Goal: Communication & Community: Answer question/provide support

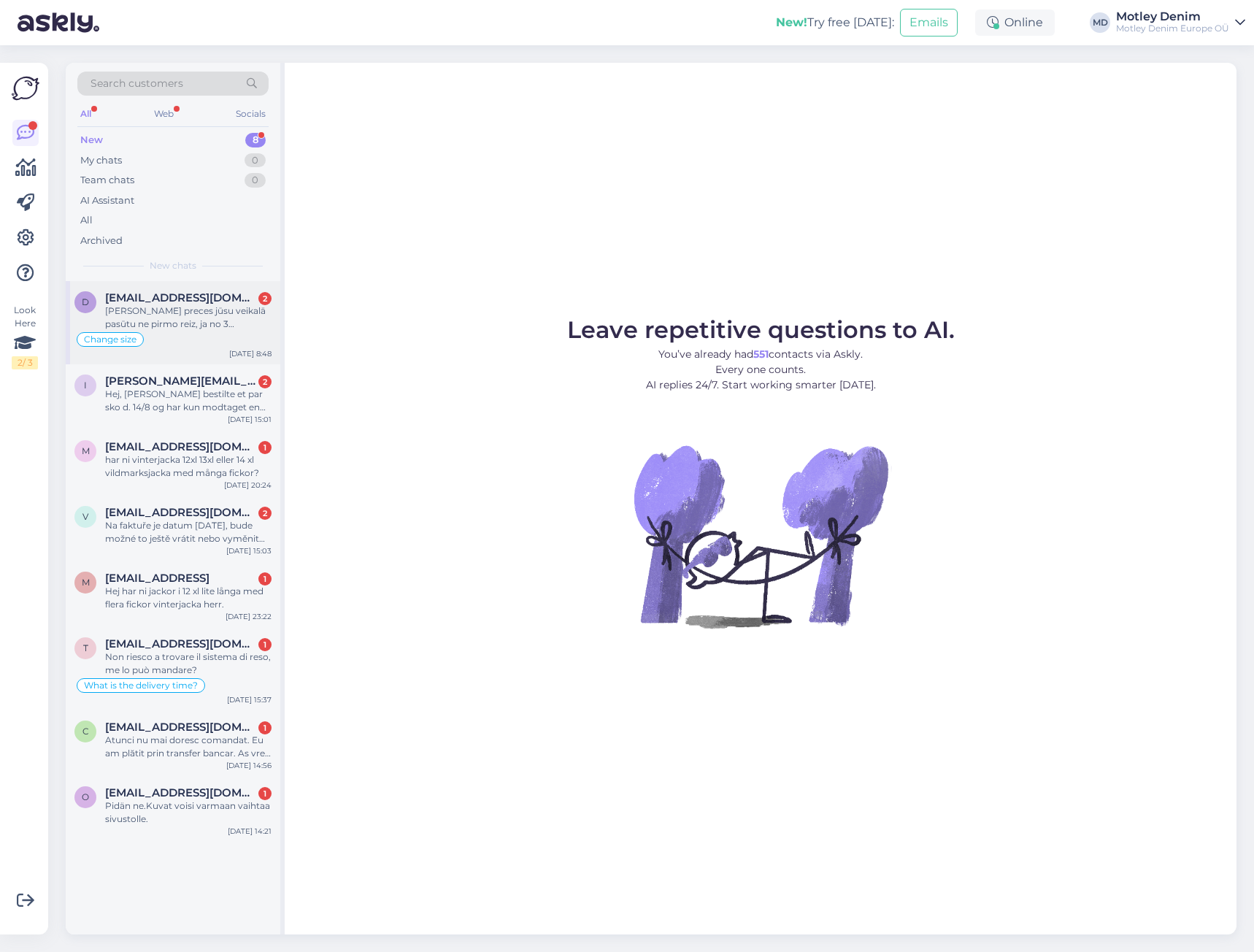
click at [208, 301] on span "[EMAIL_ADDRESS][DOMAIN_NAME]" at bounding box center [181, 297] width 152 height 13
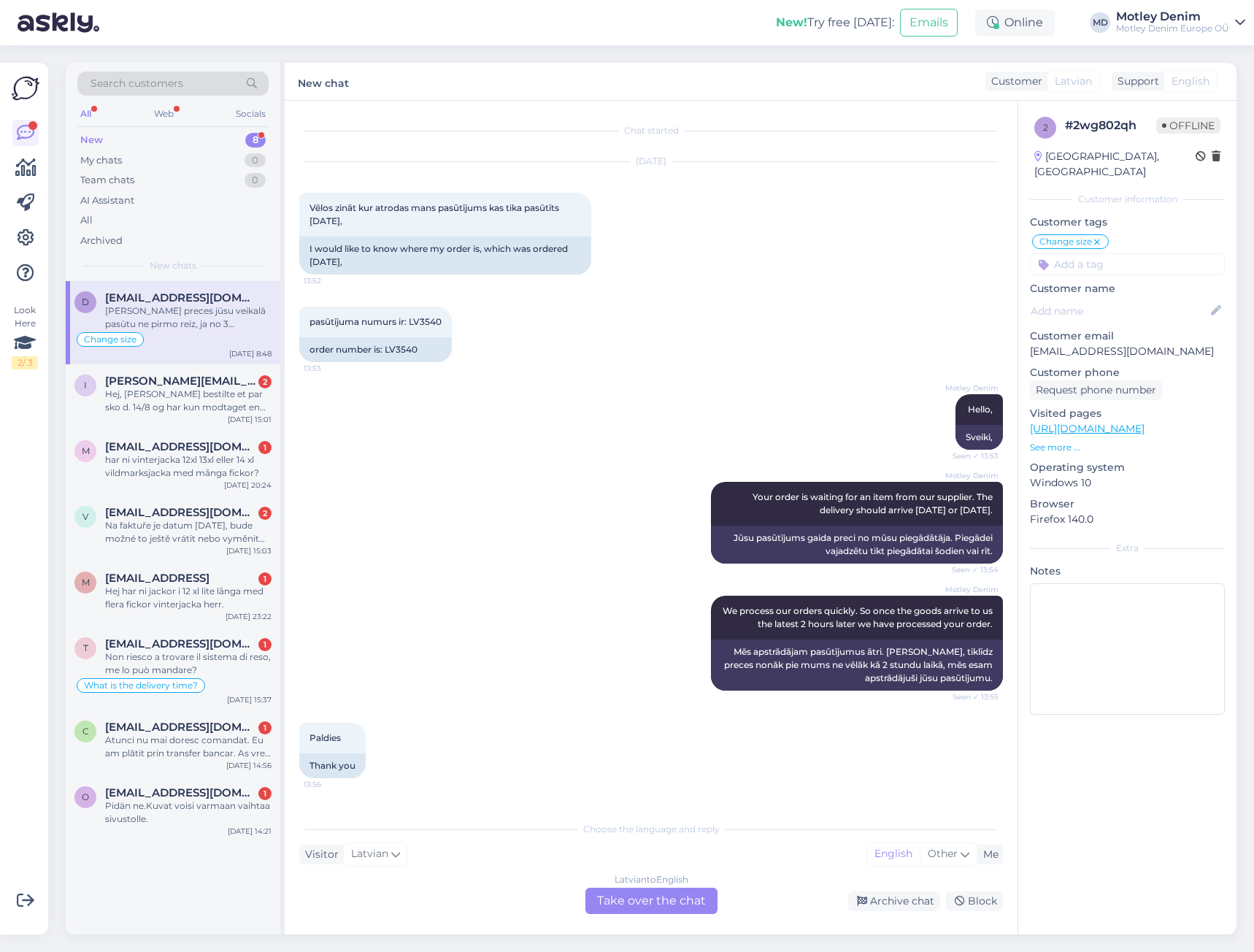
scroll to position [1143, 0]
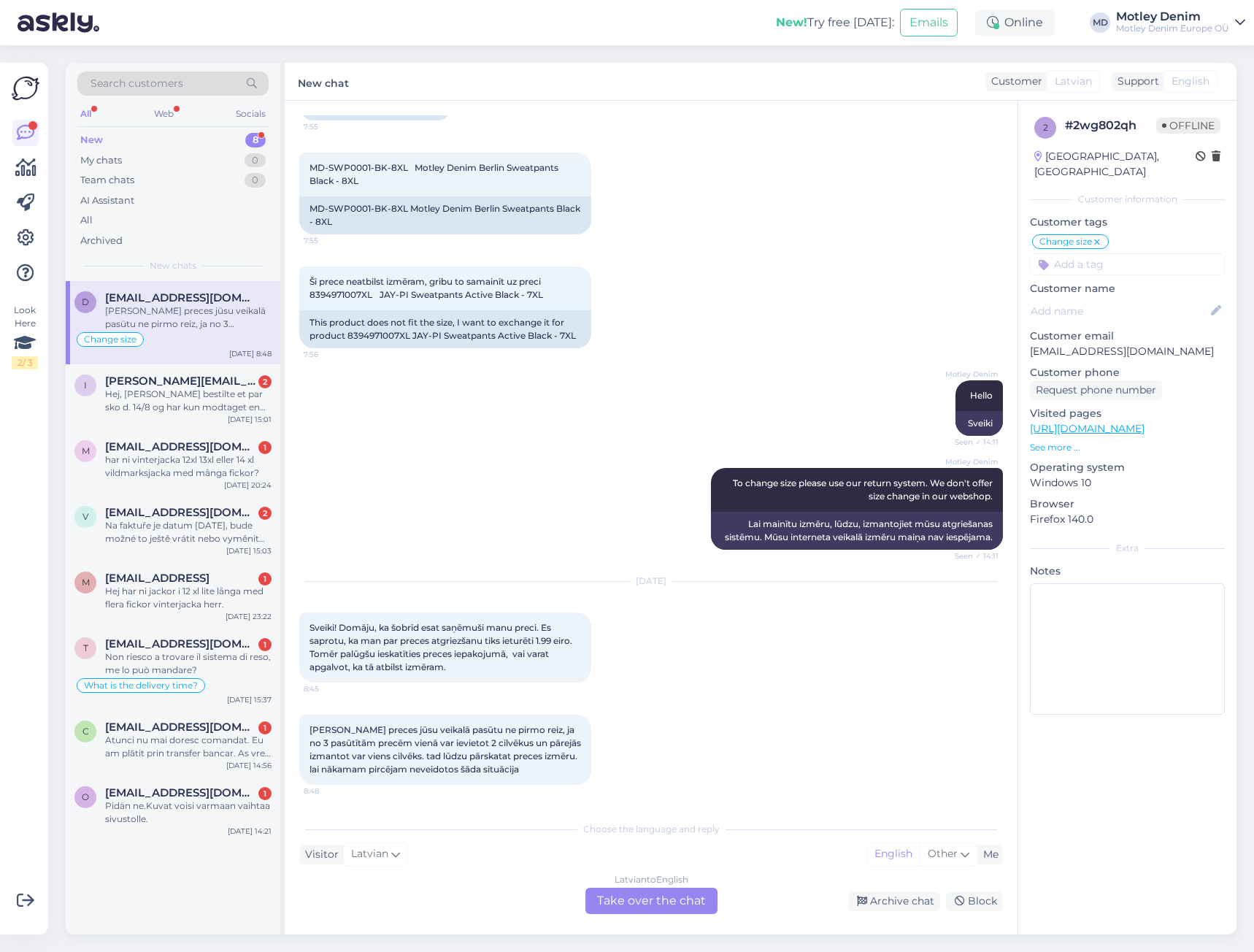
click at [641, 913] on div "Latvian to English Take over the chat" at bounding box center [651, 900] width 132 height 27
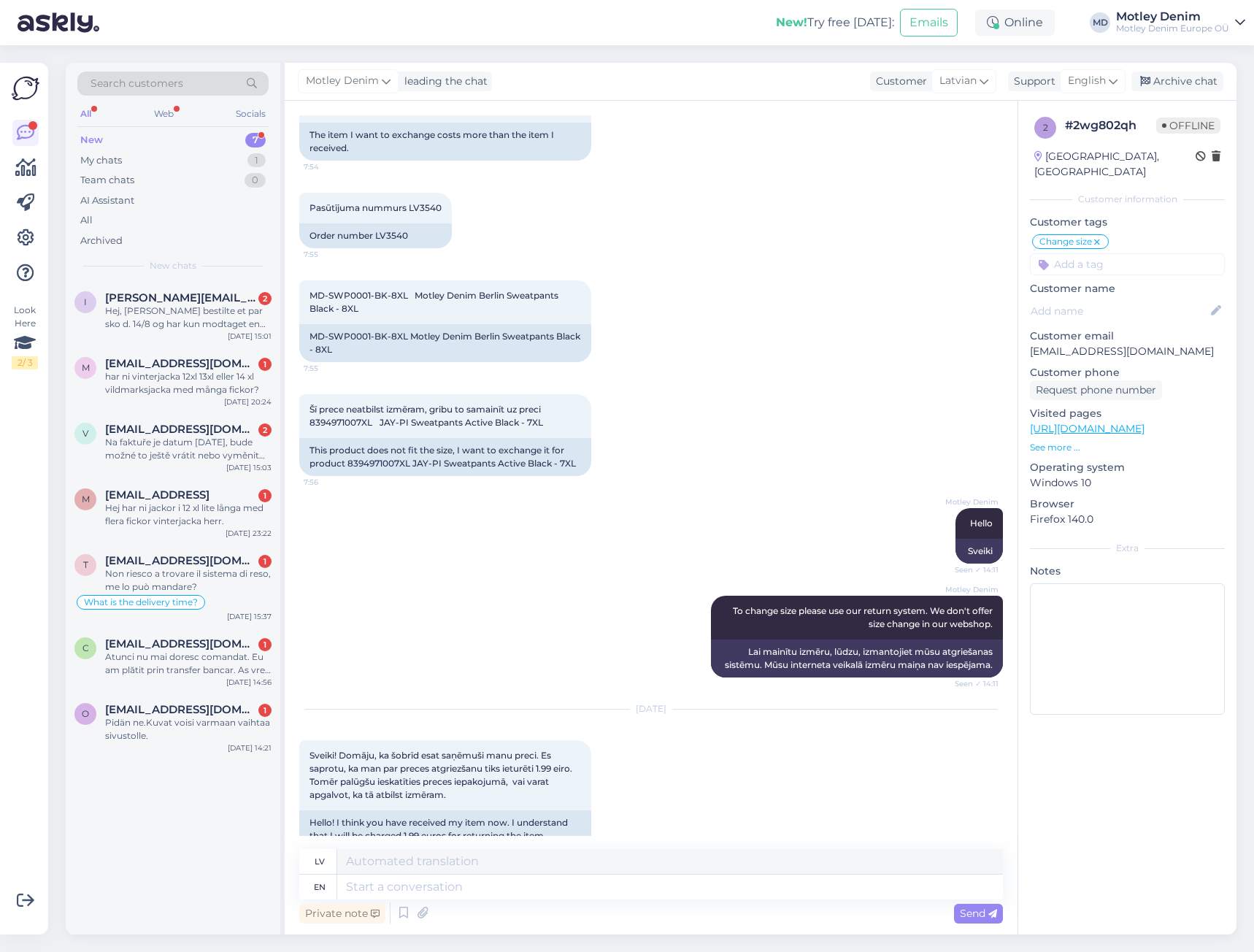
scroll to position [885, 0]
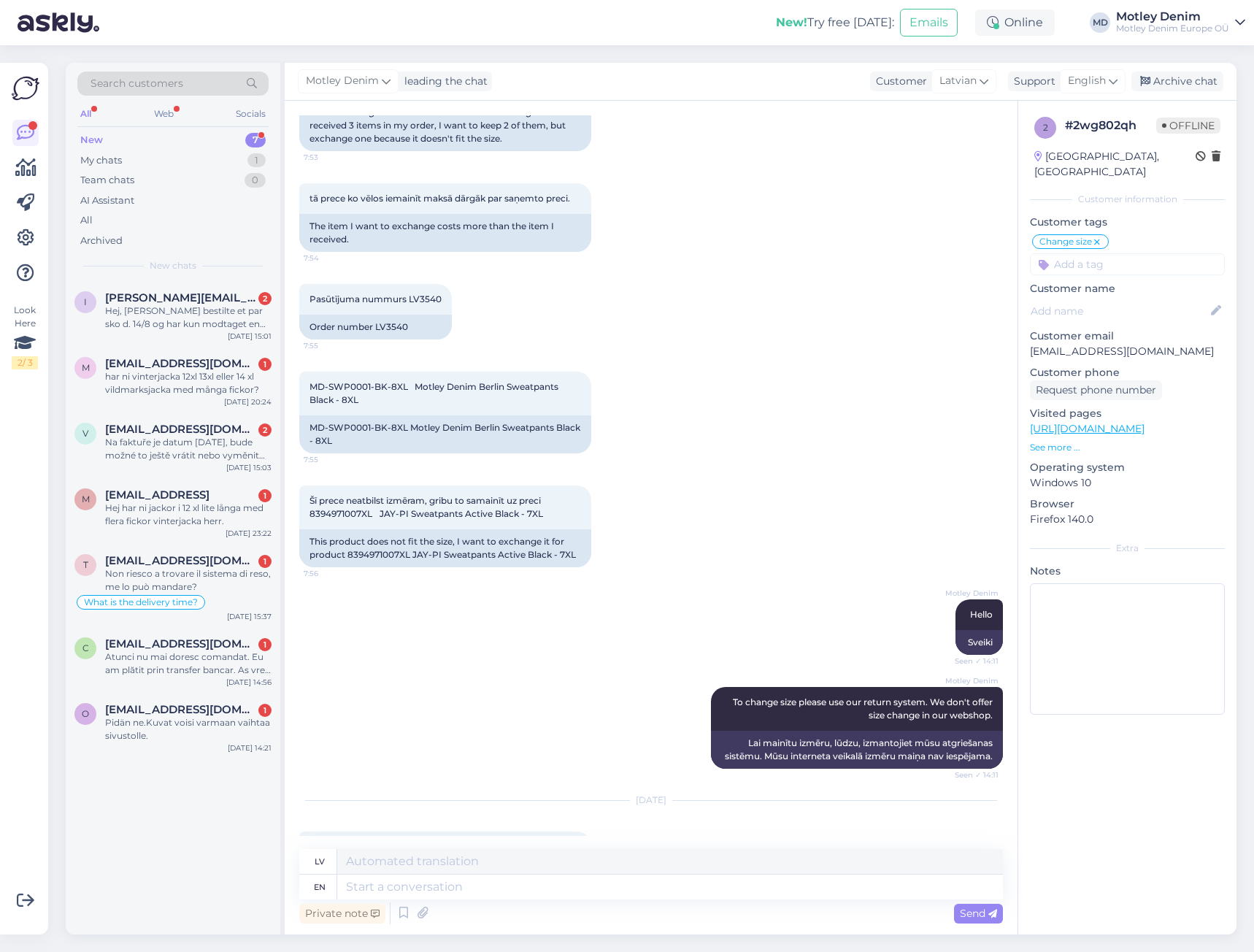
click at [1043, 343] on p "[EMAIL_ADDRESS][DOMAIN_NAME]" at bounding box center [1128, 351] width 195 height 16
drag, startPoint x: 1043, startPoint y: 338, endPoint x: 1135, endPoint y: 329, distance: 92.4
click at [1135, 343] on p "[EMAIL_ADDRESS][DOMAIN_NAME]" at bounding box center [1128, 351] width 195 height 16
copy p "[EMAIL_ADDRESS][DOMAIN_NAME]"
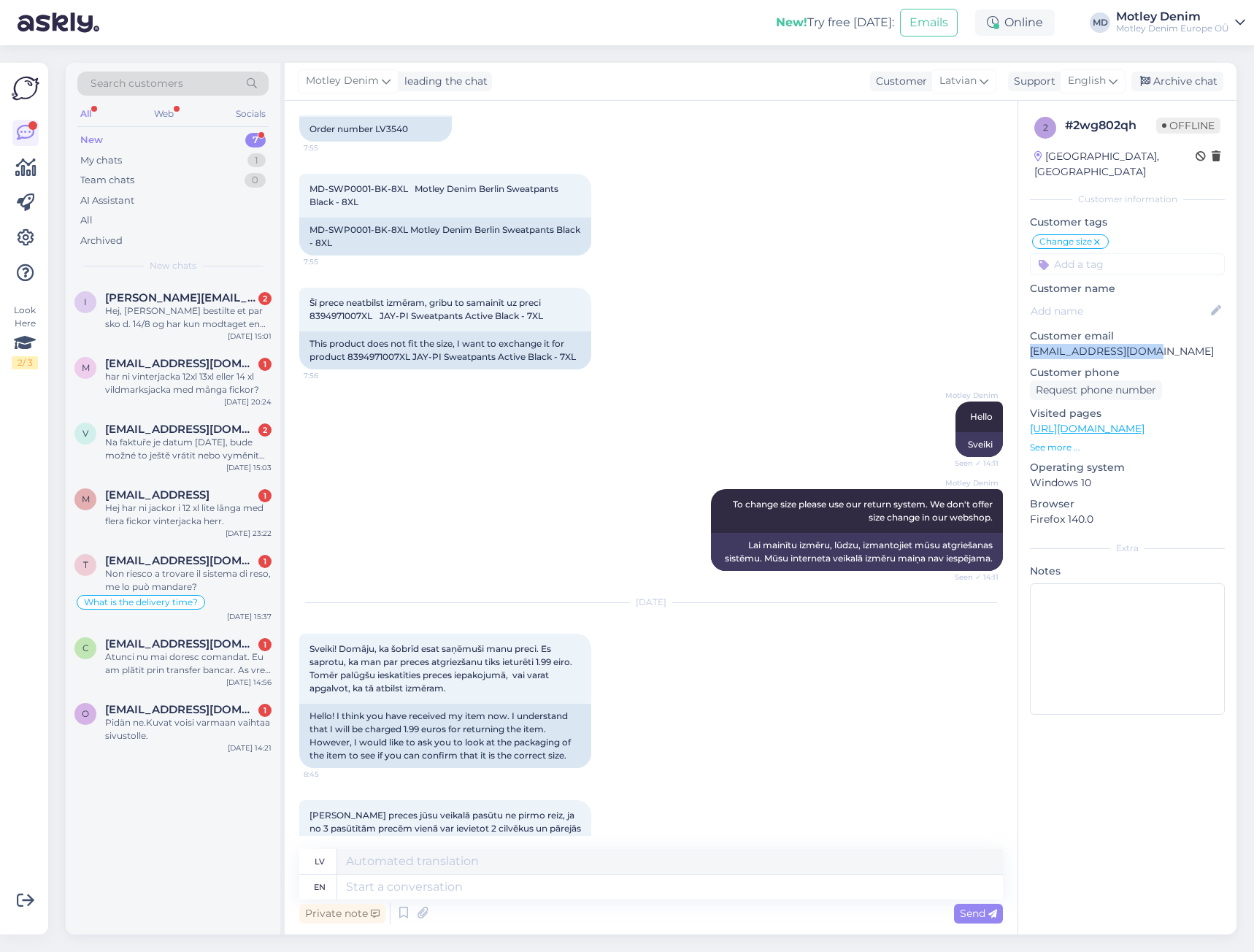
scroll to position [1250, 0]
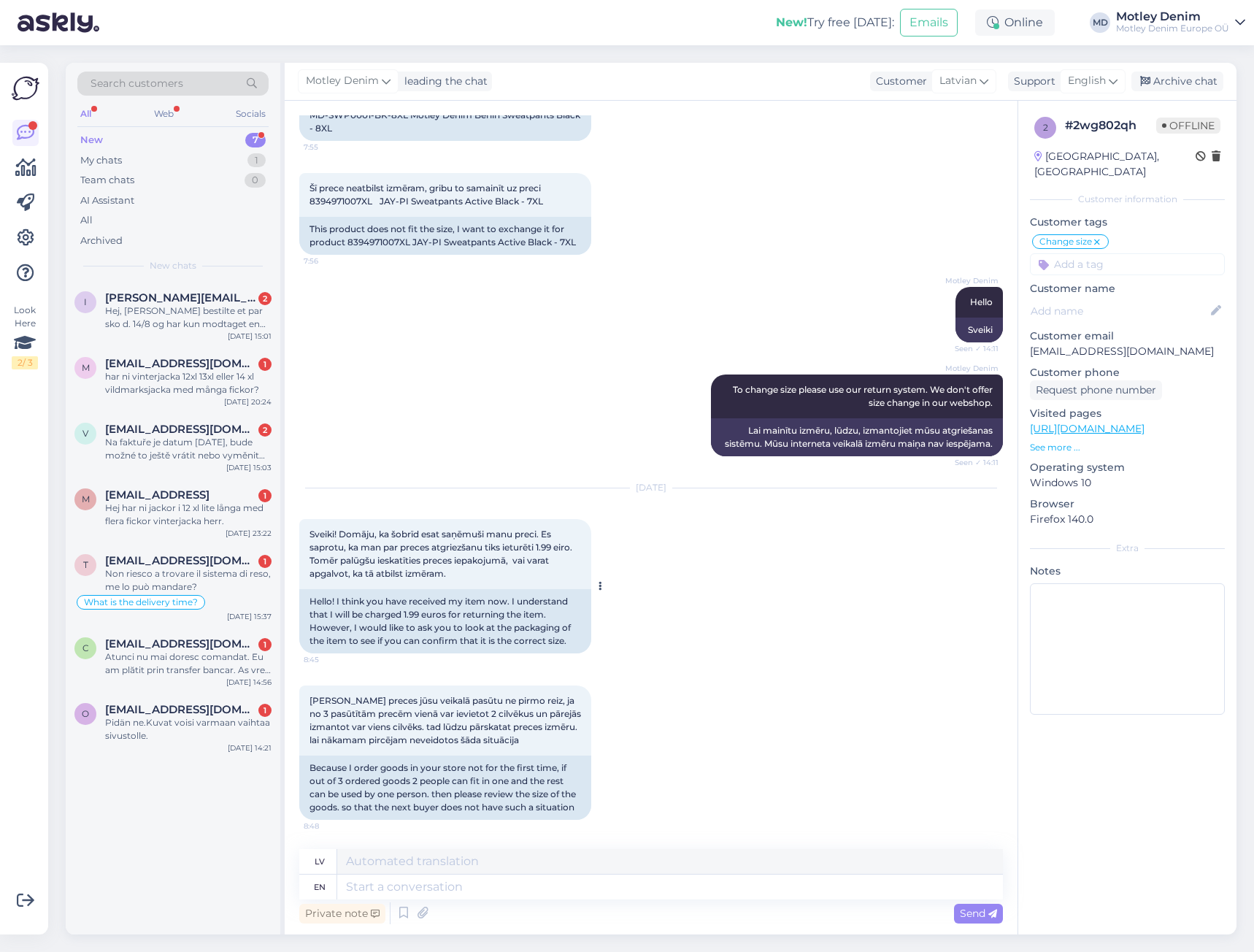
click at [395, 620] on div "Hello! I think you have received my item now. I understand that I will be charg…" at bounding box center [445, 621] width 292 height 64
click at [459, 612] on div "Hello! I think you have received my item now. I understand that I will be charg…" at bounding box center [445, 621] width 292 height 64
click at [642, 613] on div "[DATE] Sveiki! Domāju, ka šobrīd esat saņēmuši manu preci. Es saprotu, ka man p…" at bounding box center [651, 570] width 704 height 197
click at [1047, 343] on p "[EMAIL_ADDRESS][DOMAIN_NAME]" at bounding box center [1128, 351] width 195 height 16
drag, startPoint x: 1047, startPoint y: 336, endPoint x: 1139, endPoint y: 327, distance: 92.4
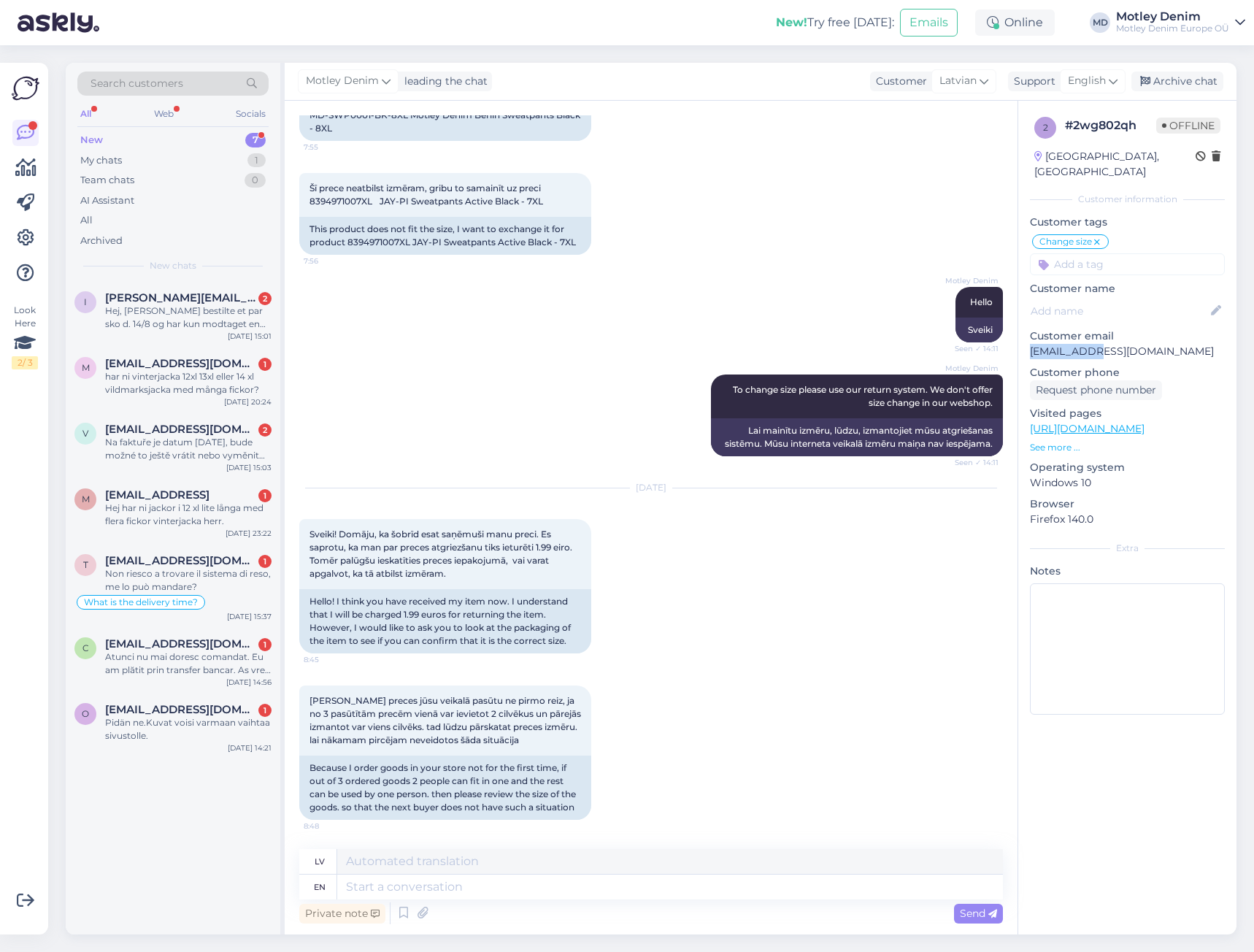
click at [1139, 329] on div "Customer email [EMAIL_ADDRESS][DOMAIN_NAME]" at bounding box center [1128, 343] width 195 height 30
click at [1092, 365] on p "Customer phone" at bounding box center [1128, 373] width 195 height 16
click at [1060, 343] on p "[EMAIL_ADDRESS][DOMAIN_NAME]" at bounding box center [1128, 351] width 195 height 16
drag, startPoint x: 1063, startPoint y: 340, endPoint x: 1138, endPoint y: 329, distance: 75.8
click at [1138, 343] on p "[EMAIL_ADDRESS][DOMAIN_NAME]" at bounding box center [1128, 351] width 195 height 16
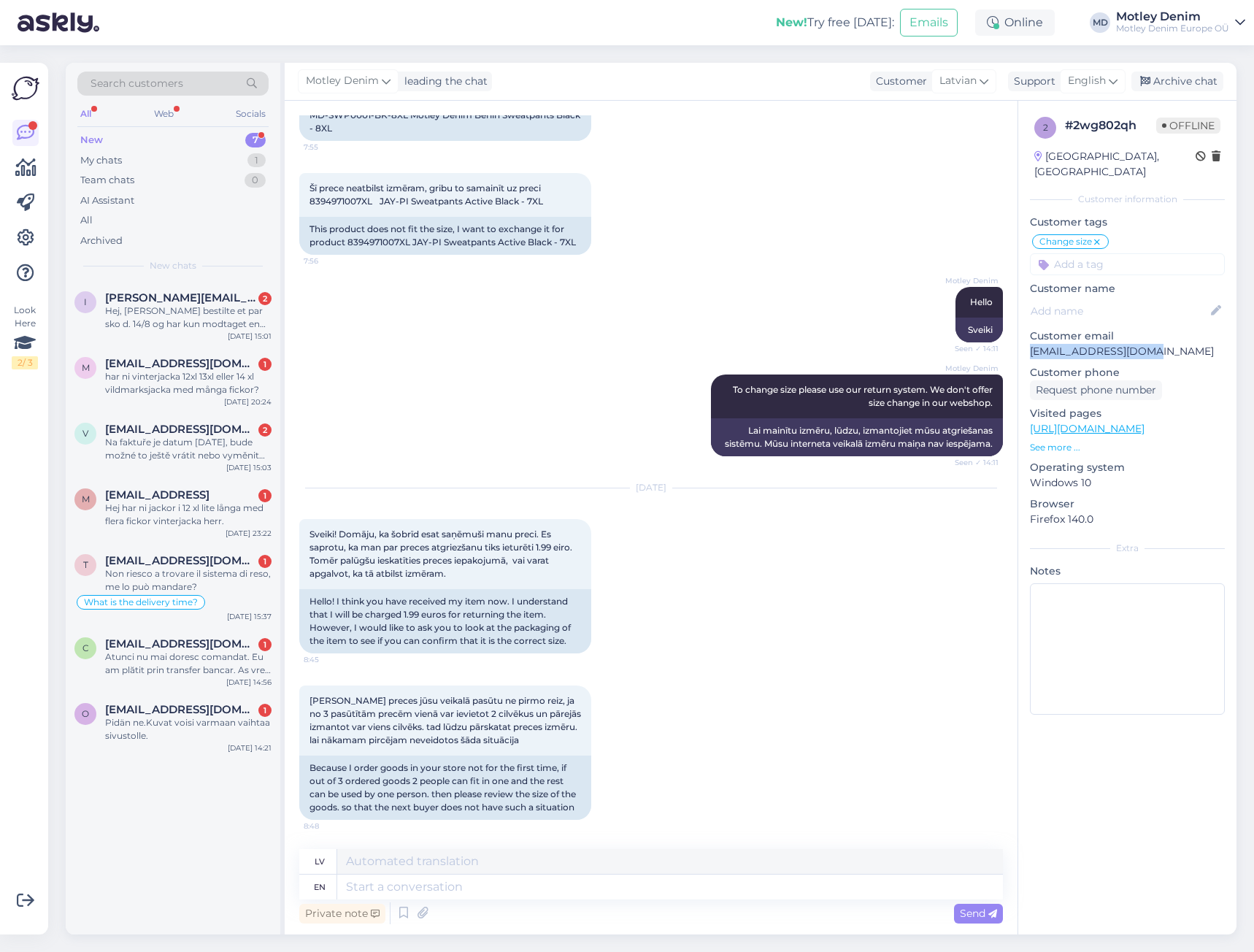
copy p "[EMAIL_ADDRESS][DOMAIN_NAME]"
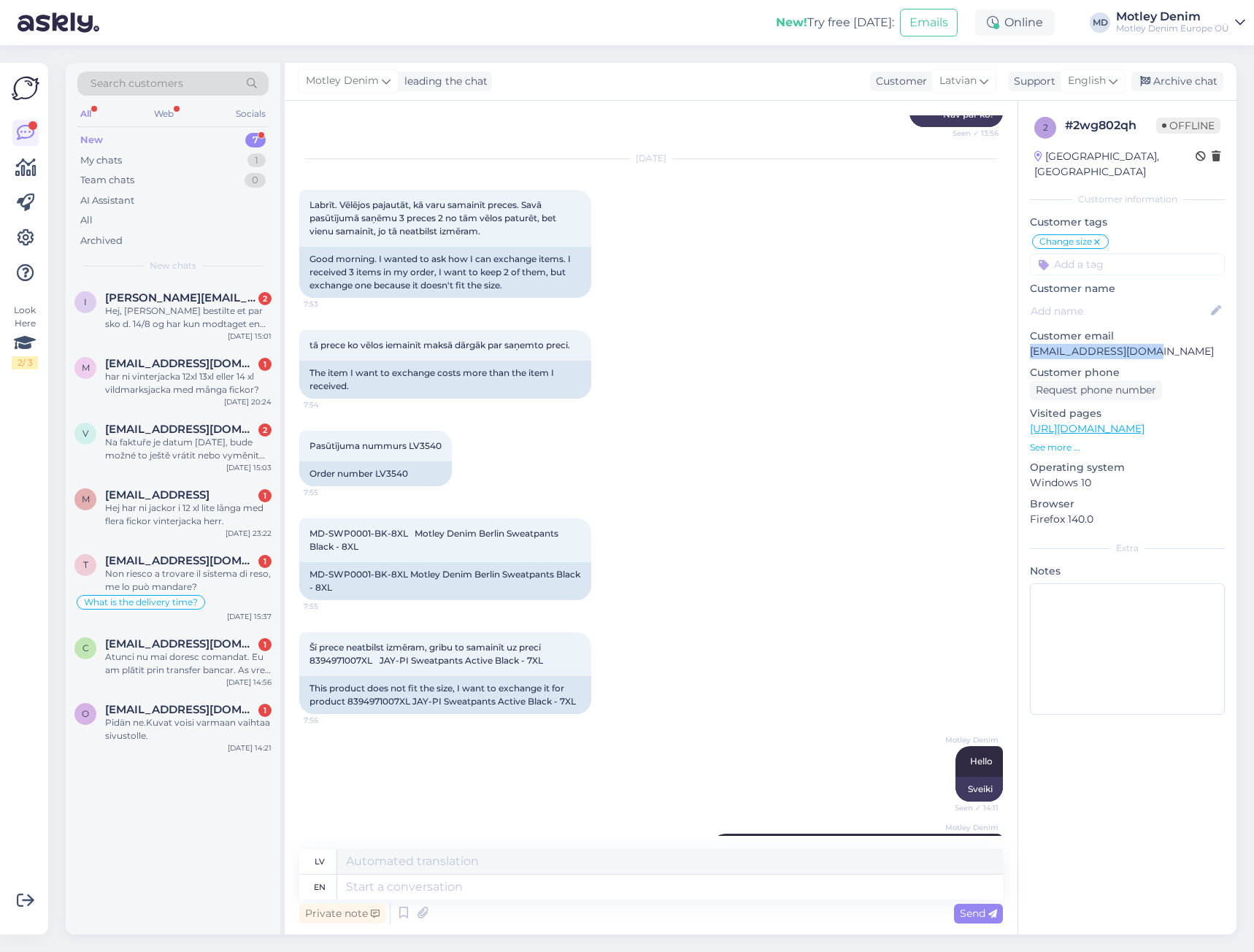
scroll to position [739, 0]
click at [512, 446] on div "Pasūtījuma nummurs LV3540 7:55 Order number LV3540" at bounding box center [651, 457] width 704 height 87
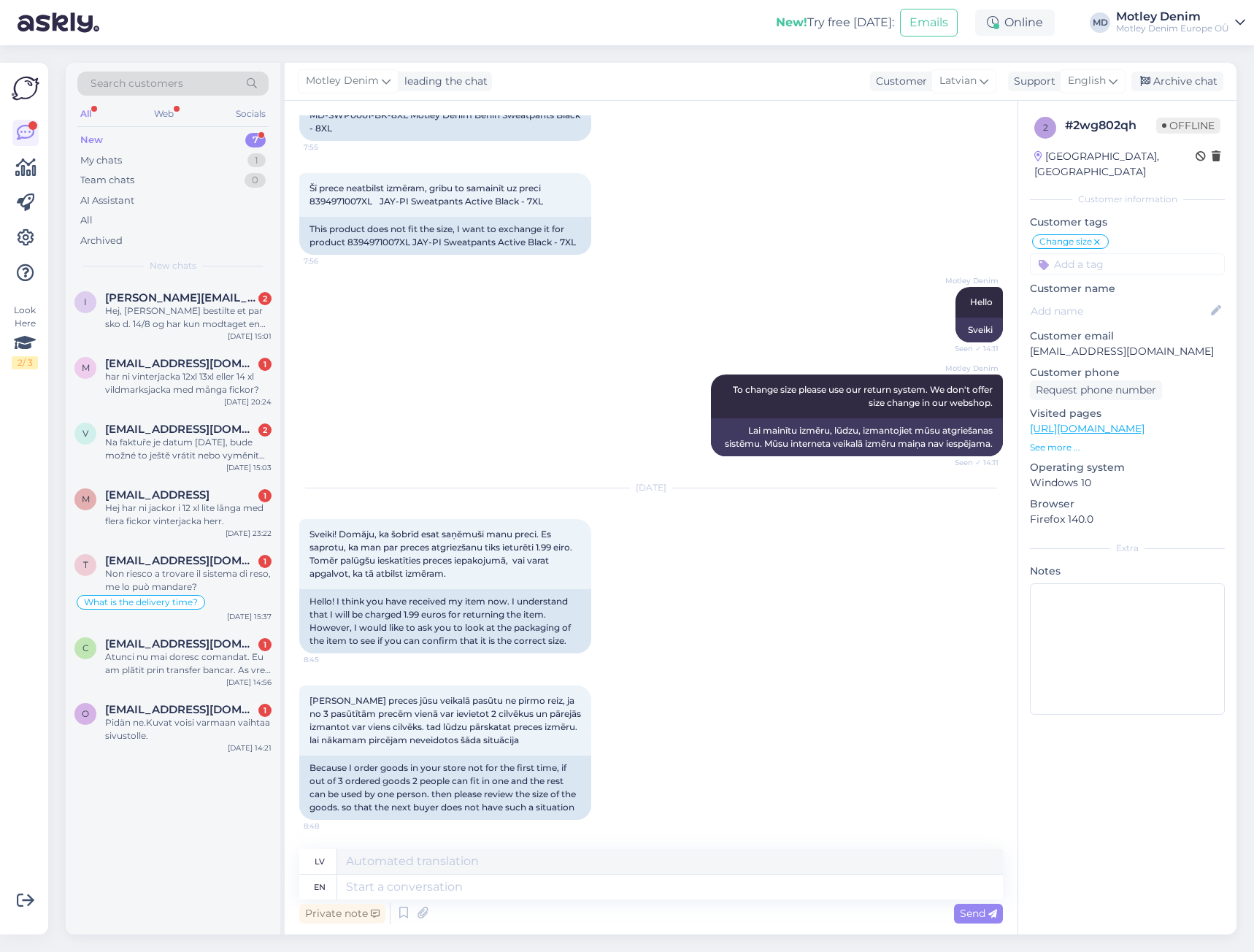
scroll to position [1250, 0]
click at [393, 877] on textarea at bounding box center [670, 886] width 666 height 25
type textarea "We"
type textarea "Mēs"
type textarea "We will"
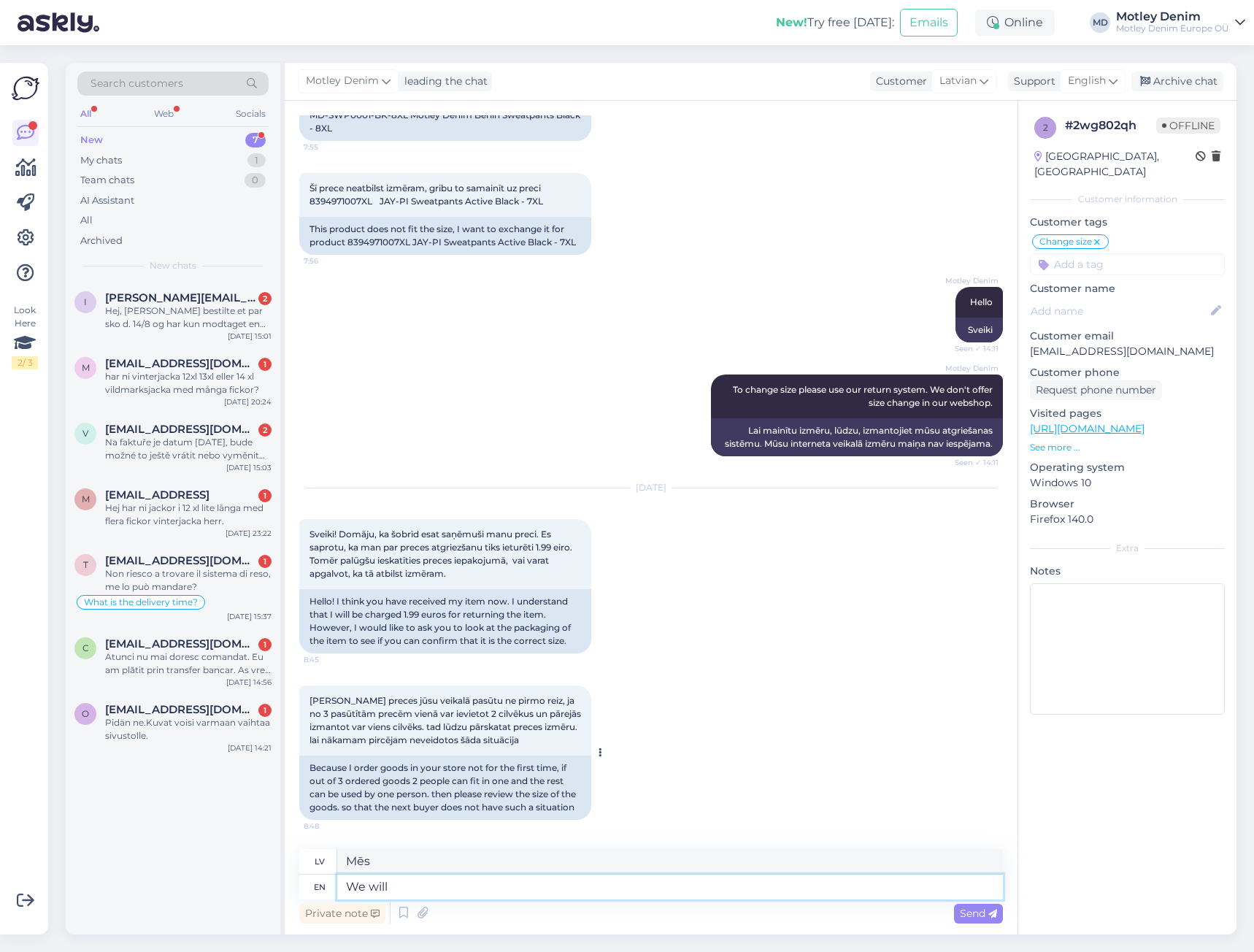
type textarea "Mēs to darīsim"
type textarea "We will investigate th"
type textarea "Mēs veiksim izmeklēšanu"
type textarea "We will investigate this"
type textarea "Mēs to izpētīsim"
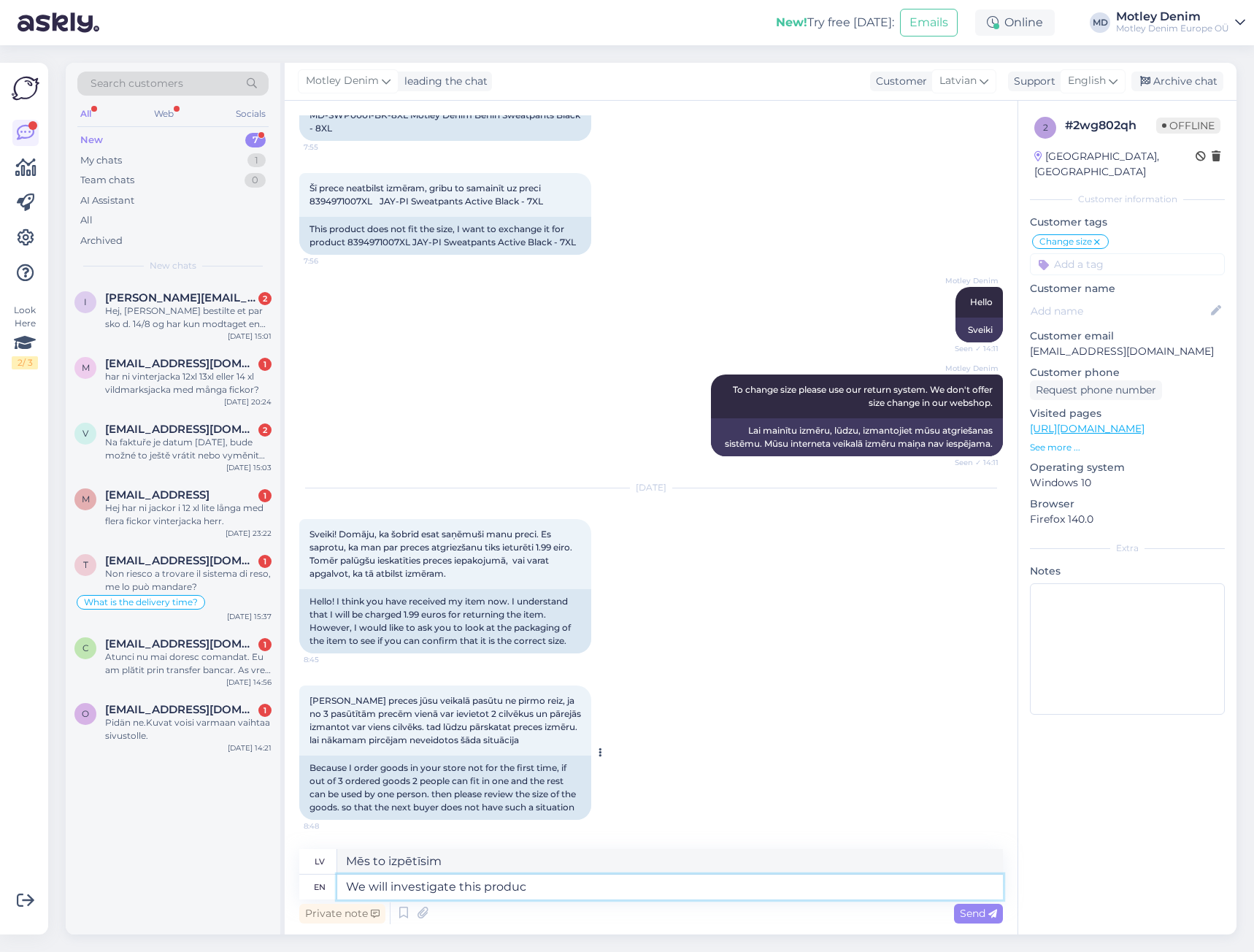
type textarea "We will investigate this product"
type textarea "Mēs izpētīsim šo produktu"
type textarea "We will investigate this product."
type textarea "Mēs izpētīsim šo produktu."
type textarea "I"
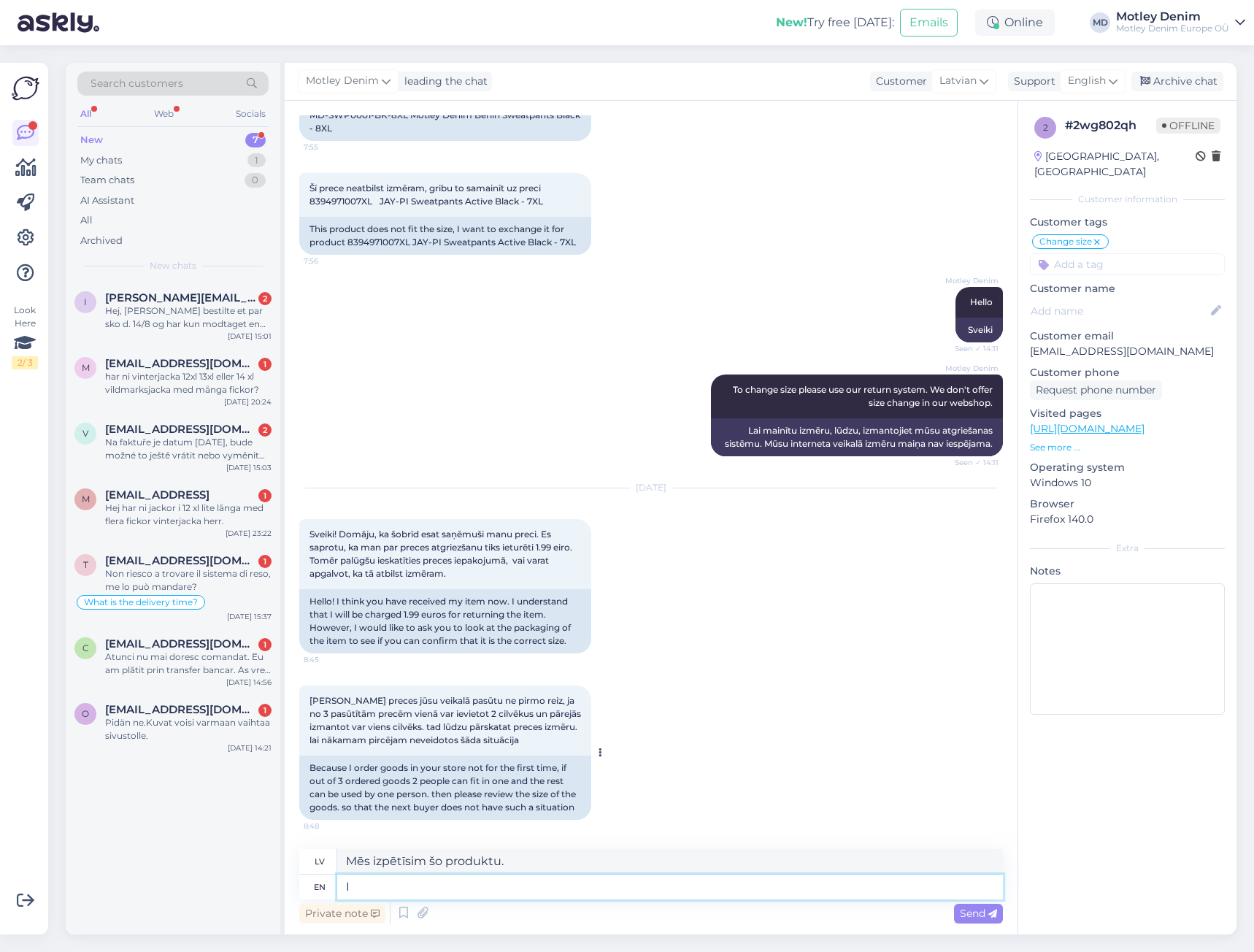
type textarea "Es"
type textarea "I have"
type textarea "Man ir"
type textarea "I"
type textarea "Es"
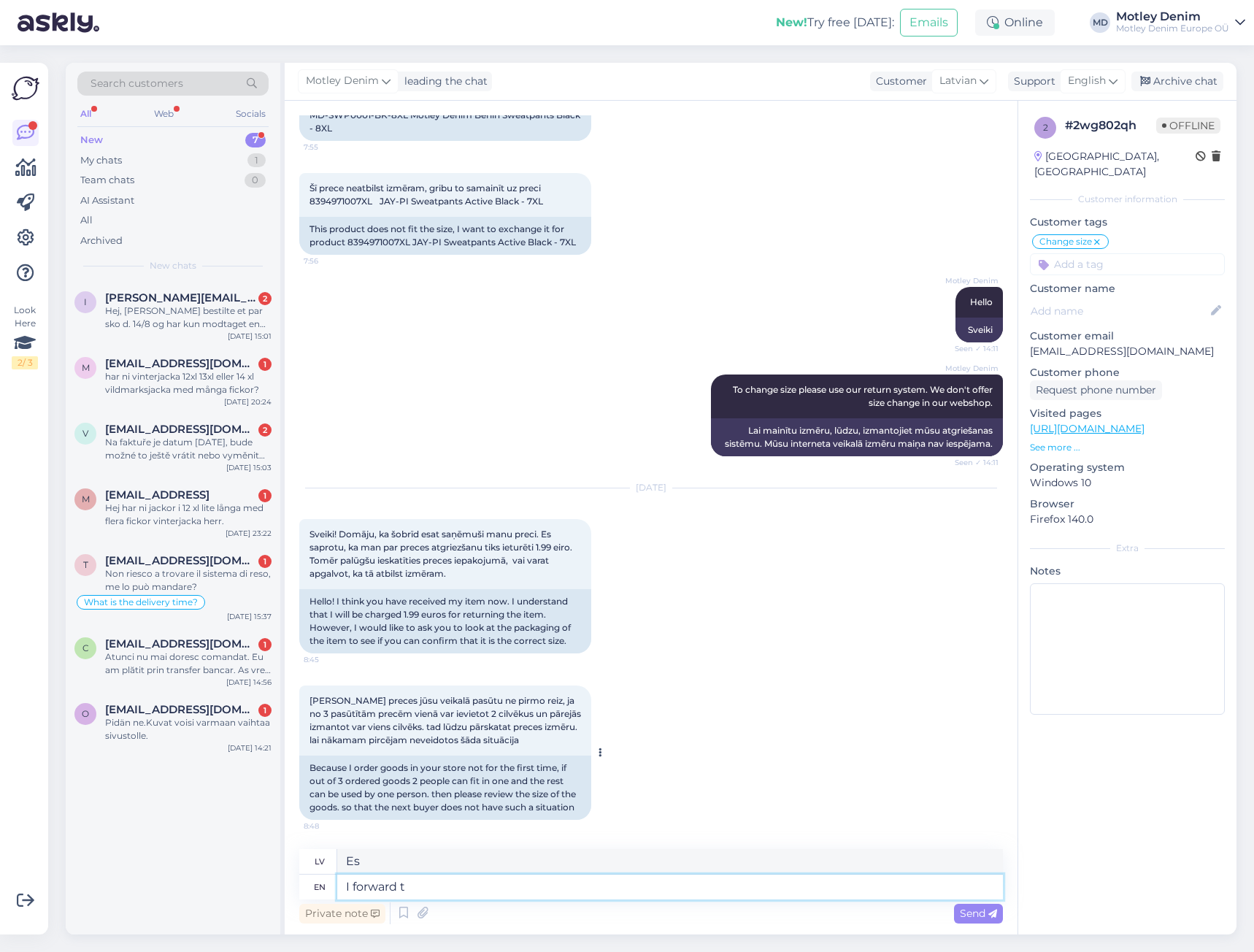
type textarea "I forward th"
type textarea "Es uz priekšu"
type textarea "I forward this"
type textarea "Es to pārsūtu tālāk"
type textarea "I forward this to our"
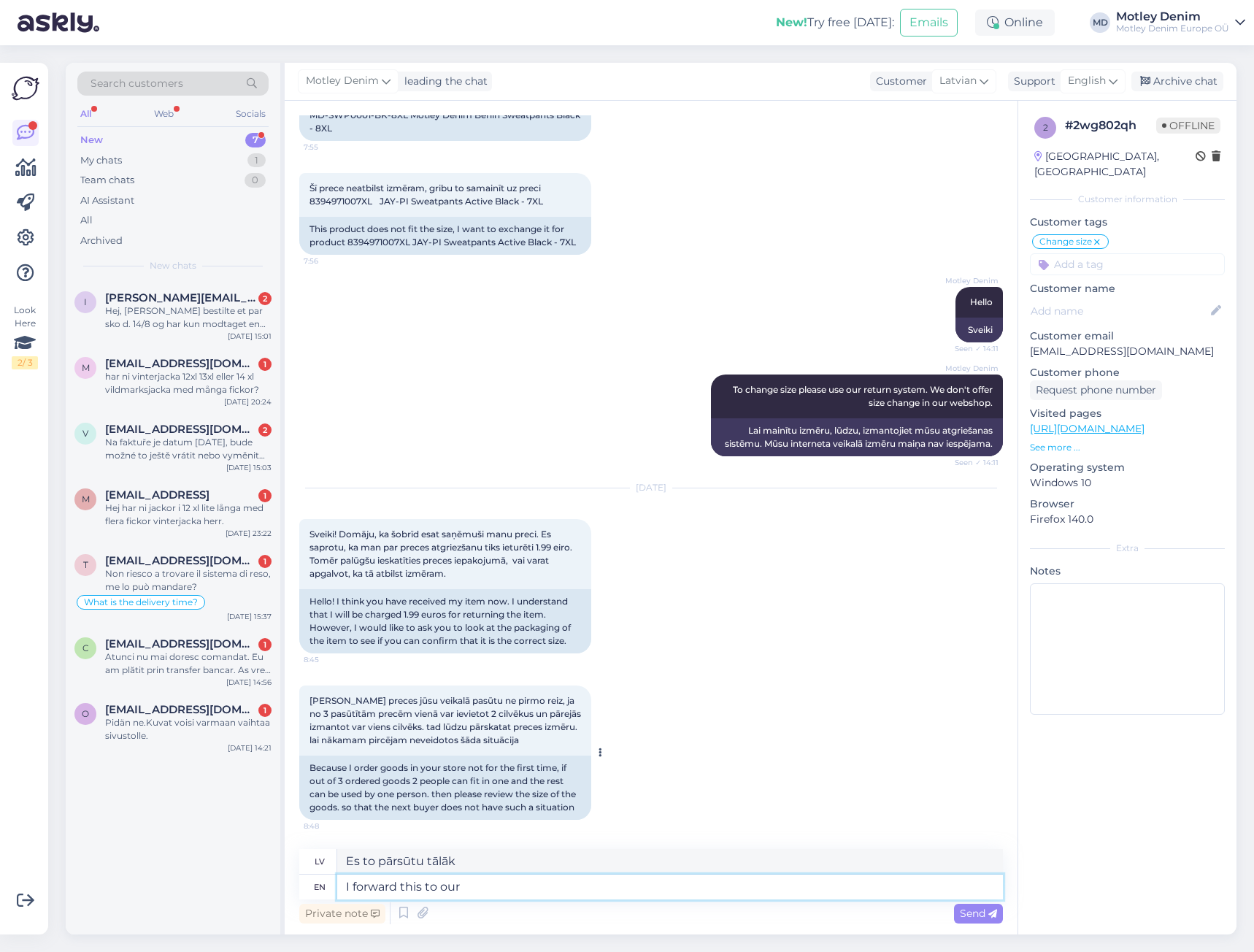
type textarea "Es to pārsūtīšu mūsu"
type textarea "I forward this to our product"
type textarea "Es to pārsūtīšu mūsu produktam"
type textarea "I forward this to our product specialist"
type textarea "Es to pārsūtīšu mūsu produktu speciālistam"
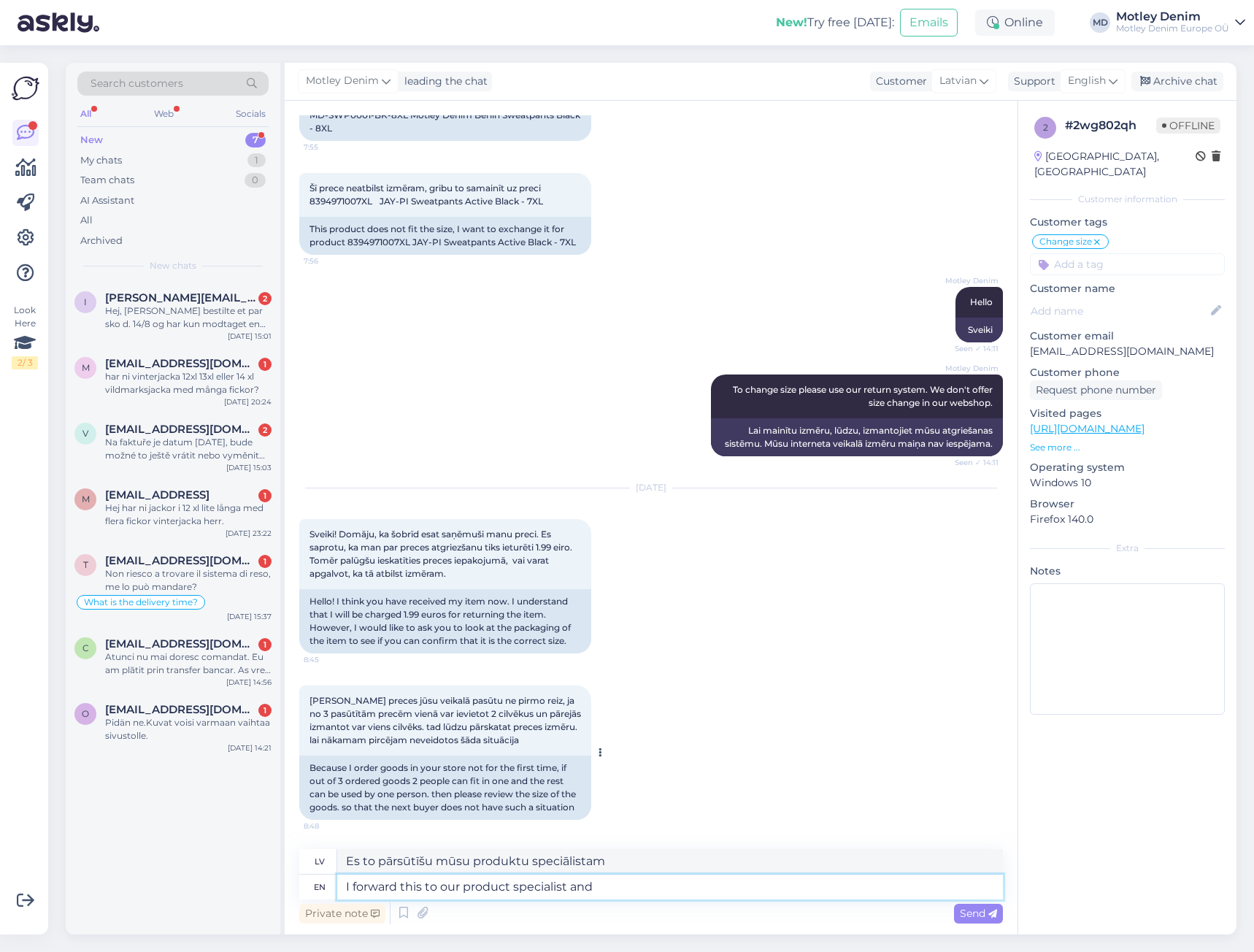
type textarea "I forward this to our product specialist and h"
type textarea "Es to pārsūtu mūsu produktu speciālistam un"
type textarea "I forward this to our product specialist and he wi"
type textarea "Es to pārsūtīju mūsu produktu speciālistam, un viņš"
type textarea "I forward this to our product specialist and he will"
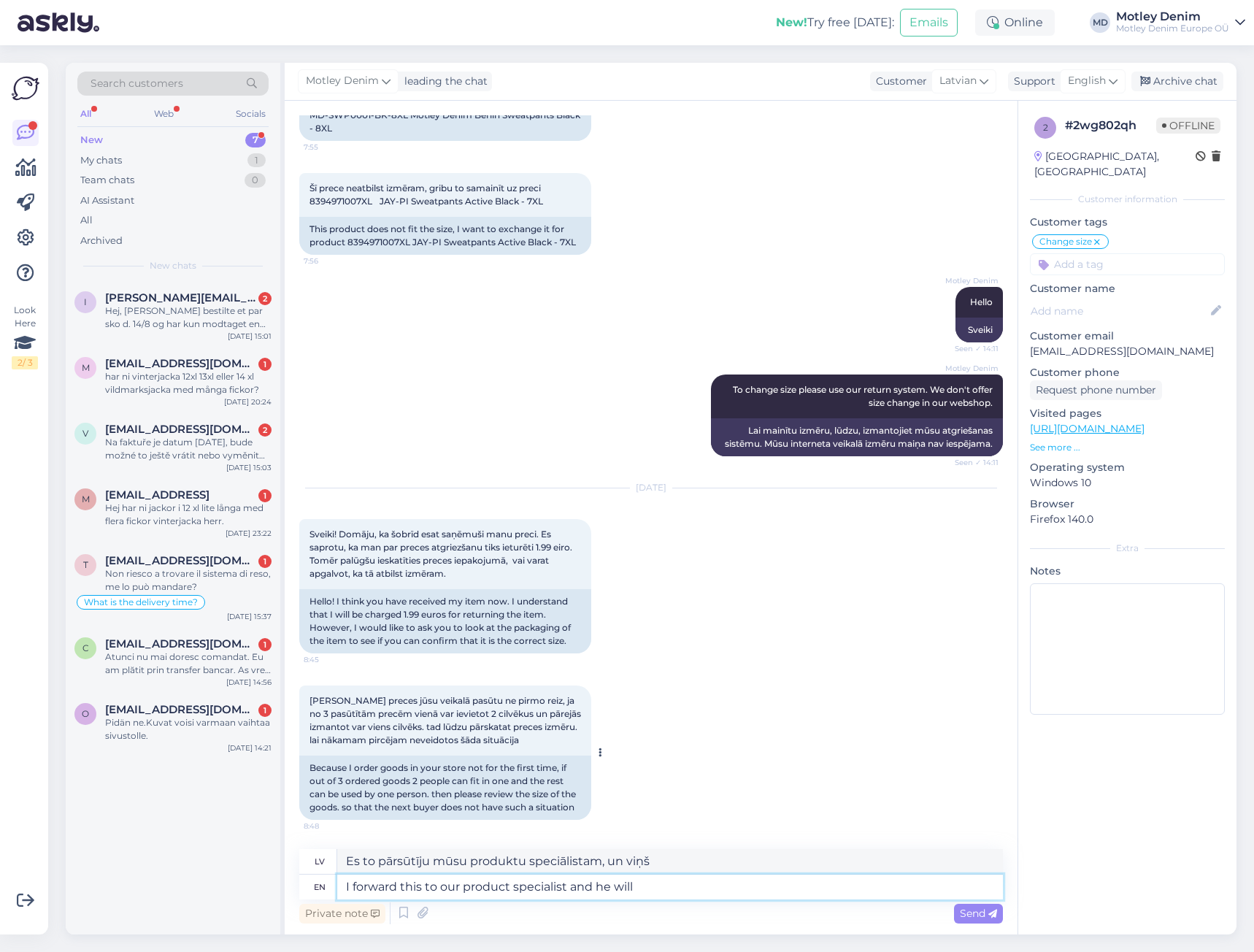
type textarea "Es to pārsūtīšu mūsu produktu speciālistam, un viņš to izdarīs."
type textarea "I forward this to our product specialist and he will take a"
type textarea "Es to pārsūtīšu mūsu produktu speciālistam, un viņš to ņems vērā."
type textarea "I forward this to our product specialist and he will take a lo"
type textarea "Es to pārsūtīšu mūsu produktu speciālistam, un viņš to izdarīs."
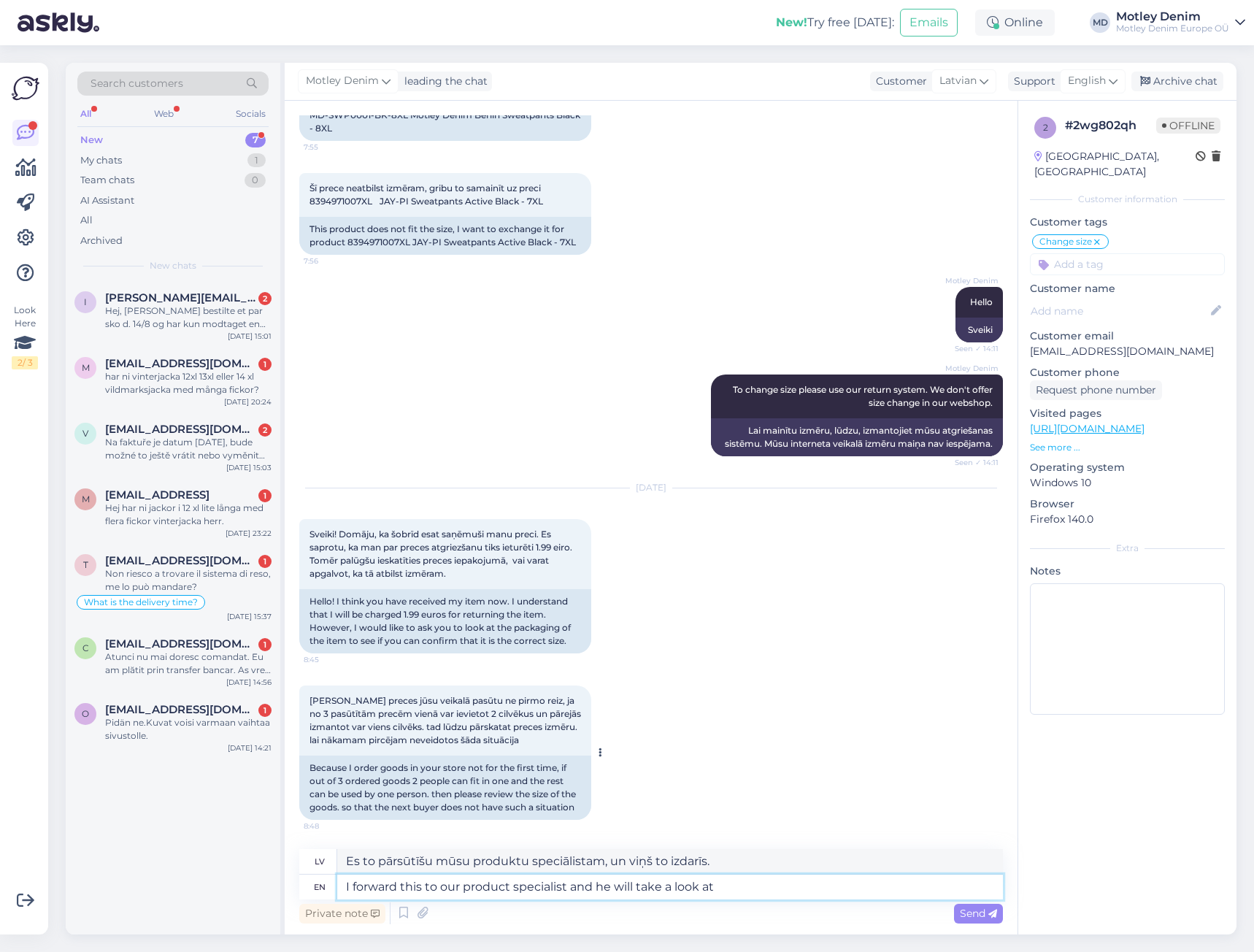
type textarea "I forward this to our product specialist and he will take a look at"
type textarea "Es to pārsūtīšu mūsu produktu speciālistam, un viņš to izskatīs."
type textarea "I forward this to our product specialist and he will take a look at the item."
type textarea "Es to pārsūtīšu mūsu produktu speciālistam, un viņš apskatīs preci."
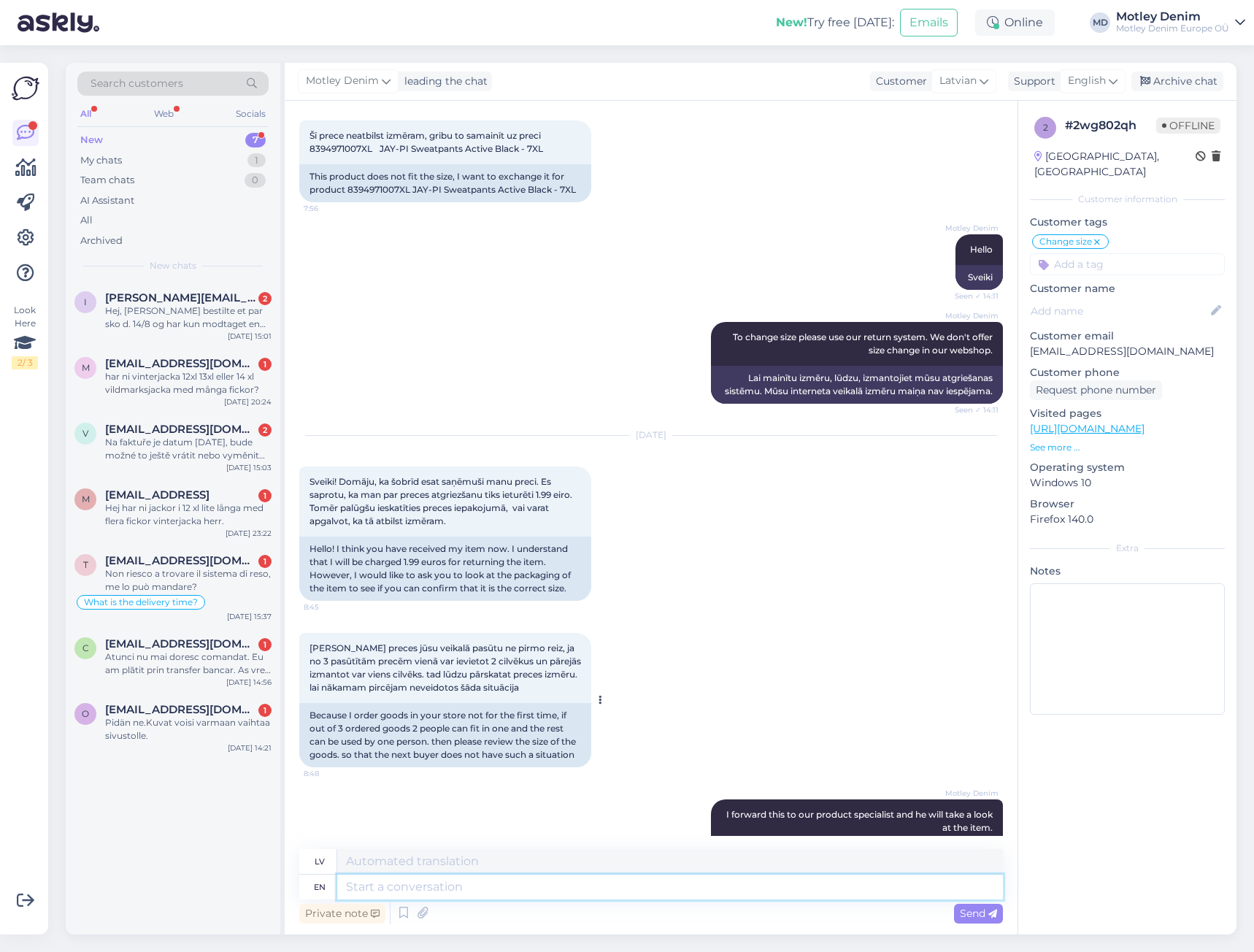
scroll to position [1364, 0]
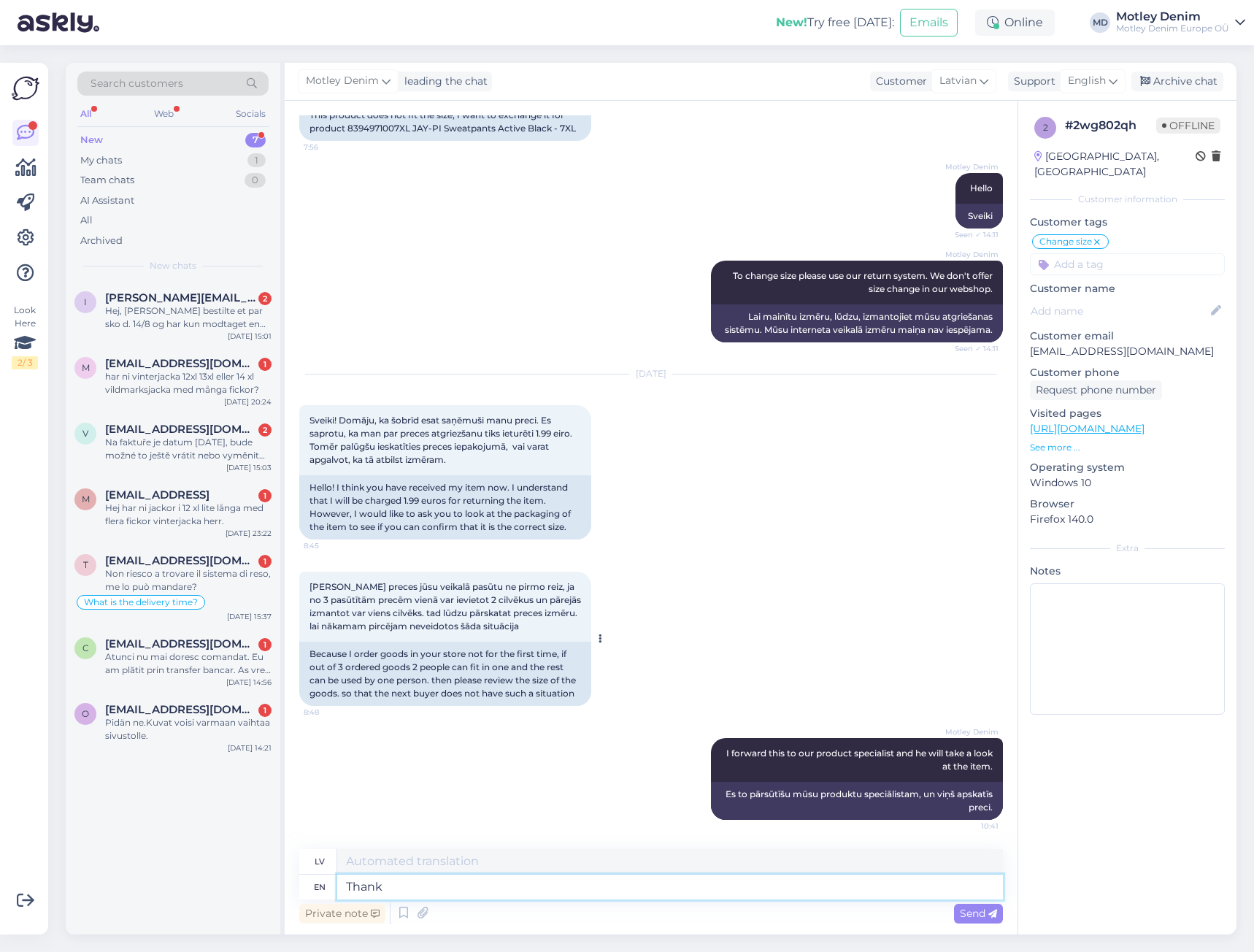
type textarea "Thank y"
type textarea "Paldies"
type textarea "Thank you for"
type textarea "Paldies par"
type textarea "Thank you for letting us"
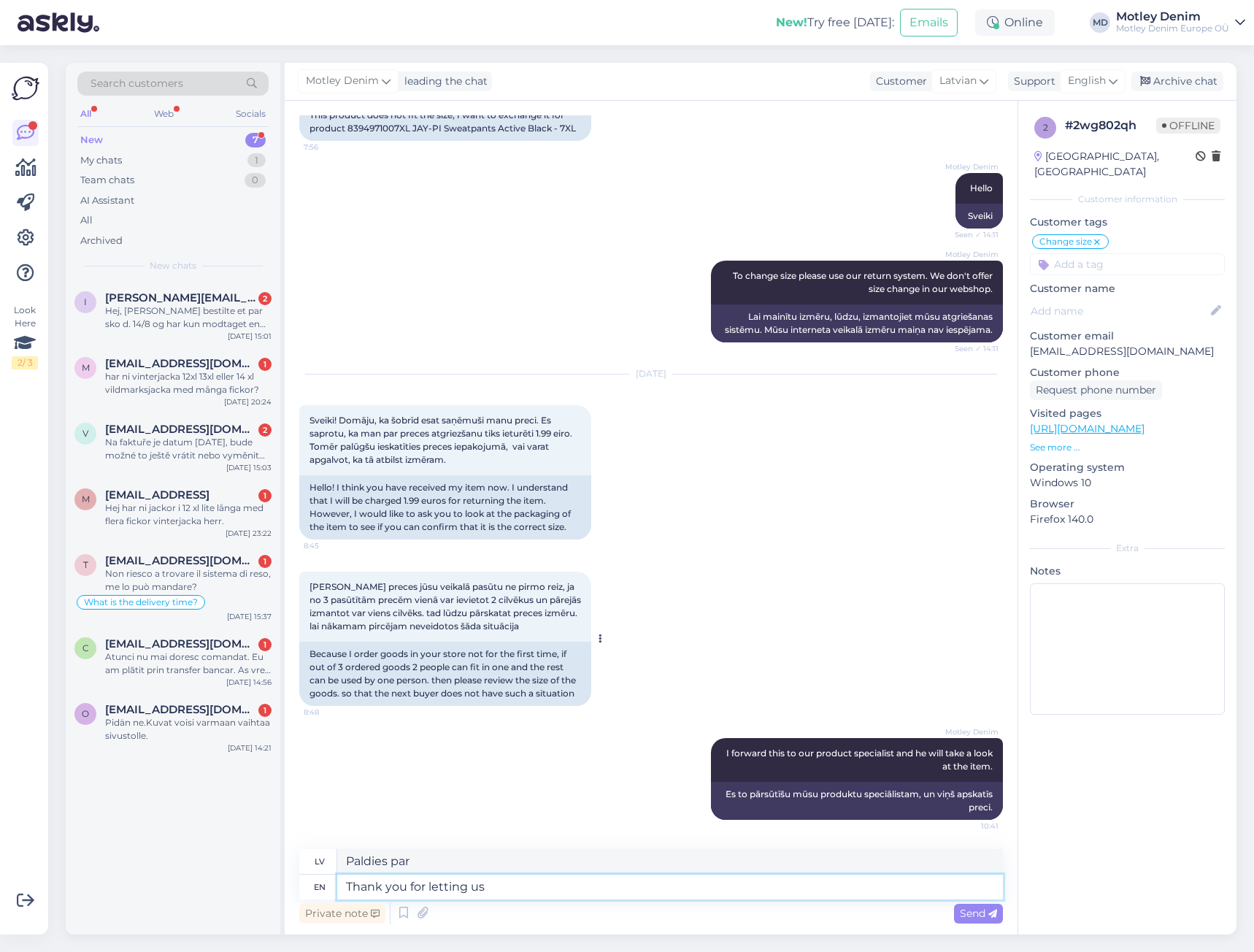
type textarea "Paldies, ka ļāvāt"
type textarea "Thank you for letting us"
type textarea "Paldies, ka ļāvāt mums"
type textarea "Thank you for letting us know"
type textarea "Paldies, ka informējāt mūs"
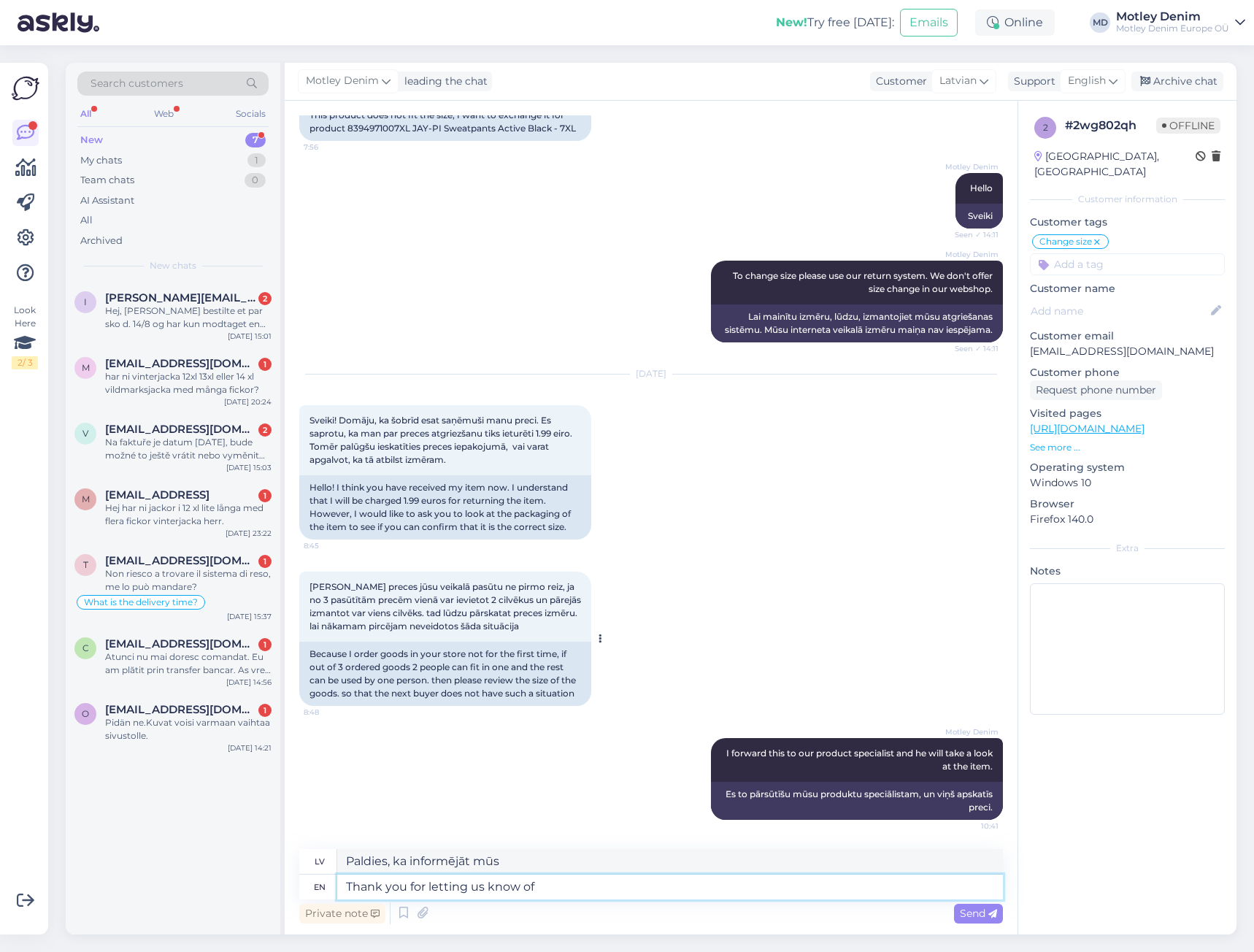
type textarea "Thank you for letting us know of s"
type textarea "Paldies, ka informējāt mūs par"
type textarea "Thank you for letting us know of such"
type textarea "Paldies, ka informējāt mūs par šādu"
type textarea "Thank you for letting us know of such issue."
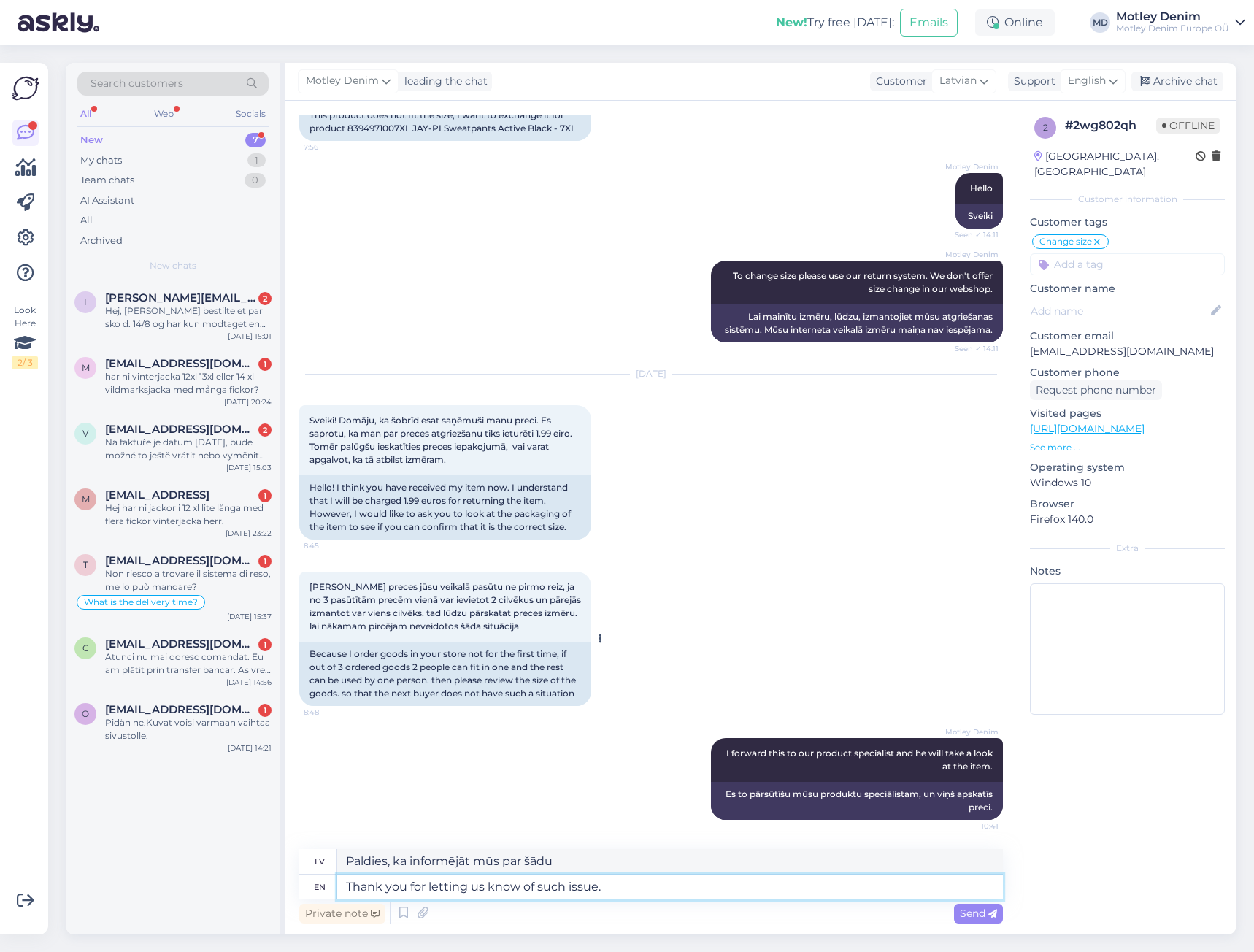
type textarea "Paldies, ka informējāt mūs par šādu problēmu."
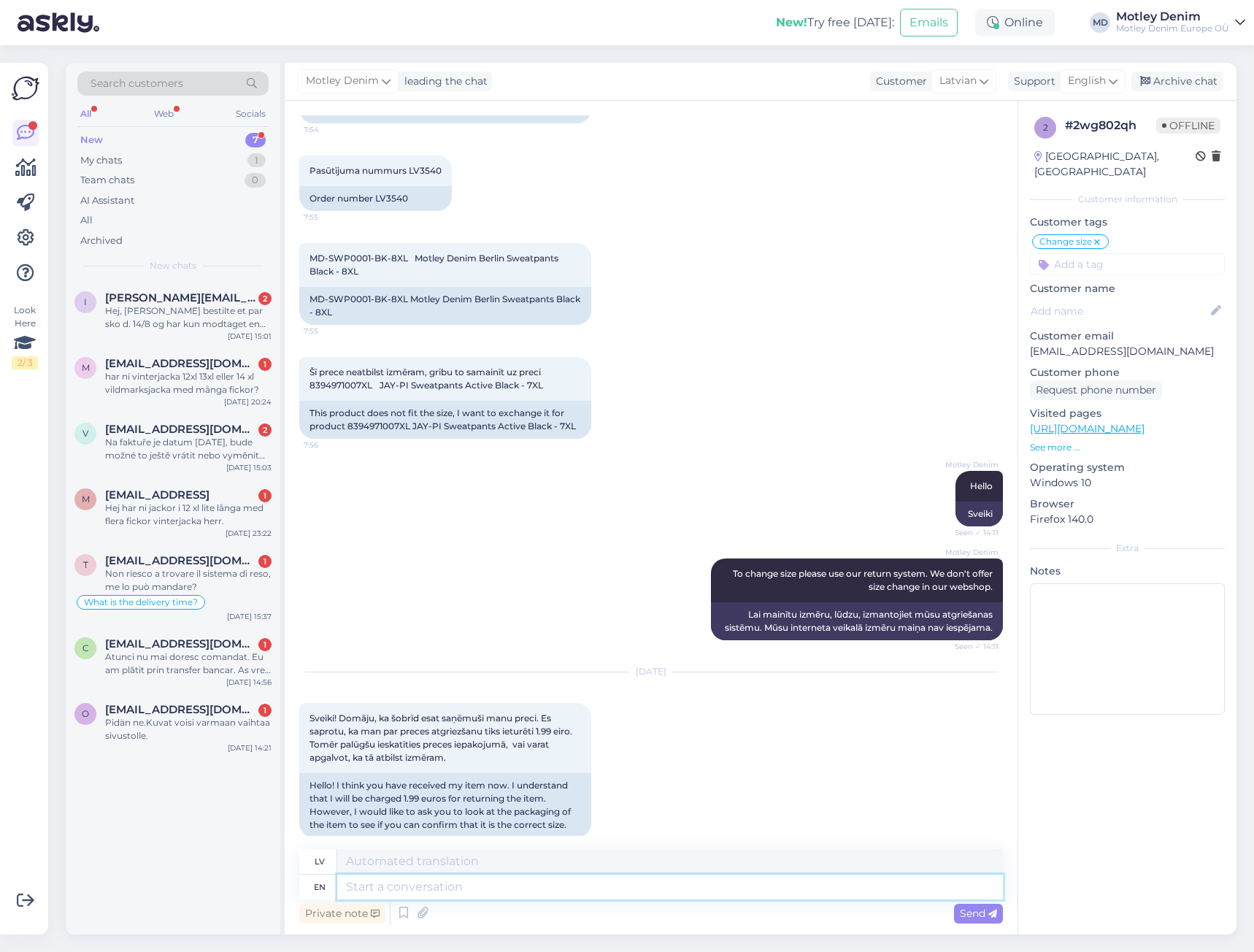
scroll to position [1451, 0]
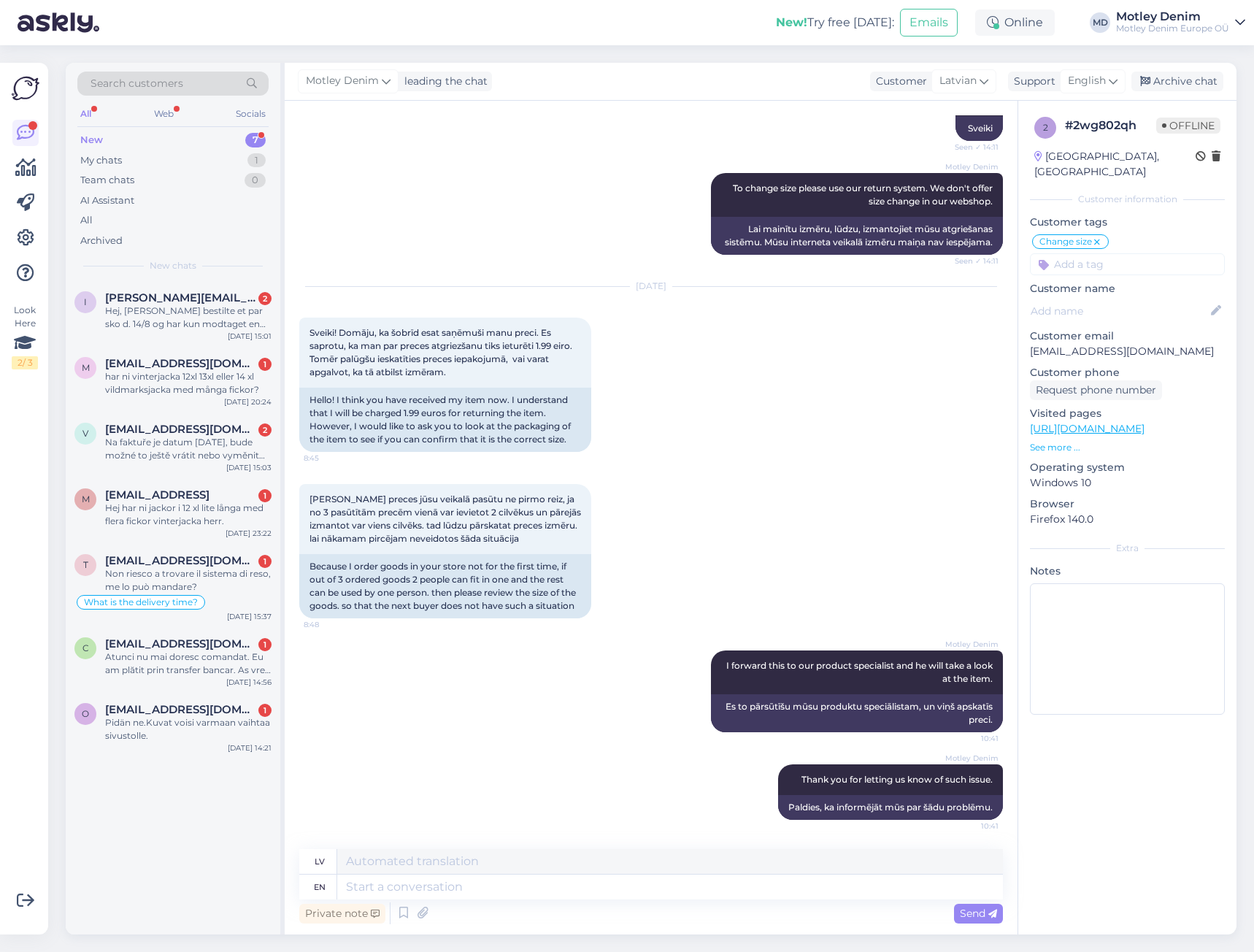
click at [1119, 254] on input at bounding box center [1128, 265] width 195 height 22
type input "Product specialist"
click at [160, 313] on div "Hej, [PERSON_NAME] bestilte et par sko d. 14/8 og har kun modtaget en ordrebekr…" at bounding box center [188, 318] width 166 height 27
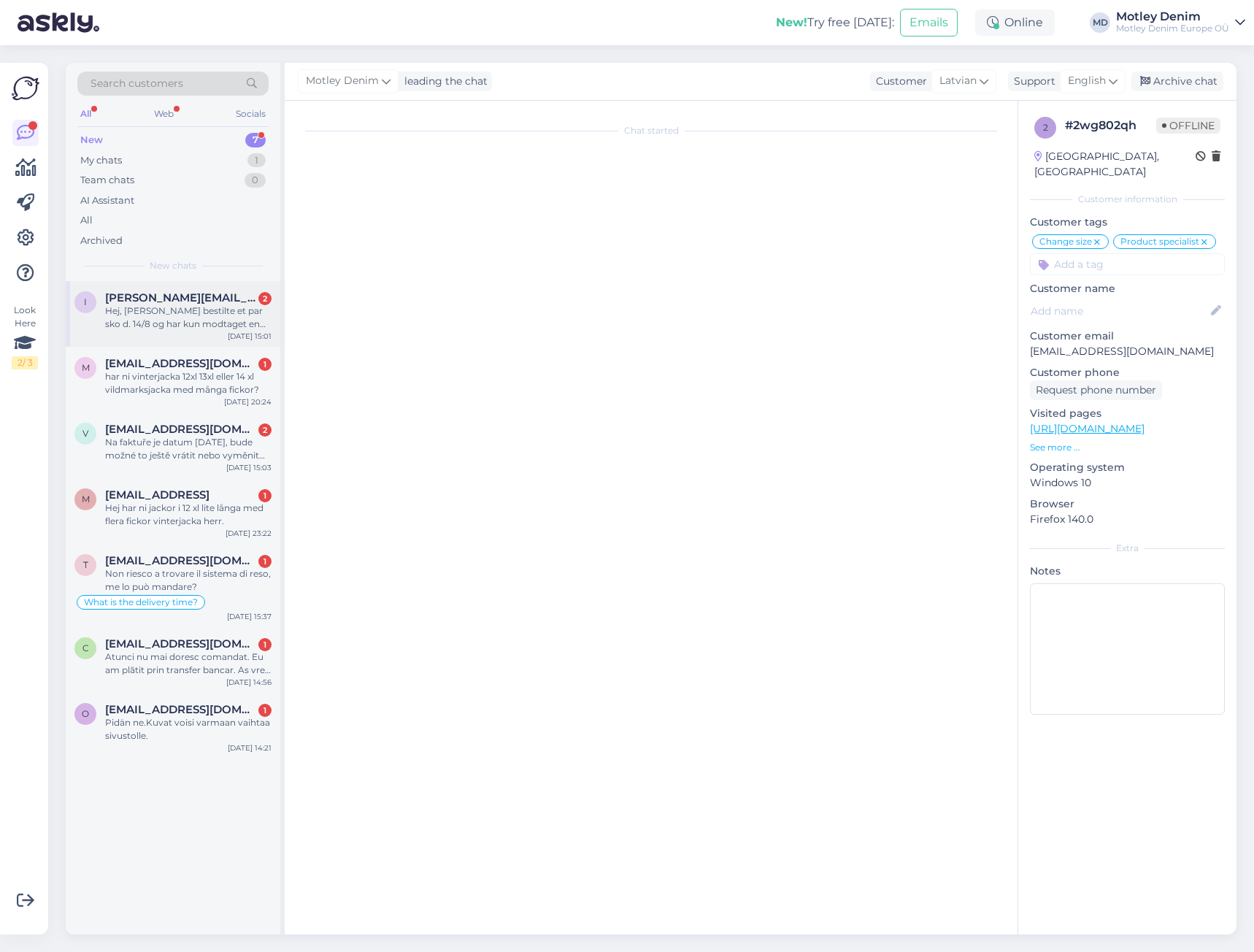
scroll to position [0, 0]
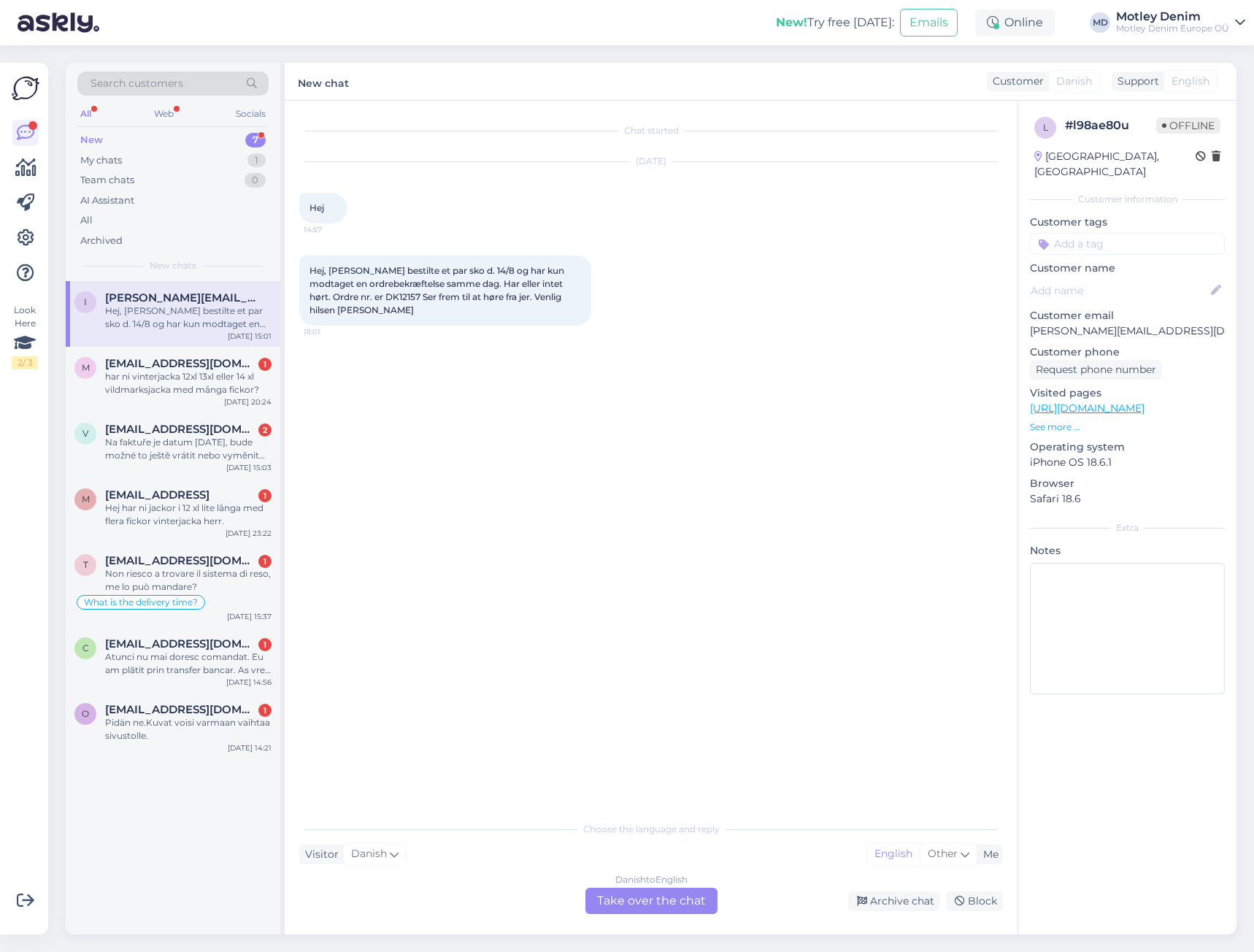
click at [648, 902] on div "Danish to English Take over the chat" at bounding box center [651, 900] width 132 height 27
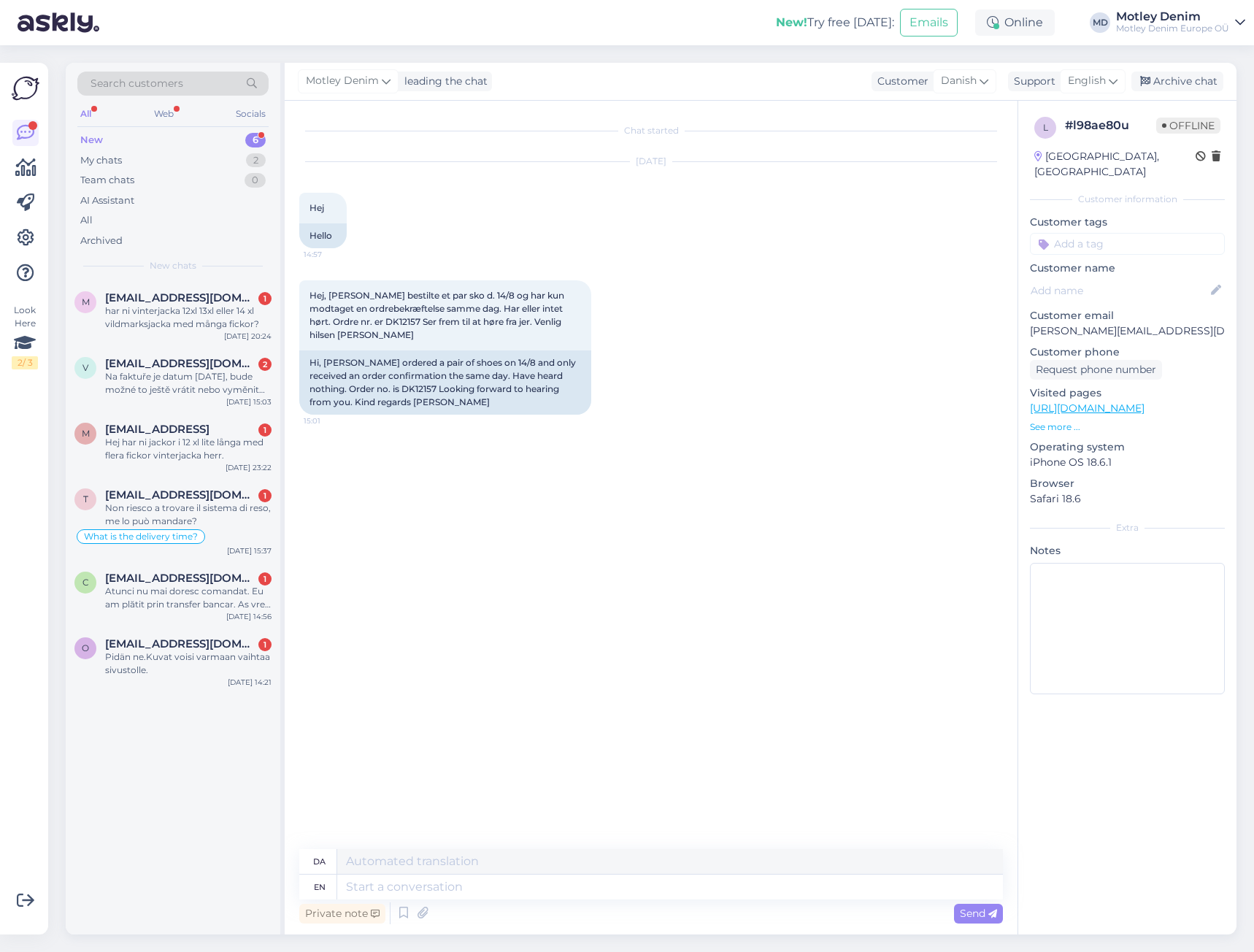
click at [546, 533] on div "Chat started [DATE] Hej 14:57 Hello Hej, [PERSON_NAME] bestilte et par sko d. 1…" at bounding box center [657, 475] width 716 height 720
click at [348, 387] on div "Hi, [PERSON_NAME] ordered a pair of shoes on 14/8 and only received an order co…" at bounding box center [445, 382] width 292 height 64
copy div "DK12157"
click at [629, 885] on textarea at bounding box center [670, 886] width 666 height 25
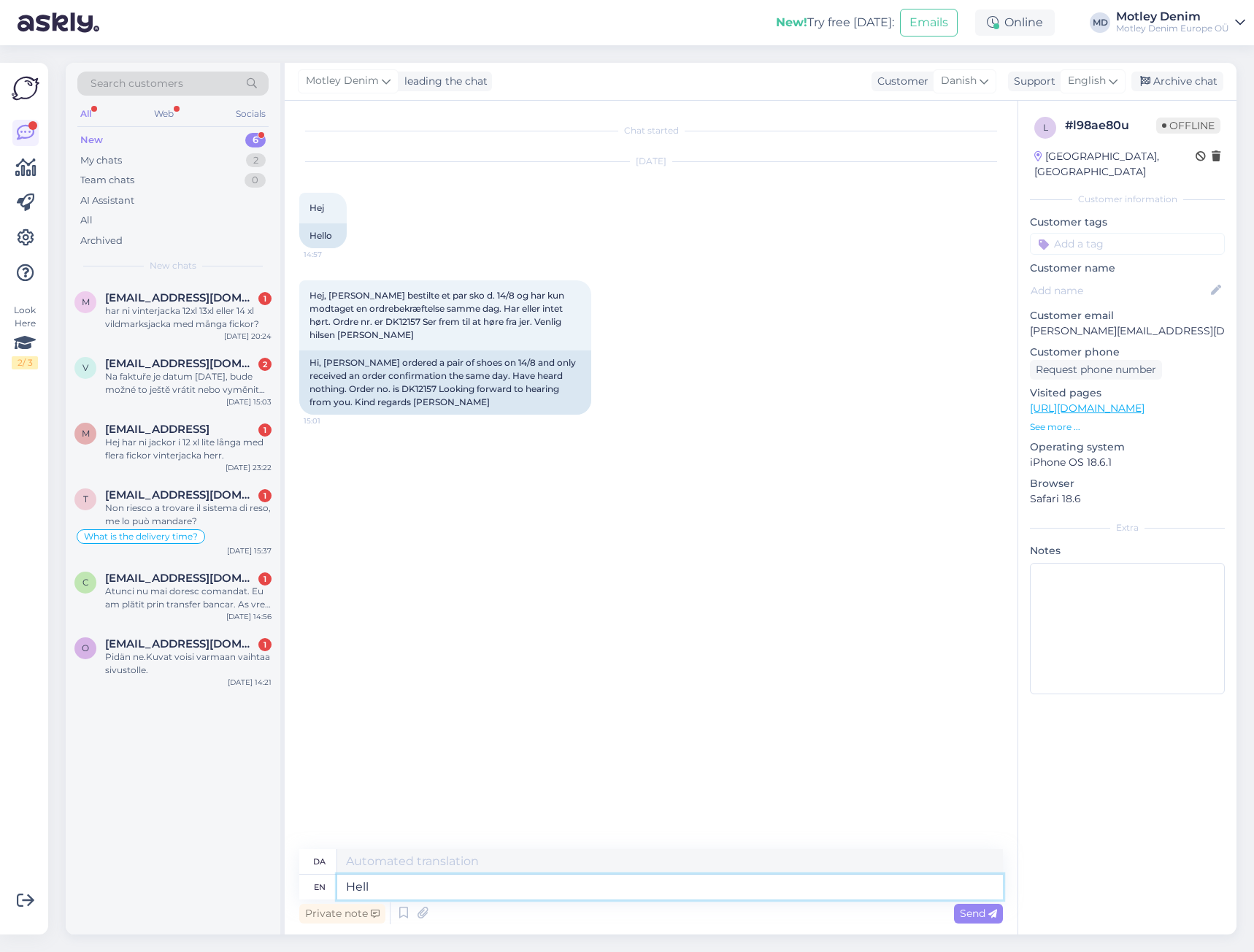
type textarea "Hello"
type textarea "Hej"
type textarea "Y"
type textarea "S"
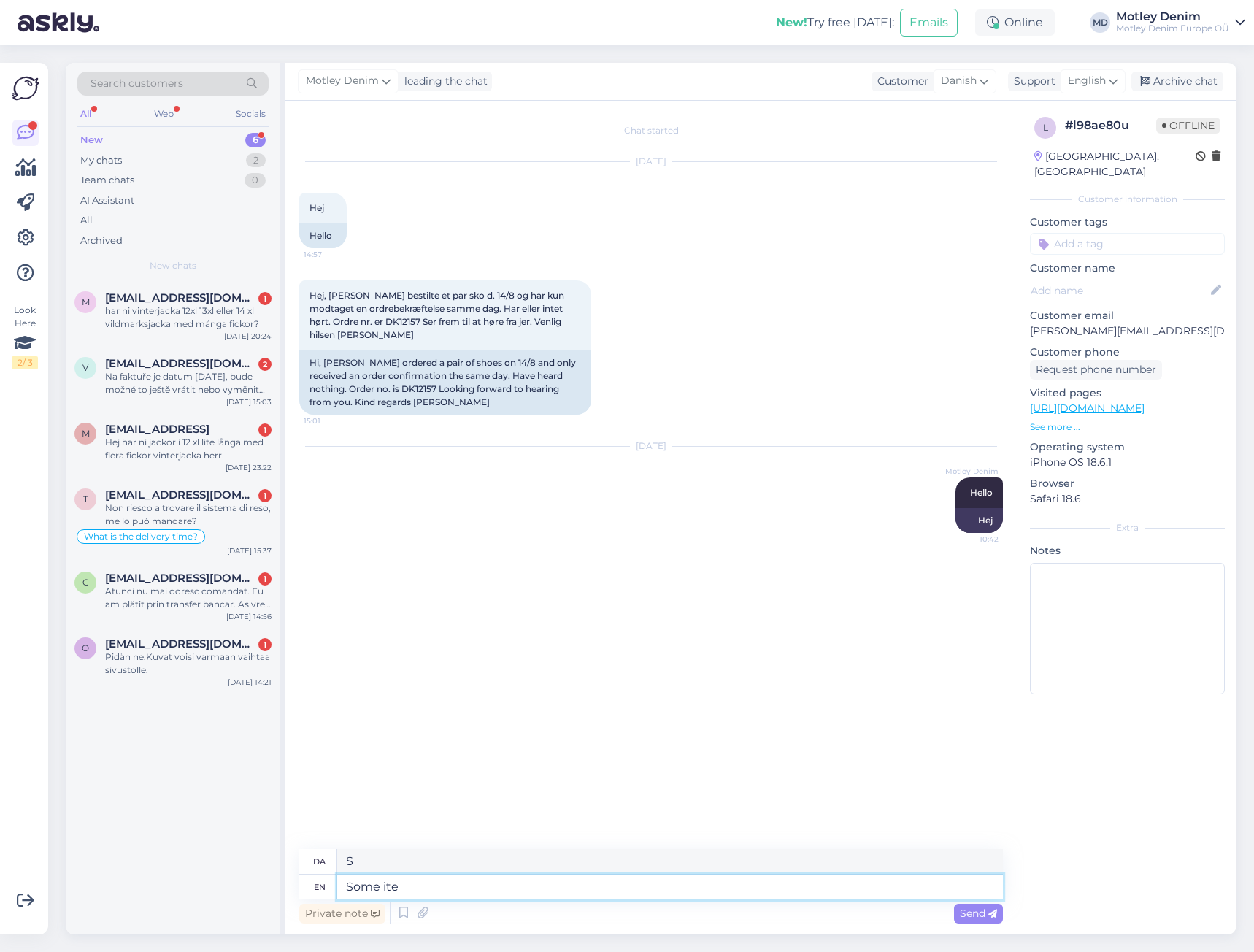
type textarea "Some item"
type textarea "Nogle"
type textarea "Some items"
type textarea "Nogle varer"
type textarea "Some items you"
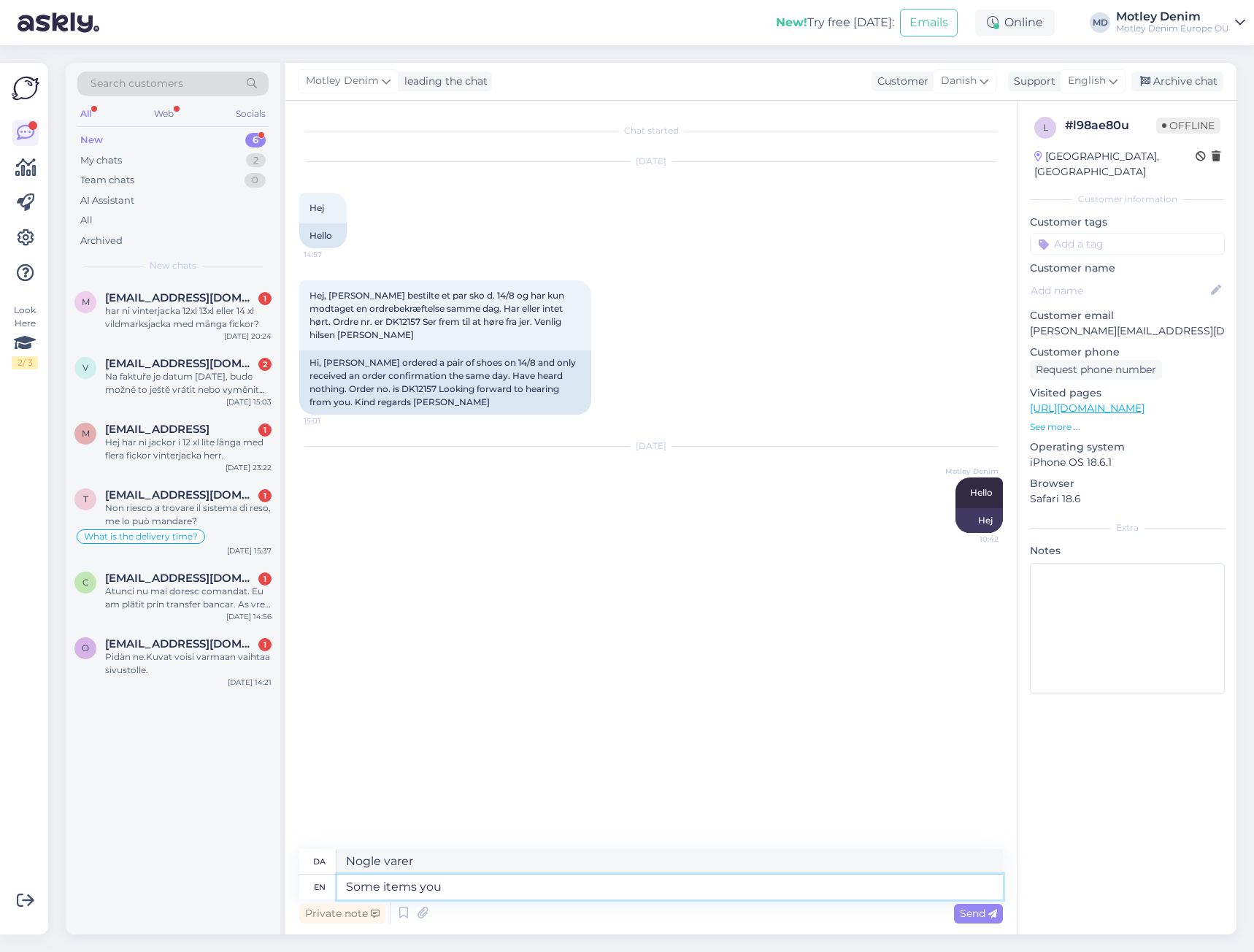
type textarea "Nogle ting du"
type textarea "Some items you ordered"
type textarea "Nogle varer du har bestilt"
type textarea "Some items you ordered are"
type textarea "Nogle af de varer, du har bestilt, er"
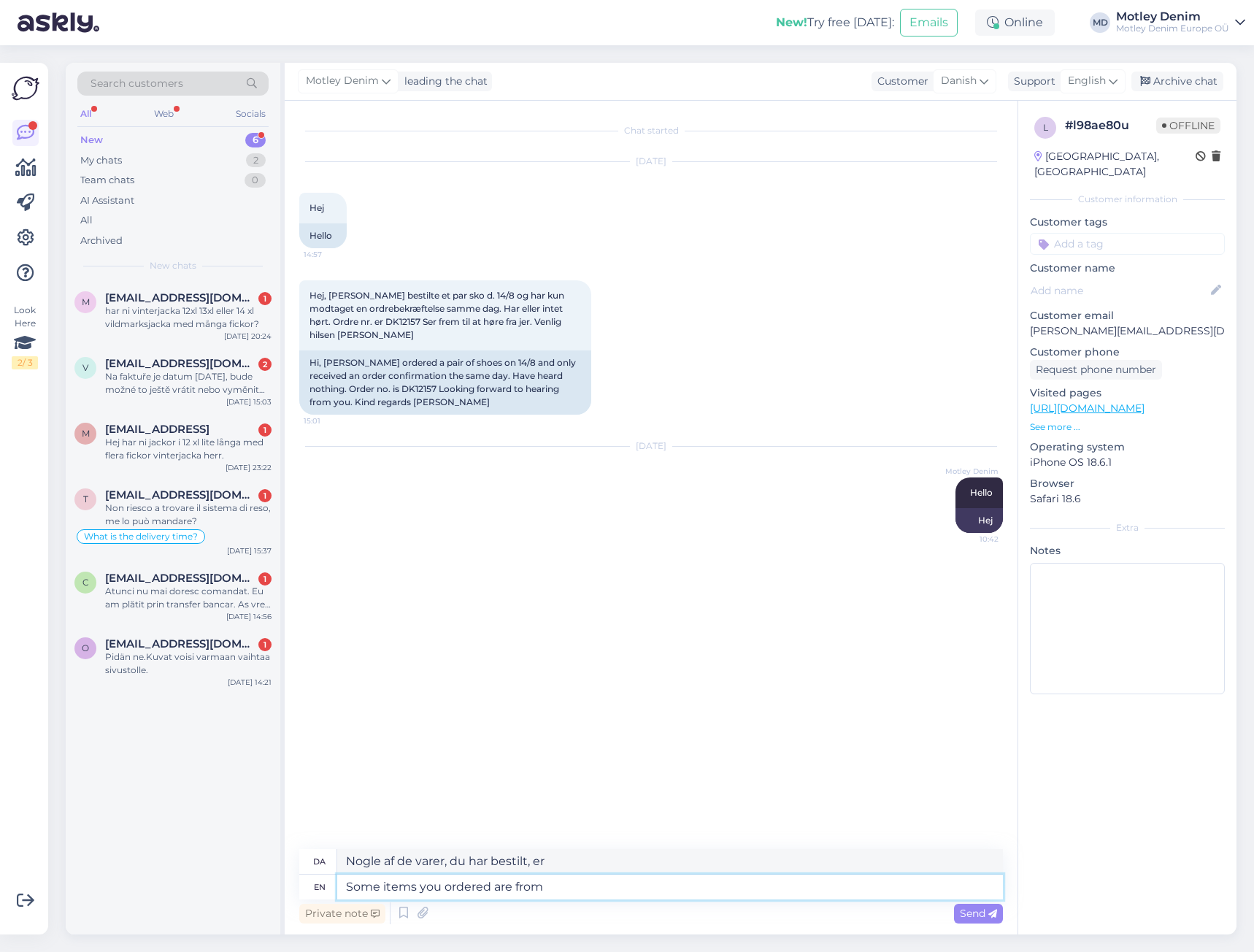
type textarea "Some items you ordered are from o"
type textarea "Nogle af de varer, du har bestilt, er fra"
type textarea "Some items you ordered are from our s"
type textarea "Nogle af de varer, du har bestilt, er fra vores"
type textarea "Some items you ordered are from our suppliers s"
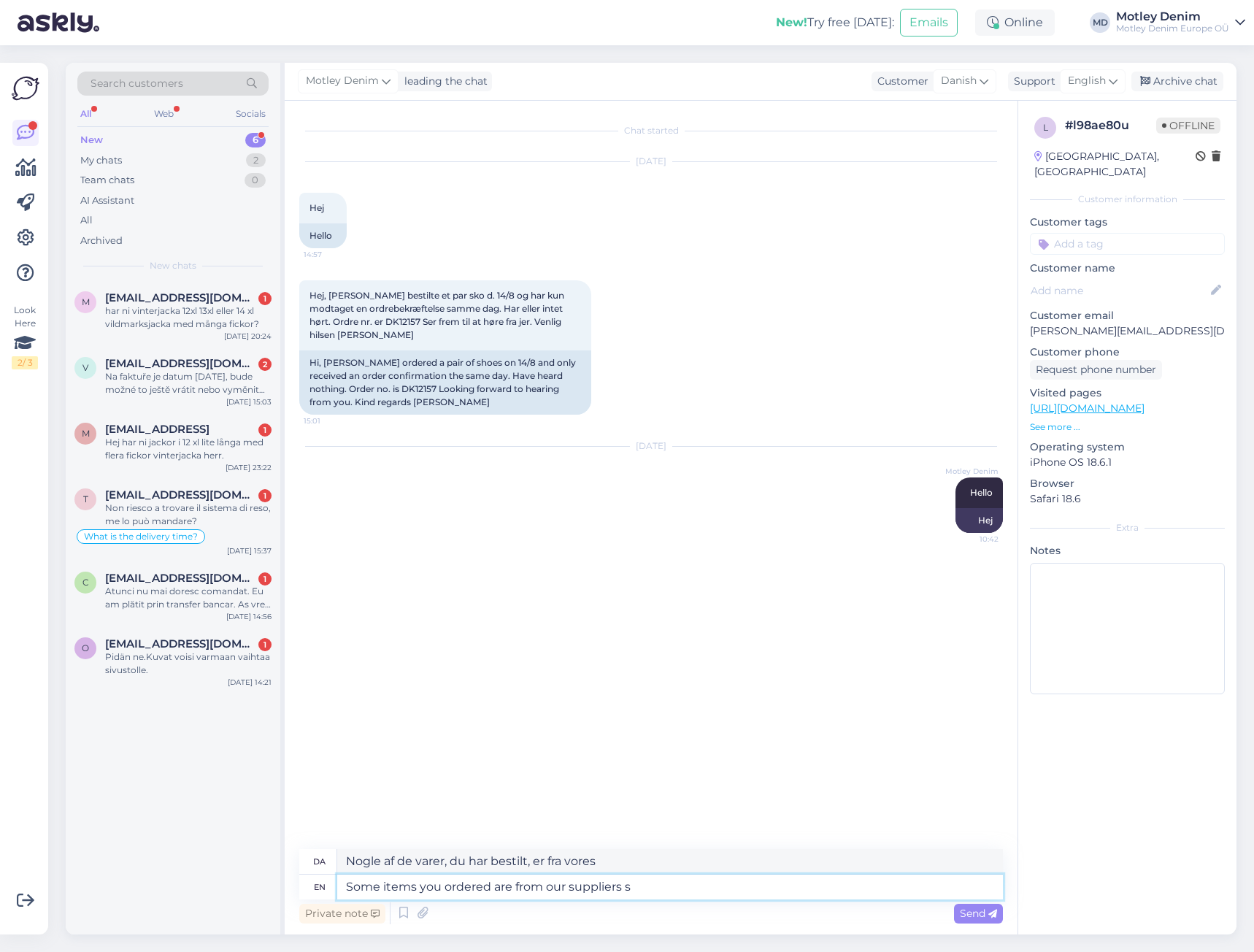
type textarea "Nogle af de varer, du har bestilt, er fra vores leverandører"
type textarea "Some items you ordered are from our suppliers stock."
type textarea "Nogle af de varer, du har bestilt, er fra vores leverandørers lager."
type textarea "Some items you ordered are from our suppliers stock. We re"
type textarea "Nogle af de varer, du har bestilt, er fra vores leverandørers lager. Vi"
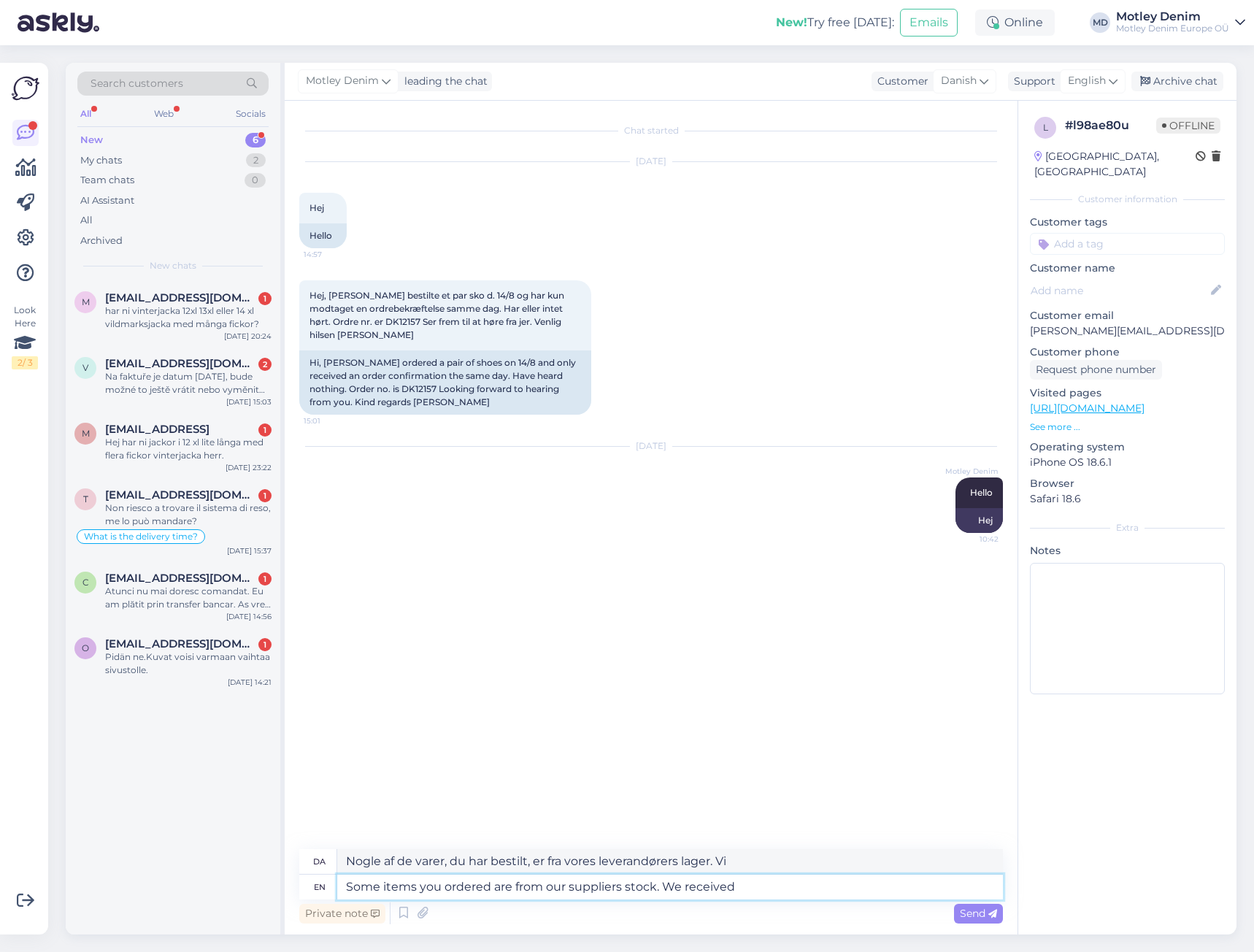
type textarea "Some items you ordered are from our suppliers stock. We received"
type textarea "Nogle af de varer, du har bestilt, er fra vores leverandørers lager. Vi har mod…"
type textarea "Some items you ordered are from our suppliers stock. We receive"
type textarea "Nogle af de varer, du har bestilt, er fra vores leverandørers lager. Vi modtager"
type textarea "Some items you ordered are from our suppliers stock. We receive deliveries r"
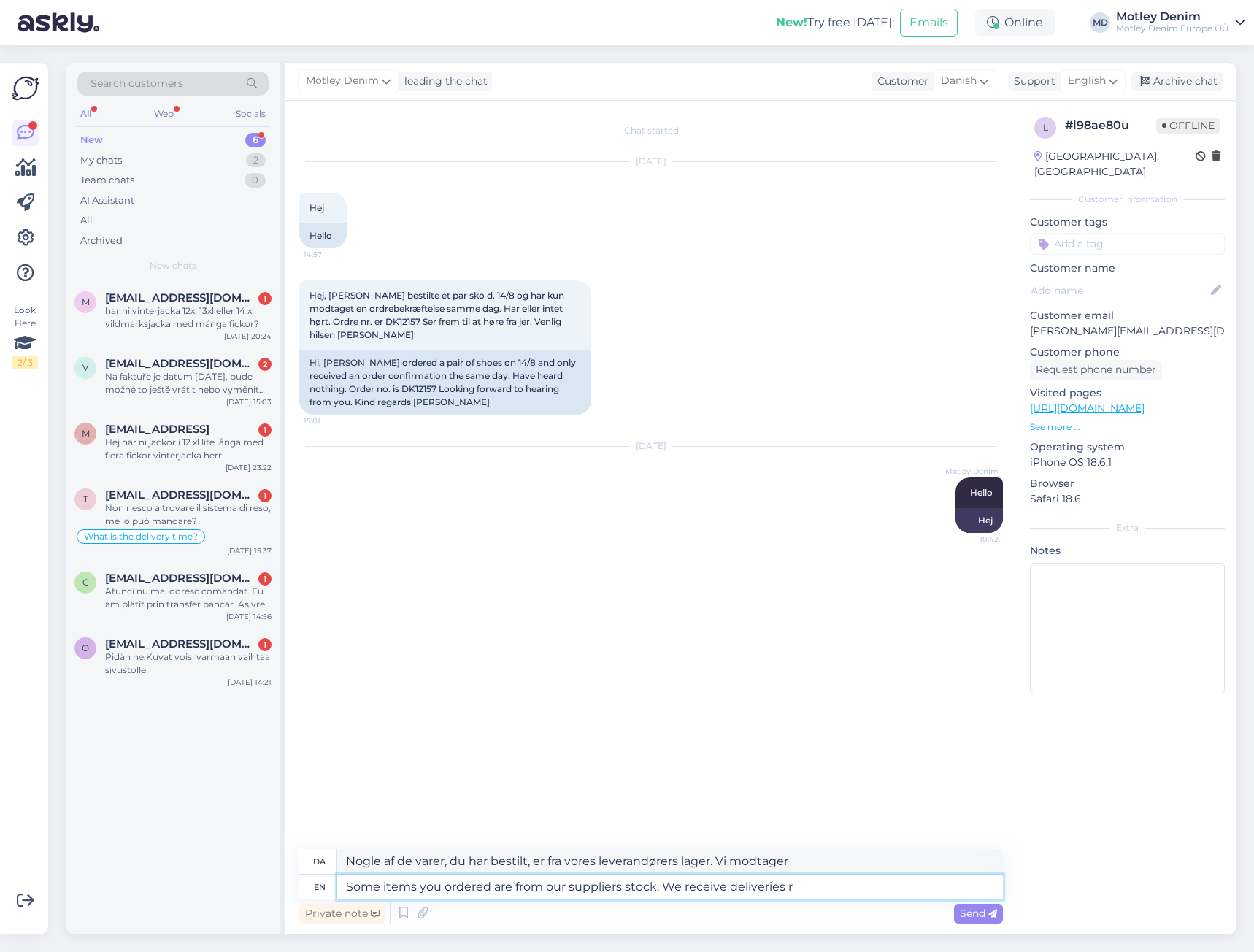
type textarea "Nogle af de varer, du har bestilt, er fra vores leverandørers lager. Vi modtage…"
type textarea "Some items you ordered are from our suppliers stock. We receive deliveries regu"
type textarea "Nogle af de varer, du har bestilt, er fra vores leverandørers lager. Vi modtage…"
type textarea "Some items you ordered are from our suppliers stock. We receive deliveries regu…"
type textarea "Nogle af de varer, du har bestilt, er fra vores leverandørers lager. Vi modtage…"
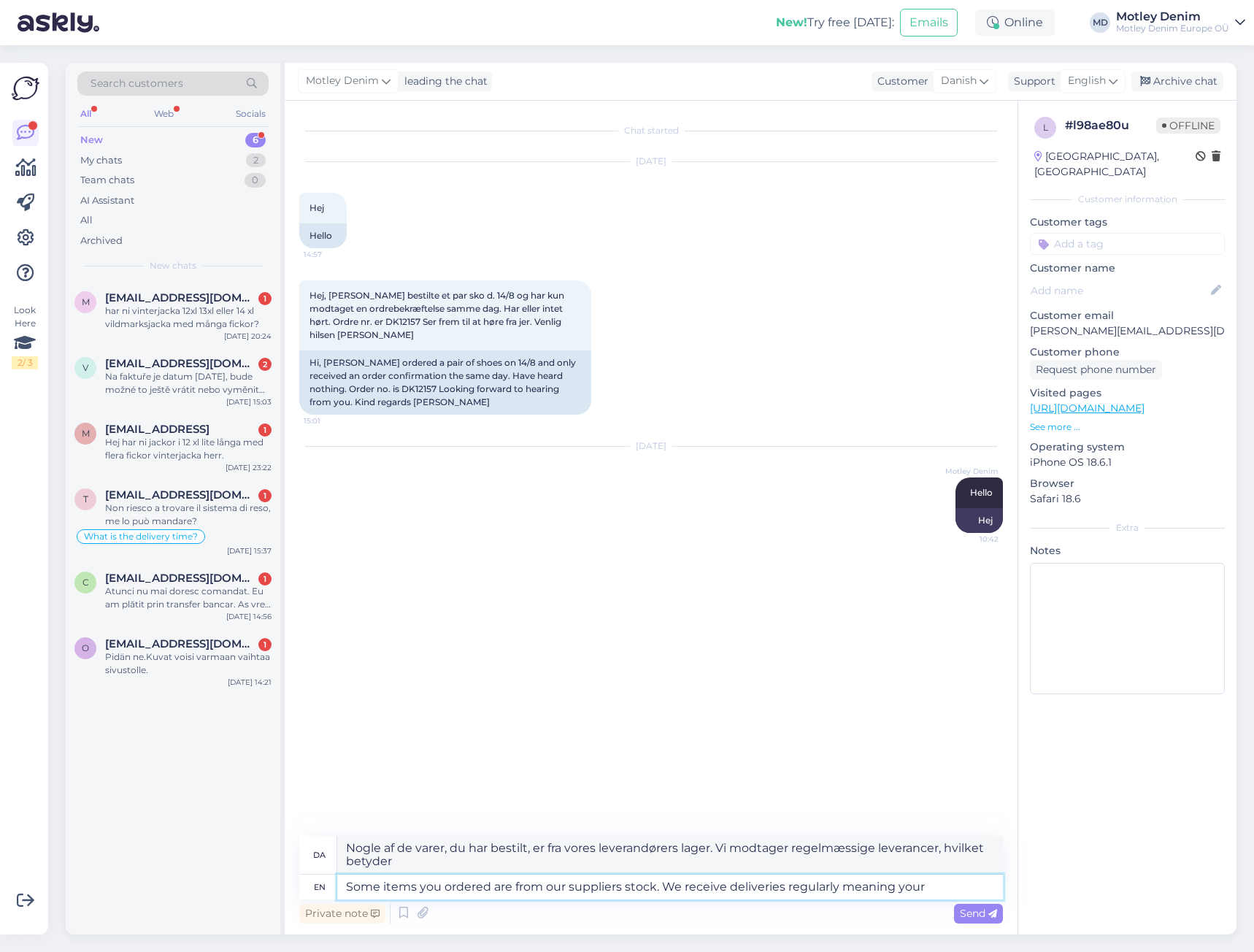
type textarea "Some items you ordered are from our suppliers stock. We receive deliveries regu…"
type textarea "Nogle af de varer, du har bestilt, er fra vores leverandørers lager. Vi modtage…"
type textarea "Some items you ordered are from our suppliers stock. We receive deliveries regu…"
type textarea "Nogle af de varer, du har bestilt, er fra vores leverandørers lager. Vi modtage…"
type textarea "Some items you ordered are from our suppliers stock. We receive deliveries regu…"
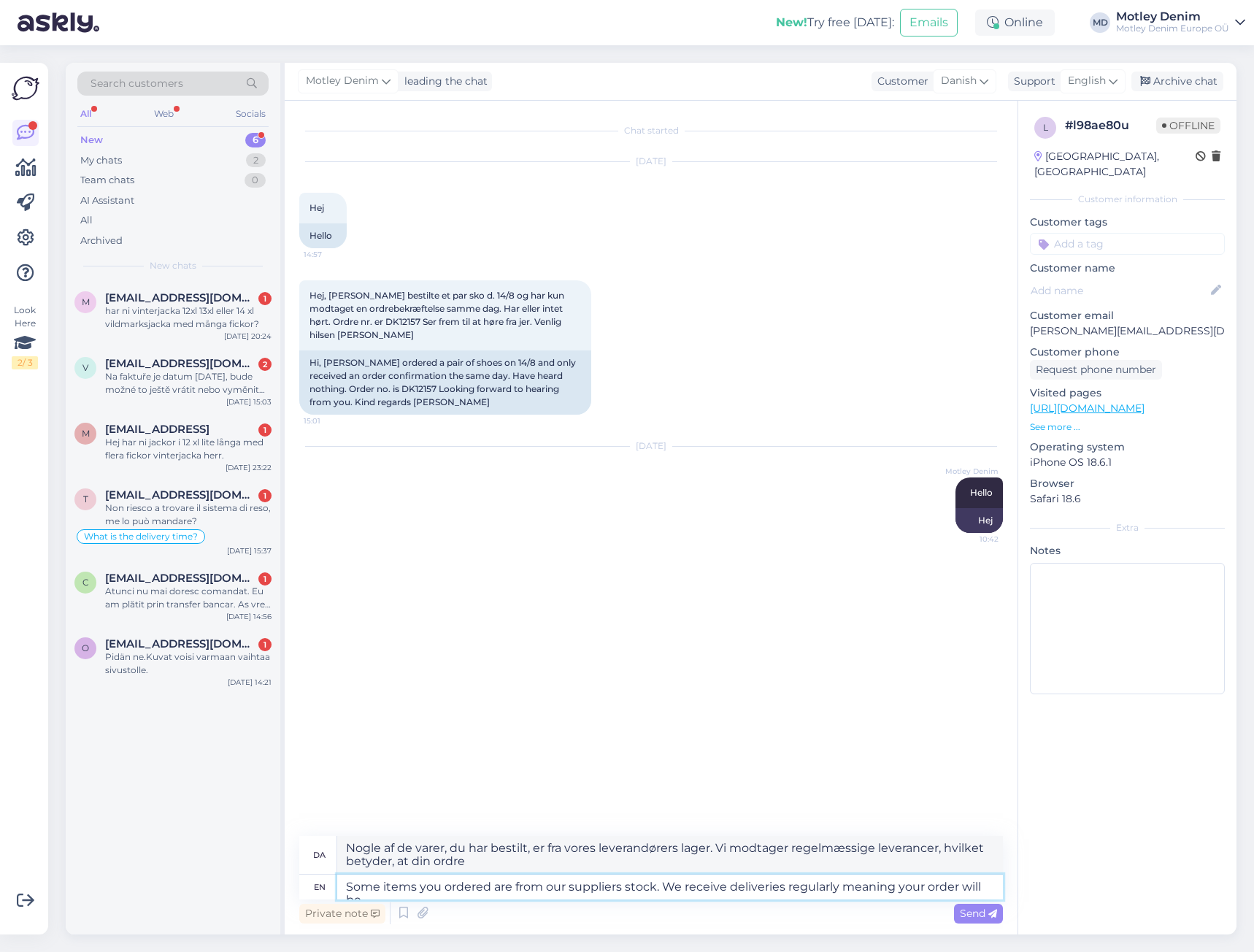
type textarea "Nogle af de varer, du har bestilt, er fra vores leverandørers lager. Vi modtage…"
type textarea "Some items you ordered are from our suppliers stock. We receive deliveries regu…"
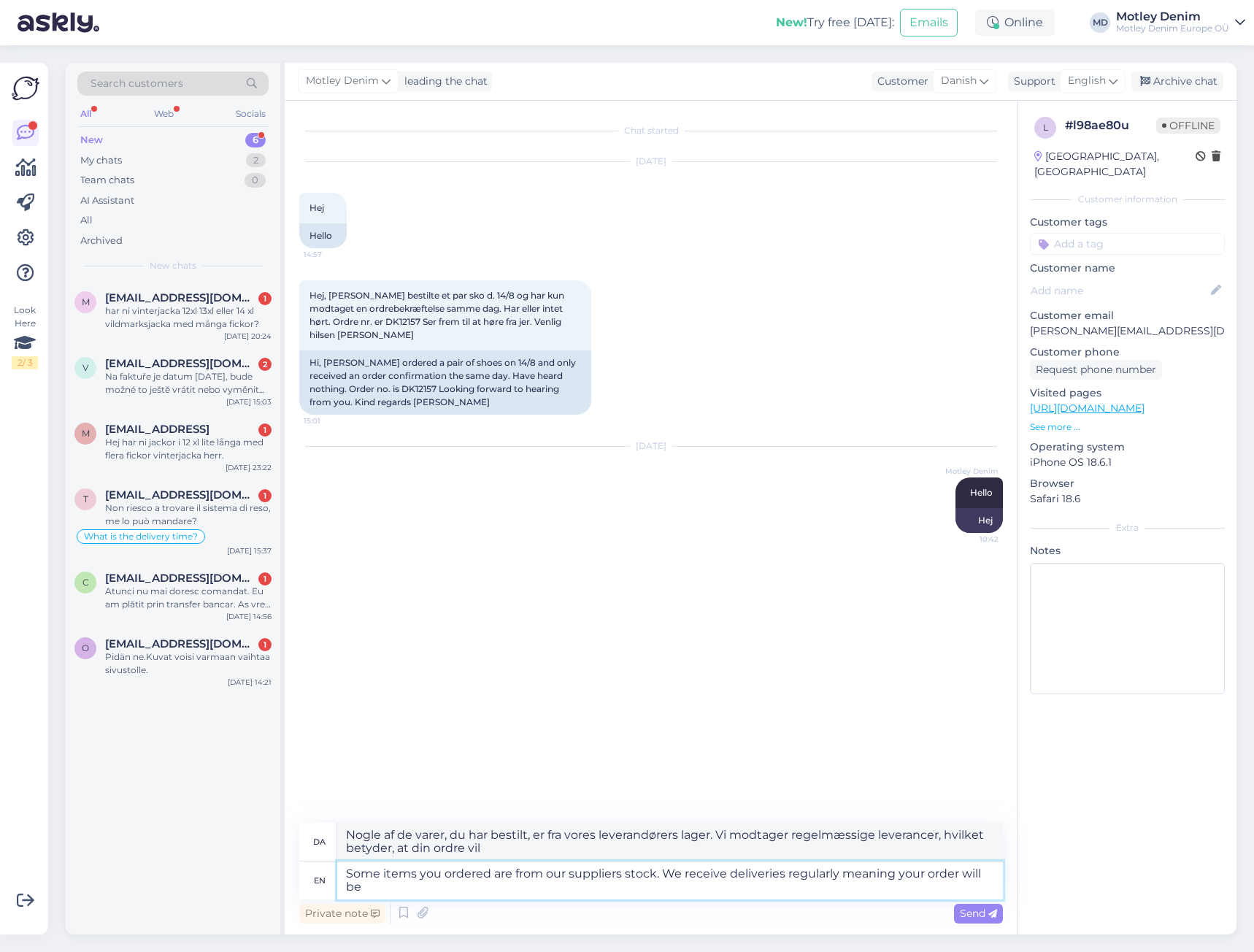
type textarea "Nogle af de varer, du har bestilt, er fra vores leverandørers lager. Vi modtage…"
type textarea "Some items you ordered are from our suppliers stock. We receive deliveries regu…"
type textarea "Nogle af de varer, du har bestilt, er fra vores leverandørers lager. Vi modtage…"
type textarea "Some items you ordered are from our suppliers stock. We receive deliveries regu…"
type textarea "Nogle af de varer, du har bestilt, er fra vores leverandørers lager. Vi modtage…"
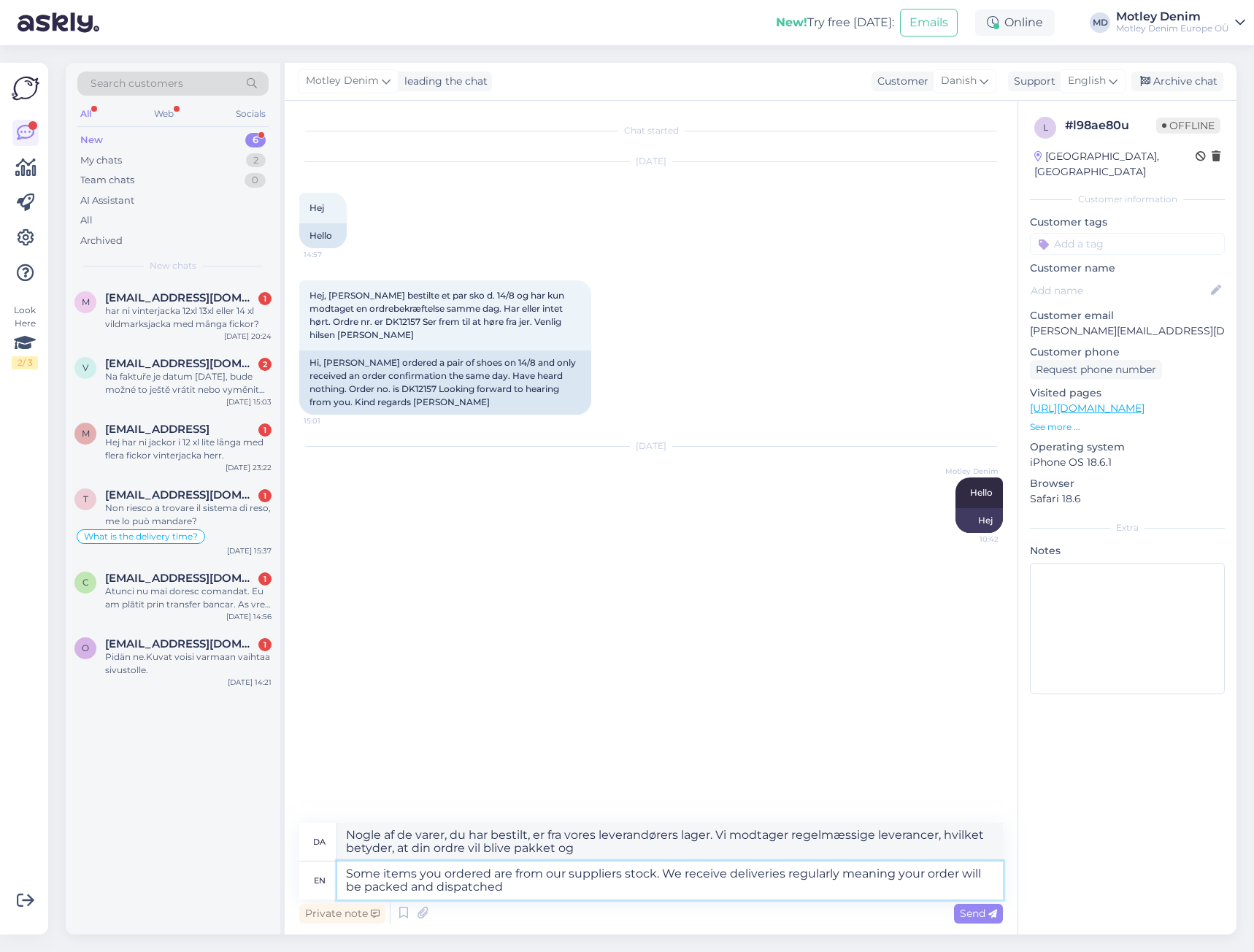
type textarea "Some items you ordered are from our suppliers stock. We receive deliveries regu…"
type textarea "Nogle af de varer, du har bestilt, er fra vores leverandørers lager. Vi modtage…"
type textarea "Some items you ordered are from our suppliers stock. We receive deliveries regu…"
type textarea "Nogle af de varer, du har bestilt, er fra vores leverandørers lager. Vi modtage…"
type textarea "Some items you ordered are from our suppliers stock. We receive deliveries regu…"
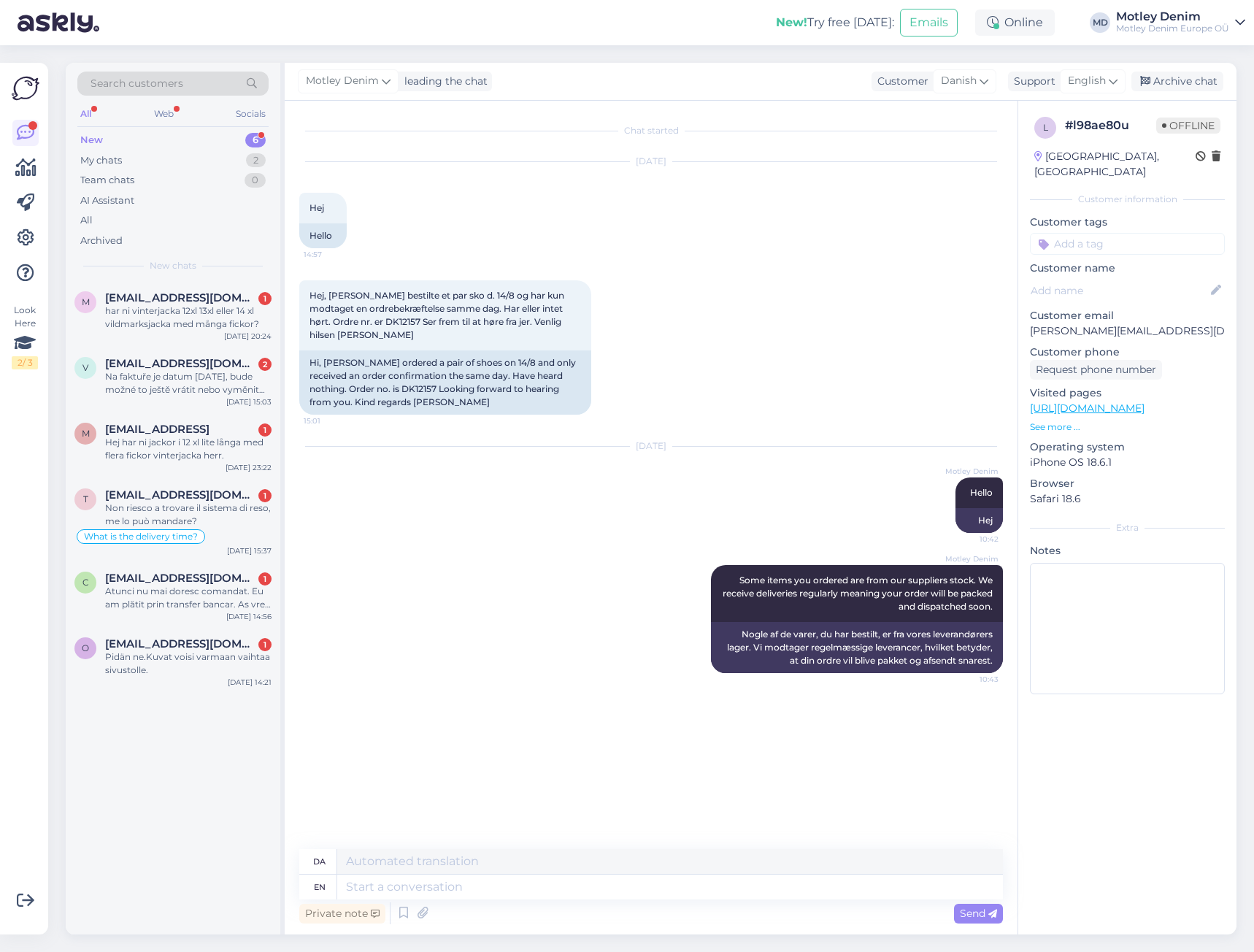
click at [636, 663] on div "[PERSON_NAME] Some items you ordered are from our suppliers stock. We receive d…" at bounding box center [651, 619] width 704 height 140
click at [673, 881] on textarea at bounding box center [670, 886] width 666 height 25
click at [1122, 243] on input at bounding box center [1128, 243] width 195 height 22
type input "Waiting fo"
click at [1139, 285] on span "Waiting for NOS" at bounding box center [1128, 282] width 70 height 9
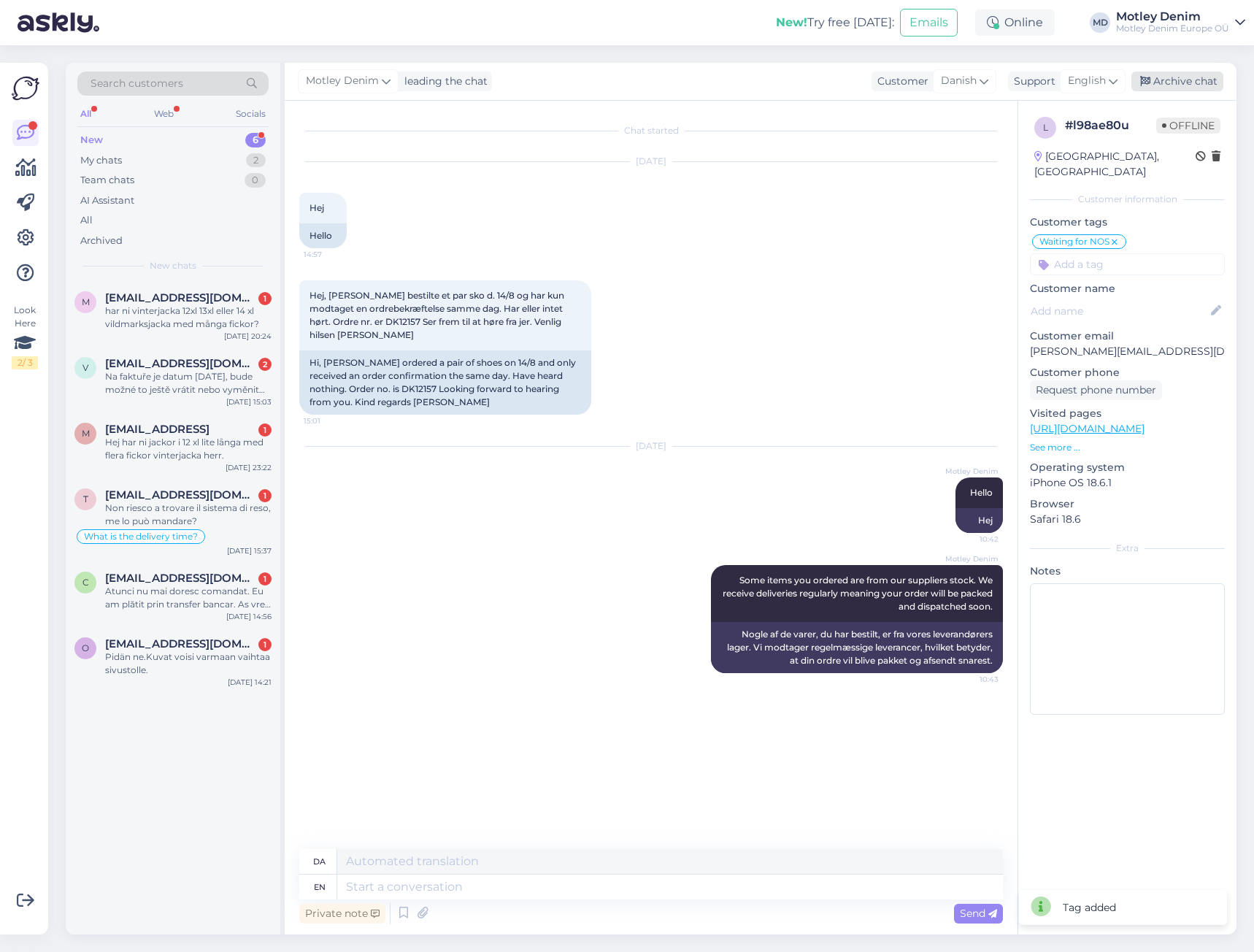
click at [1195, 80] on div "Archive chat" at bounding box center [1178, 81] width 92 height 20
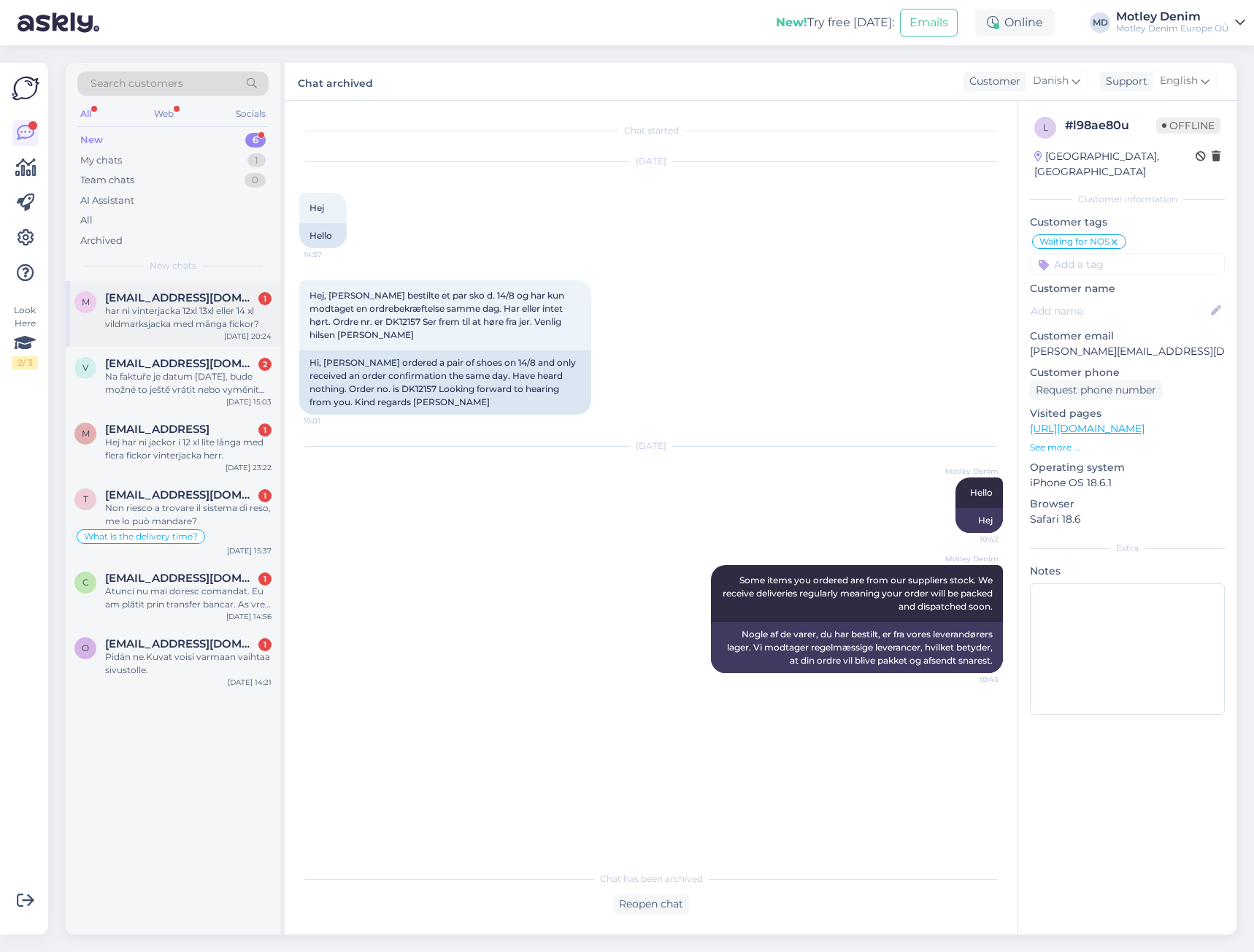
click at [211, 314] on div "har ni vinterjacka 12xl 13xl eller 14 xl vildmarksjacka med många fickor?" at bounding box center [188, 318] width 166 height 27
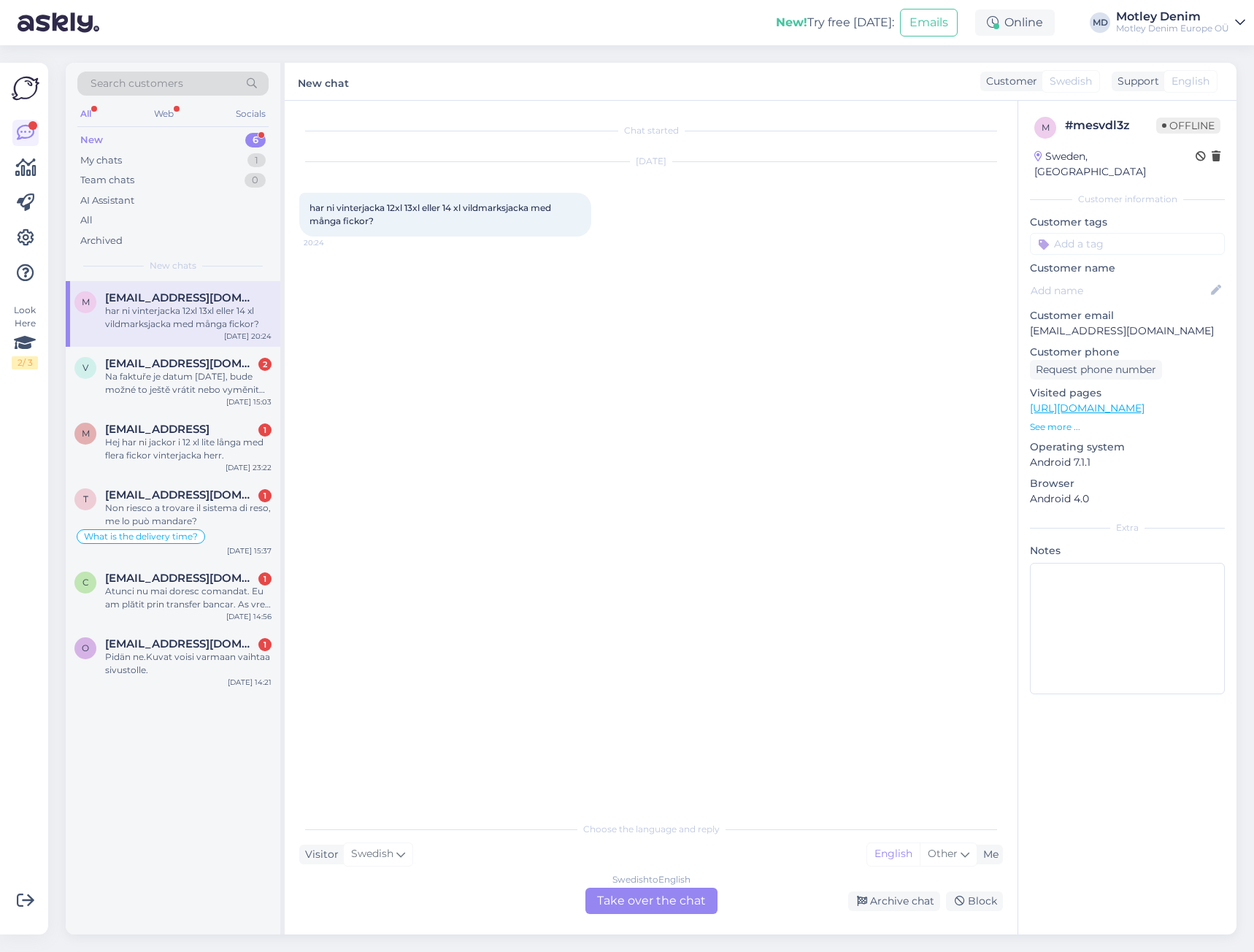
click at [499, 314] on div "Chat started [DATE] har ni vinterjacka 12xl 13xl eller 14 xl vildmarksjacka med…" at bounding box center [657, 458] width 716 height 685
click at [524, 305] on div "Chat started [DATE] har ni vinterjacka 12xl 13xl eller 14 xl vildmarksjacka med…" at bounding box center [657, 458] width 716 height 685
click at [675, 904] on div "Swedish to English Take over the chat" at bounding box center [651, 900] width 132 height 27
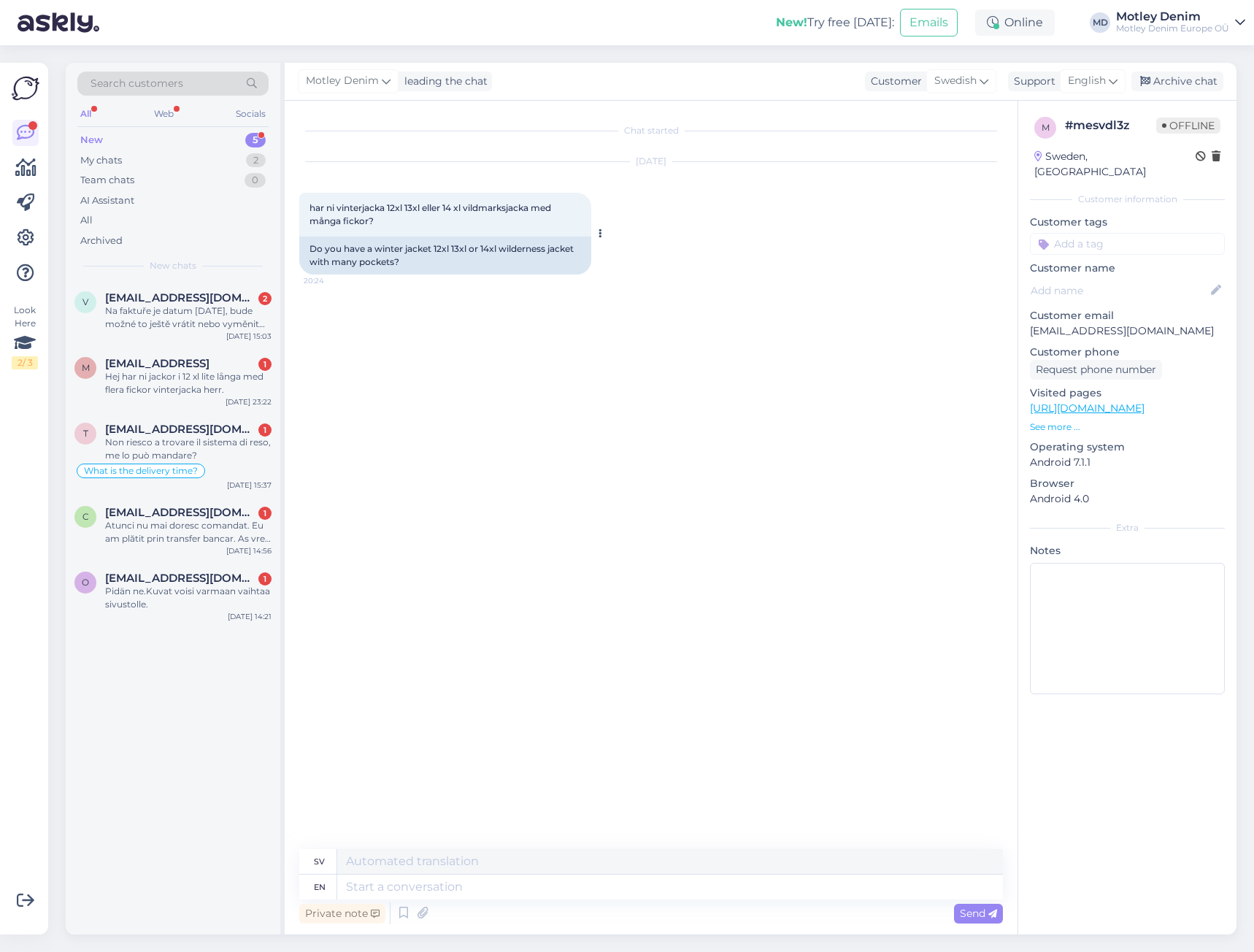
click at [310, 207] on span "har ni vinterjacka 12xl 13xl eller 14 xl vildmarksjacka med många fickor?" at bounding box center [432, 214] width 243 height 24
drag, startPoint x: 310, startPoint y: 207, endPoint x: 367, endPoint y: 215, distance: 57.6
click at [367, 215] on div "har ni vinterjacka 12xl 13xl eller 14 xl vildmarksjacka med många fickor? 20:24" at bounding box center [445, 215] width 292 height 44
copy span "har ni vinterjacka 12xl 13xl eller 14 xl vildmarksjacka med många fickor?"
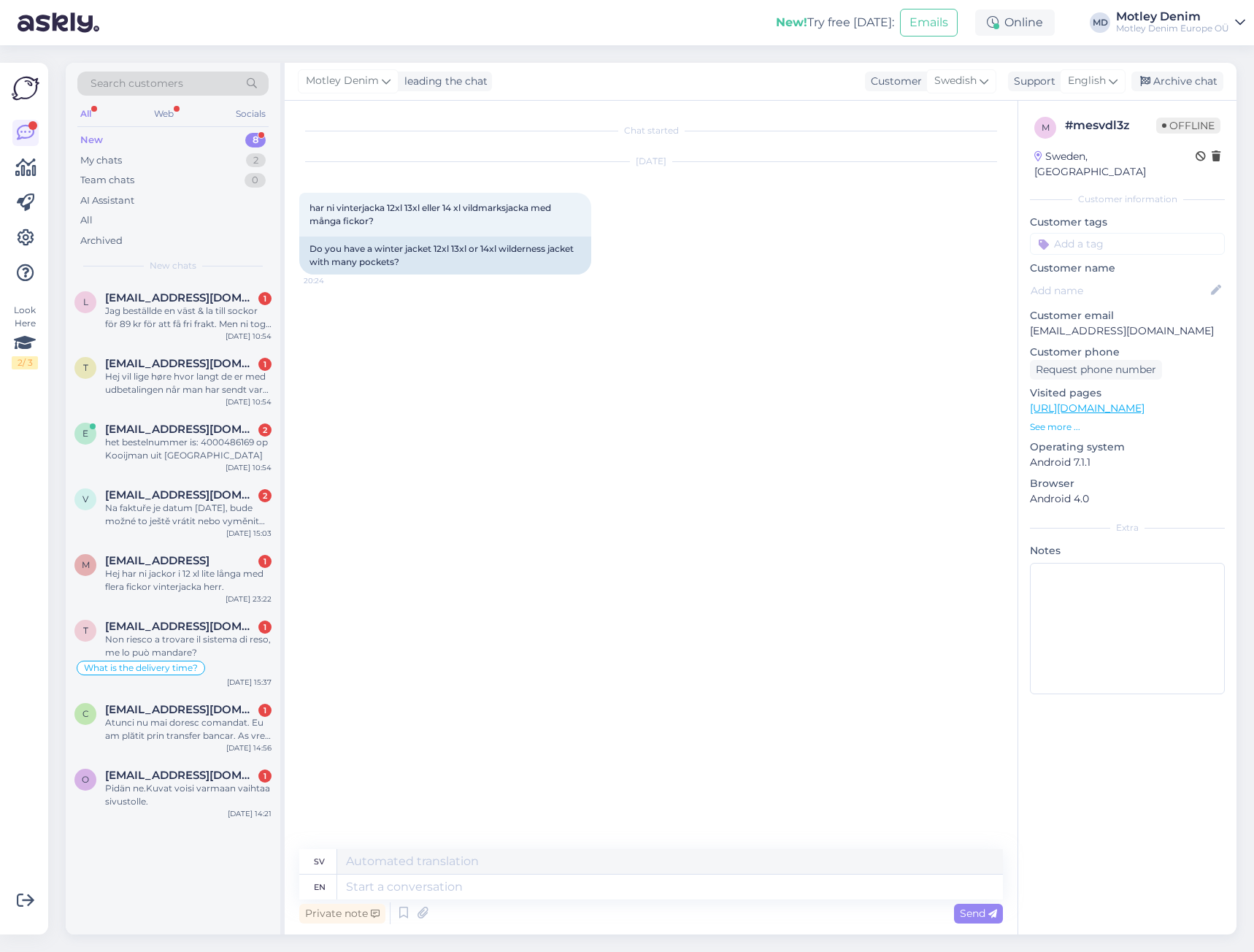
click at [377, 328] on div "Chat started [DATE] har ni vinterjacka 12xl 13xl eller 14 xl vildmarksjacka med…" at bounding box center [657, 475] width 716 height 720
click at [313, 207] on span "har ni vinterjacka 12xl 13xl eller 14 xl vildmarksjacka med många fickor?" at bounding box center [432, 214] width 243 height 24
drag, startPoint x: 313, startPoint y: 207, endPoint x: 368, endPoint y: 215, distance: 55.6
click at [368, 215] on span "har ni vinterjacka 12xl 13xl eller 14 xl vildmarksjacka med många fickor?" at bounding box center [432, 214] width 243 height 24
copy span "har ni vinterjacka 12xl 13xl eller 14 xl vildmarksjacka med många fickor?"
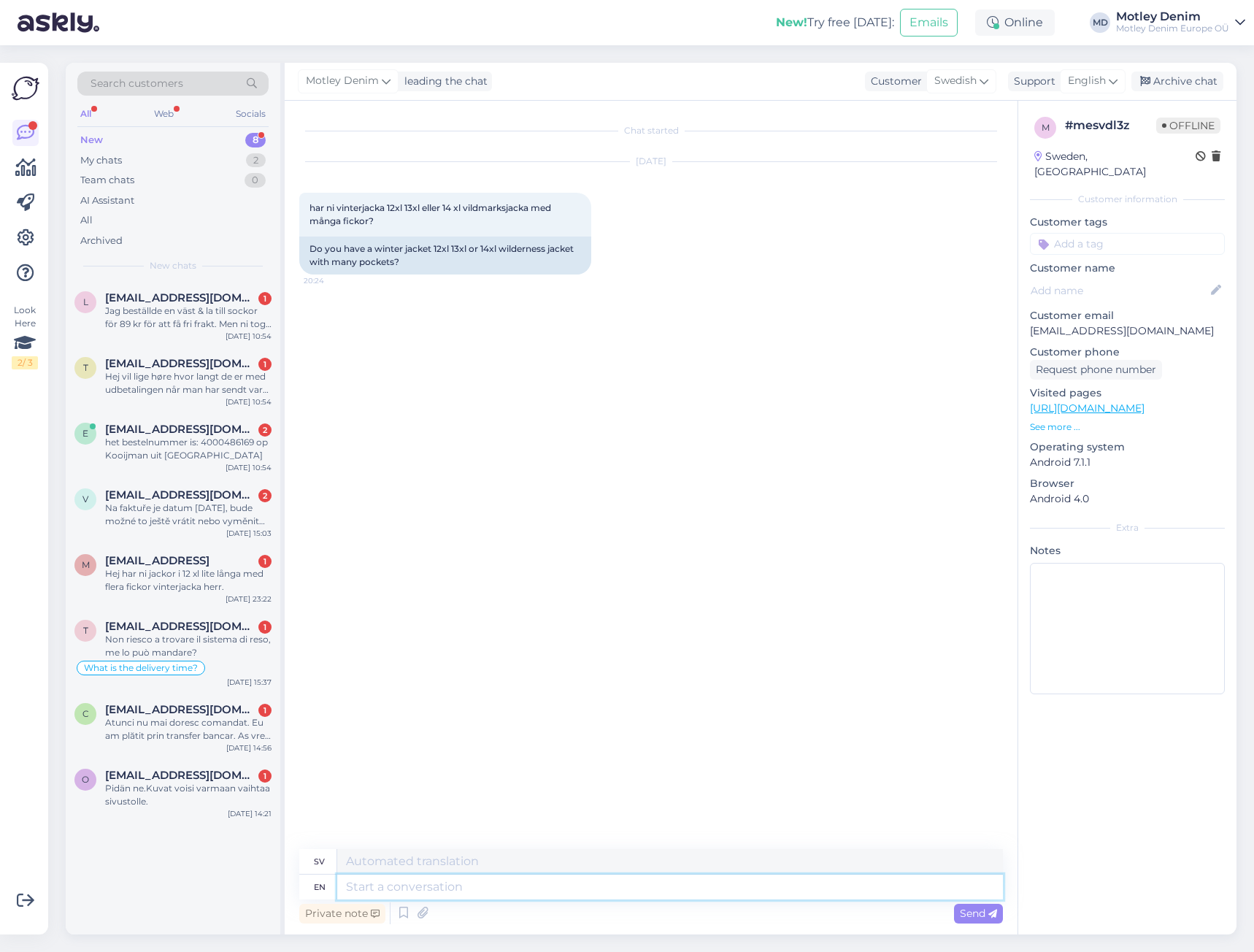
click at [491, 890] on textarea at bounding box center [670, 886] width 666 height 25
type textarea "Hello"
type textarea "Hej"
type textarea "At t"
type textarea "På"
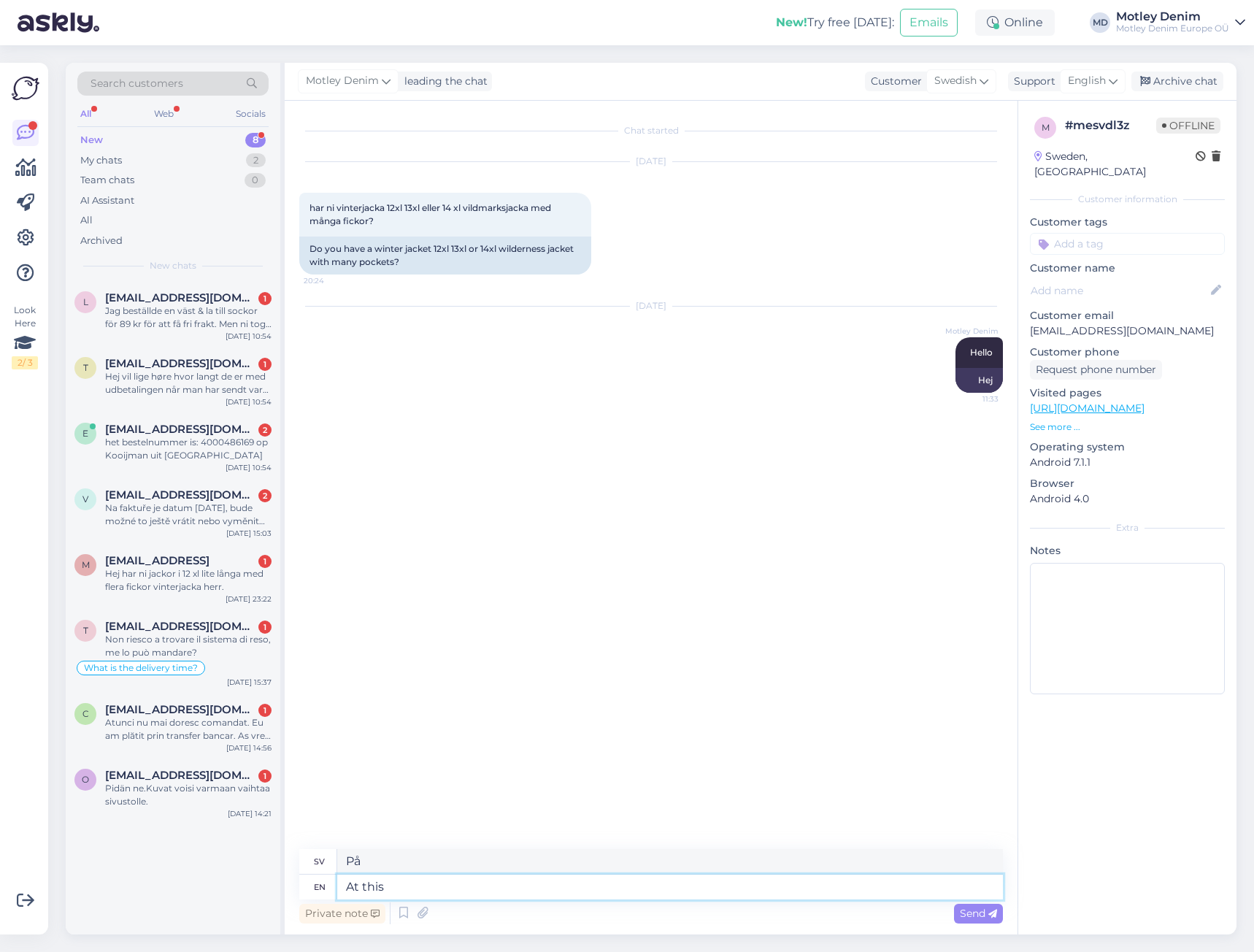
type textarea "At this"
type textarea "Vid detta"
type textarea "At this moment w"
type textarea "Just nu"
type textarea "At this moment we d"
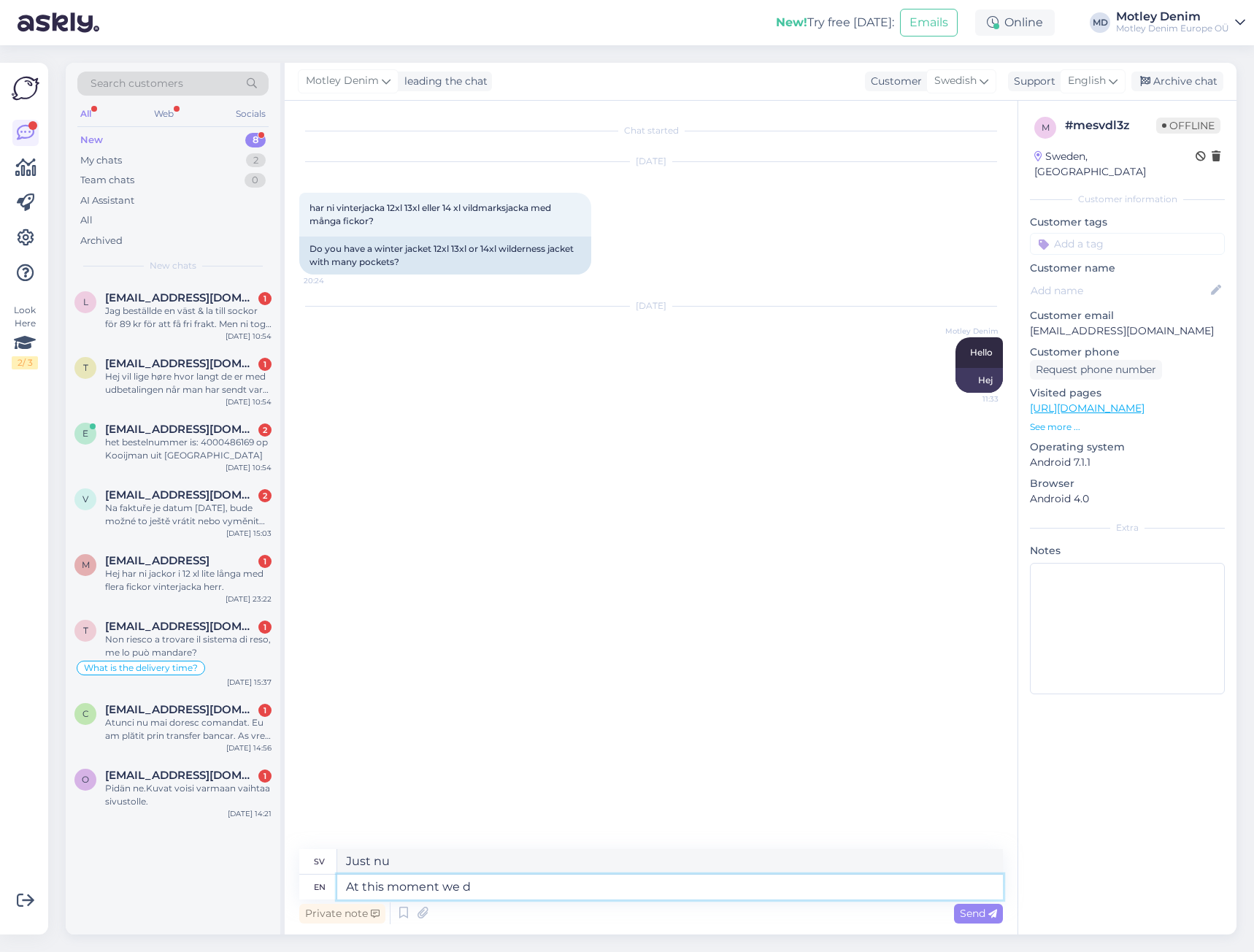
type textarea "I detta ögonblick vi"
type textarea "At this moment we don't"
type textarea "I detta ögonblick gör vi inte"
type textarea "At this moment we don't have it"
type textarea "Just nu har vi det inte"
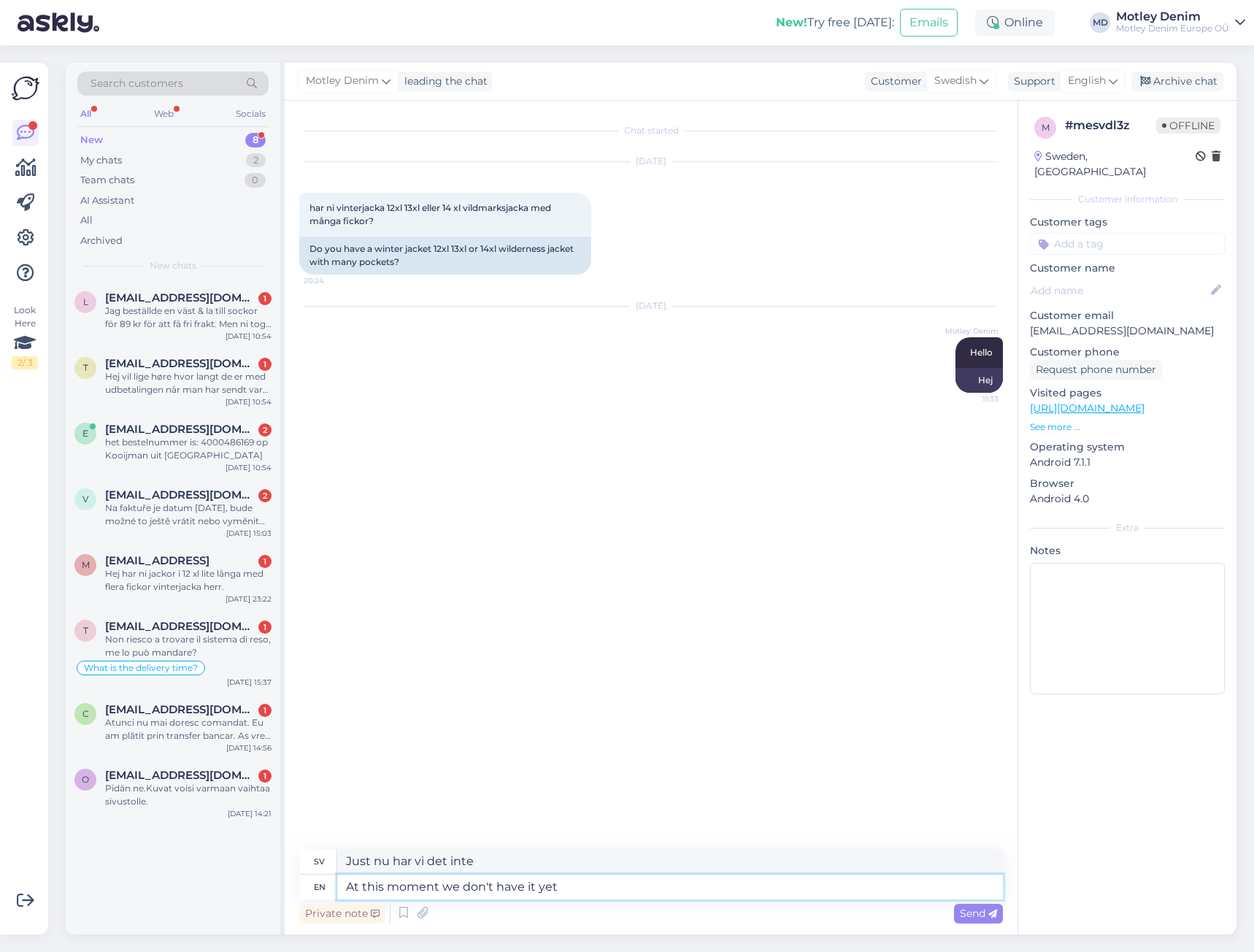
type textarea "At this moment we don't have it yet."
type textarea "I nuläget har vi det inte än."
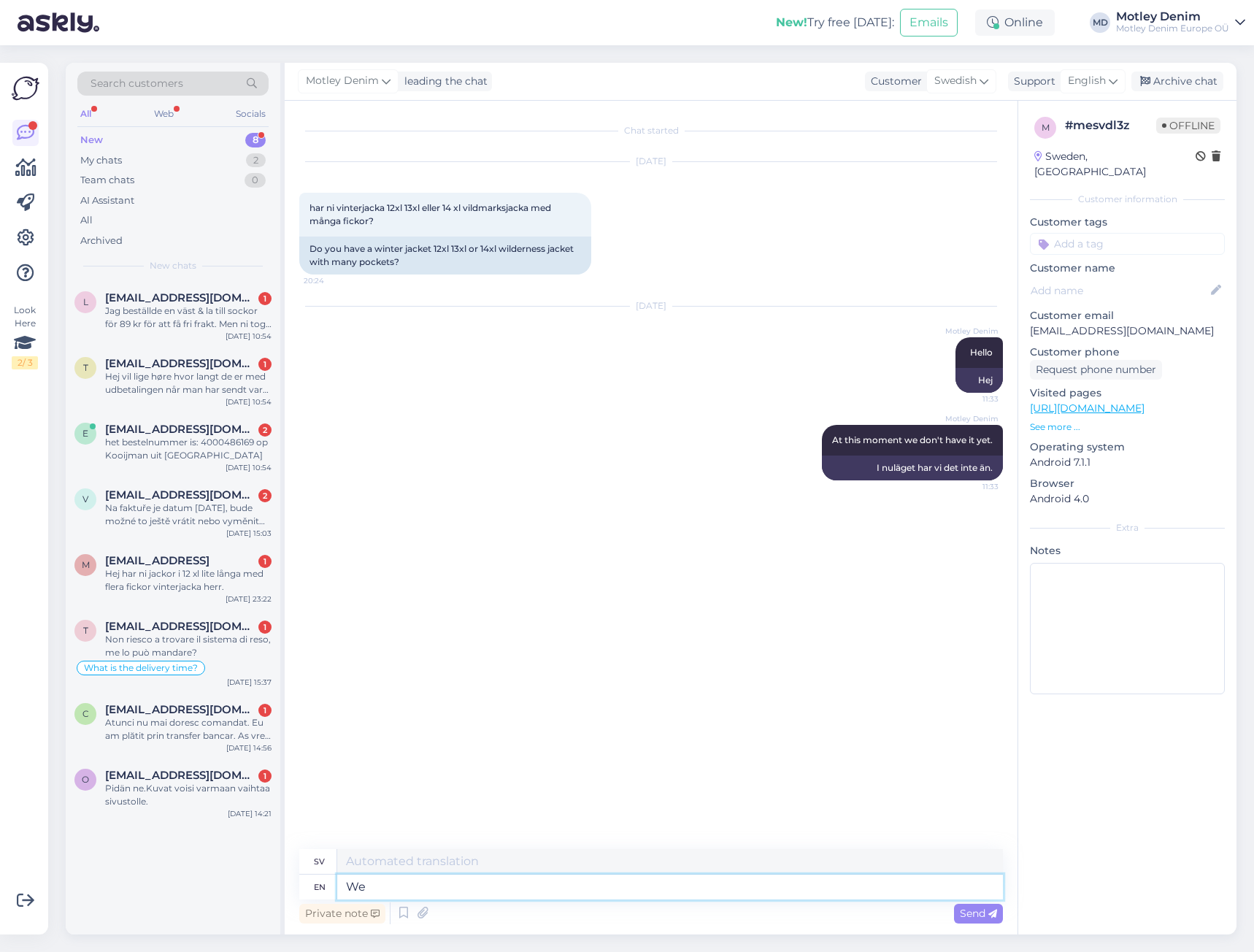
type textarea "We a"
type textarea "Vi"
type textarea "We are"
type textarea "Vi är"
type textarea "We are restocking"
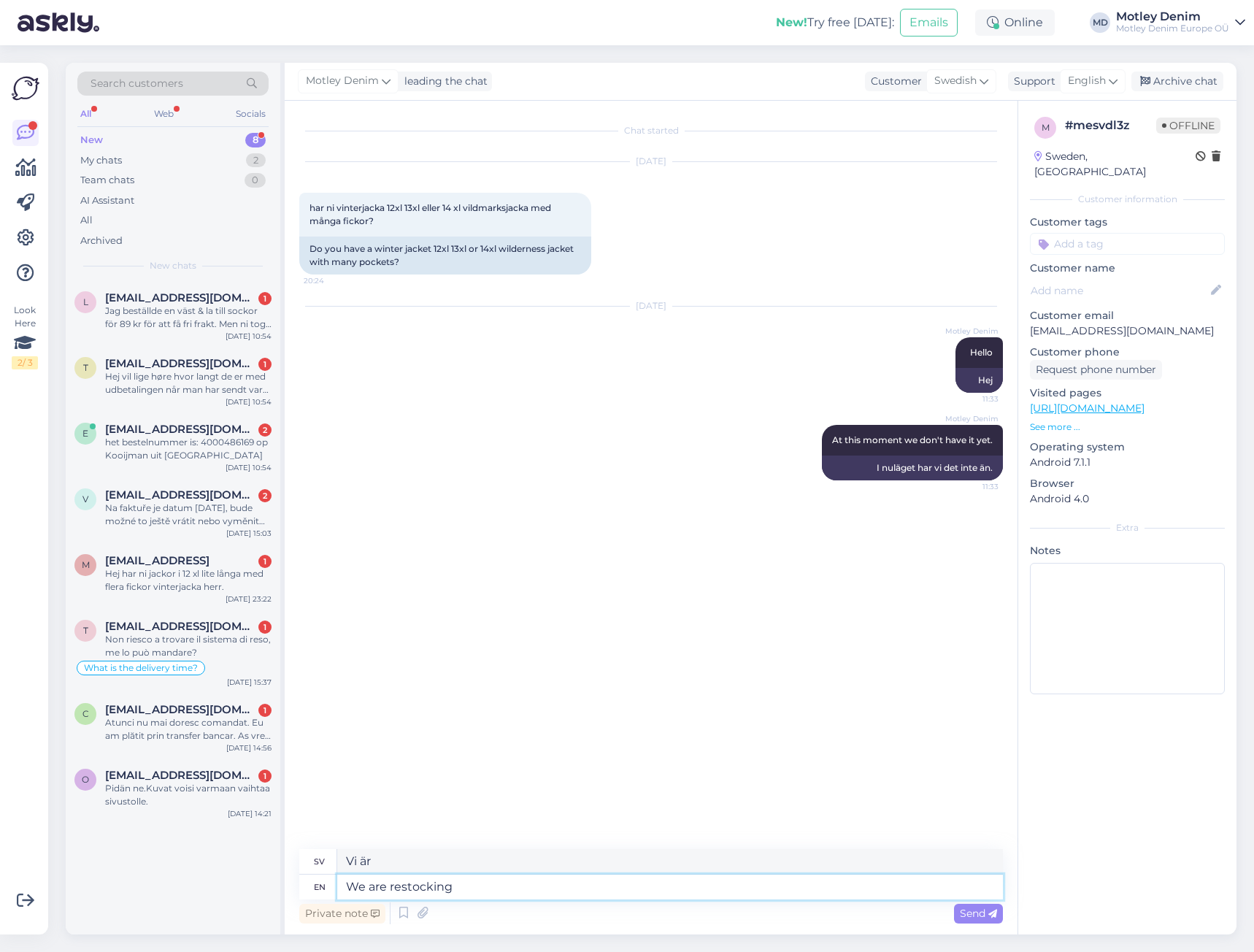
type textarea "Vi fyller på lagret"
type textarea "We are restocking autumn and"
type textarea "Vi fyller på lagret till hösten"
type textarea "We are restocking autumn and"
type textarea "Vi fyller på lagret till hösten och"
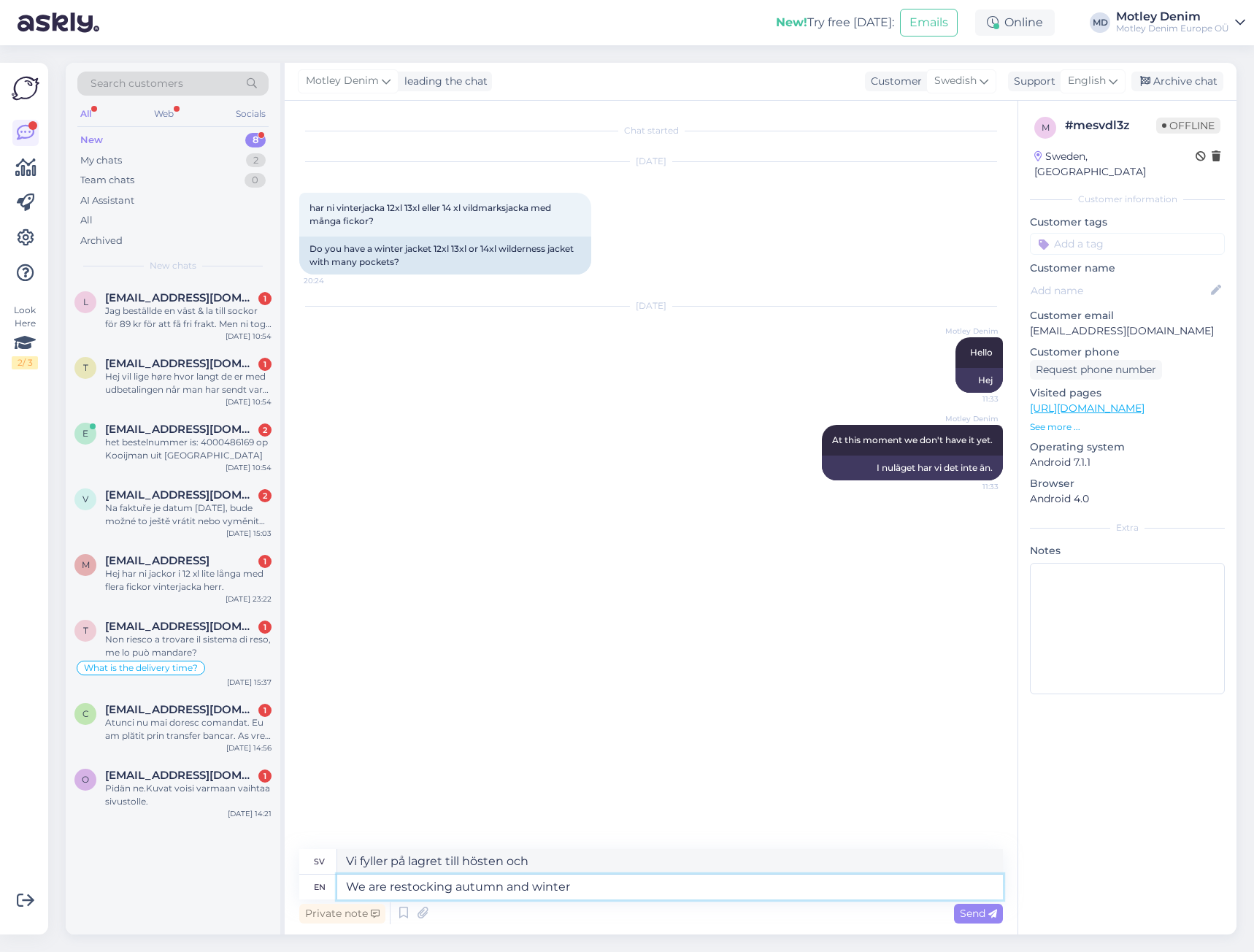
type textarea "We are restocking autumn and winter w"
type textarea "Vi fyller på lagret för höst och [PERSON_NAME]"
type textarea "We are restocking autumn and winter wear"
type textarea "Vi fyller på med höst- och vinterkläder"
type textarea "We are restocking autumn and winter wear so"
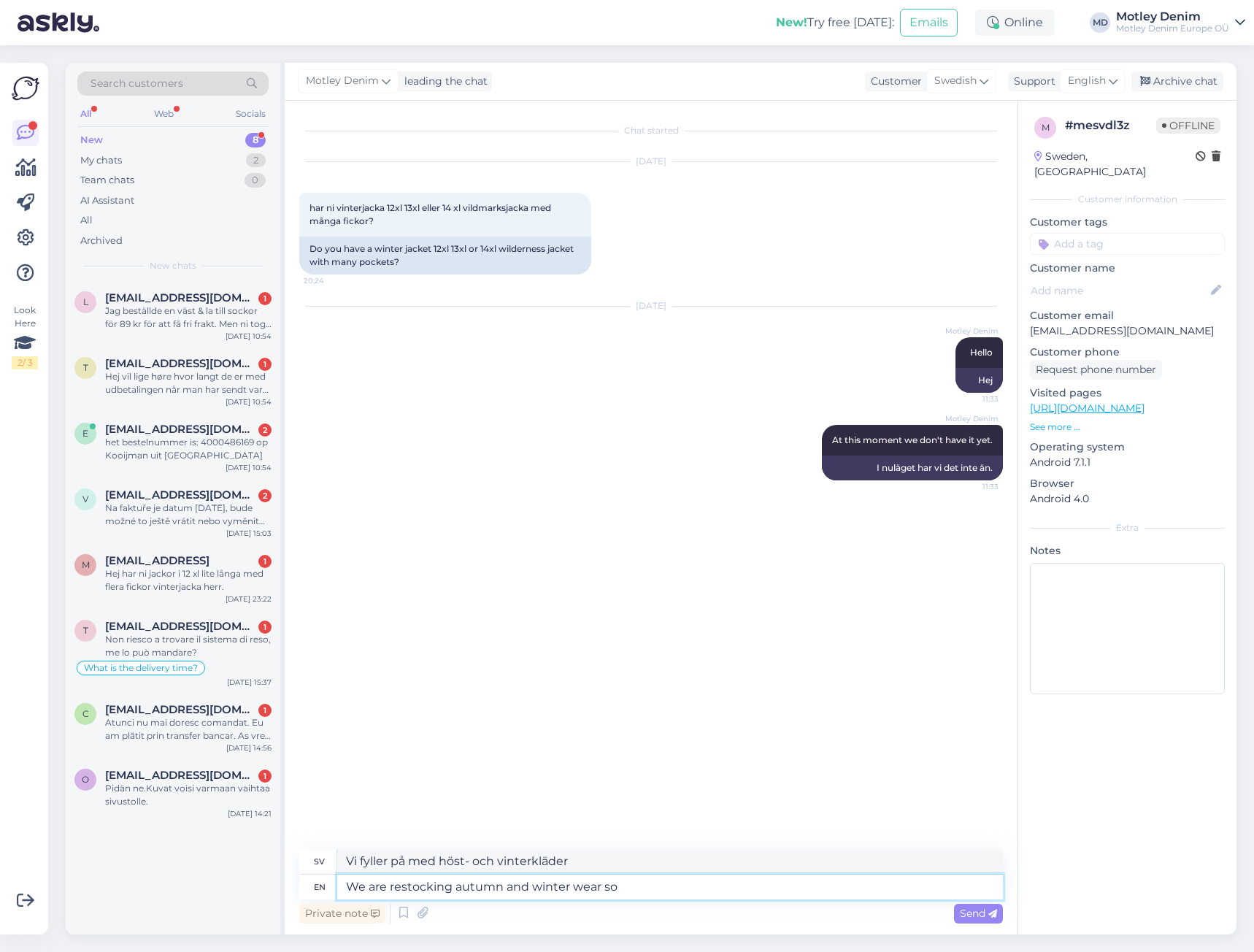
type textarea "Vi fyller på lagret med höst- och vinterkläder"
type textarea "We are restocking autumn and winter wear so please"
type textarea "Vi fyller på lagret med höst- och vinterkläder, så snälla"
type textarea "We are restocking autumn and winter wear so please regularly ch"
type textarea "Vi fyller på lagret av höst- och vinterkläder så vänligen regelbundet"
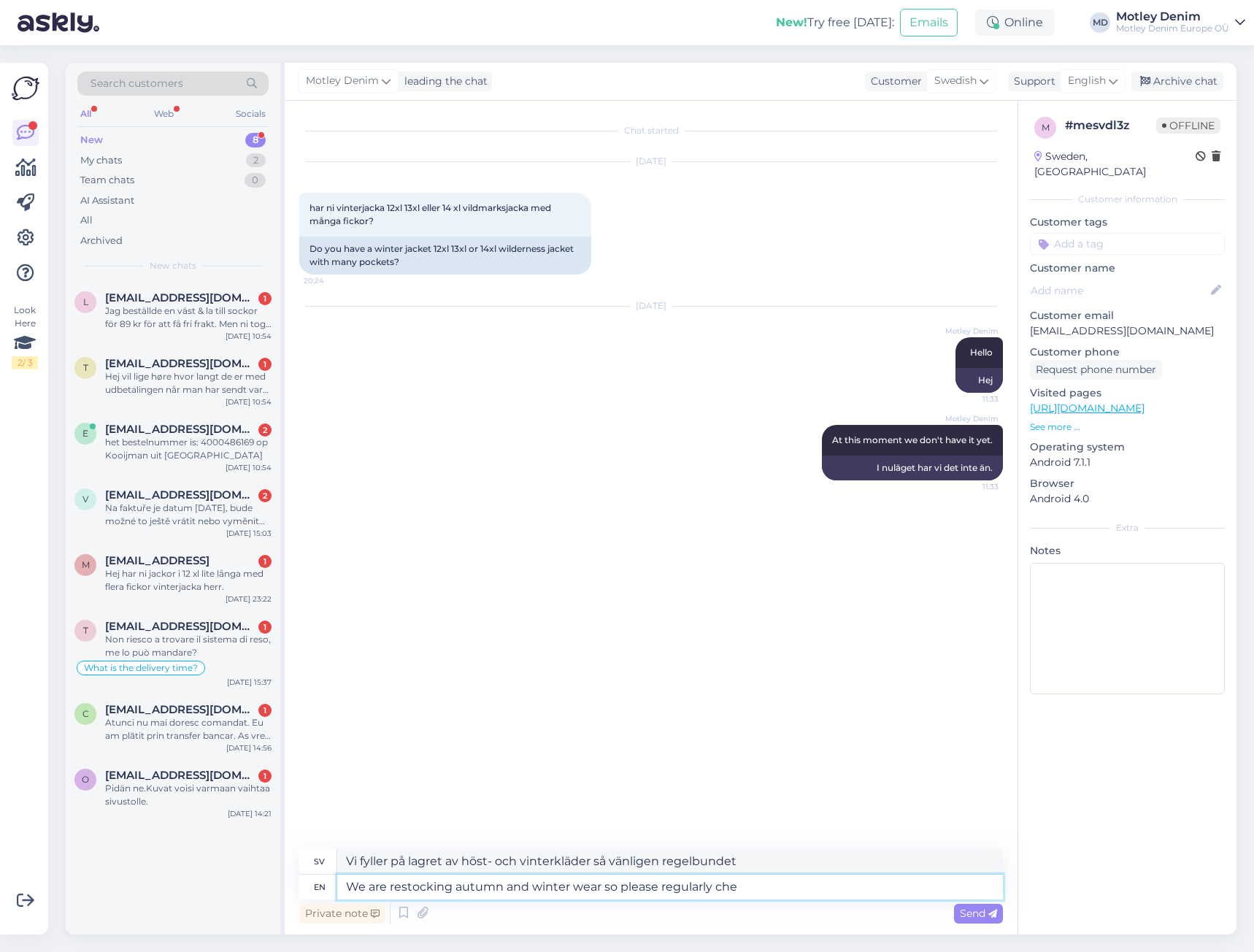
type textarea "We are restocking autumn and winter wear so please regularly chec"
type textarea "Vi fyller på lagret med höst- och vinterkläder så vänligen kolla regelbundet"
type textarea "We are restocking autumn and winter wear so please regularly check"
type textarea "Vi fyller på lagret med höst- och vinterkläder så titta gärna in regelbundet"
type textarea "We are restocking autumn and winter wear so please regularly check back i"
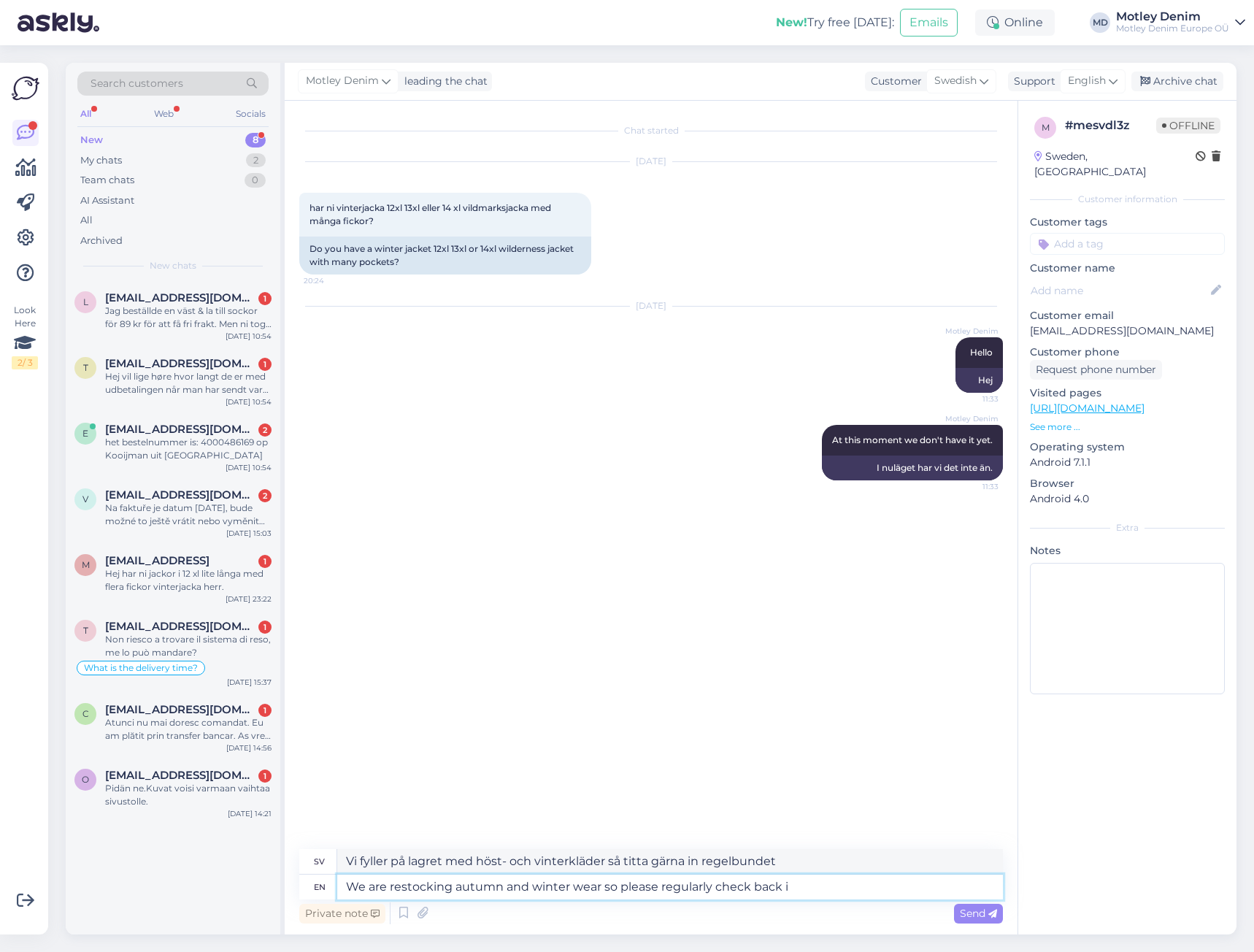
type textarea "Vi fyller på lagret med höst- och vinterkläder så kom gärna tillbaka regelbundet"
type textarea "We are restocking autumn and winter wear so please regularly check back into o"
type textarea "Vi fyller på lagret med höst- och vinterkläder så titta gärna in regelbundet."
type textarea "We are restocking autumn and winter wear so please regularly check back into ou…"
type textarea "Vi fyller på lagret med höst- och vinterkläder så kom gärna tillbaka regelbunde…"
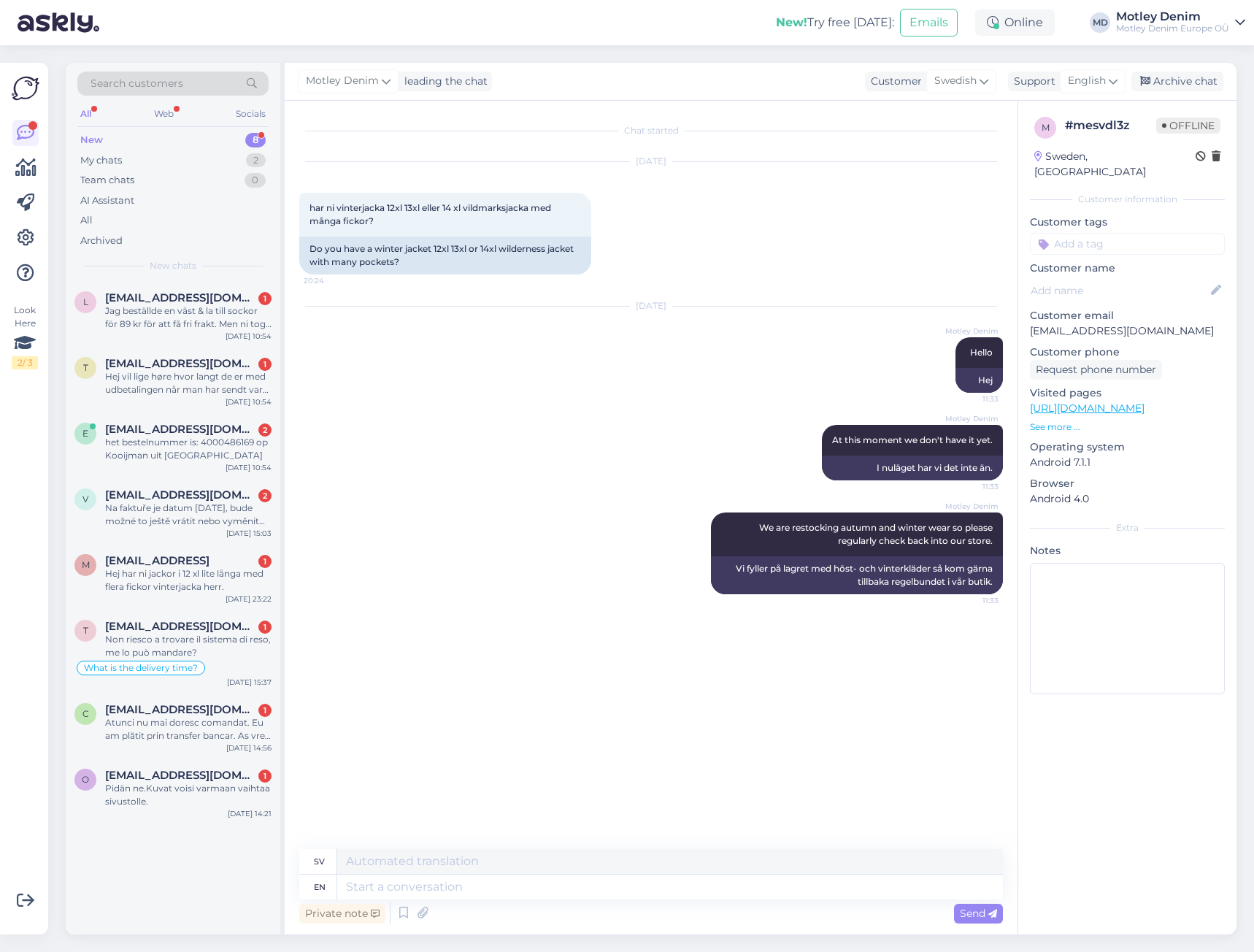
click at [1132, 242] on div "m # mesvdl3z Offline [GEOGRAPHIC_DATA], Västerås Customer information Customer …" at bounding box center [1128, 408] width 218 height 615
click at [1142, 233] on input at bounding box center [1128, 243] width 195 height 22
type input "Product s"
click at [1127, 296] on span "Product Suggestion" at bounding box center [1127, 300] width 88 height 9
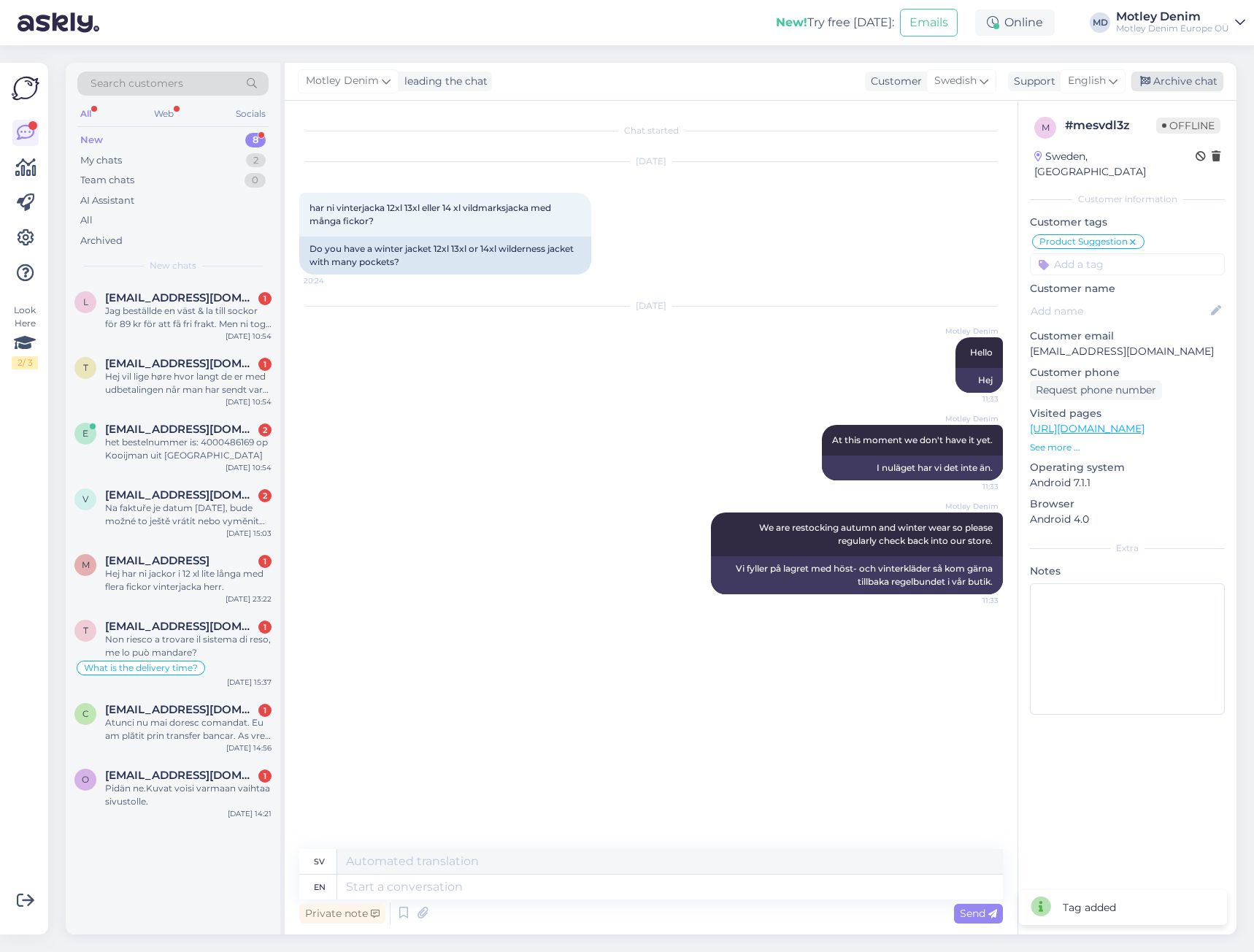
click at [1185, 84] on div "Archive chat" at bounding box center [1178, 81] width 92 height 20
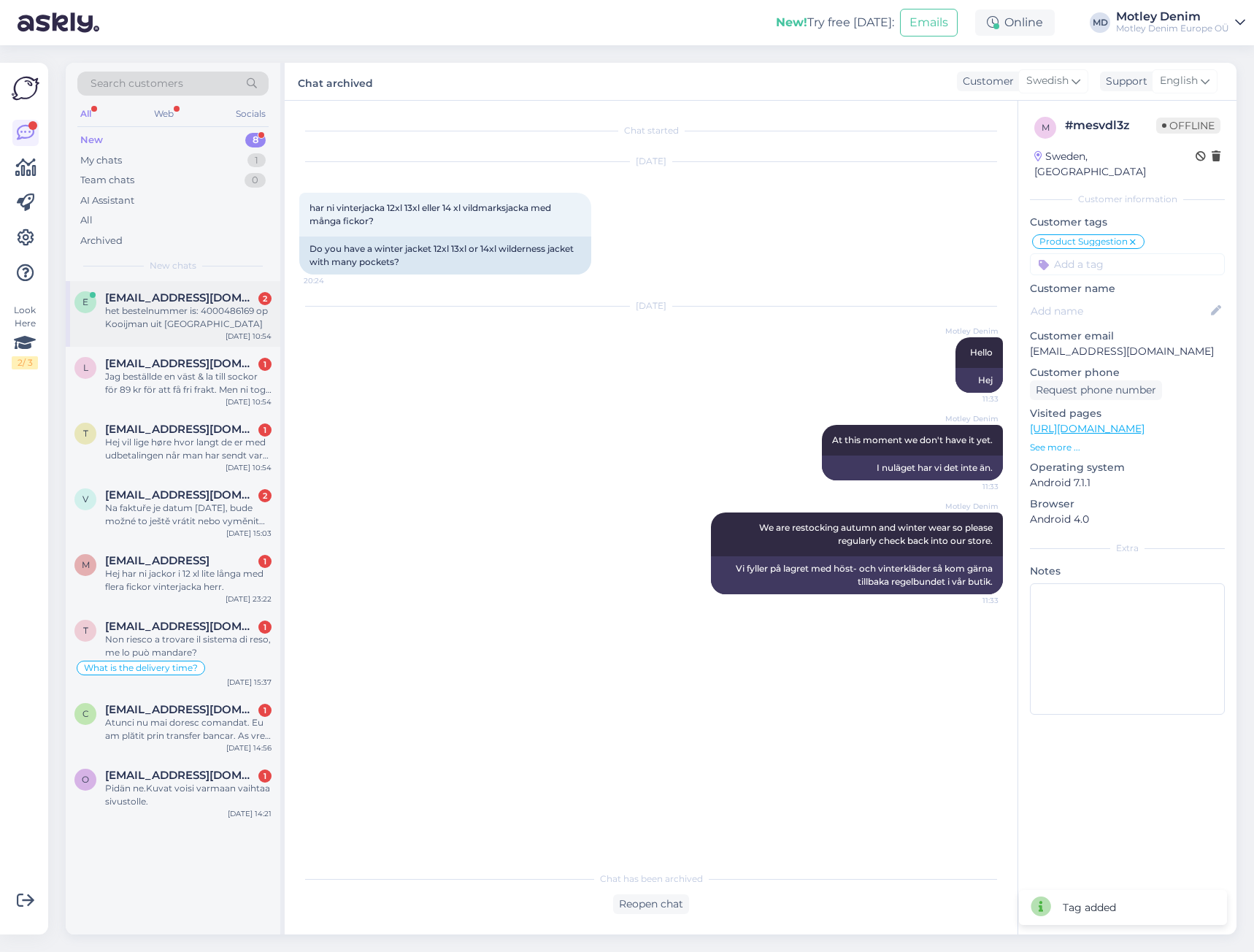
click at [172, 309] on div "het bestelnummer is: 4000486169 op Kooijman uit [GEOGRAPHIC_DATA]" at bounding box center [188, 318] width 166 height 27
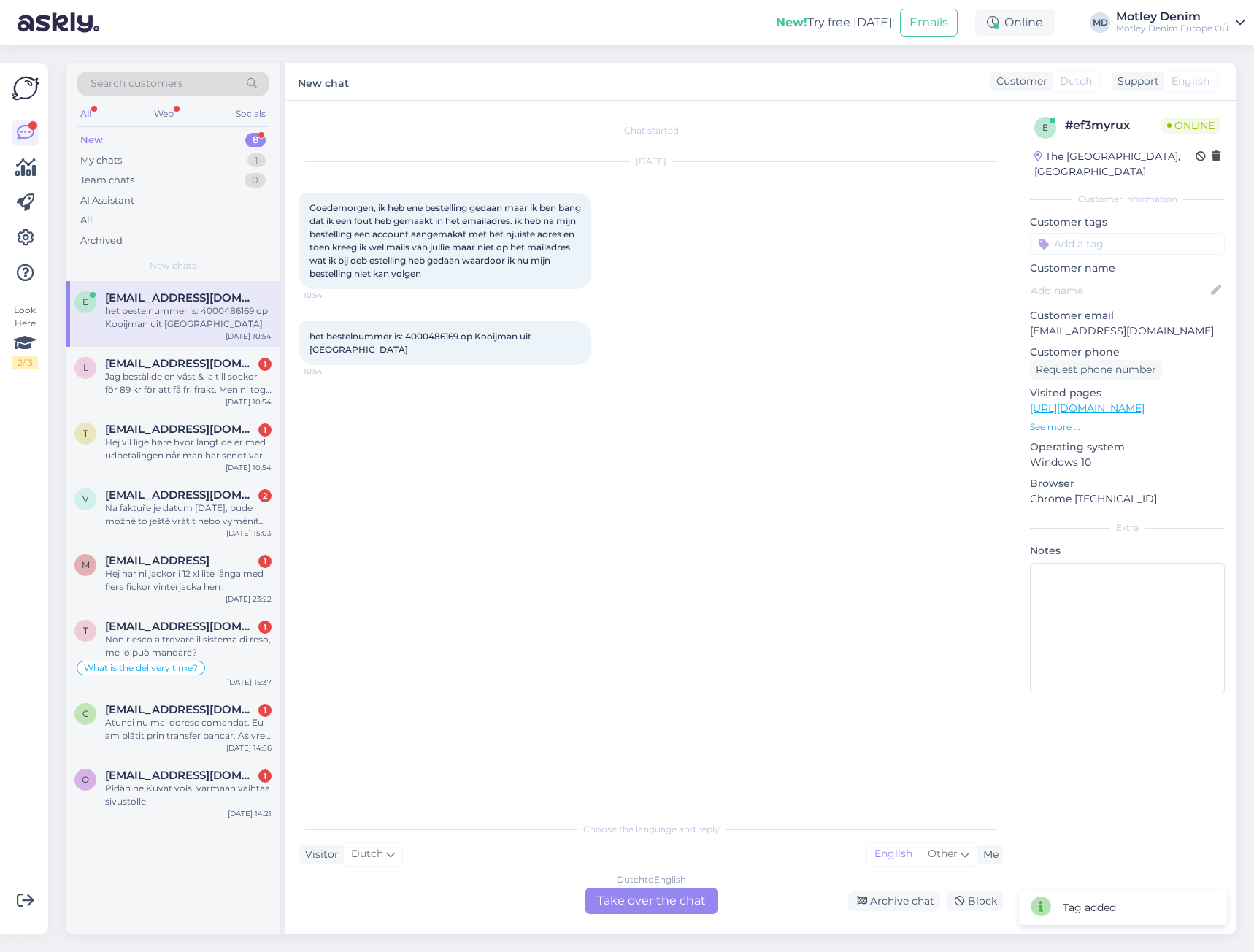
click at [652, 900] on div "Dutch to English Take over the chat" at bounding box center [651, 900] width 132 height 27
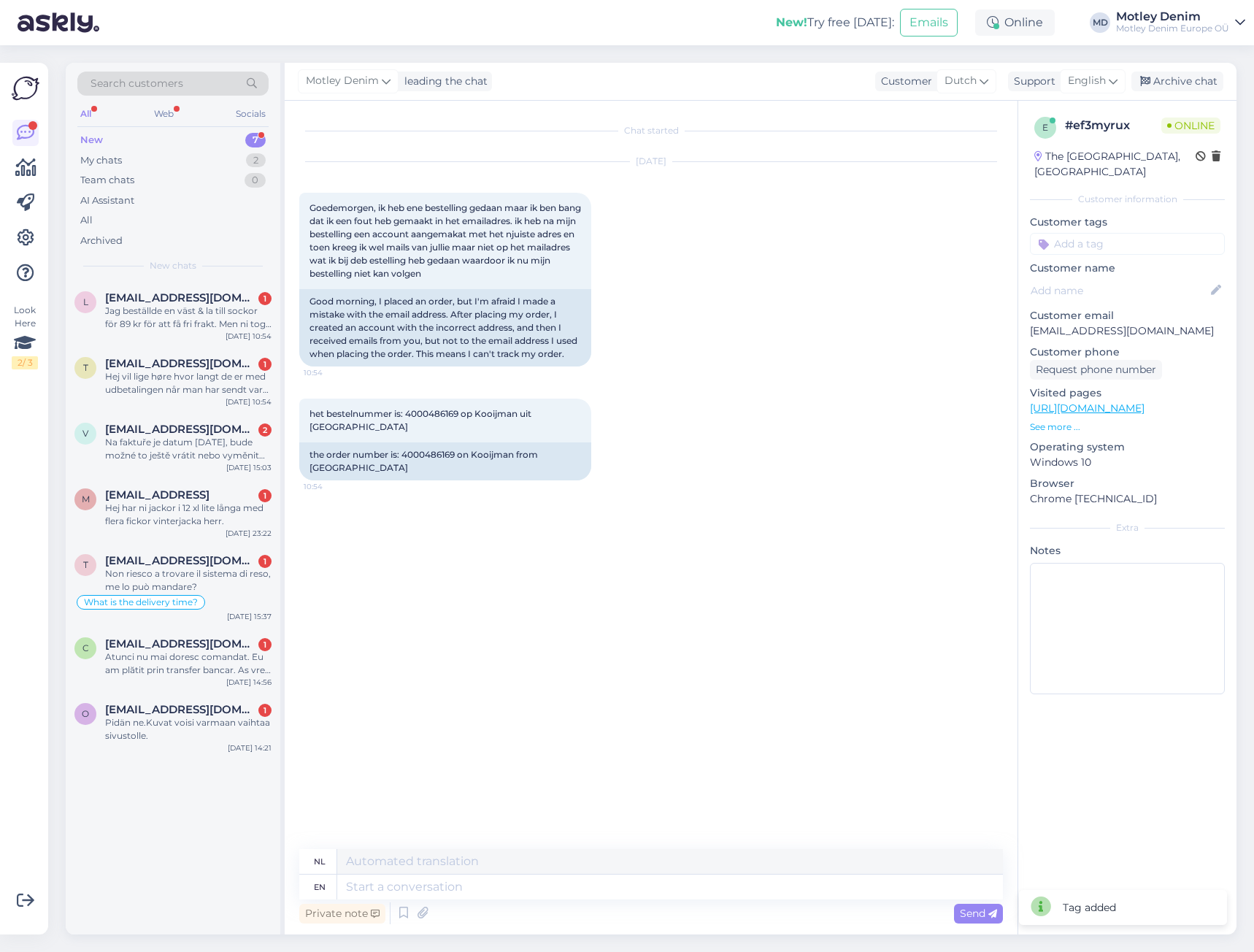
click at [787, 281] on div "[DATE] Goedemorgen, ik heb ene bestelling gedaan maar ik ben bang dat ik een fo…" at bounding box center [651, 264] width 704 height 236
click at [1048, 323] on p "[EMAIL_ADDRESS][DOMAIN_NAME]" at bounding box center [1128, 331] width 195 height 16
drag, startPoint x: 1048, startPoint y: 318, endPoint x: 1164, endPoint y: 318, distance: 116.0
click at [1164, 323] on p "[EMAIL_ADDRESS][DOMAIN_NAME]" at bounding box center [1128, 331] width 195 height 16
copy p "[EMAIL_ADDRESS][DOMAIN_NAME]"
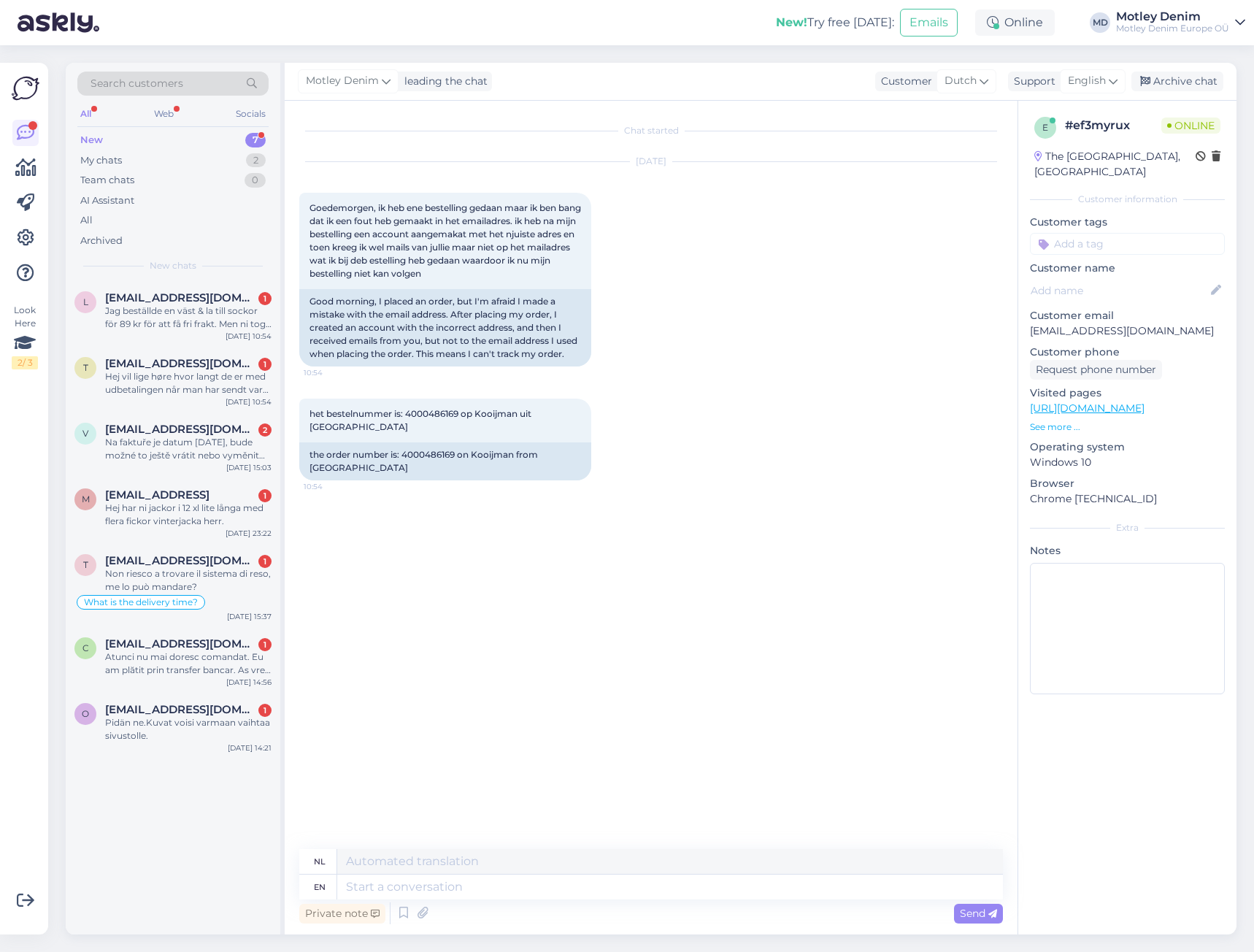
click at [723, 191] on div "[DATE] Goedemorgen, ik heb ene bestelling gedaan maar ik ben bang dat ik een fo…" at bounding box center [651, 264] width 704 height 236
click at [488, 366] on div "[DATE] Goedemorgen, ik heb ene bestelling gedaan maar ik ben bang dat ik een fo…" at bounding box center [651, 264] width 704 height 236
click at [385, 456] on div "the order number is: 4000486169 on Kooijman from [GEOGRAPHIC_DATA]" at bounding box center [445, 461] width 292 height 38
click at [394, 460] on div "the order number is: 4000486169 on Kooijman from [GEOGRAPHIC_DATA]" at bounding box center [445, 461] width 292 height 38
click at [480, 359] on div "Good morning, I placed an order, but I'm afraid I made a mistake with the email…" at bounding box center [445, 327] width 292 height 77
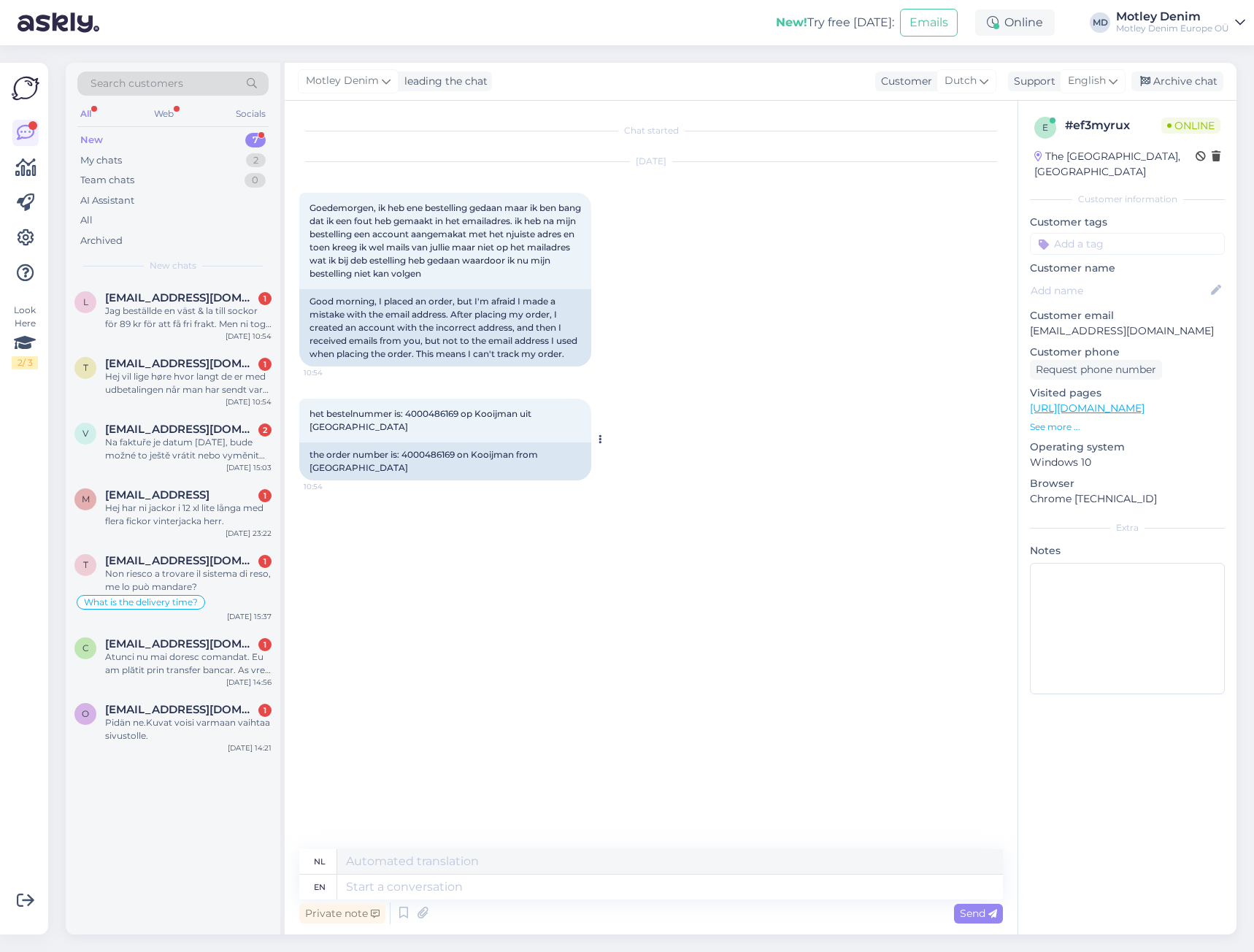
click at [380, 458] on div "the order number is: 4000486169 on Kooijman from [GEOGRAPHIC_DATA]" at bounding box center [445, 461] width 292 height 38
click at [772, 879] on textarea at bounding box center [670, 886] width 666 height 25
type textarea "Hello,"
type textarea "Hallo,"
type textarea "Hello,"
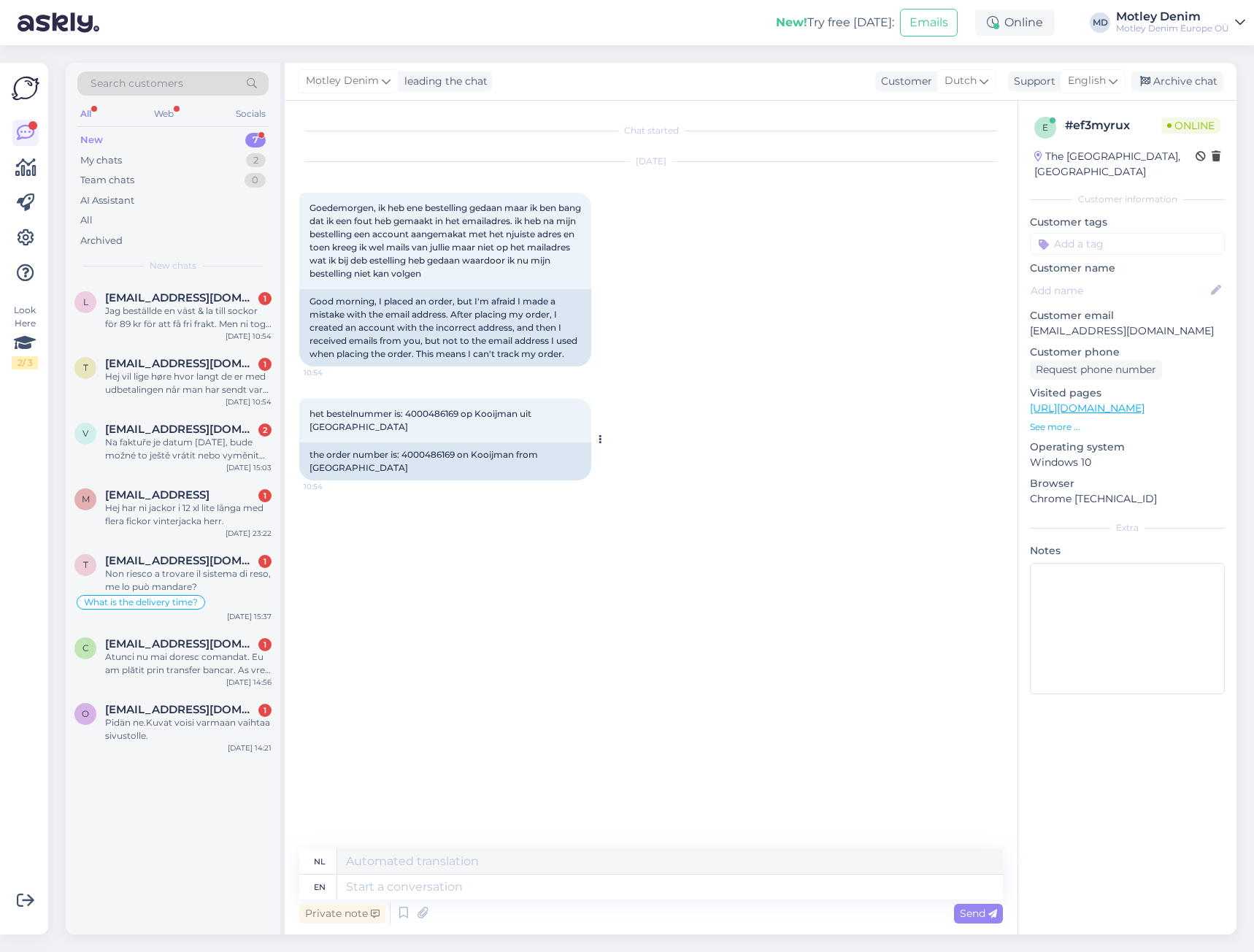
click at [420, 445] on div "the order number is: 4000486169 on Kooijman from [GEOGRAPHIC_DATA]" at bounding box center [445, 461] width 292 height 38
copy div "4000486169"
click at [702, 882] on textarea at bounding box center [670, 886] width 666 height 25
click at [412, 914] on icon at bounding box center [422, 913] width 20 height 22
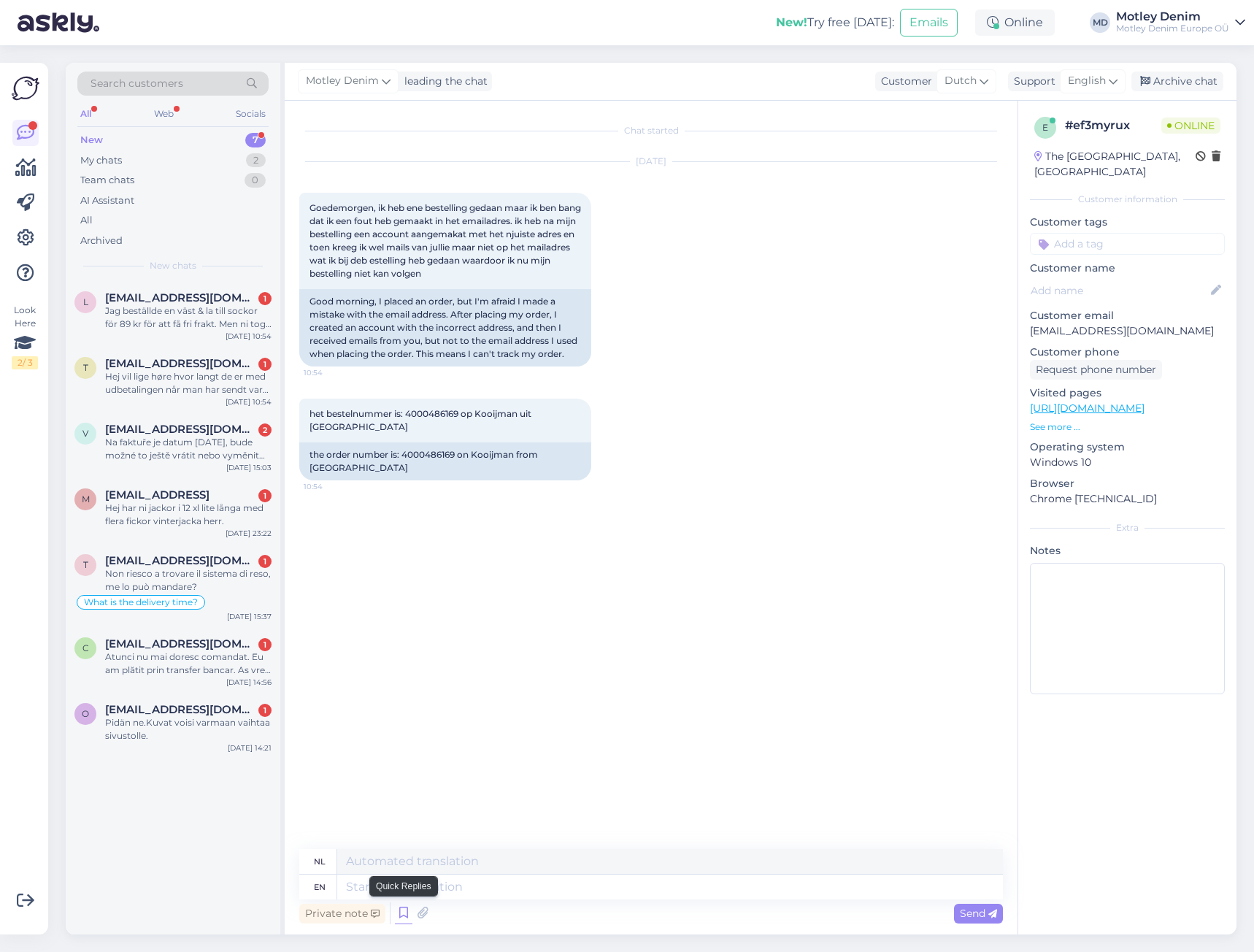
click at [402, 915] on icon at bounding box center [403, 913] width 17 height 22
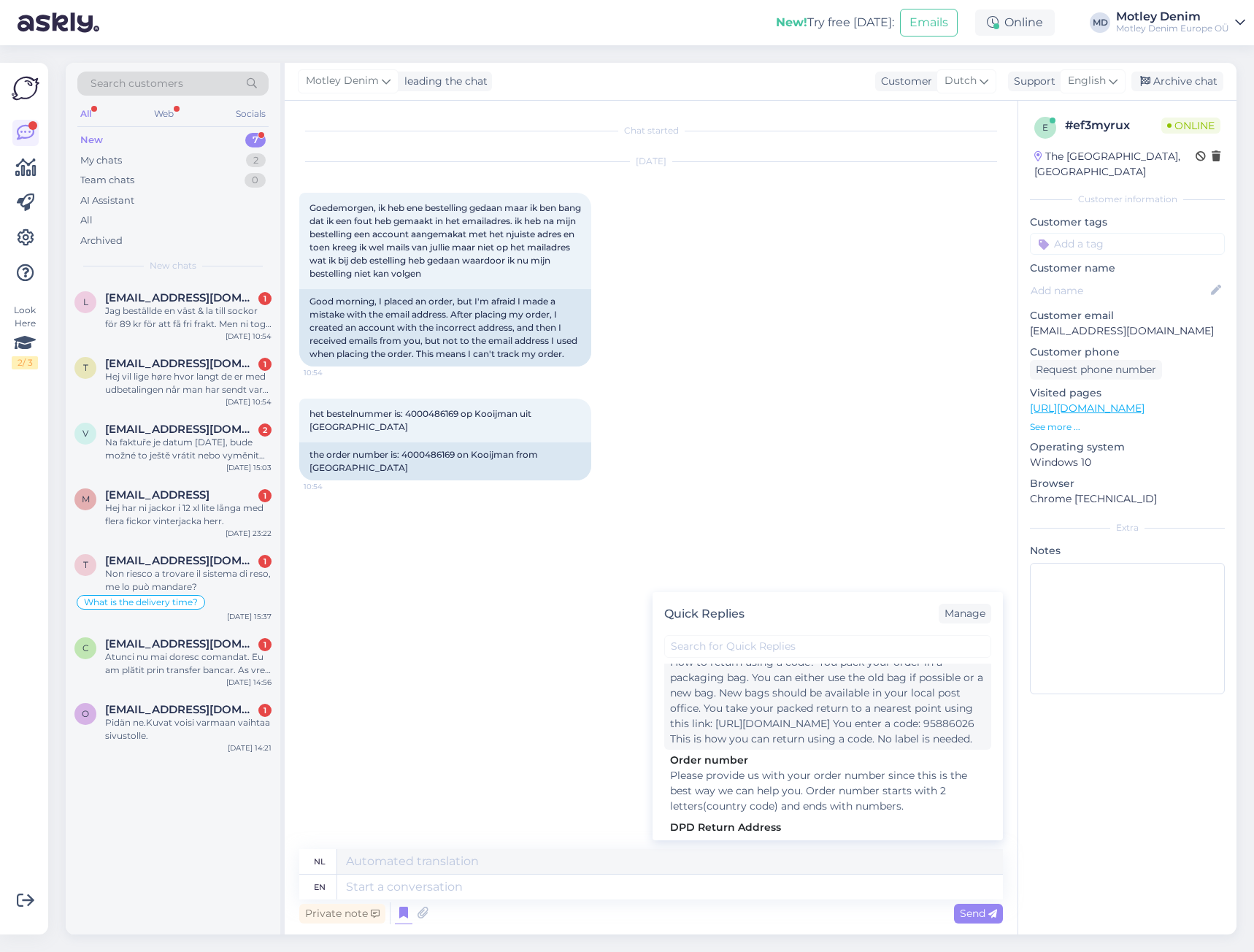
scroll to position [219, 0]
click at [776, 730] on div "Please provide us with your order number since this is the best way we can help…" at bounding box center [828, 717] width 315 height 46
type textarea "Geef ons uw bestelnummer, zodat we u zo goed mogelijk kunnen helpen. Het bestel…"
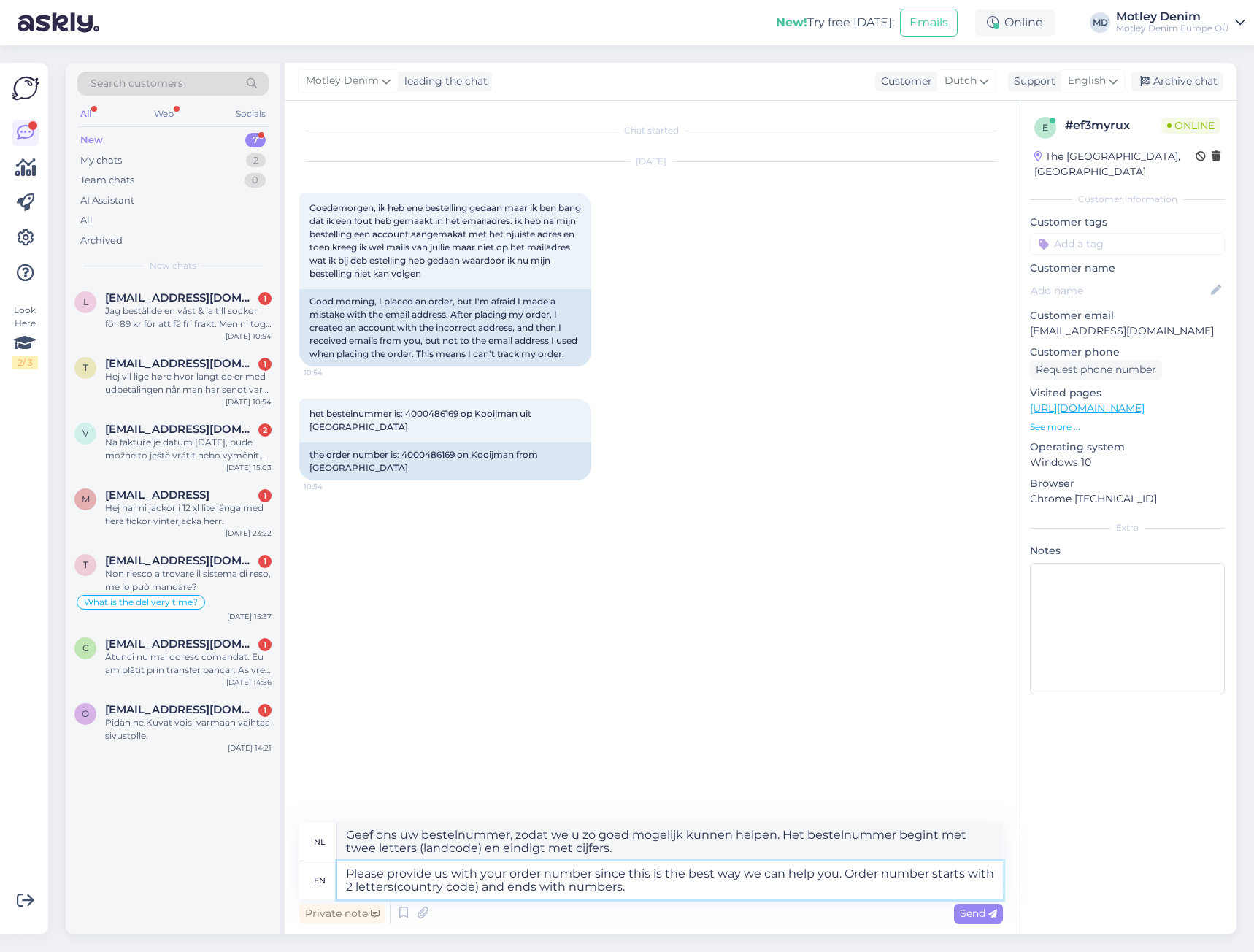
click at [339, 869] on textarea "Please provide us with your order number since this is the best way we can help…" at bounding box center [670, 880] width 666 height 38
type textarea "Hello! Please provide us with your order number since this is the best way we c…"
type textarea "Hallo! Geef ons uw bestelnummer, zo kunnen we u het beste helpen. Het bestelnum…"
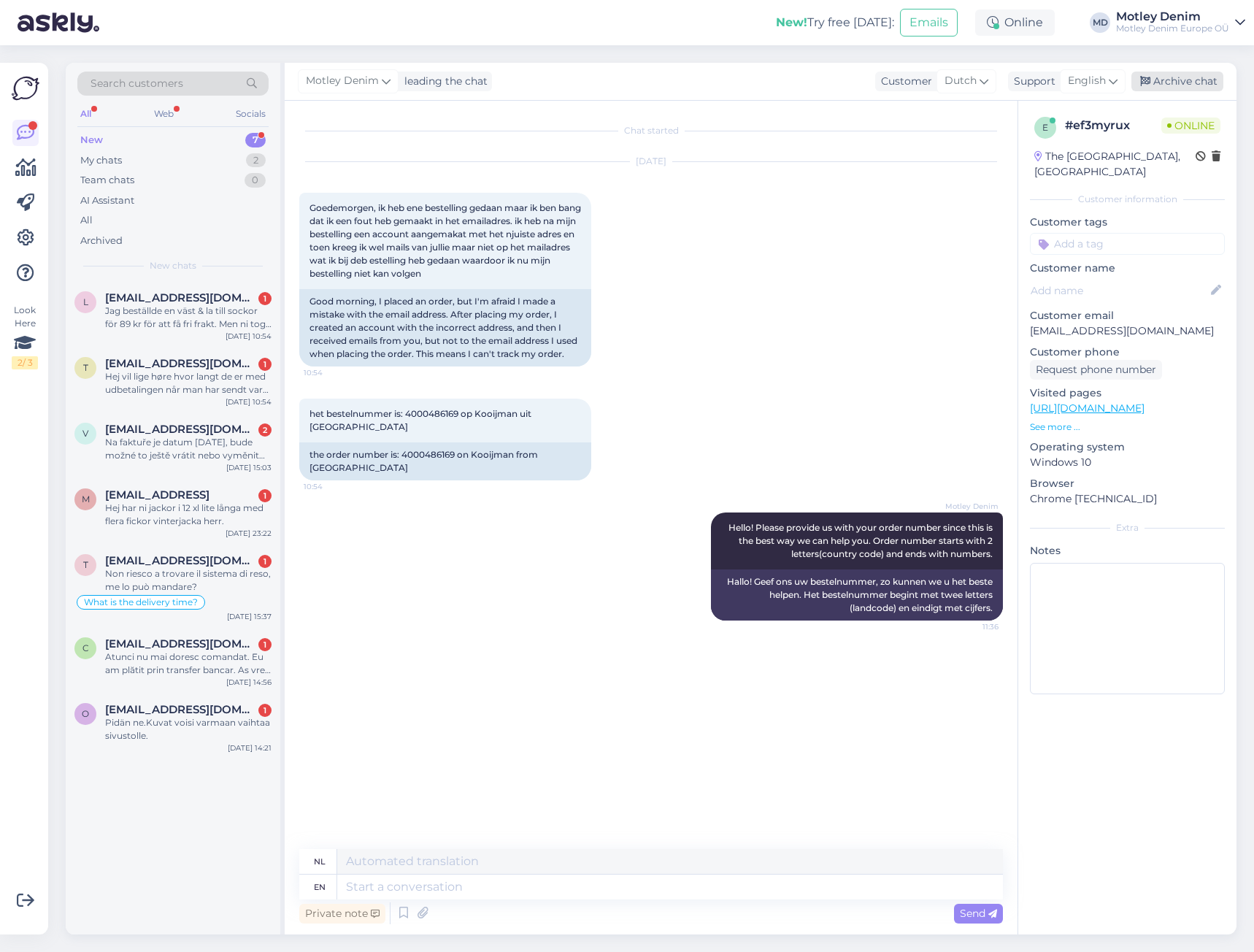
click at [1178, 81] on div "Archive chat" at bounding box center [1178, 81] width 92 height 20
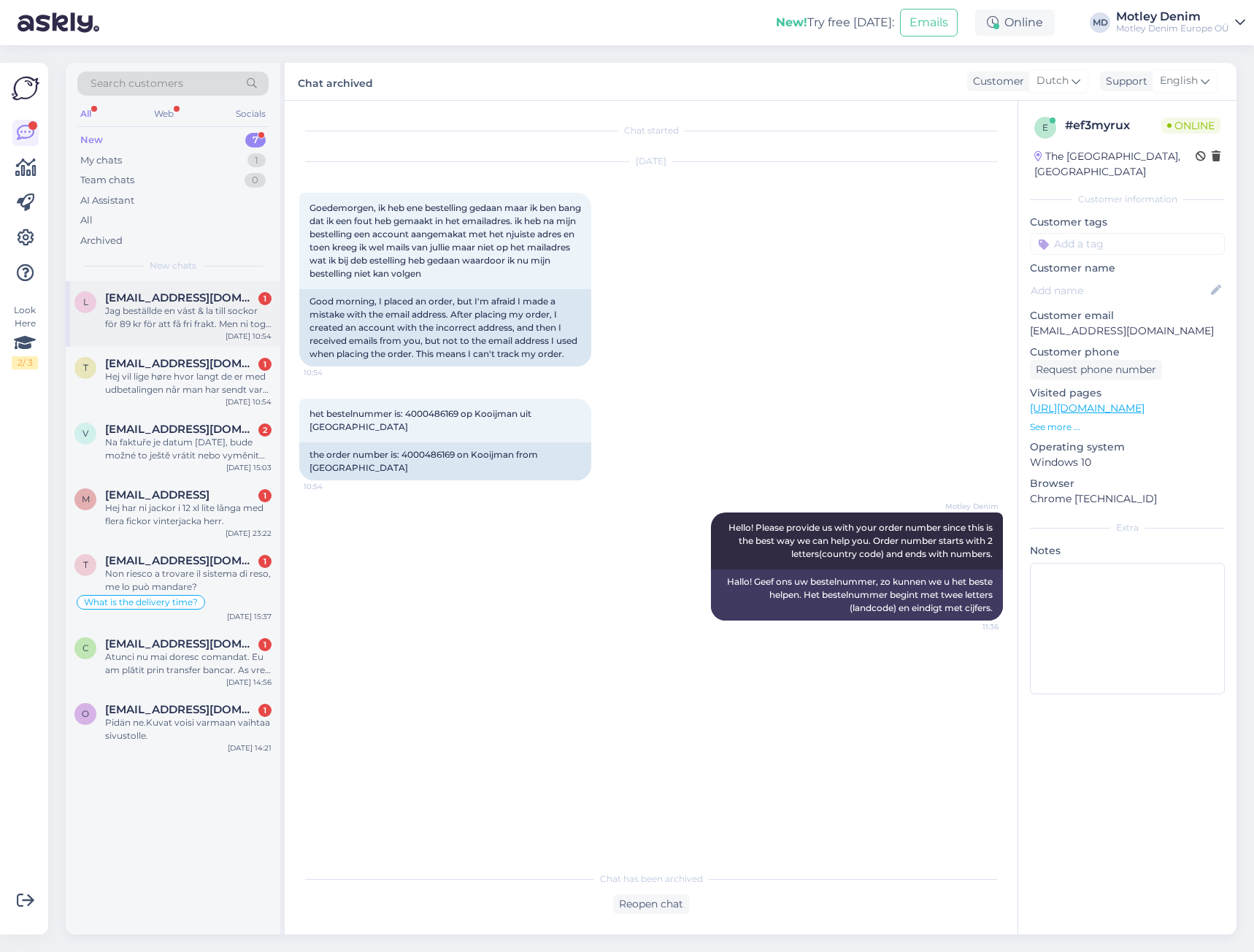
click at [140, 311] on div "Jag beställde en väst & la till sockor för 89 kr för att få fri frakt. Men ni t…" at bounding box center [188, 318] width 166 height 27
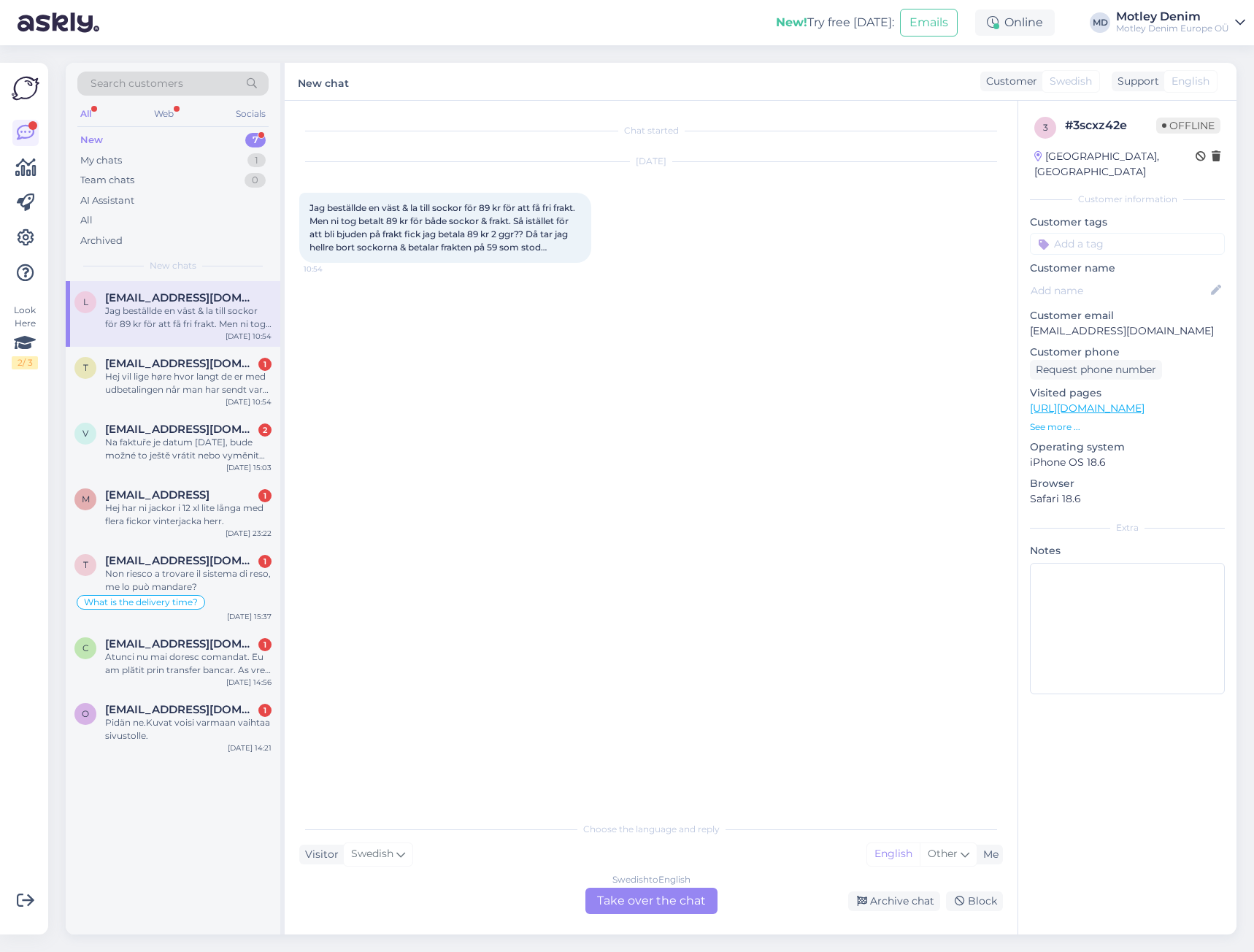
drag, startPoint x: 666, startPoint y: 905, endPoint x: 655, endPoint y: 894, distance: 15.6
click at [666, 903] on div "Swedish to English Take over the chat" at bounding box center [651, 900] width 132 height 27
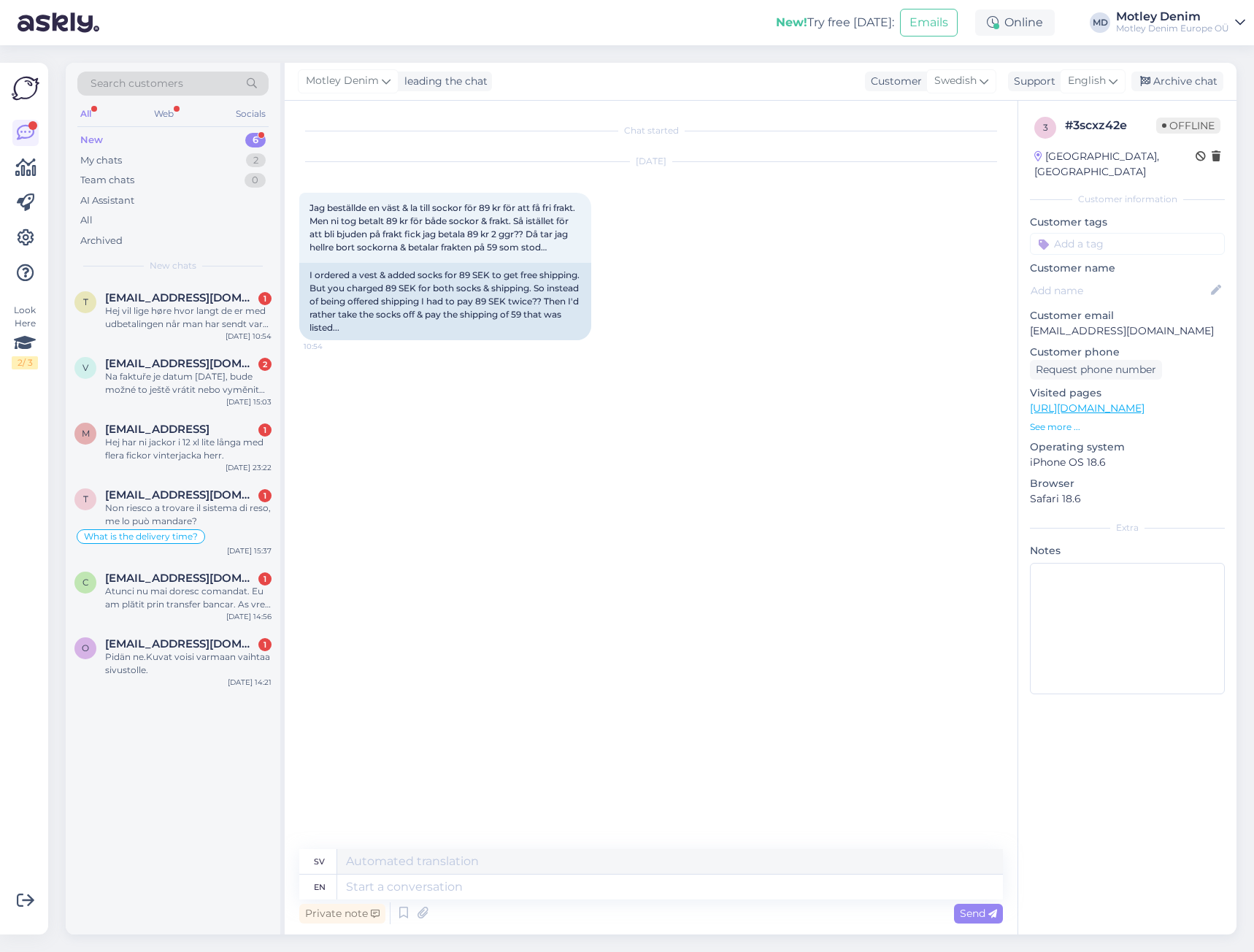
click at [481, 525] on div "Chat started [DATE] Jag beställde en väst & la till sockor för 89 kr för att få…" at bounding box center [657, 475] width 716 height 720
click at [1043, 323] on p "[EMAIL_ADDRESS][DOMAIN_NAME]" at bounding box center [1128, 331] width 195 height 16
drag, startPoint x: 1043, startPoint y: 316, endPoint x: 1141, endPoint y: 320, distance: 98.1
click at [1140, 323] on p "[EMAIL_ADDRESS][DOMAIN_NAME]" at bounding box center [1128, 331] width 195 height 16
copy p "[EMAIL_ADDRESS][DOMAIN_NAME]"
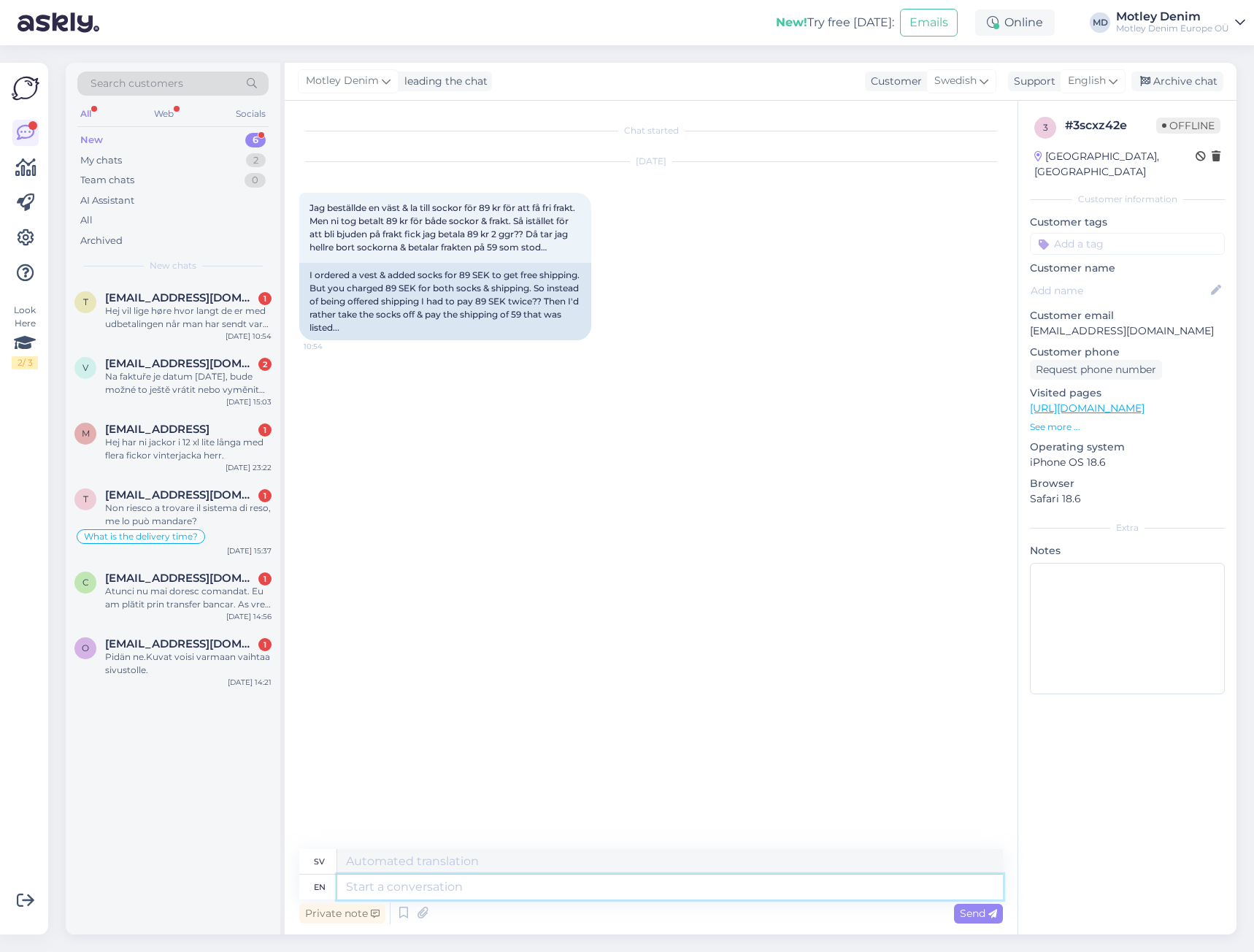
click at [542, 880] on textarea at bounding box center [670, 886] width 666 height 25
type textarea "Hello"
type textarea "Hej"
type textarea "We"
type textarea "Vi"
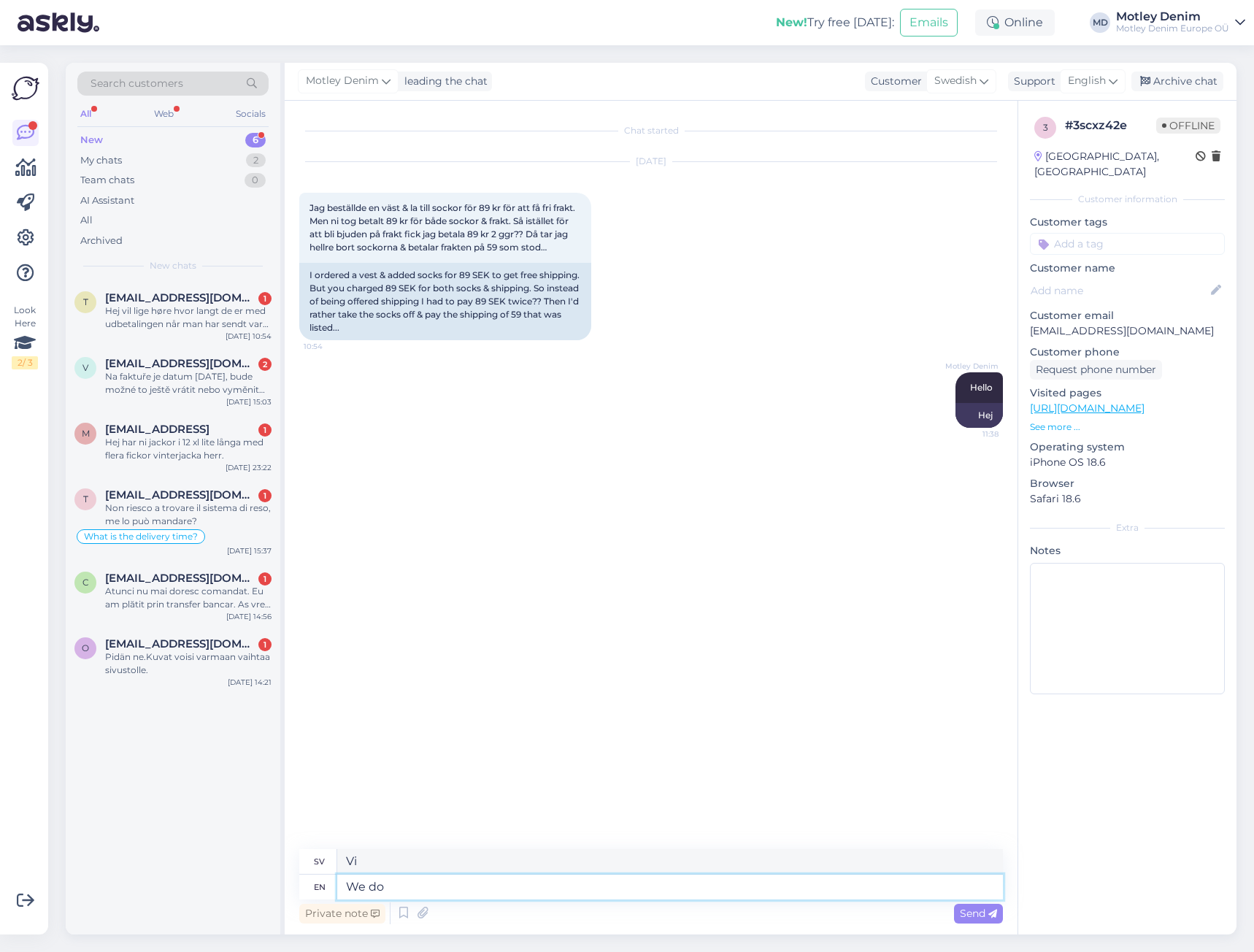
type textarea "We do"
type textarea "Vi gör"
type textarea "We do offer"
type textarea "Vi erbjuder"
type textarea "We do offer free s"
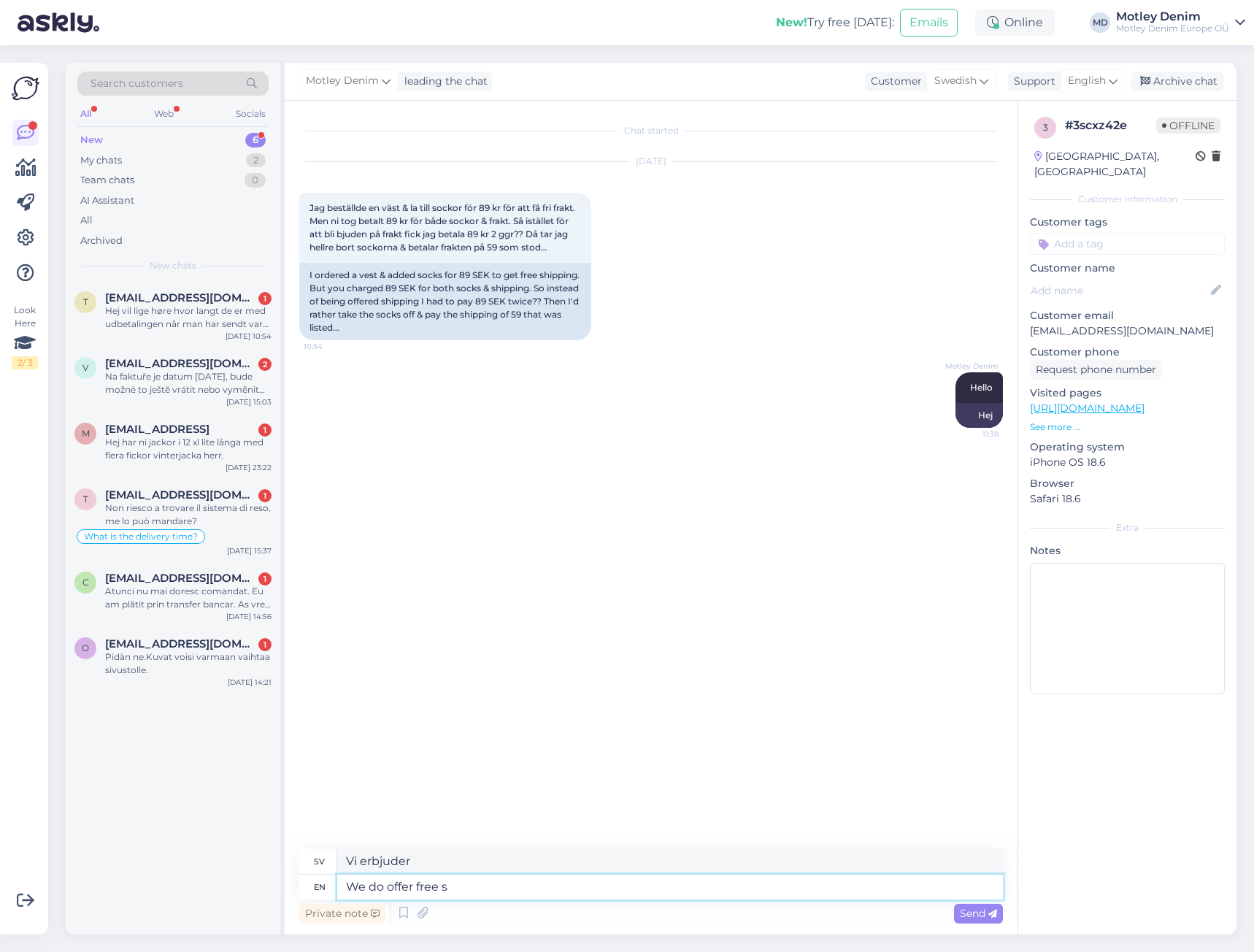
type textarea "Vi erbjuder gratis"
type textarea "We do offer free shipping"
type textarea "Vi erbjuder fri frakt"
type textarea "We do offer free shipping with"
type textarea "Vi erbjuder fri frakt med"
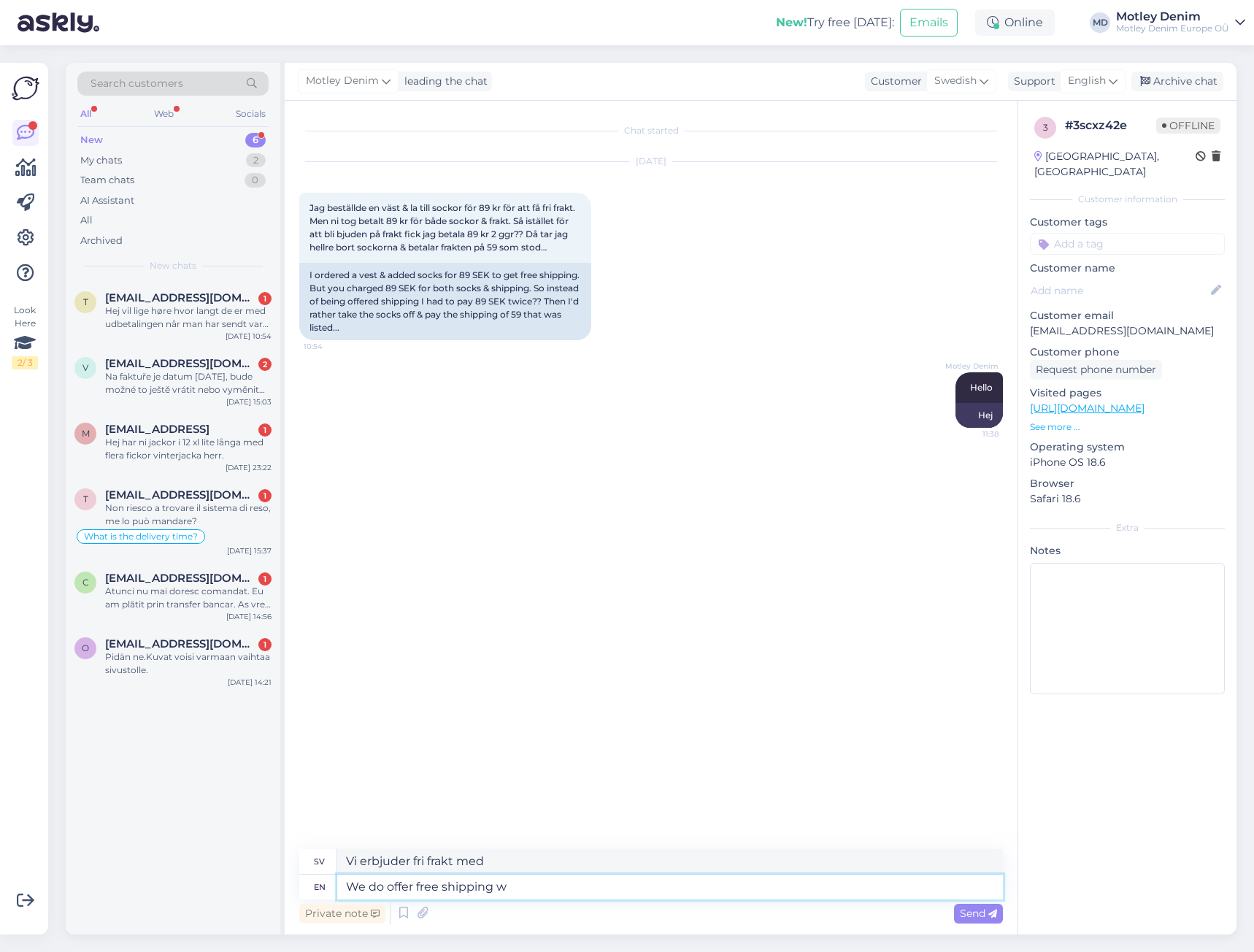
type textarea "We do offer free shipping"
type textarea "Vi erbjuder fri frakt"
type textarea "We do offer free shipping f"
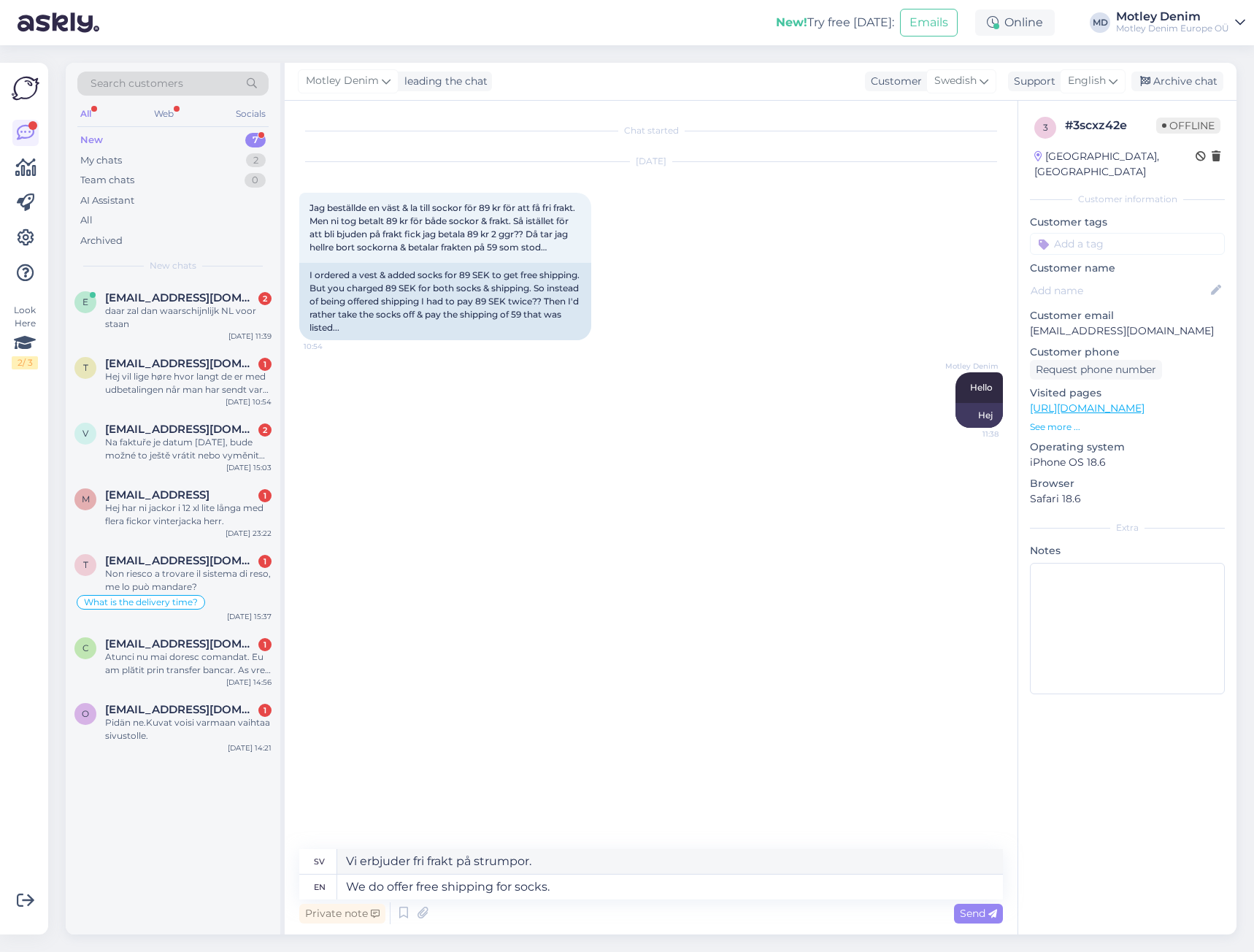
click at [542, 483] on div "Chat started [DATE] Jag beställde en väst & la till sockor för 89 kr för att få…" at bounding box center [657, 475] width 716 height 720
click at [575, 888] on textarea "We do offer free shipping for socks." at bounding box center [670, 886] width 666 height 25
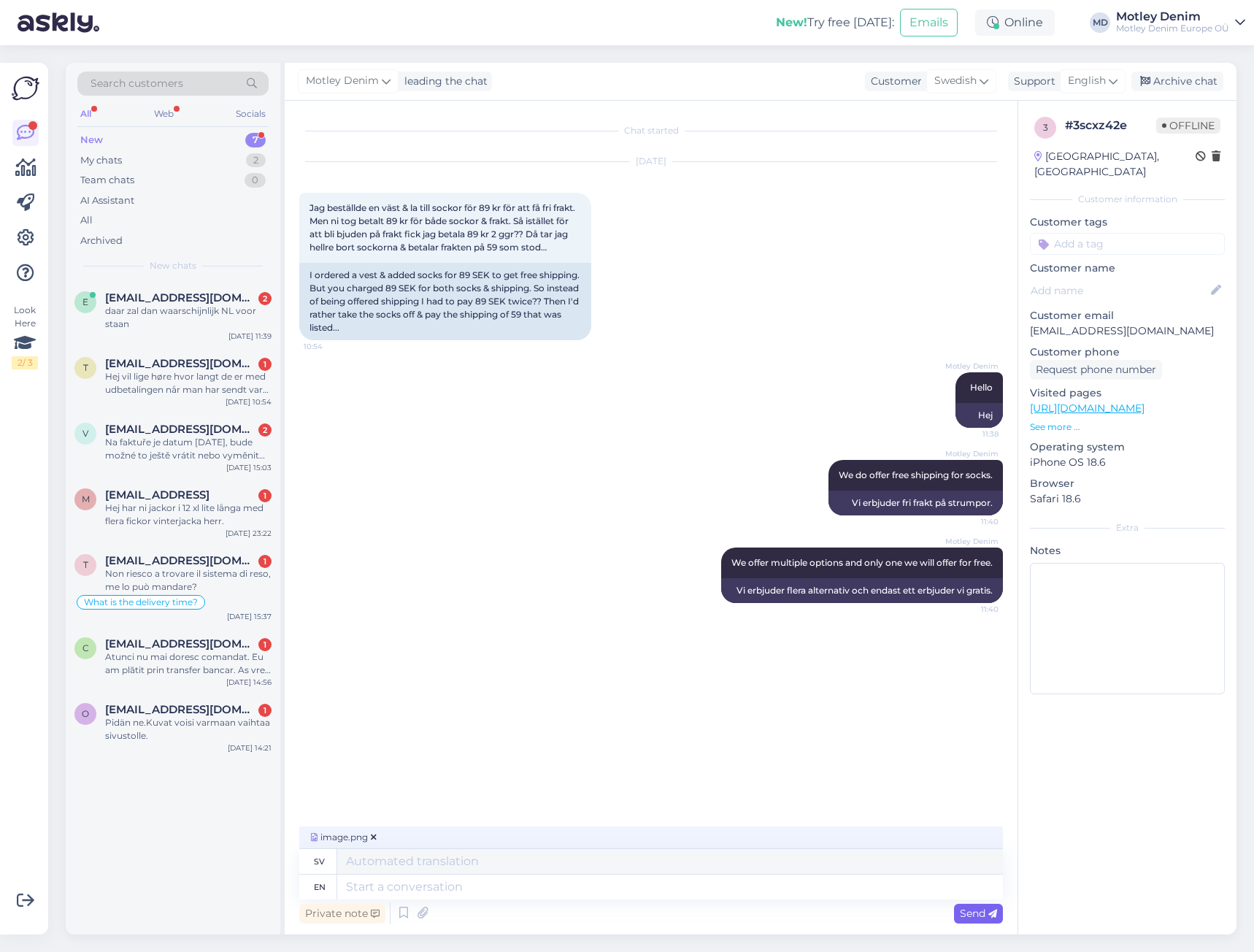
click at [980, 918] on span "Send" at bounding box center [979, 913] width 37 height 13
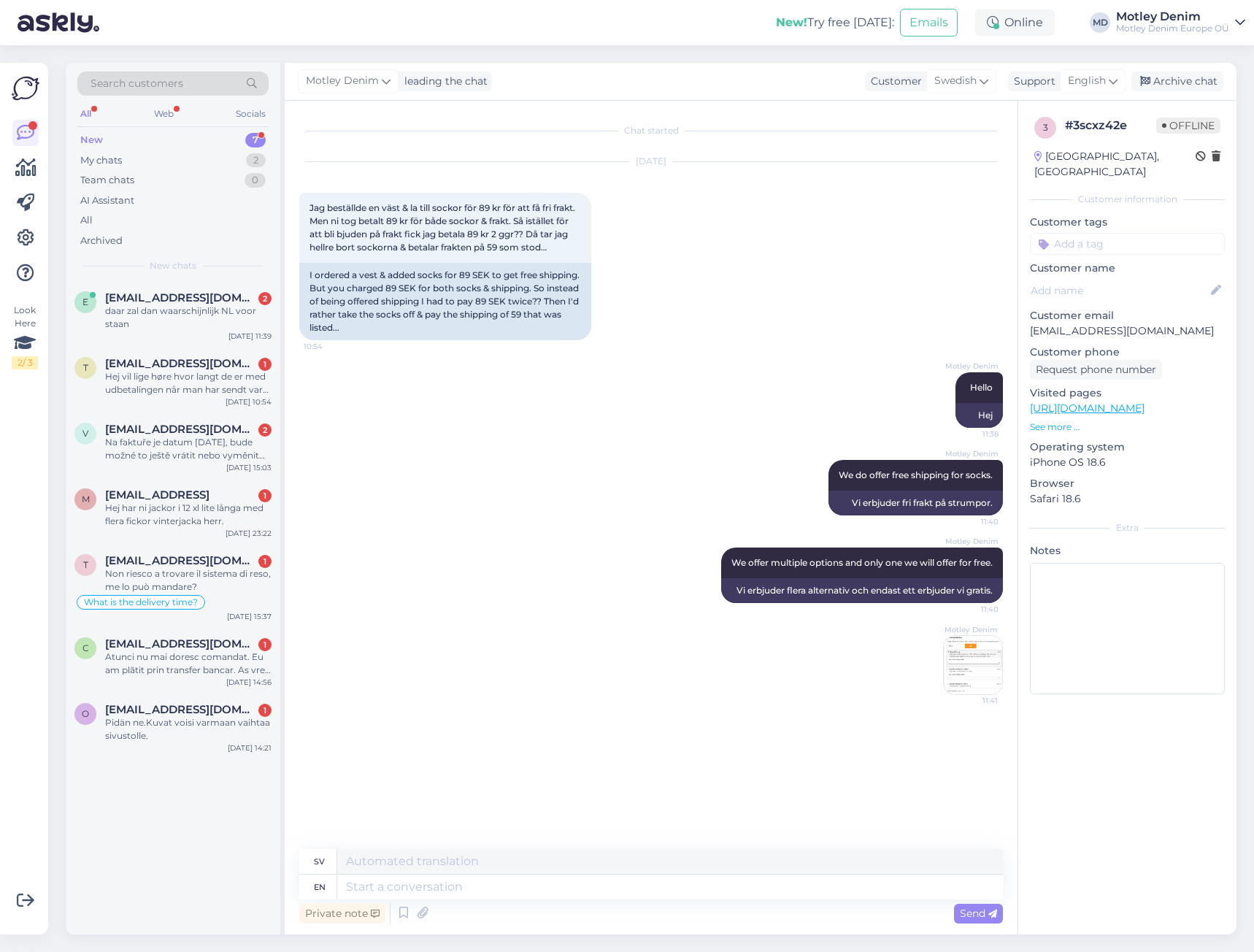
click at [957, 684] on img at bounding box center [972, 665] width 59 height 59
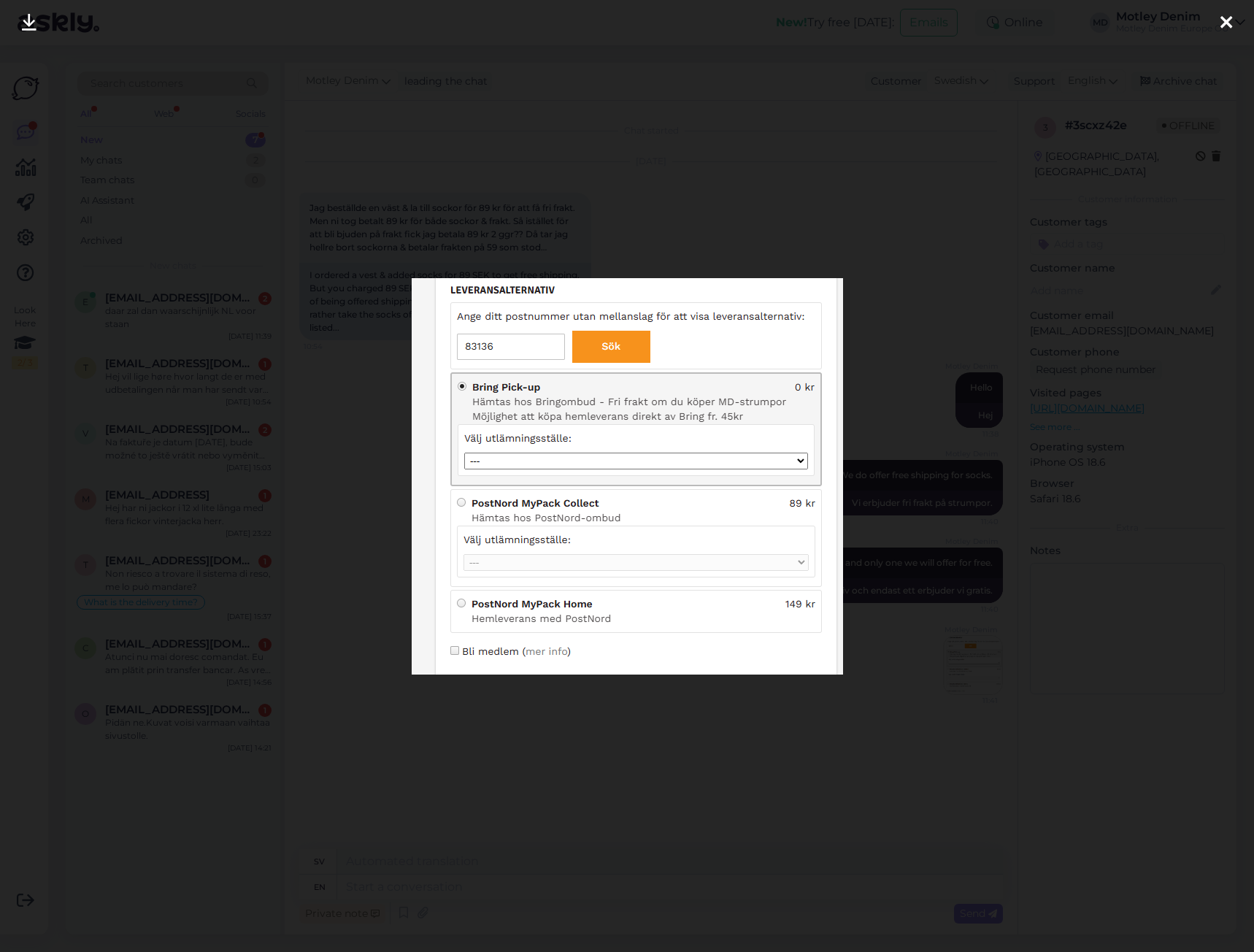
click at [774, 739] on div at bounding box center [627, 476] width 1254 height 952
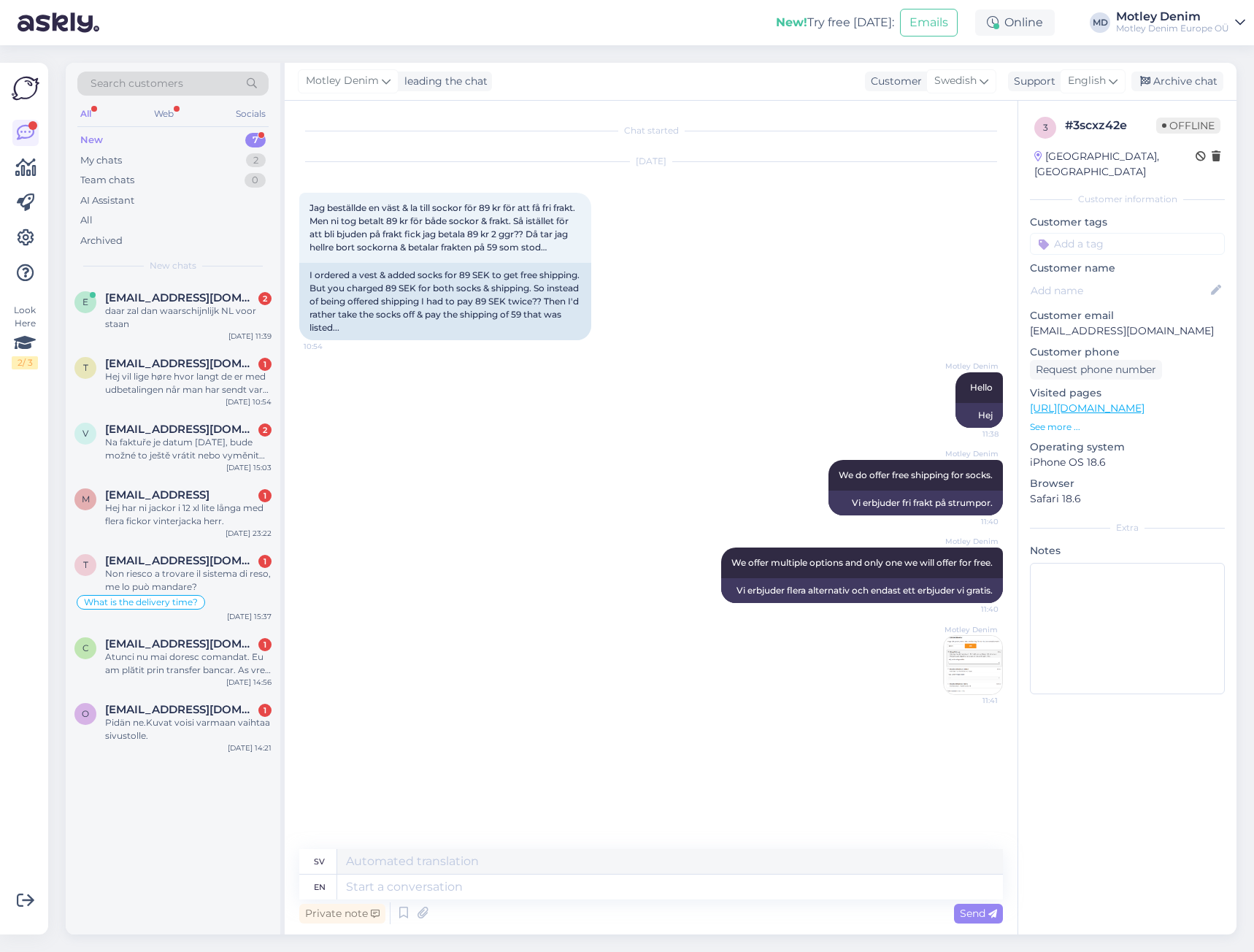
click at [1121, 233] on input at bounding box center [1128, 243] width 195 height 22
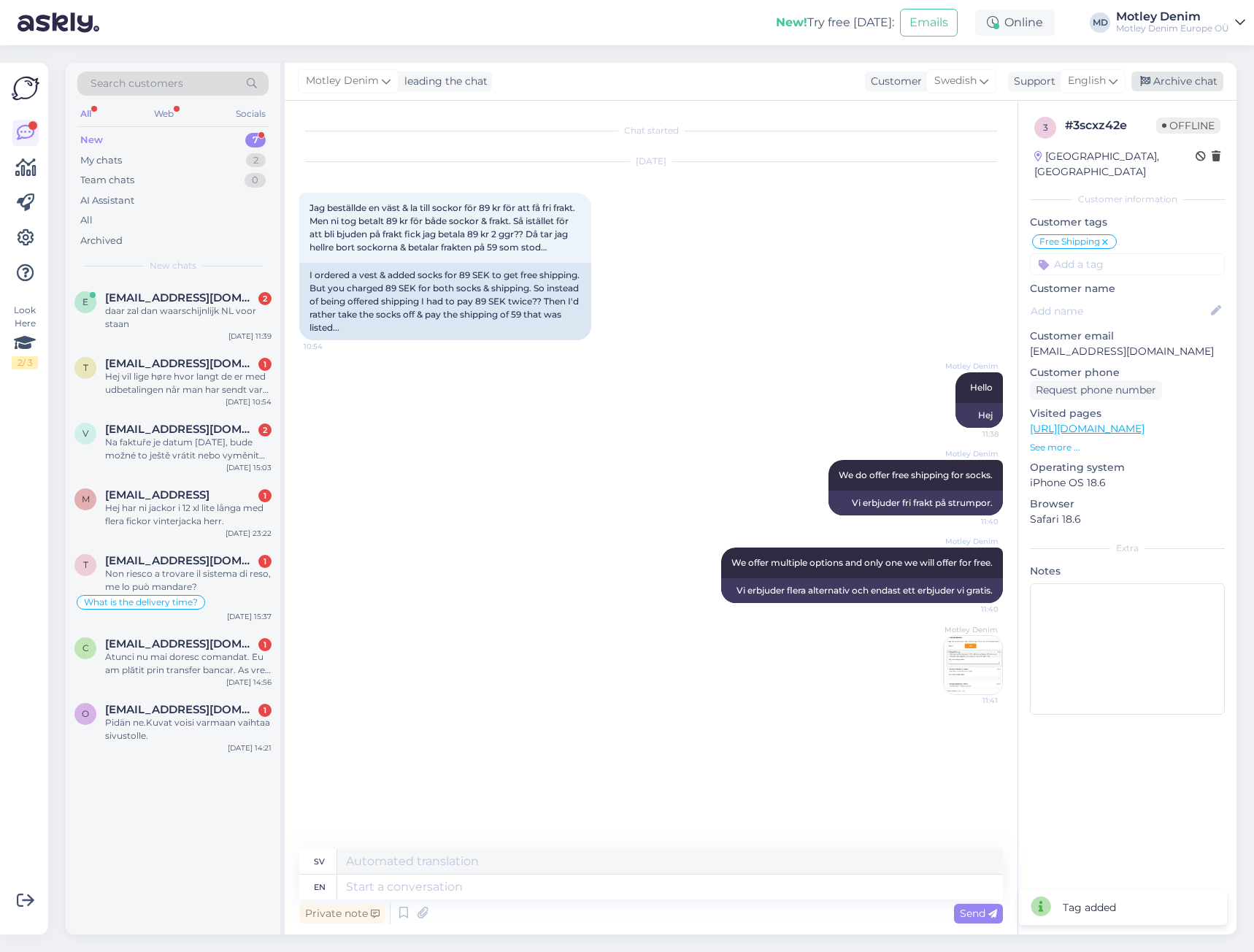
click at [1173, 77] on div "Archive chat" at bounding box center [1178, 81] width 92 height 20
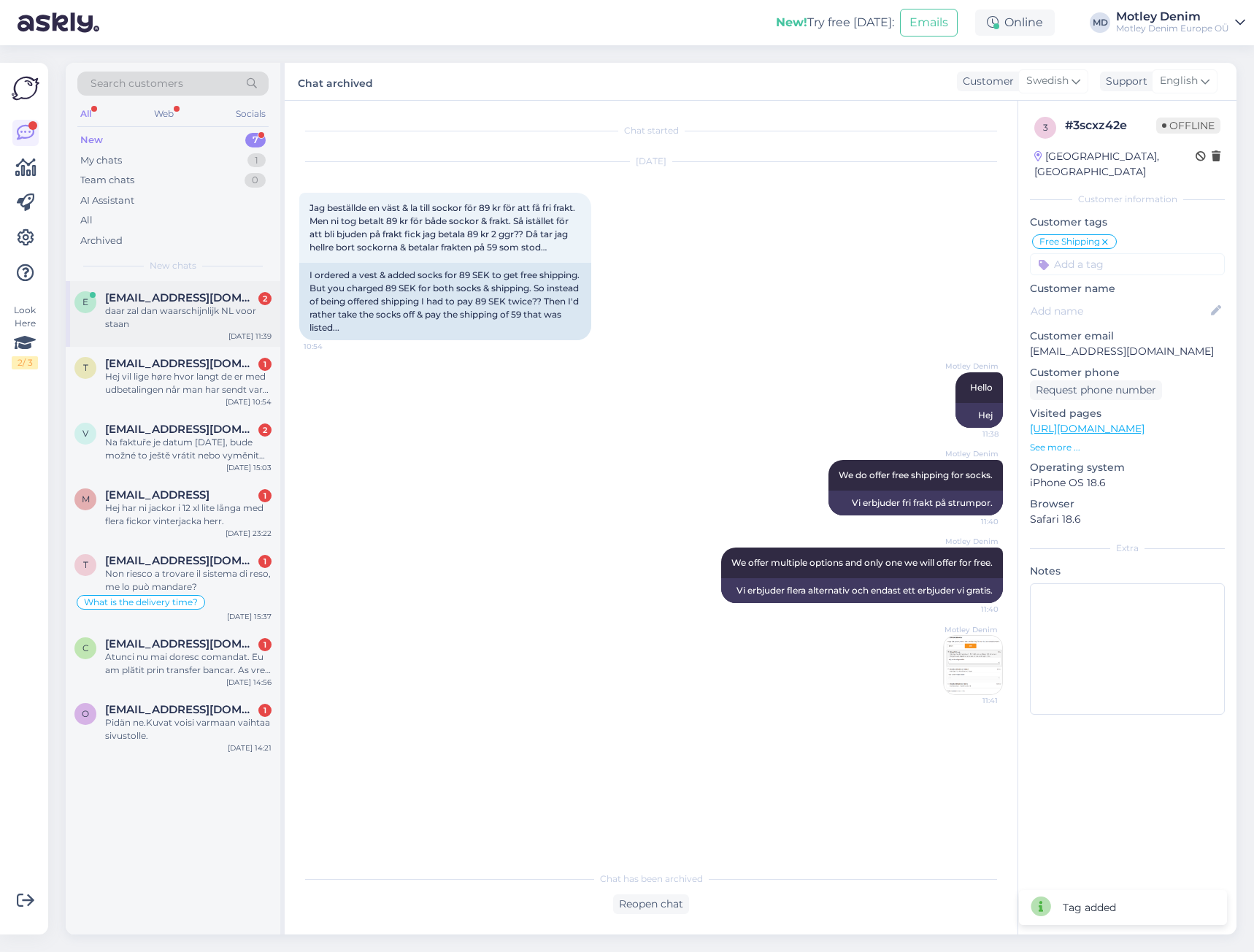
click at [216, 310] on div "daar zal dan waarschijnlijk NL voor staan" at bounding box center [188, 318] width 166 height 27
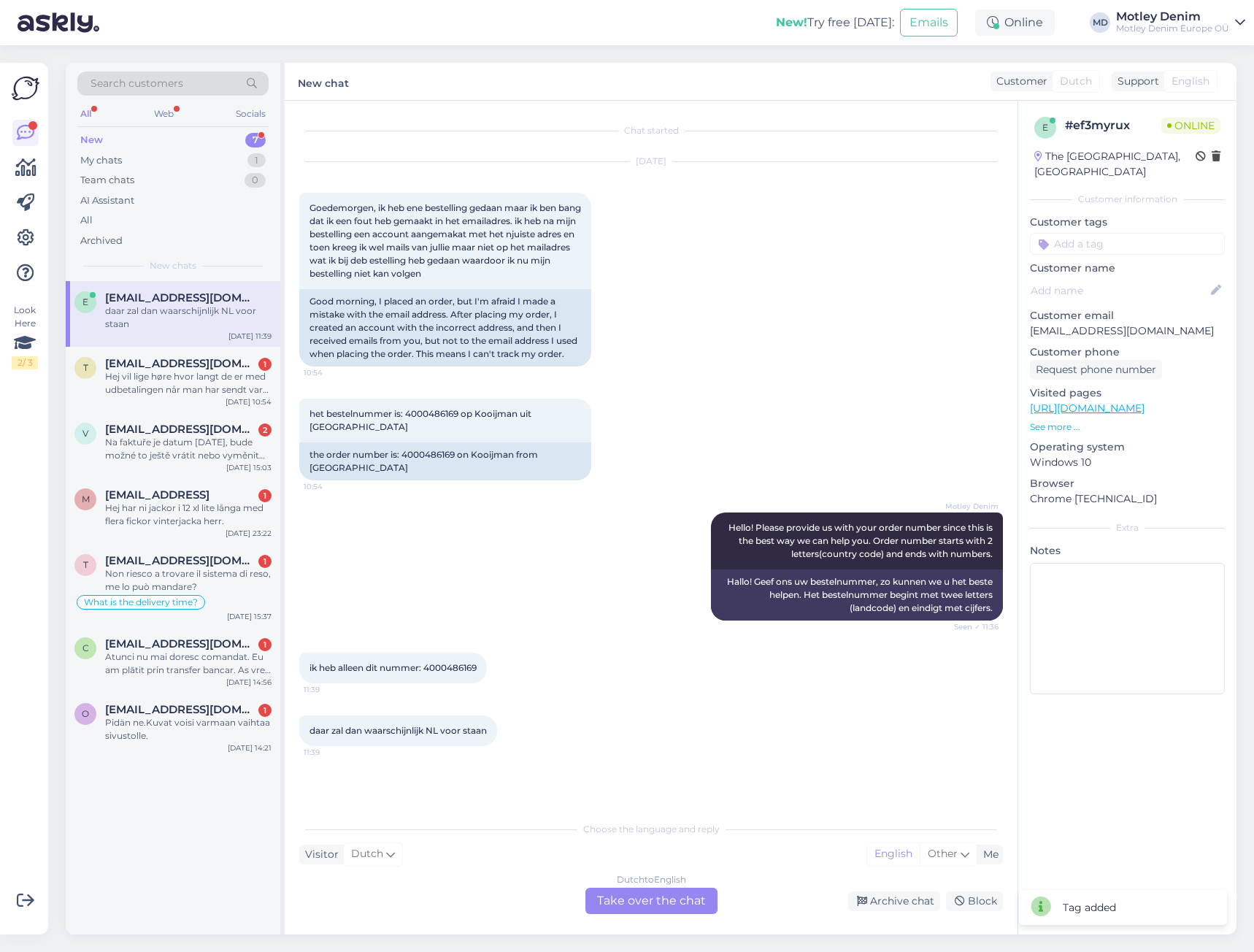
drag, startPoint x: 696, startPoint y: 906, endPoint x: 717, endPoint y: 876, distance: 36.6
click at [697, 905] on div "Dutch to English Take over the chat" at bounding box center [651, 900] width 132 height 27
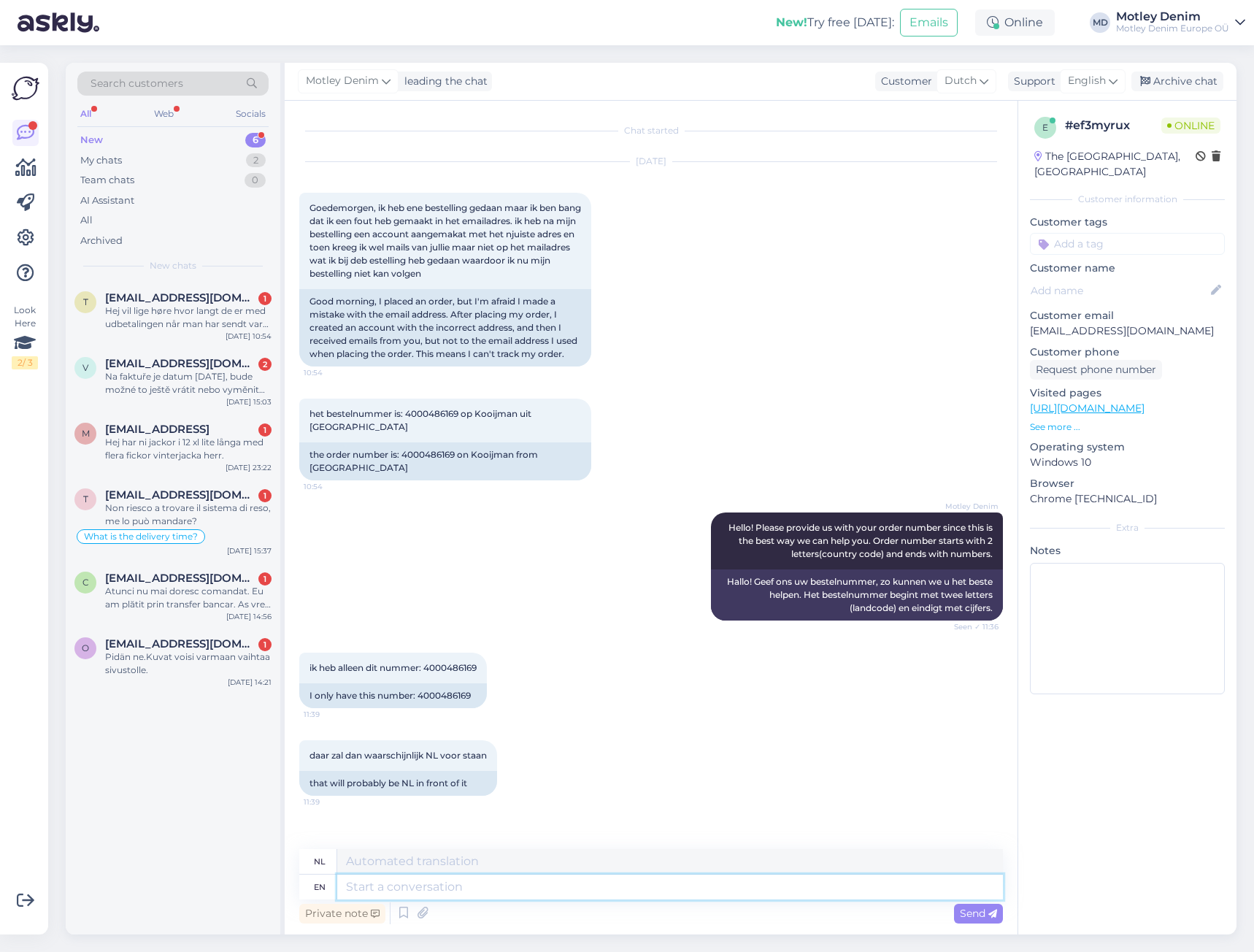
click at [527, 896] on textarea at bounding box center [670, 886] width 666 height 25
click at [574, 890] on textarea at bounding box center [670, 886] width 666 height 25
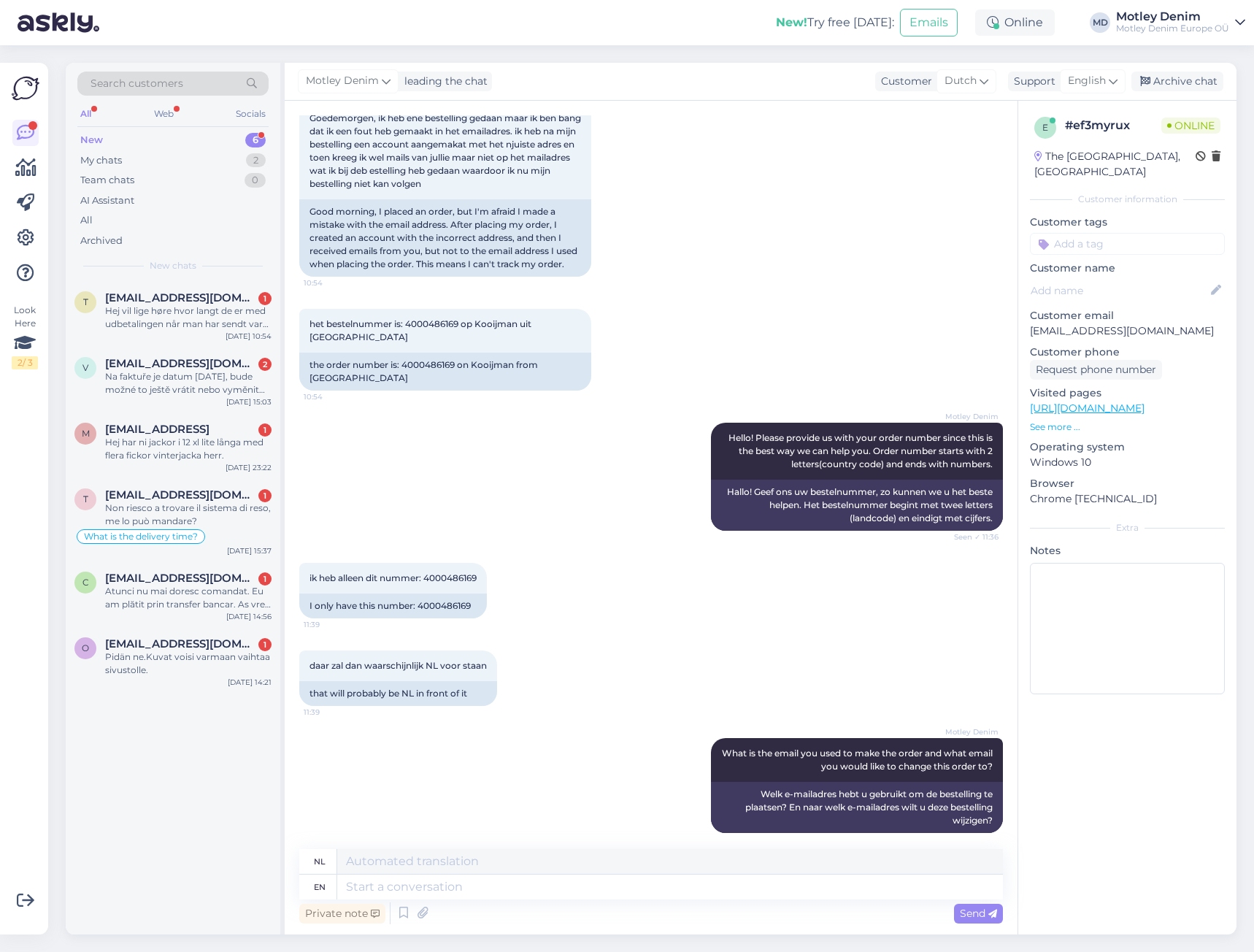
click at [1156, 193] on div "Customer information" at bounding box center [1128, 199] width 195 height 13
click at [1132, 233] on input at bounding box center [1128, 243] width 195 height 22
click at [1114, 278] on span "Wrong email" at bounding box center [1127, 282] width 57 height 9
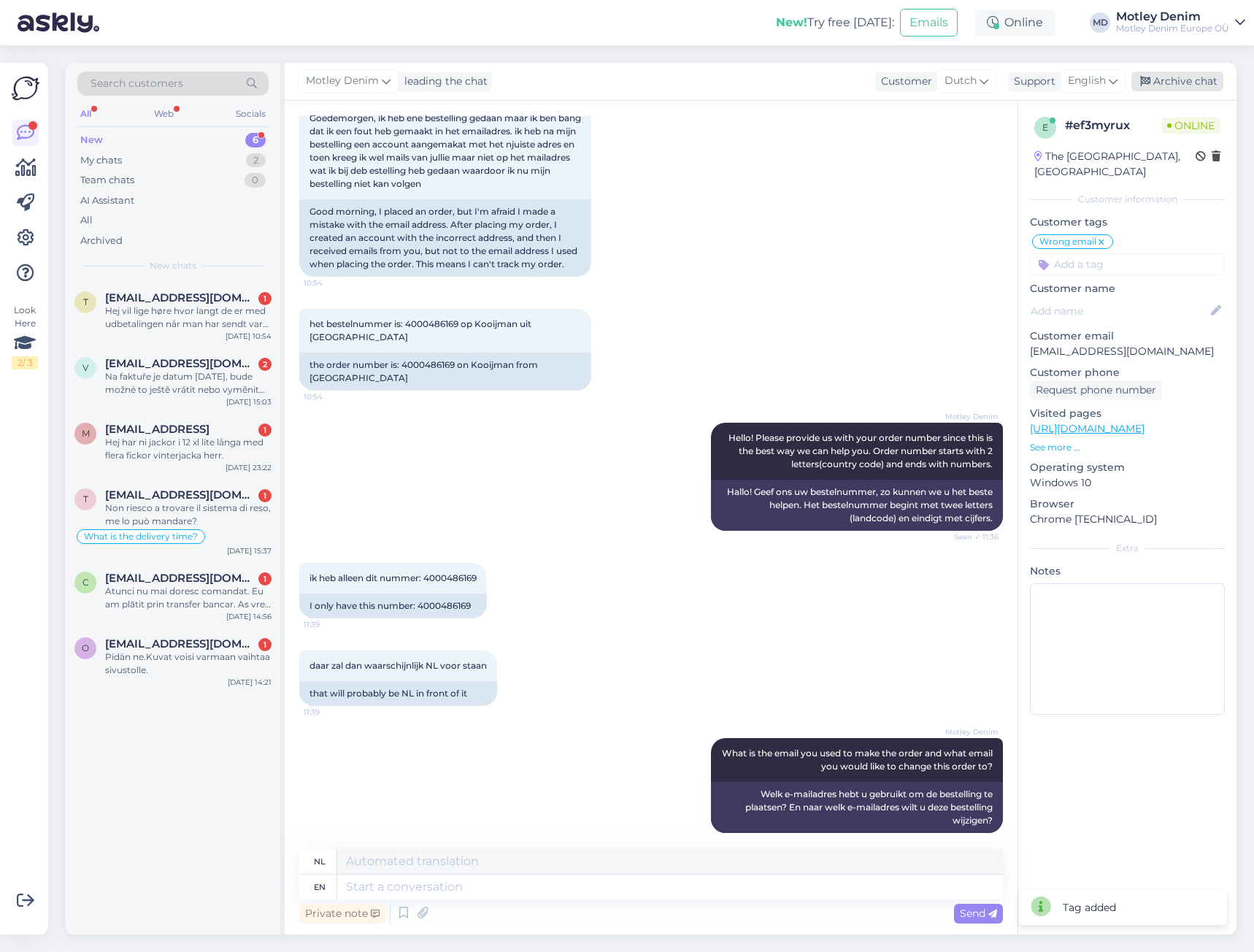
click at [1200, 76] on div "Archive chat" at bounding box center [1178, 81] width 92 height 20
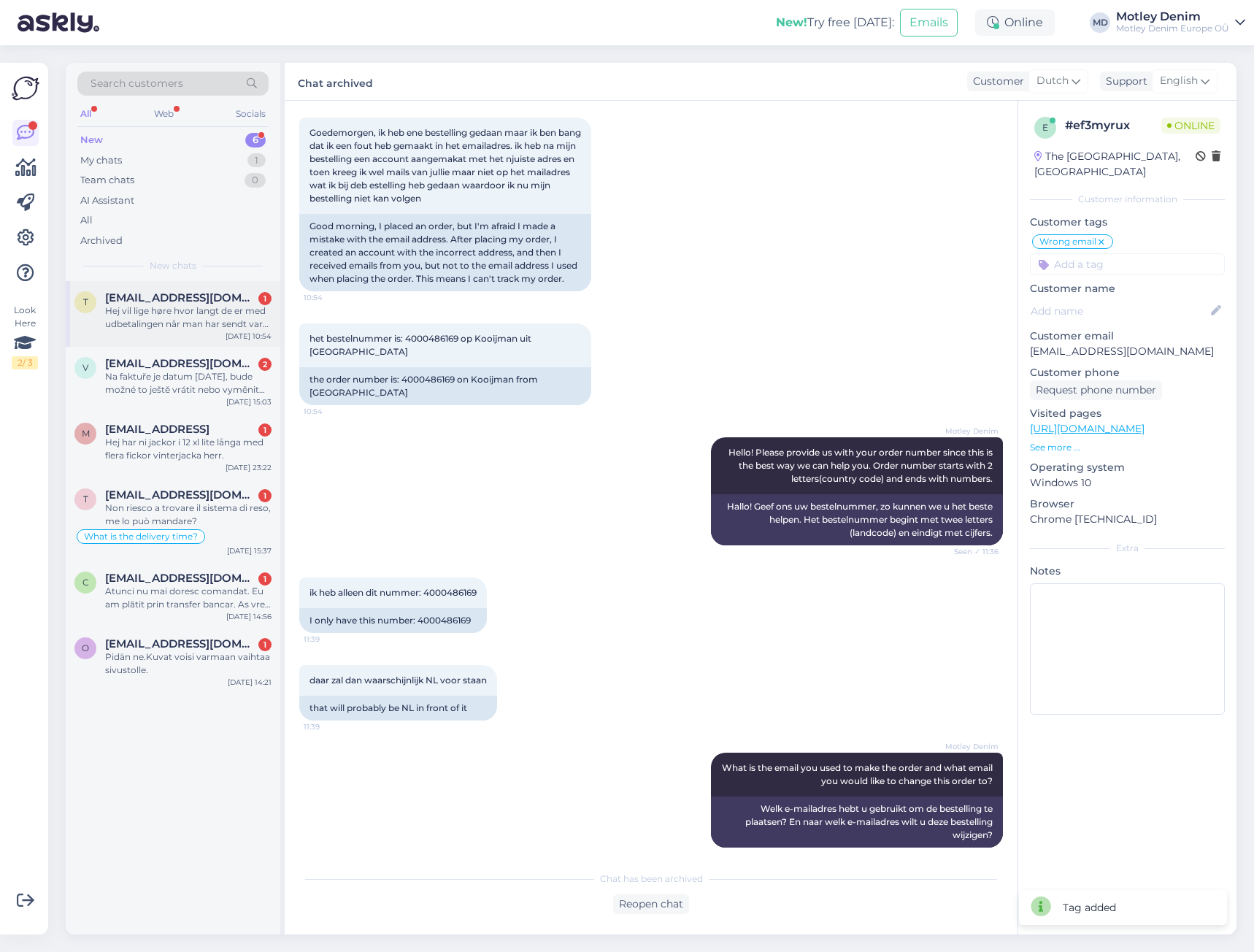
click at [186, 324] on div "Hej vil lige høre hvor langt de er med udbetalingen når man har sendt varer ret…" at bounding box center [188, 318] width 166 height 27
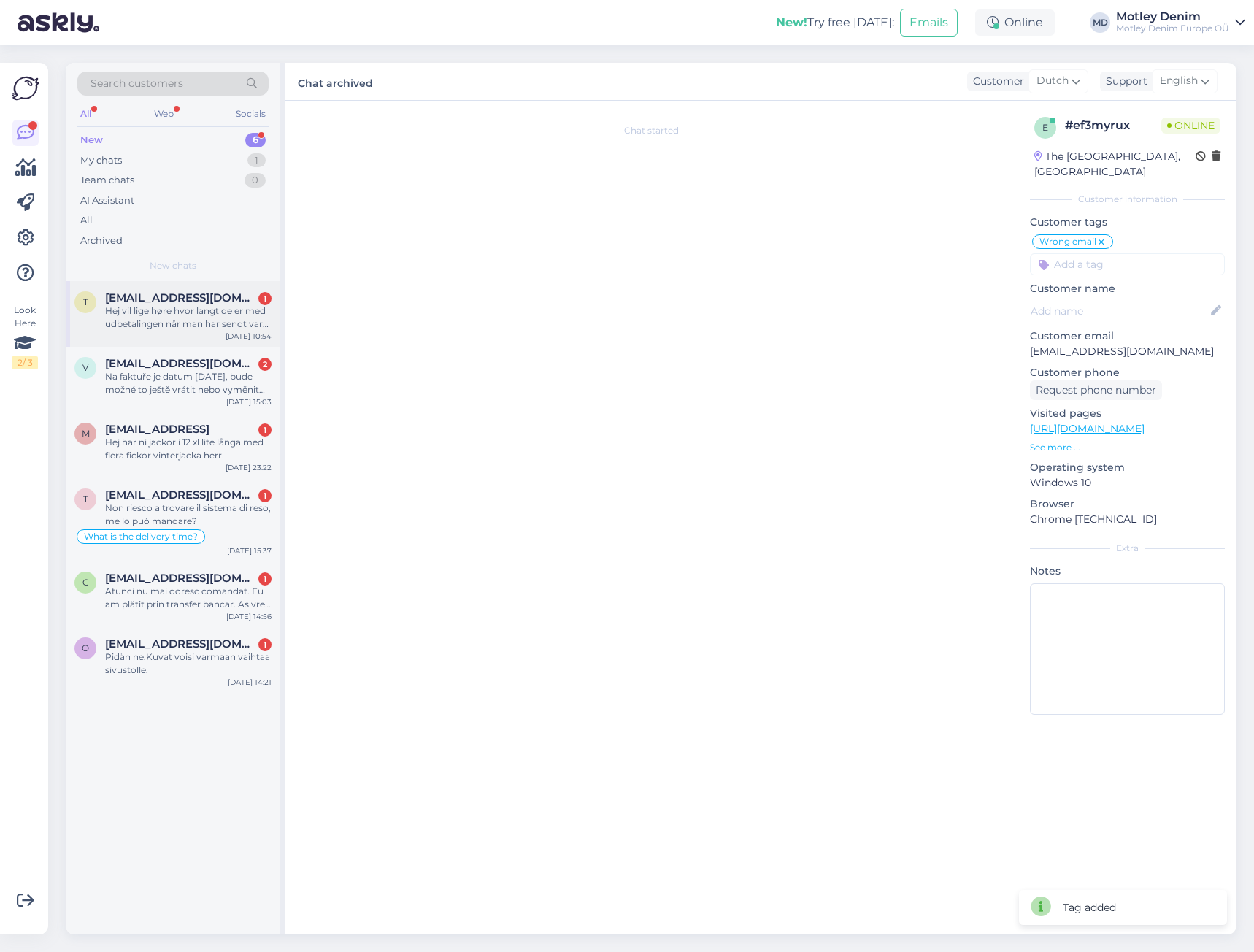
scroll to position [0, 0]
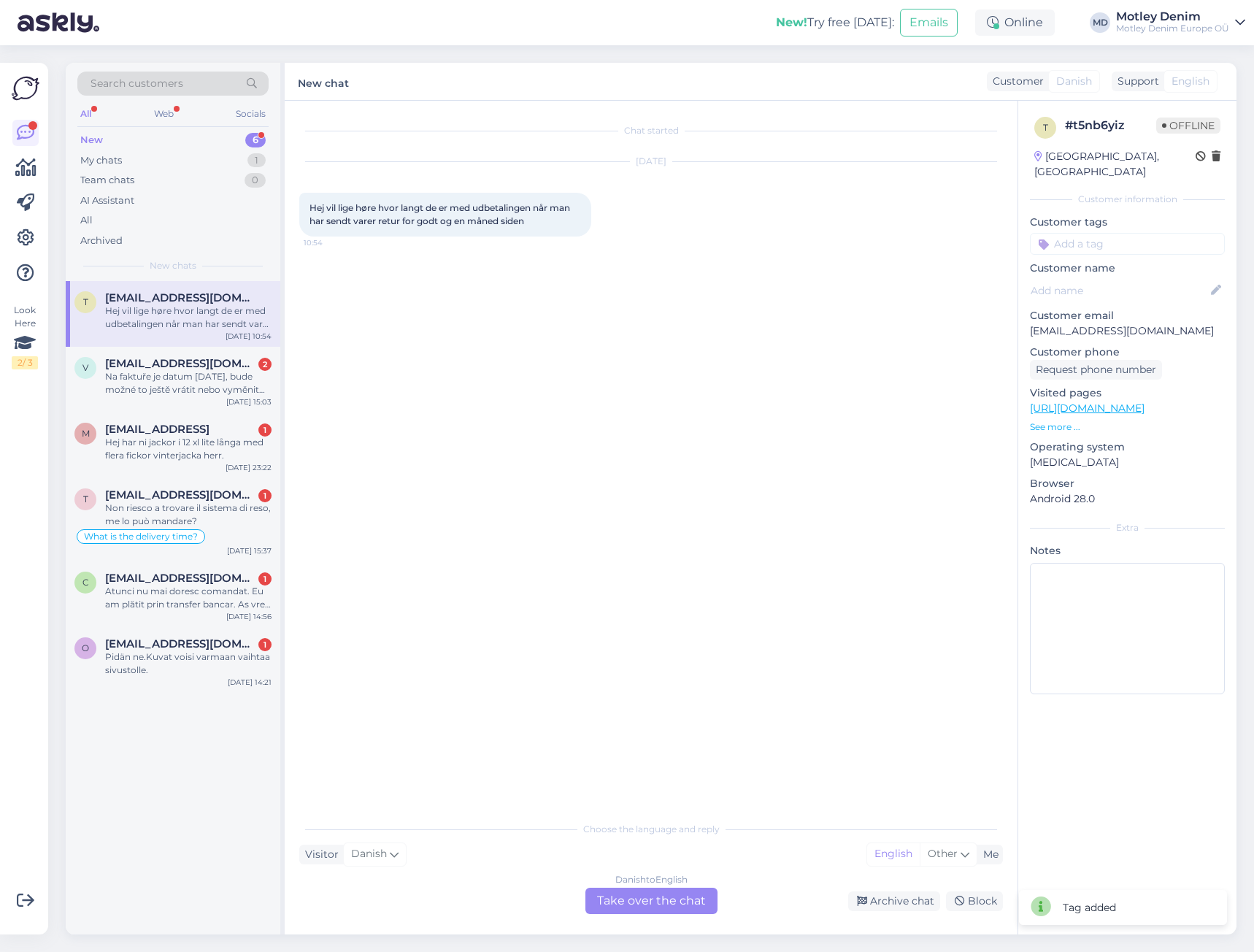
click at [652, 895] on div "Danish to English Take over the chat" at bounding box center [651, 900] width 132 height 27
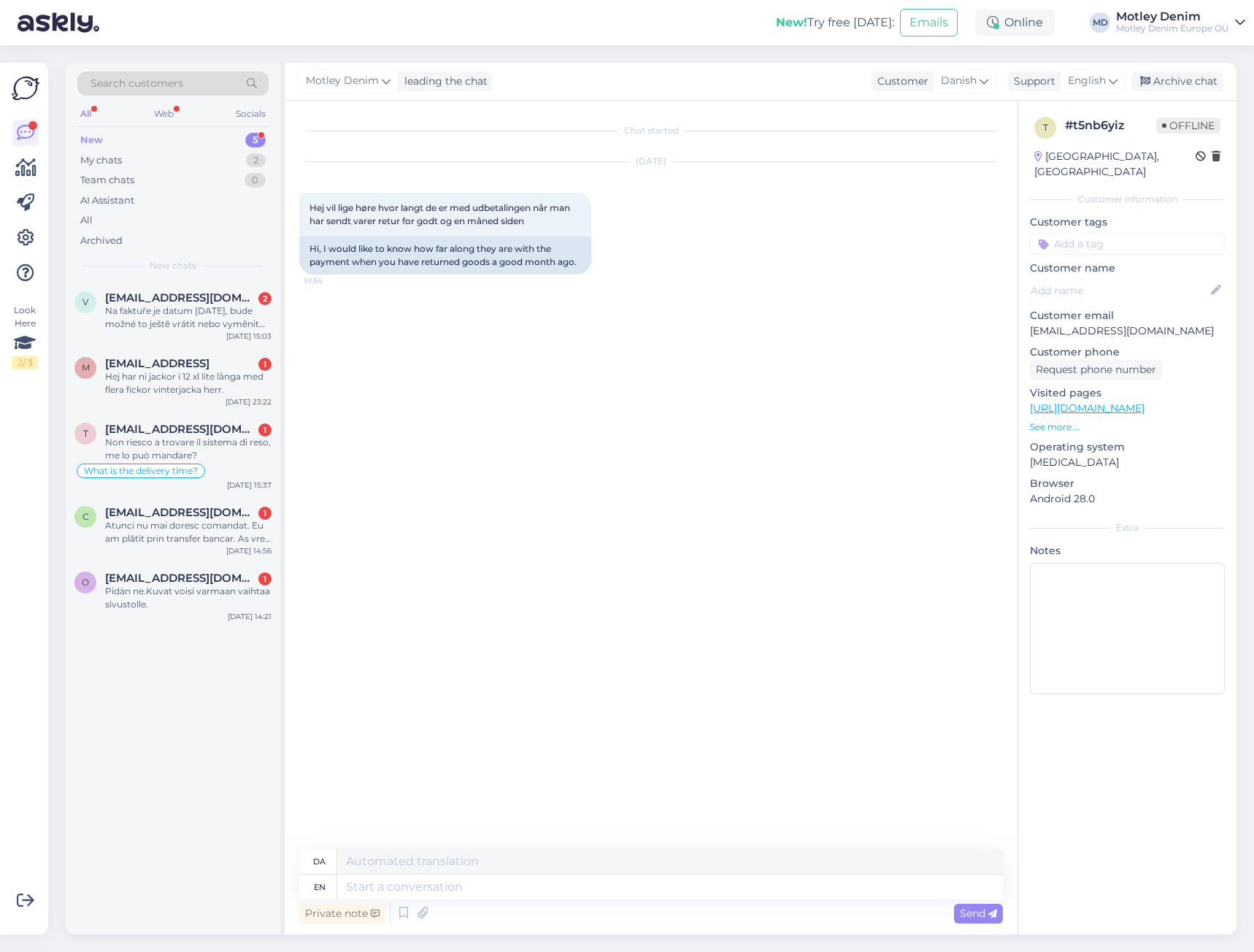
click at [628, 307] on div "Chat started [DATE] Hej vil lige høre hvor langt de er med udbetalingen når man…" at bounding box center [657, 475] width 716 height 720
click at [1041, 323] on p "[EMAIL_ADDRESS][DOMAIN_NAME]" at bounding box center [1128, 331] width 195 height 16
drag, startPoint x: 1041, startPoint y: 311, endPoint x: 1136, endPoint y: 312, distance: 95.0
click at [1136, 323] on p "[EMAIL_ADDRESS][DOMAIN_NAME]" at bounding box center [1128, 331] width 195 height 16
copy p "[EMAIL_ADDRESS][DOMAIN_NAME]"
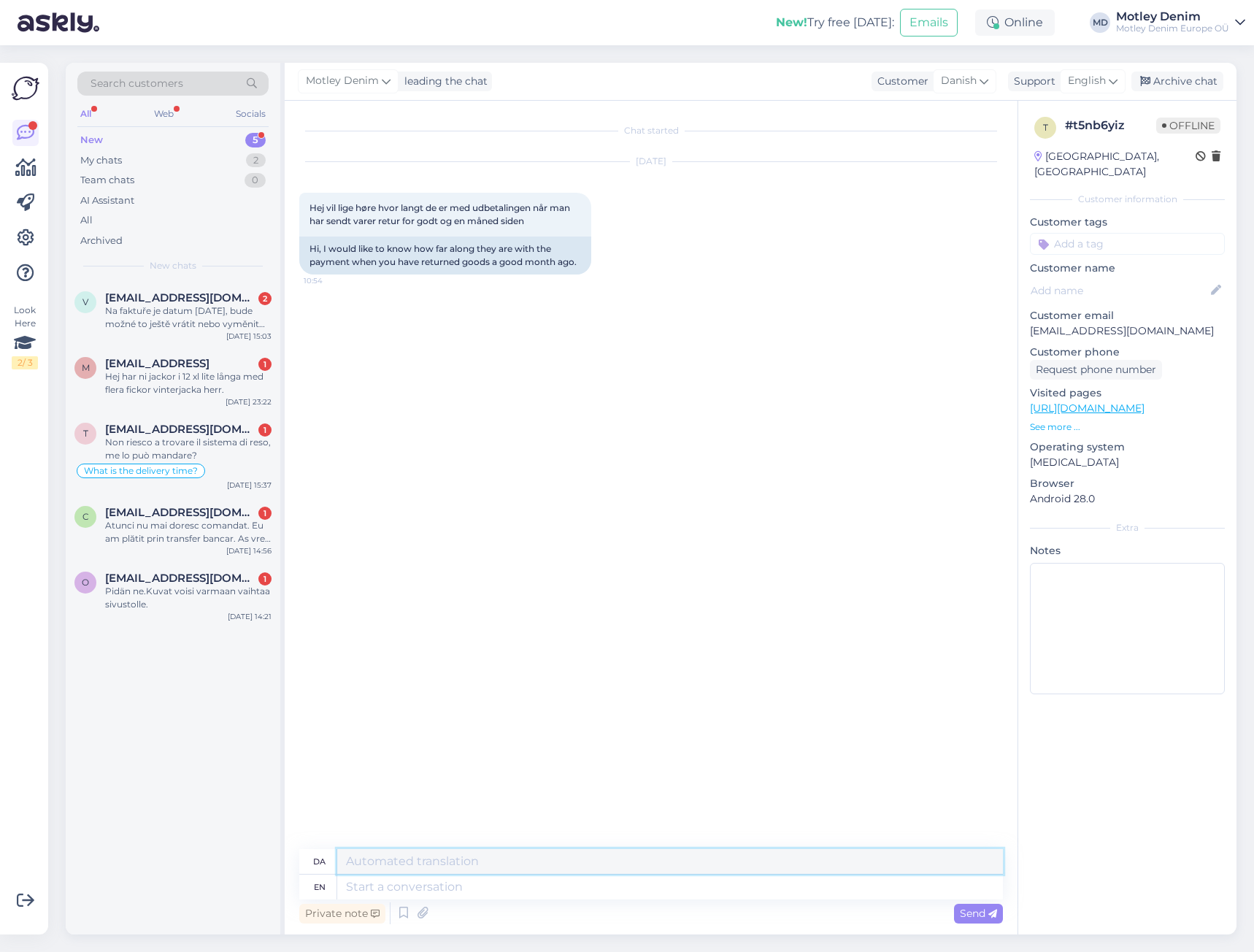
click at [819, 866] on textarea at bounding box center [670, 861] width 666 height 25
click at [866, 880] on textarea at bounding box center [670, 886] width 666 height 25
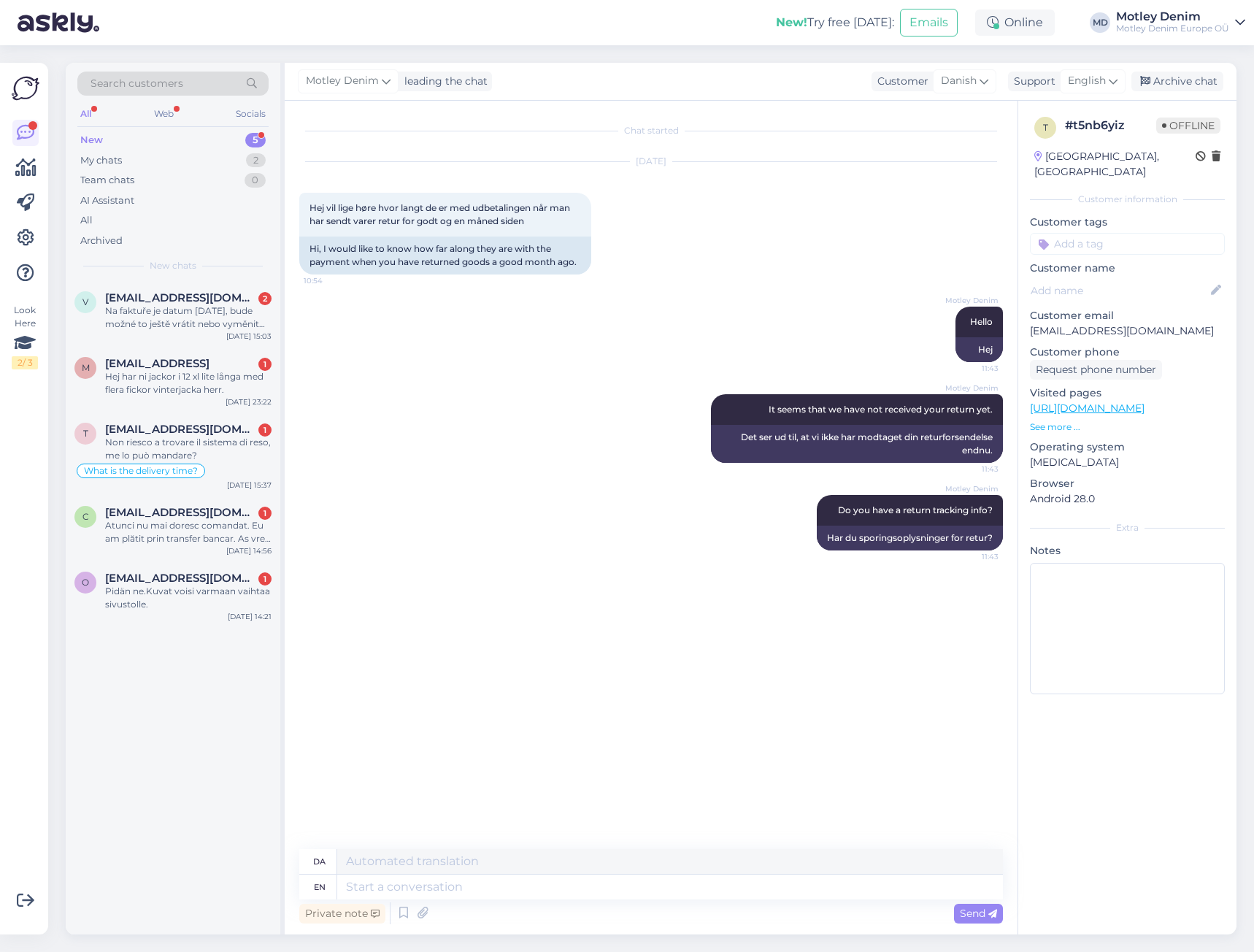
click at [844, 325] on div "Motley Denim Hello 11:43 Hej" at bounding box center [651, 334] width 704 height 87
click at [1132, 233] on input at bounding box center [1128, 243] width 195 height 22
click at [1117, 278] on span "Returns" at bounding box center [1127, 282] width 35 height 9
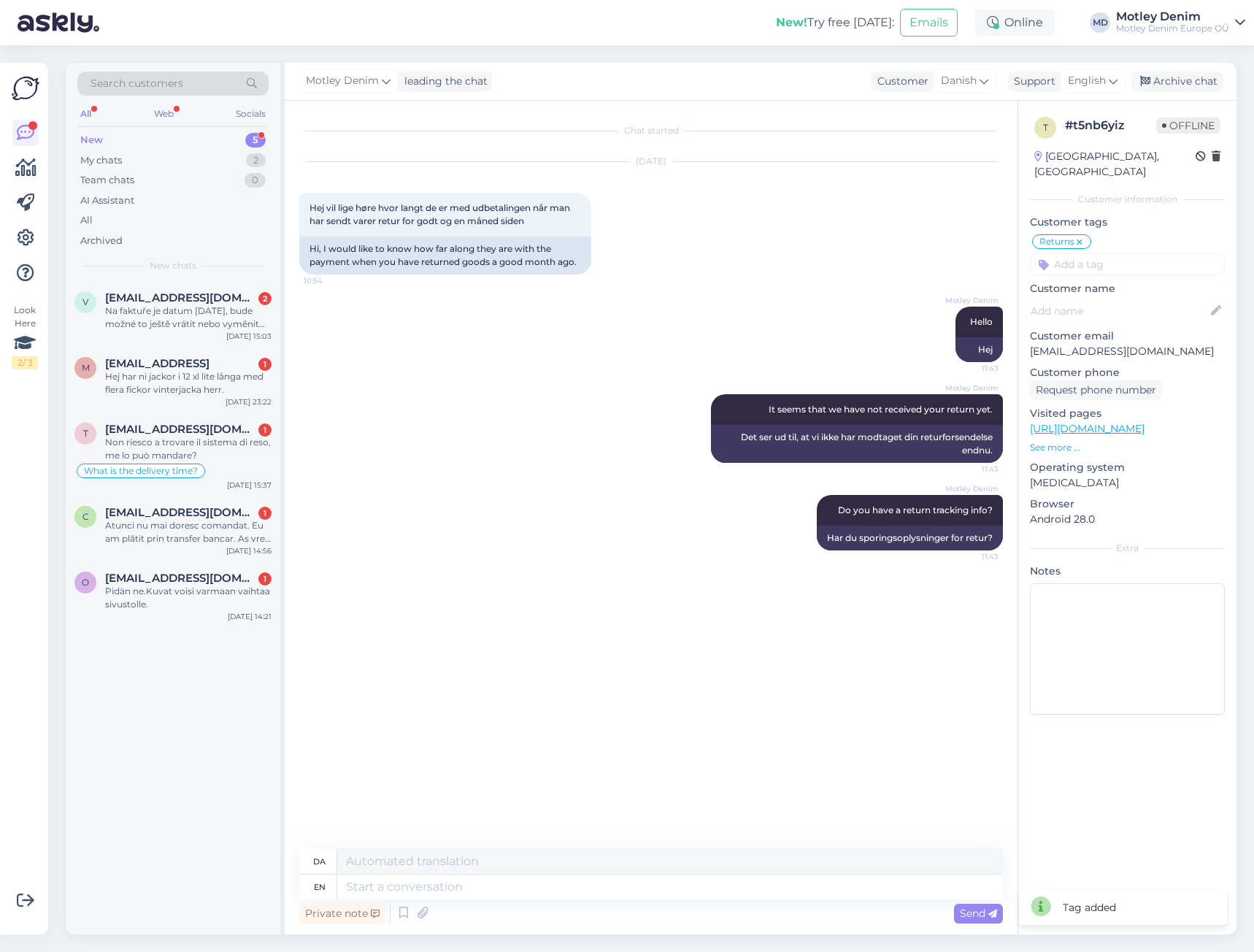
click at [967, 243] on div "[DATE] Hej vil lige høre hvor langt de er med udbetalingen når man har sendt va…" at bounding box center [651, 218] width 704 height 144
click at [1209, 71] on div "[PERSON_NAME] leading the chat Customer Danish Support English Archive chat" at bounding box center [761, 81] width 952 height 38
click at [1193, 83] on div "Archive chat" at bounding box center [1178, 81] width 92 height 20
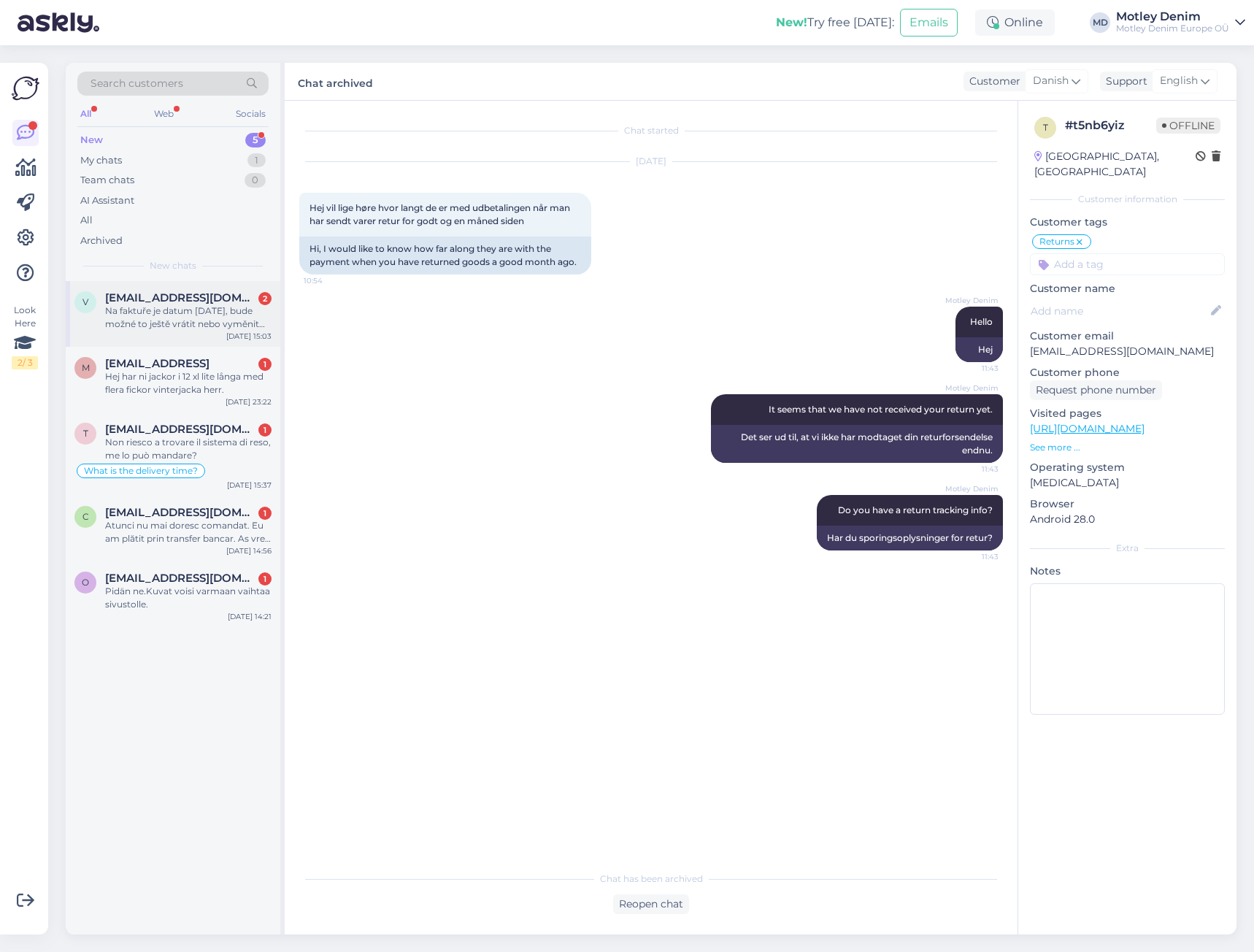
click at [240, 302] on div "[EMAIL_ADDRESS][DOMAIN_NAME] 2" at bounding box center [188, 297] width 166 height 13
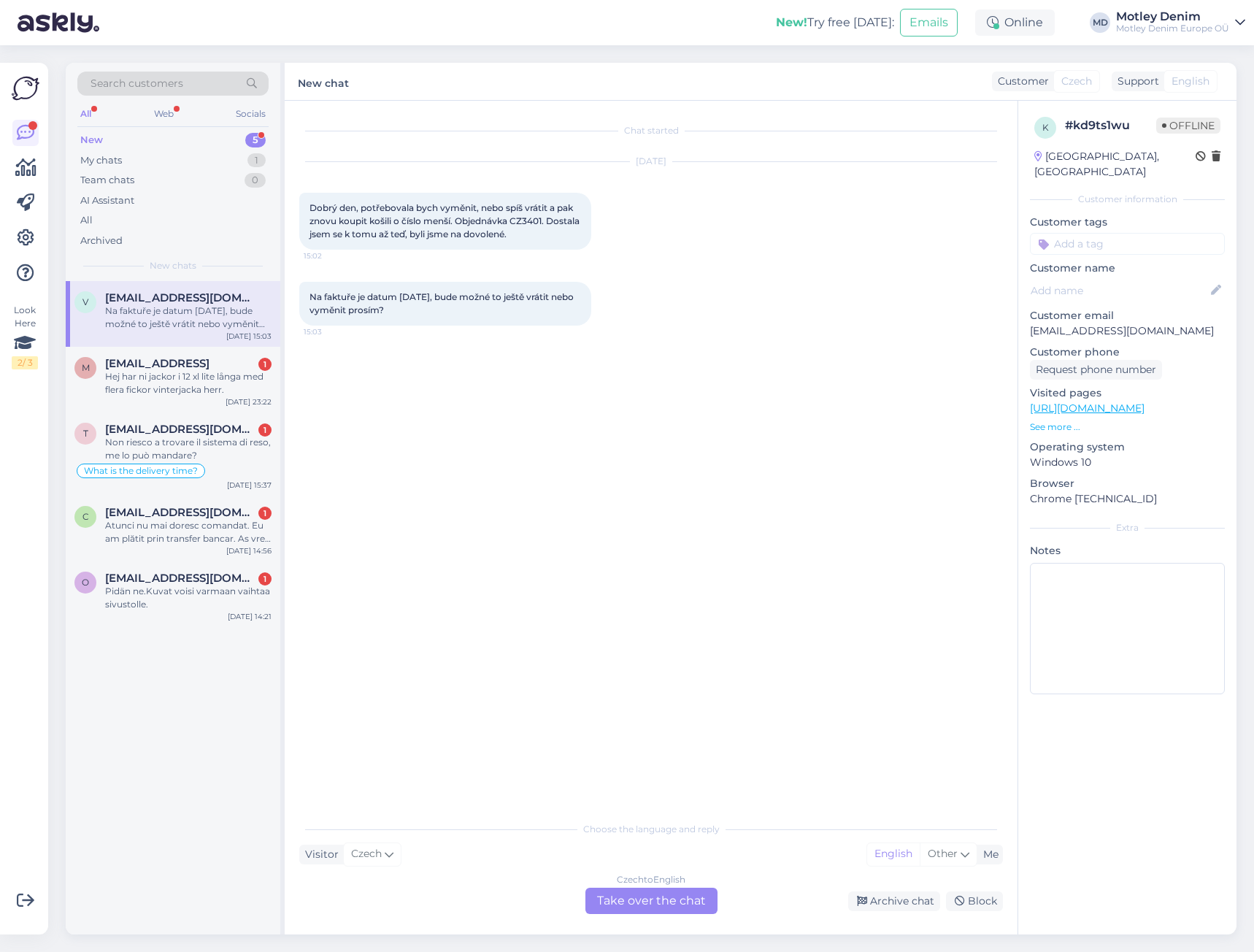
click at [613, 405] on div "Chat started [DATE] Dobrý den, potřebovala bych vyměnit, nebo spíš vrátit a pak…" at bounding box center [657, 458] width 716 height 685
drag, startPoint x: 670, startPoint y: 900, endPoint x: 668, endPoint y: 808, distance: 92.0
click at [670, 900] on div "Czech to English Take over the chat" at bounding box center [651, 900] width 132 height 27
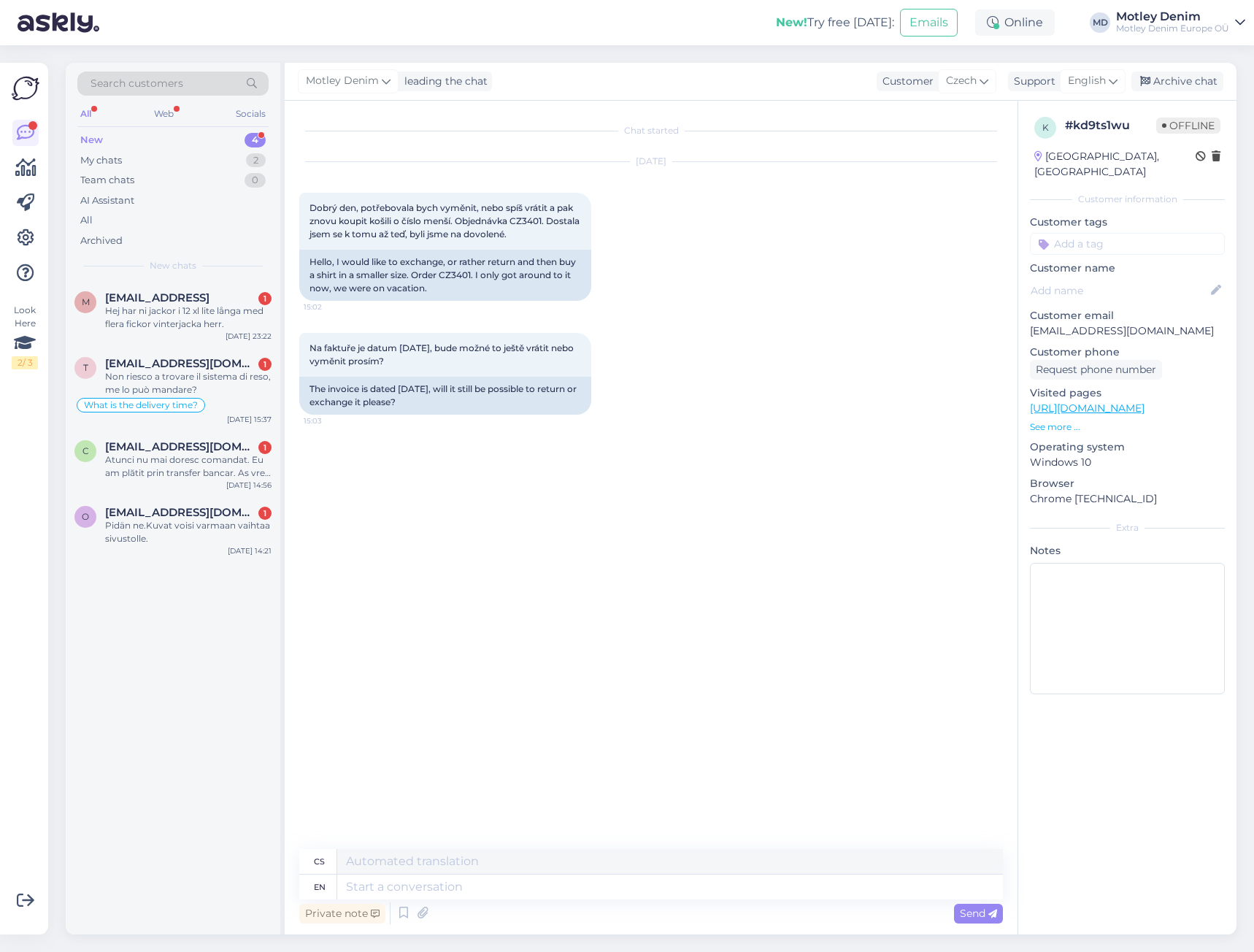
click at [668, 449] on div "Chat started [DATE] Dobrý den, potřebovala bych vyměnit, nebo spíš vrátit a pak…" at bounding box center [657, 475] width 716 height 720
click at [499, 888] on textarea at bounding box center [670, 886] width 666 height 25
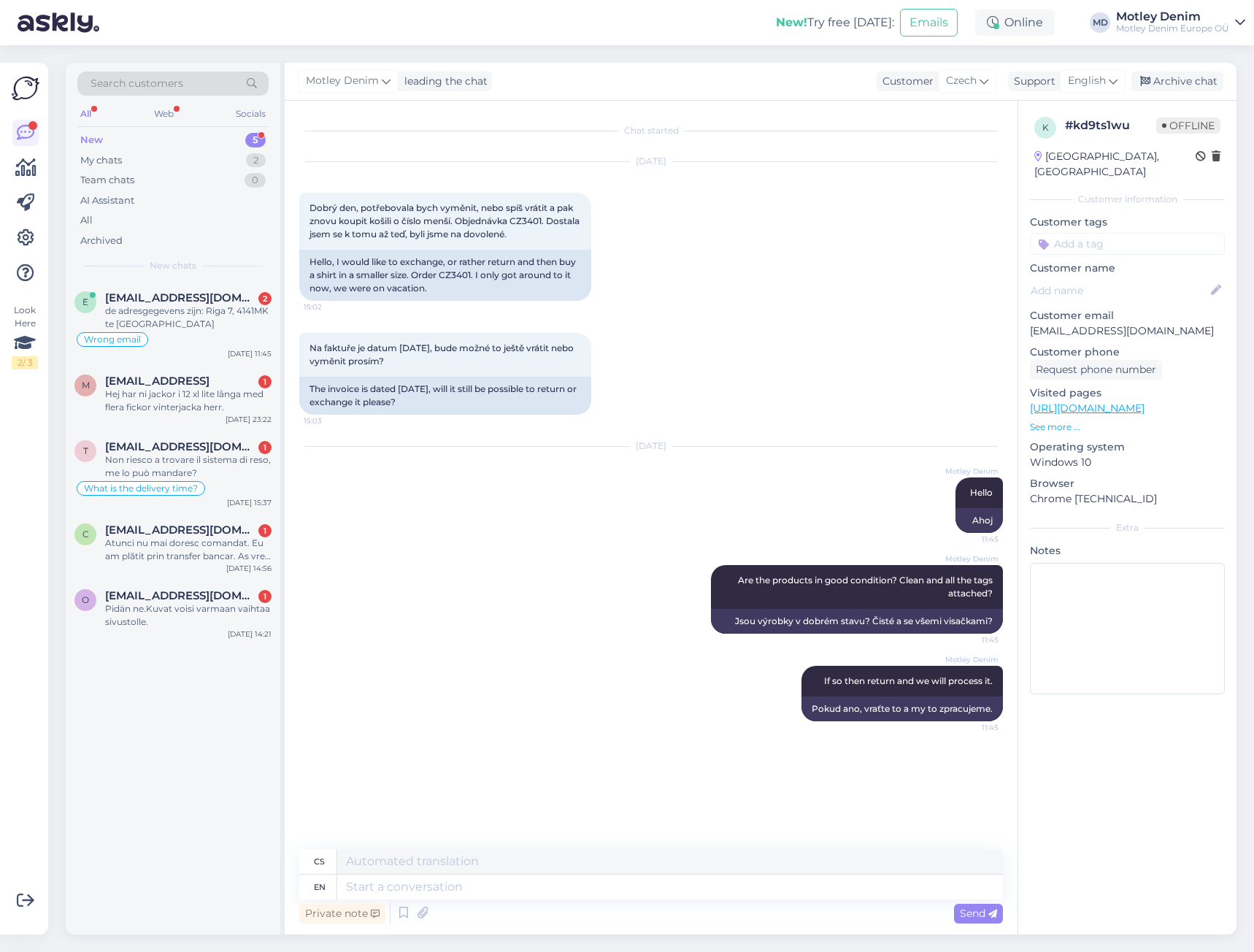
click at [898, 390] on div "Na faktuře je datum [DATE], bude možné to ještě vrátit nebo vyměnit prosím? 15:…" at bounding box center [651, 374] width 704 height 114
click at [439, 427] on div "Na faktuře je datum [DATE], bude možné to ještě vrátit nebo vyměnit prosím? 15:…" at bounding box center [651, 374] width 704 height 114
click at [670, 294] on div "[DATE] Dobrý den, potřebovala bych vyměnit, nebo spíš vrátit a pak znovu koupit…" at bounding box center [651, 231] width 704 height 171
click at [705, 442] on div "[DATE]" at bounding box center [651, 446] width 704 height 13
click at [754, 426] on div "Na faktuře je datum [DATE], bude možné to ještě vrátit nebo vyměnit prosím? 15:…" at bounding box center [651, 374] width 704 height 114
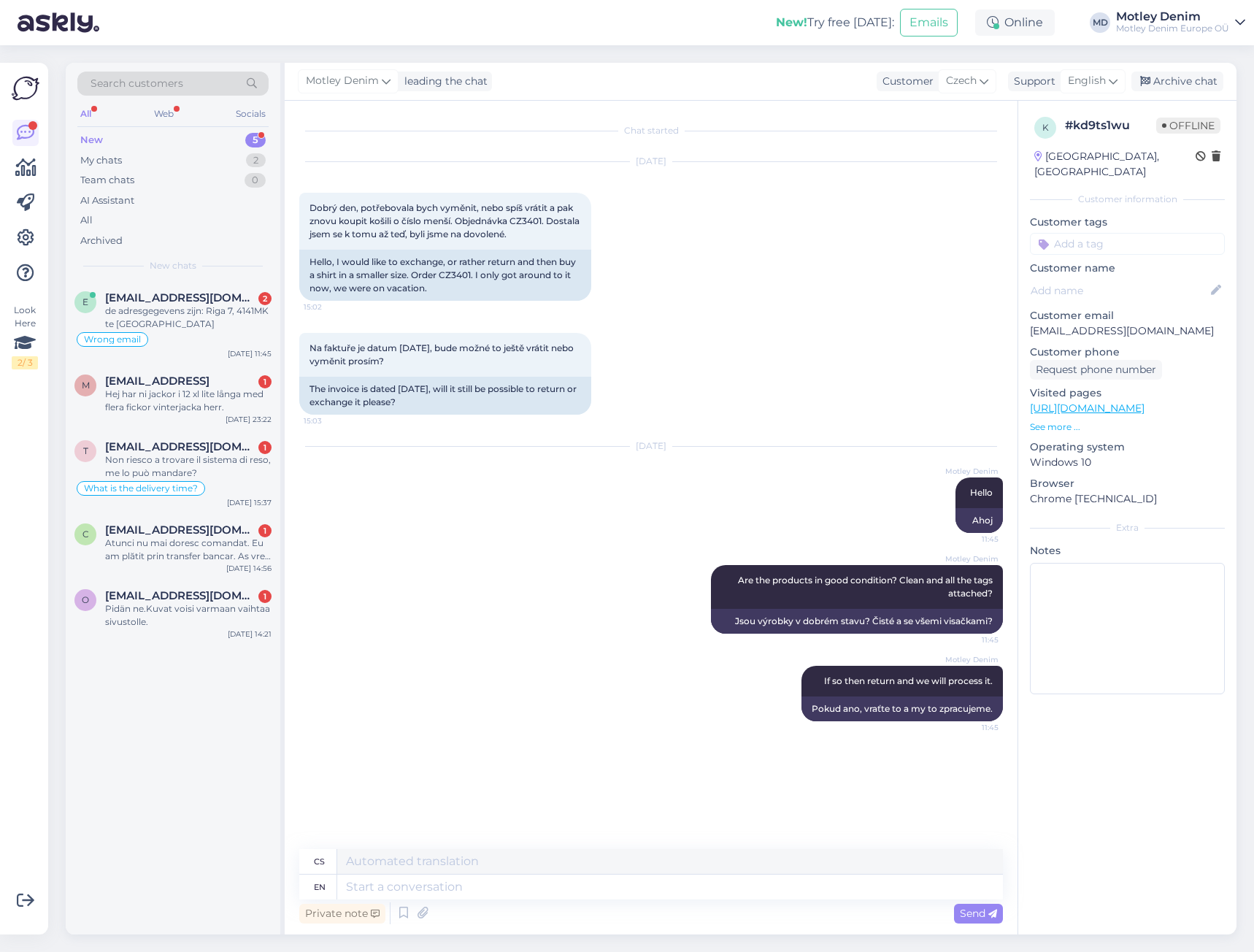
click at [882, 378] on div "Na faktuře je datum [DATE], bude možné to ještě vrátit nebo vyměnit prosím? 15:…" at bounding box center [651, 374] width 704 height 114
click at [446, 428] on div "Na faktuře je datum [DATE], bude možné to ještě vrátit nebo vyměnit prosím? 15:…" at bounding box center [651, 374] width 704 height 114
click at [1124, 233] on input at bounding box center [1128, 243] width 195 height 22
click at [1110, 275] on div "Returns" at bounding box center [1128, 282] width 50 height 15
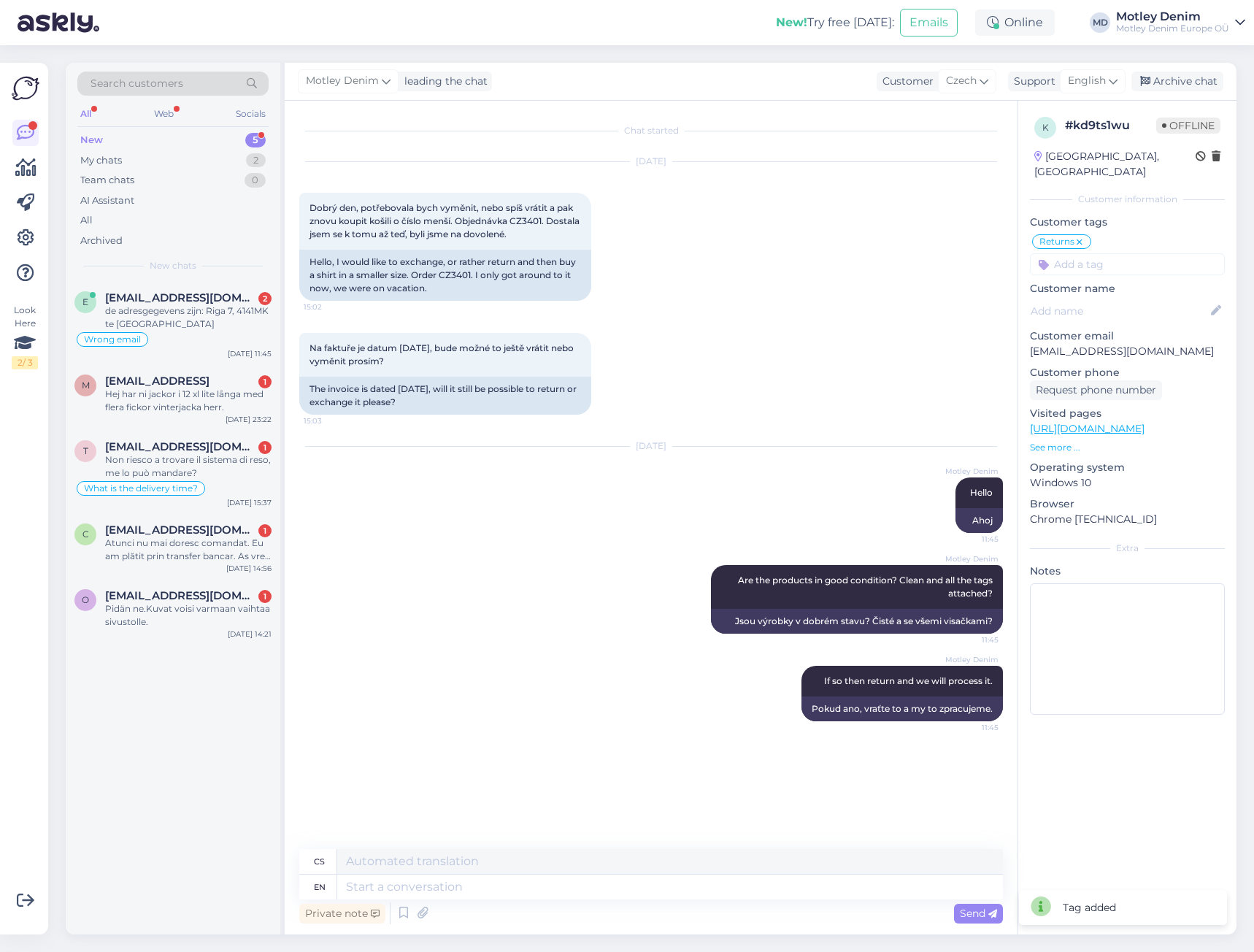
click at [1192, 70] on div "[PERSON_NAME] leading the chat Customer Czech Support English Archive chat" at bounding box center [761, 81] width 952 height 38
click at [1199, 76] on div "Archive chat" at bounding box center [1178, 81] width 92 height 20
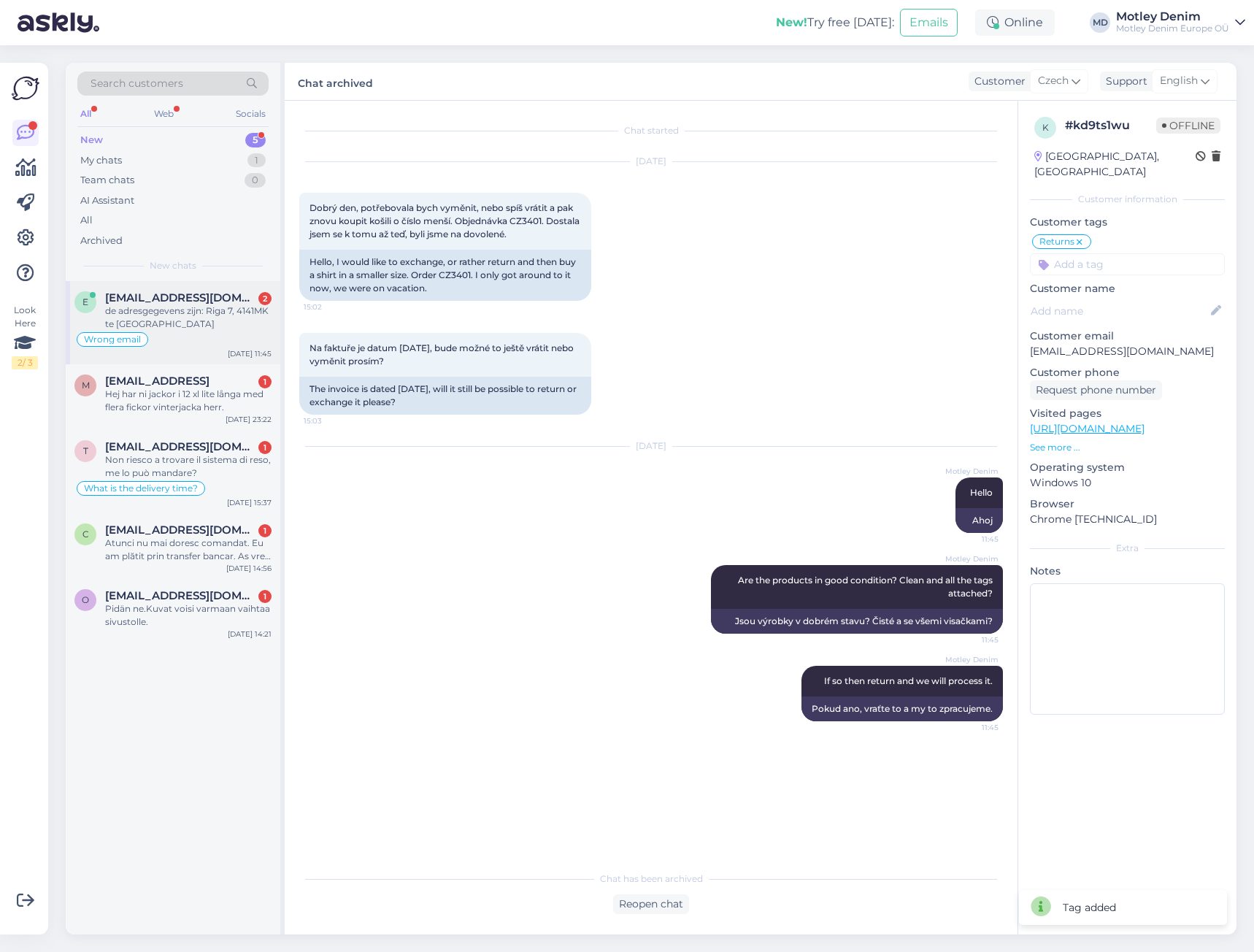
click at [224, 298] on span "[EMAIL_ADDRESS][DOMAIN_NAME]" at bounding box center [181, 297] width 152 height 13
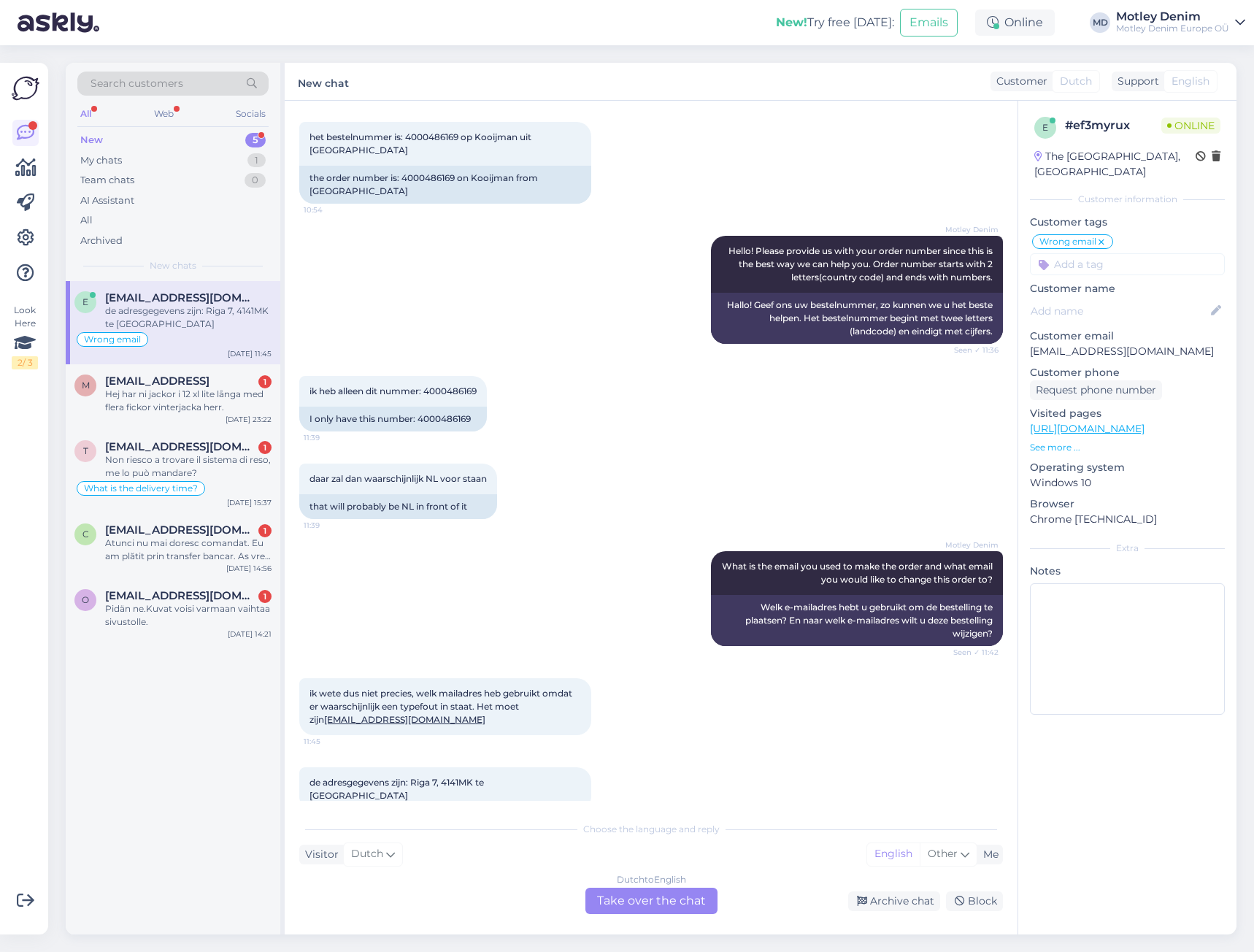
click at [679, 901] on div "Dutch to English Take over the chat" at bounding box center [651, 900] width 132 height 27
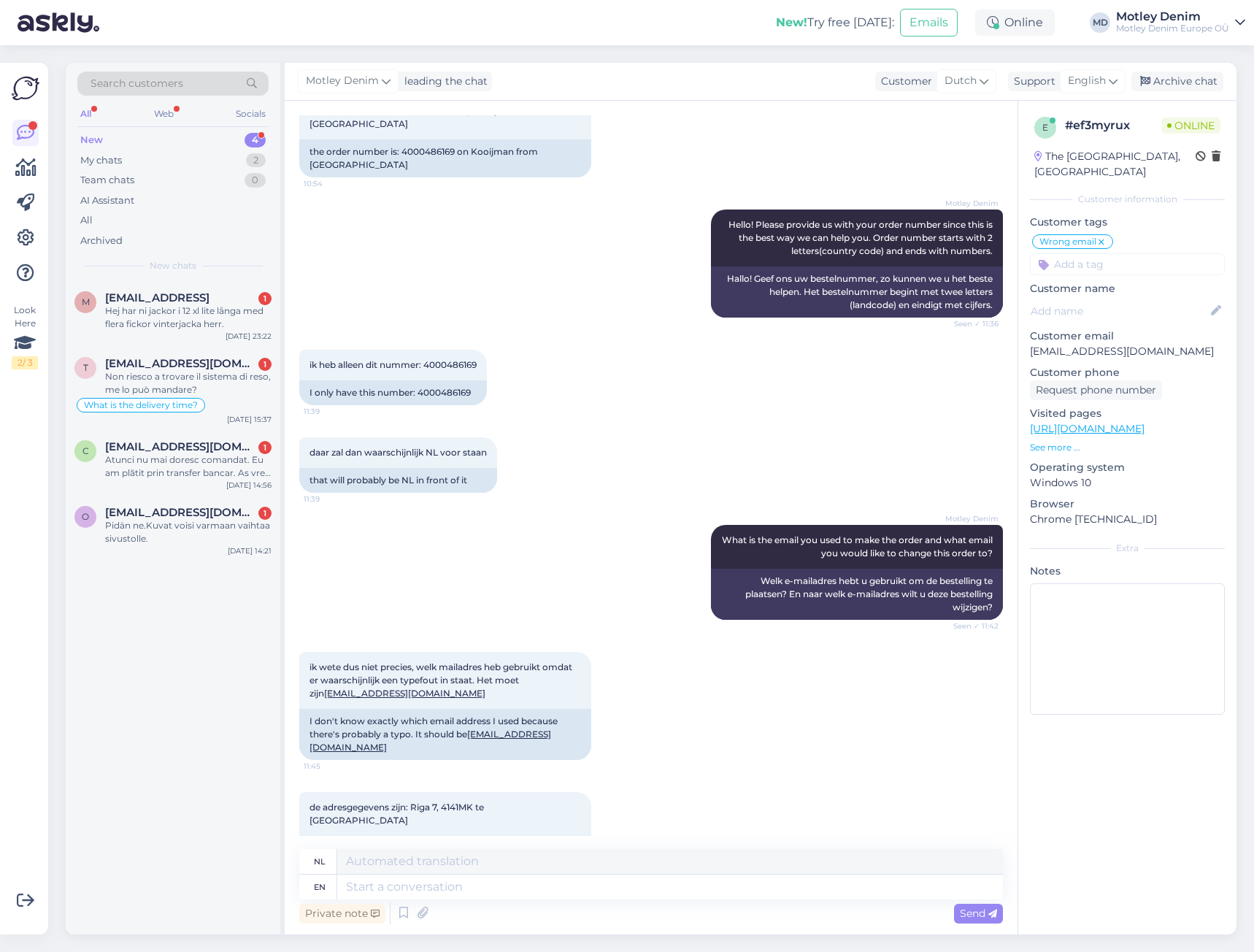
scroll to position [318, 0]
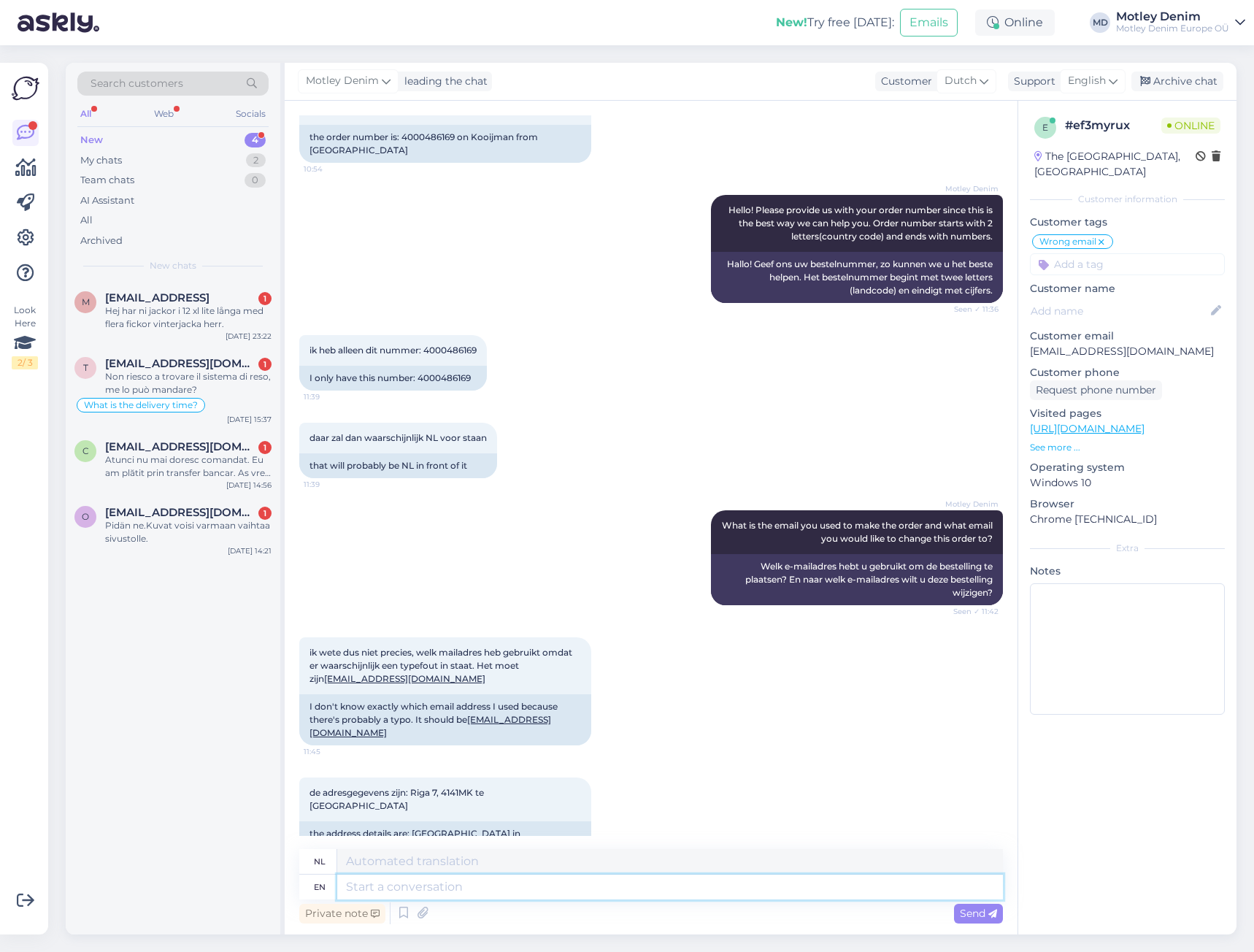
click at [547, 891] on textarea at bounding box center [670, 886] width 666 height 25
drag, startPoint x: 453, startPoint y: 721, endPoint x: 303, endPoint y: 728, distance: 150.2
click at [303, 728] on div "ik wete dus niet precies, welk mailadres heb gebruikt omdat er waarschijnlijk e…" at bounding box center [651, 691] width 704 height 140
copy link "[EMAIL_ADDRESS][DOMAIN_NAME]"
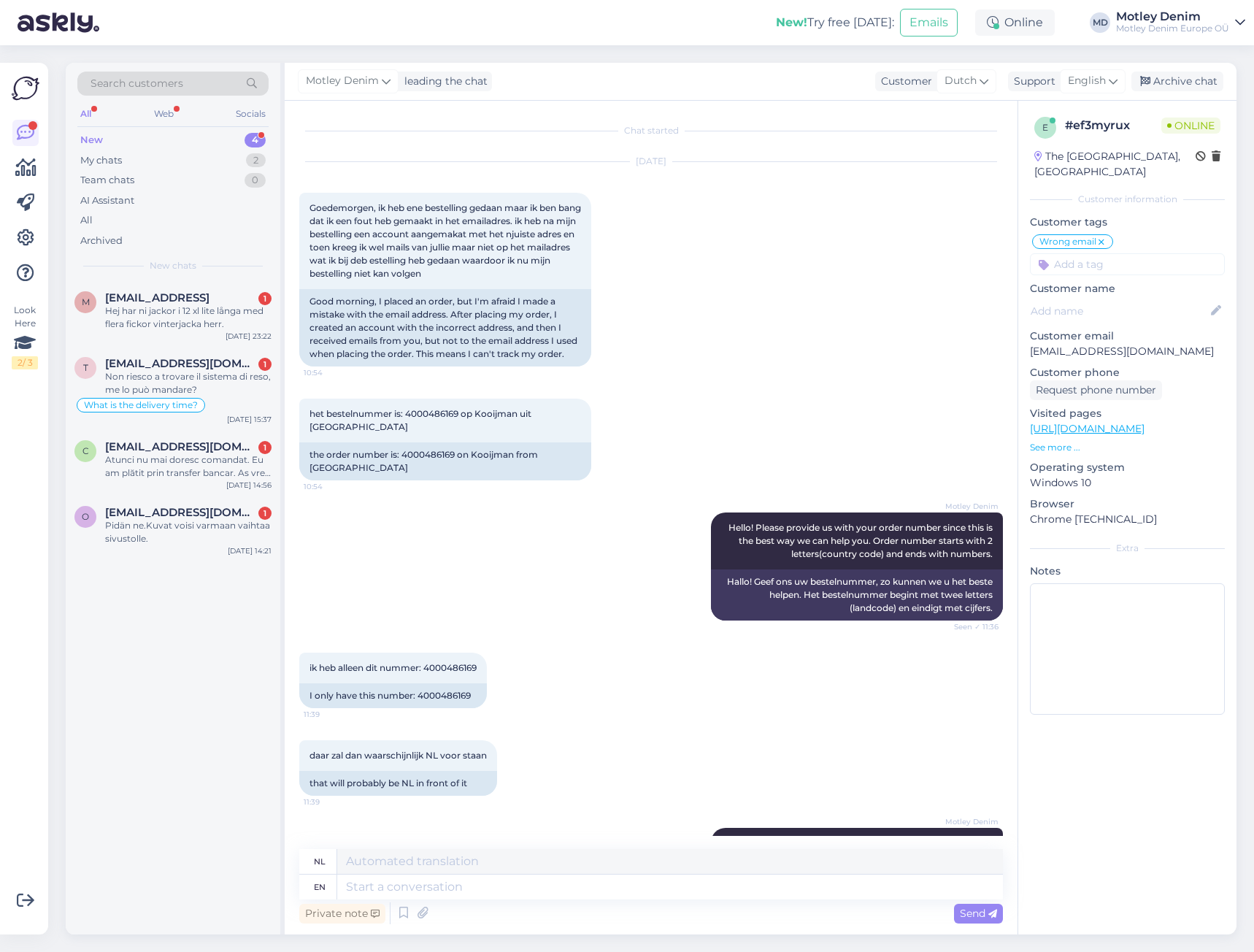
scroll to position [418, 0]
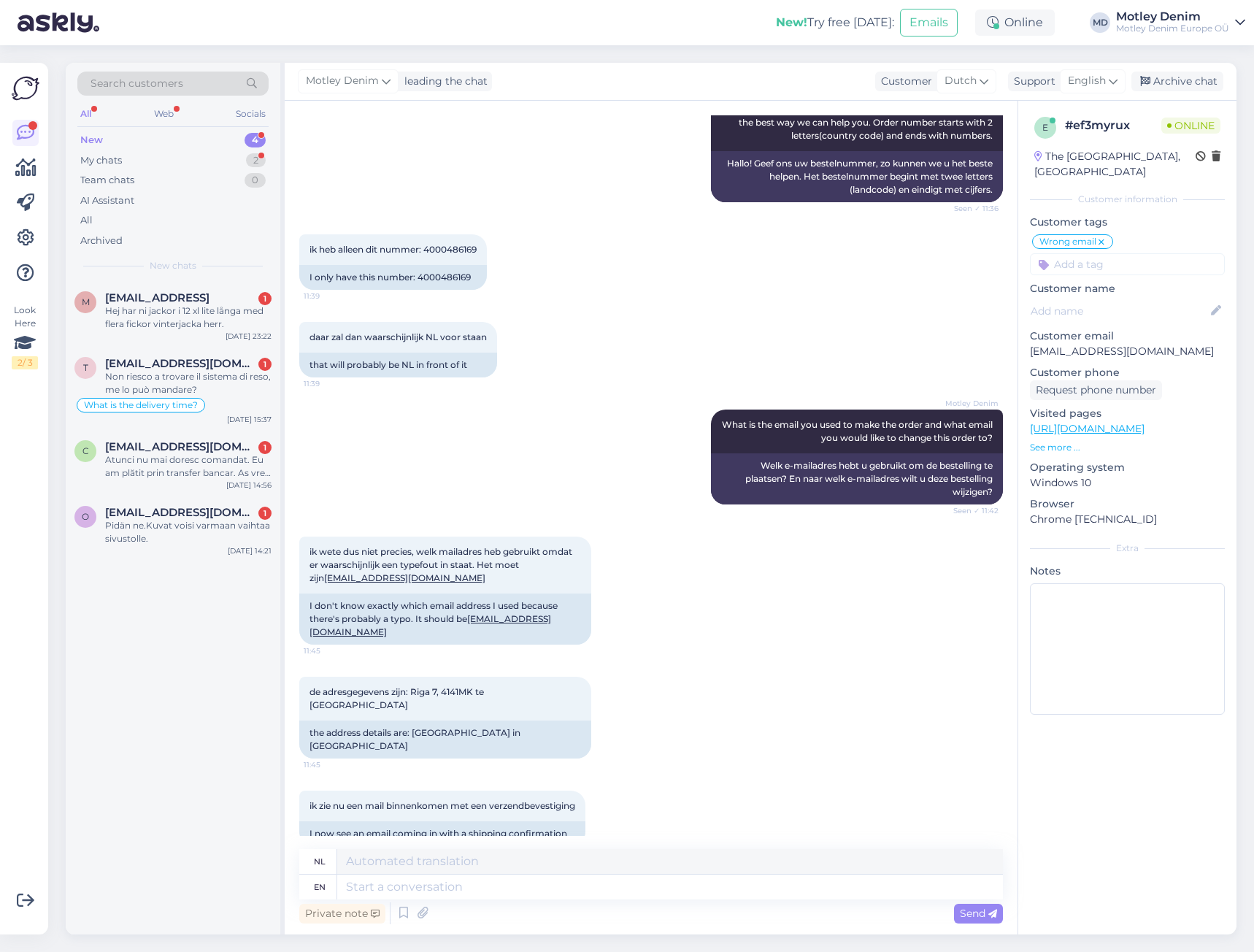
click at [599, 246] on div "ik heb alleen dit nummer: 4000486169 11:39 I only have this number: 4000486169" at bounding box center [651, 262] width 704 height 87
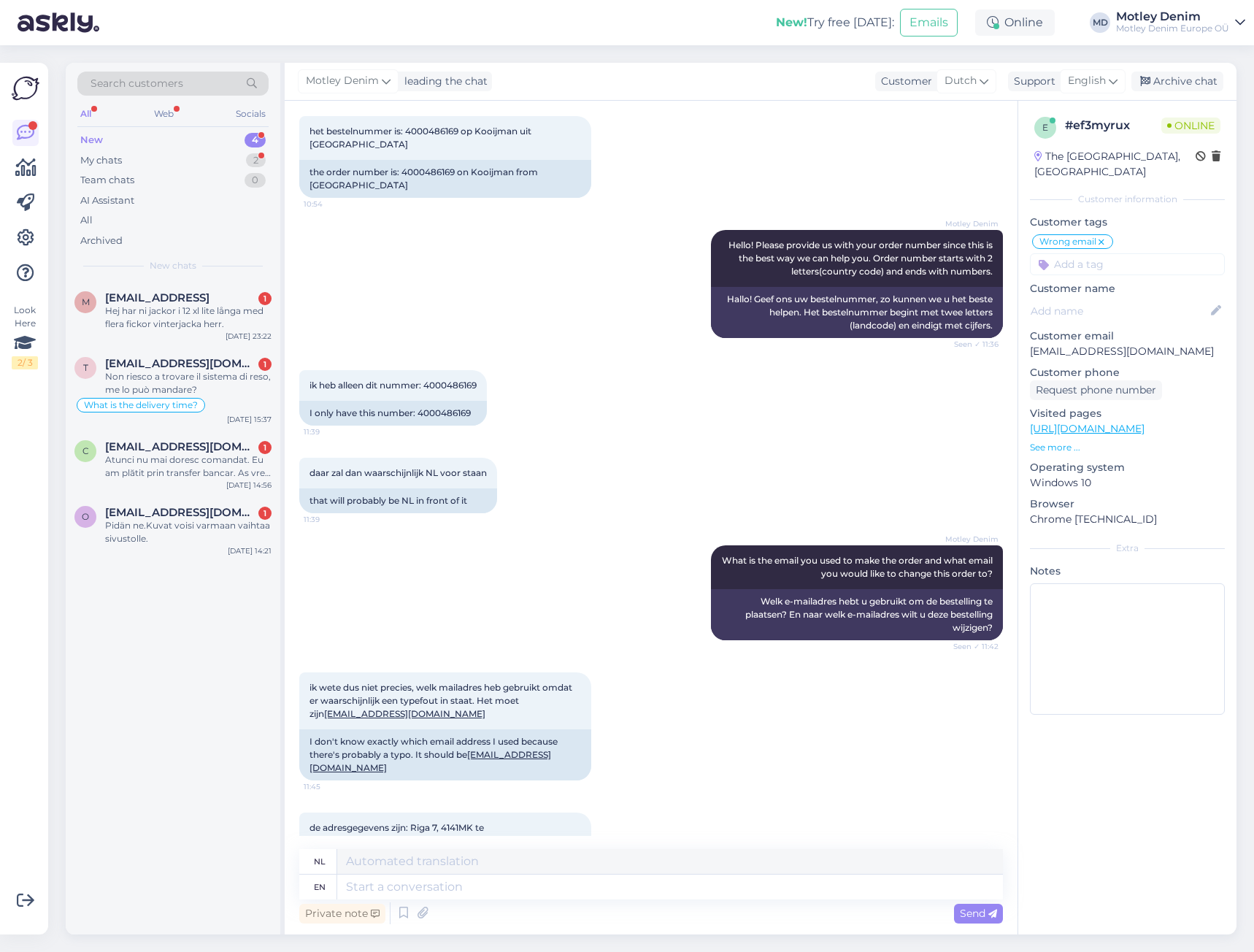
scroll to position [292, 0]
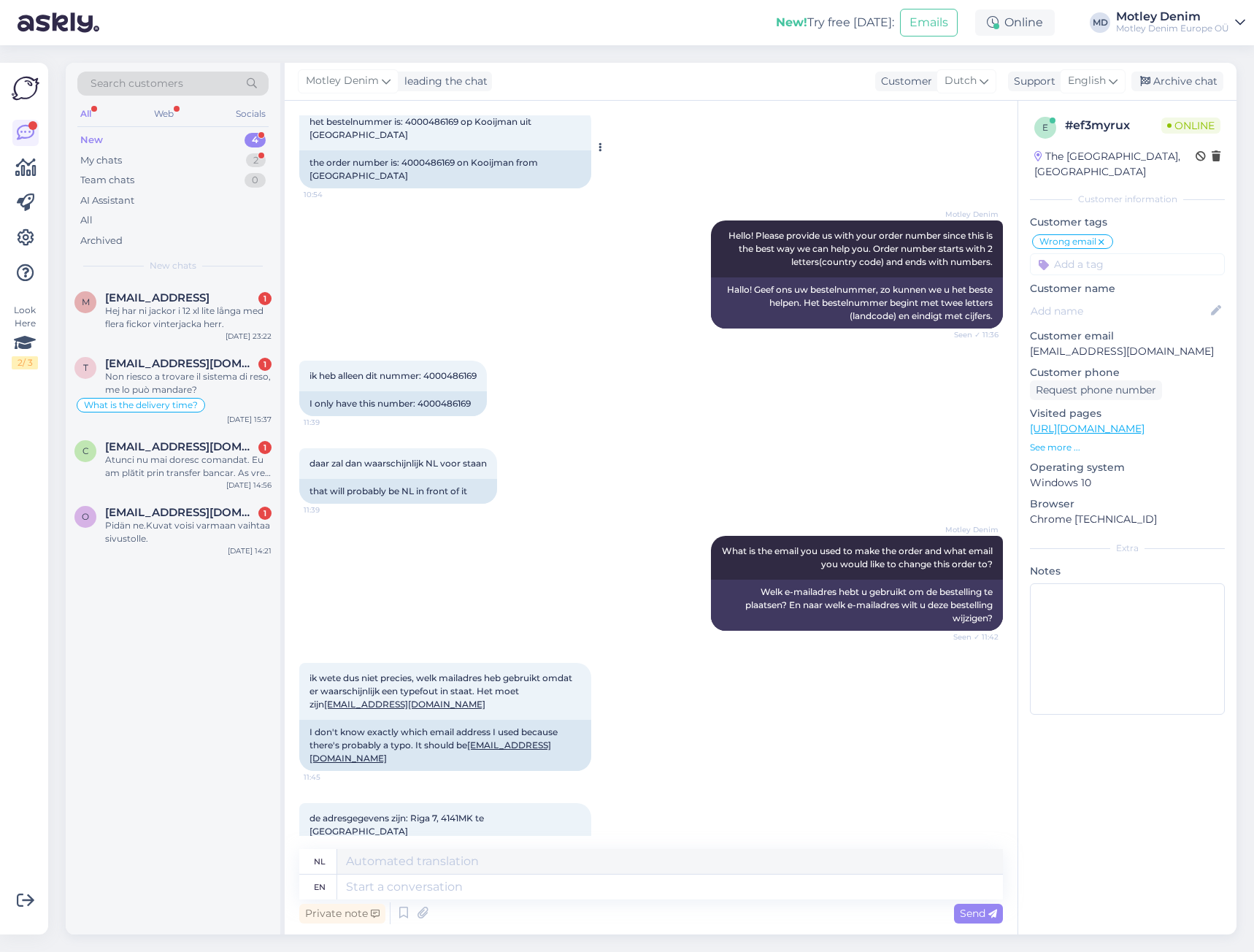
click at [426, 152] on div "the order number is: 4000486169 on Kooijman from [GEOGRAPHIC_DATA]" at bounding box center [445, 169] width 292 height 38
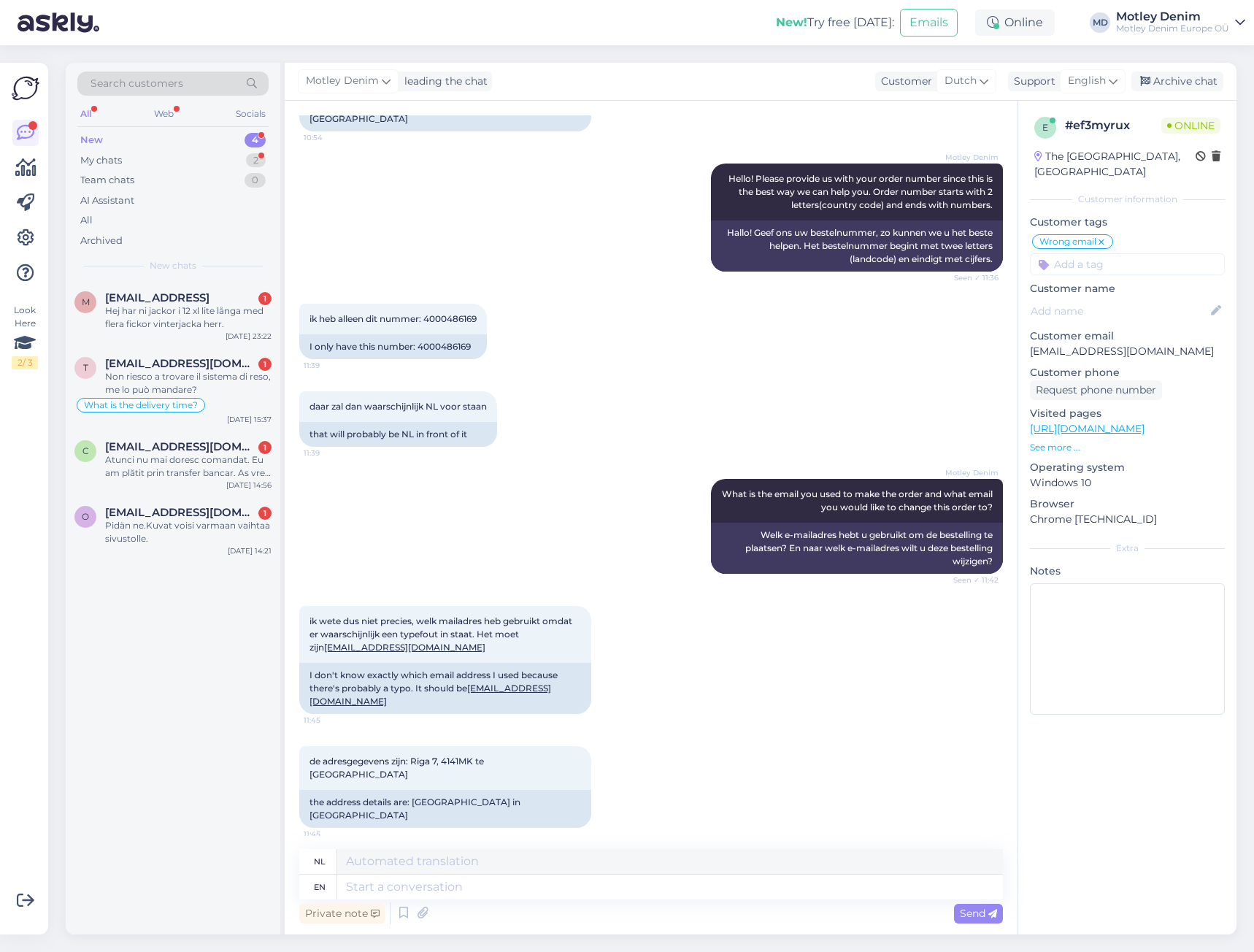
scroll to position [418, 0]
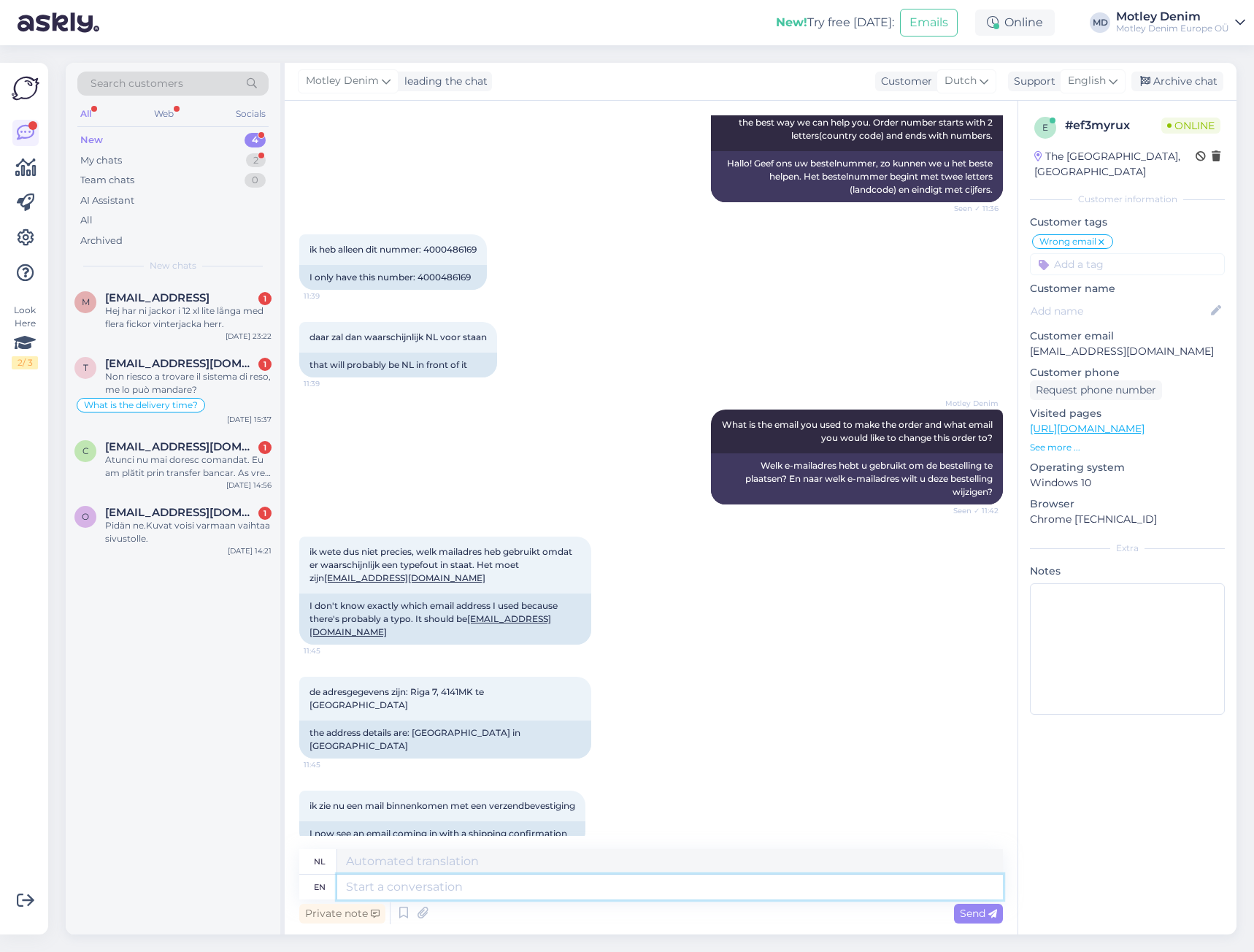
click at [490, 886] on textarea at bounding box center [670, 886] width 666 height 25
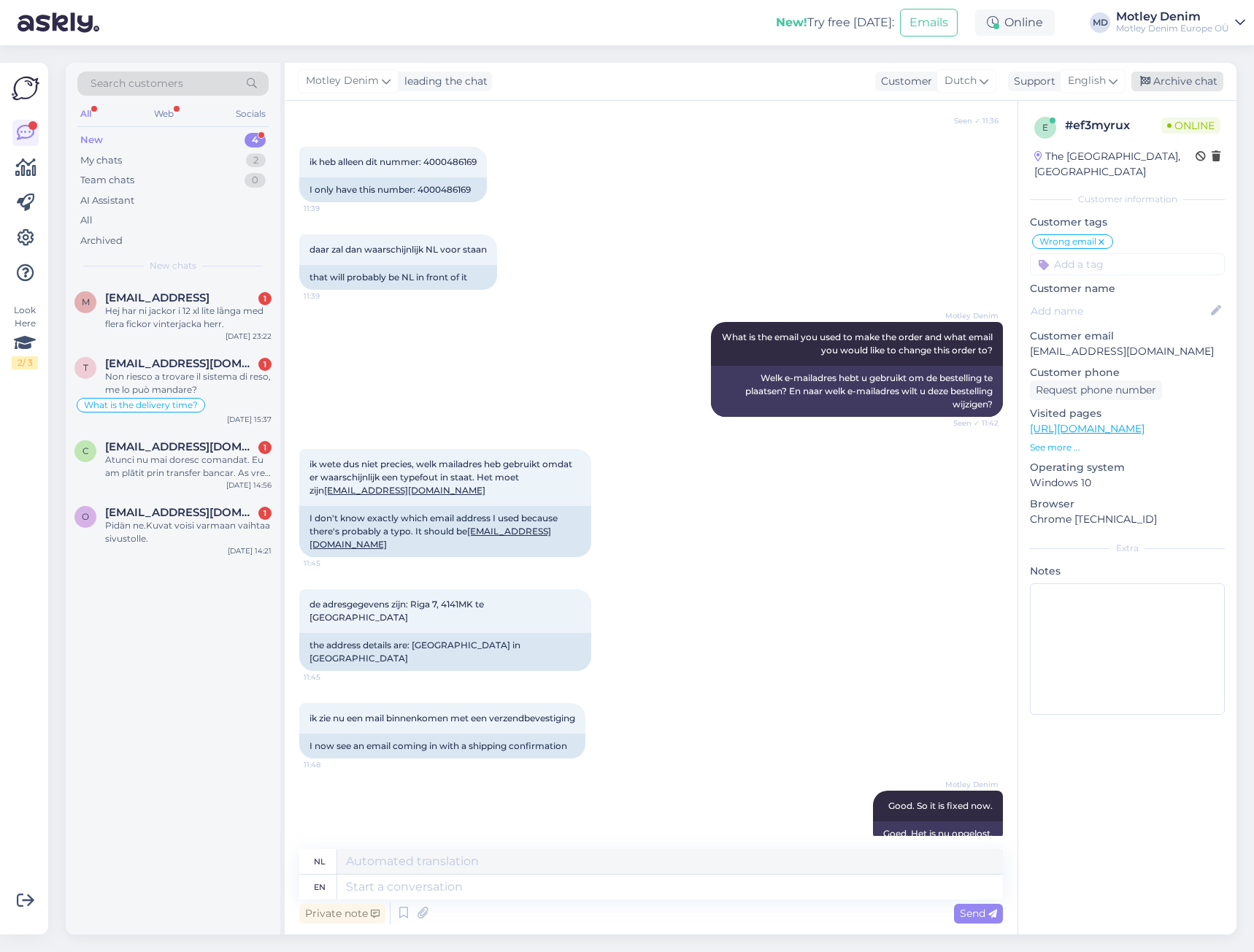
click at [1193, 87] on div "Archive chat" at bounding box center [1178, 81] width 92 height 20
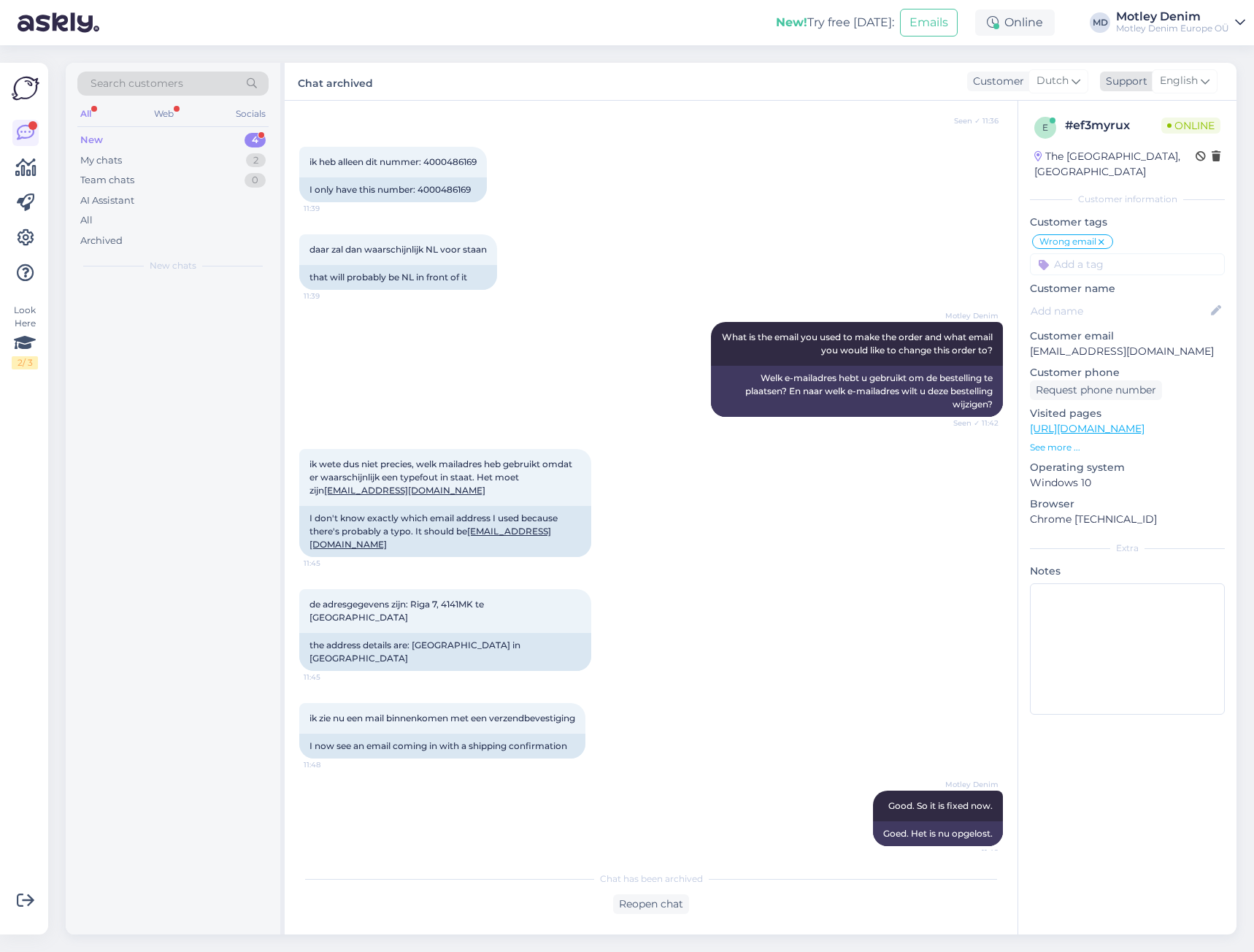
scroll to position [491, 0]
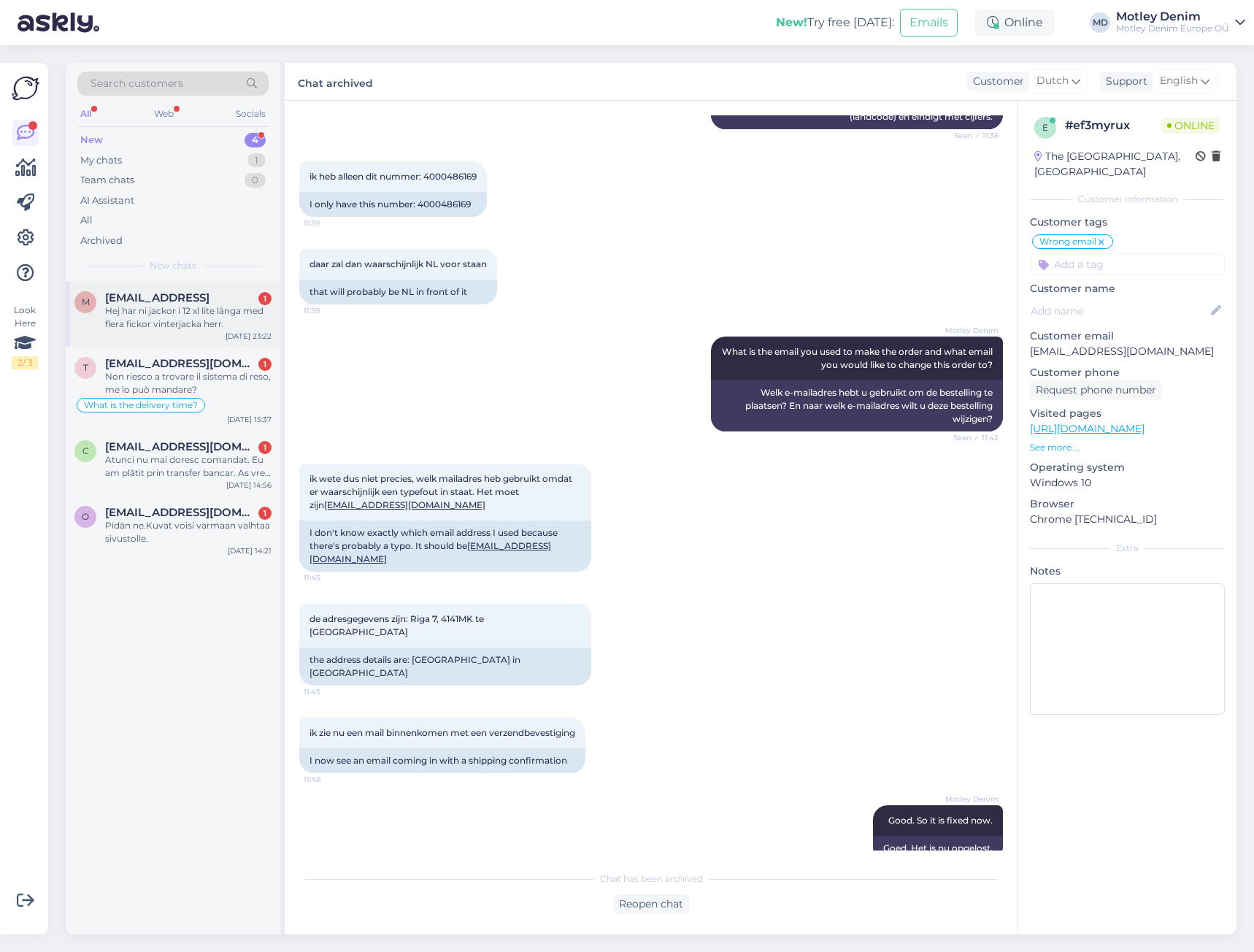
click at [147, 318] on div "Hej har ni jackor i 12 xl lite långa med flera fickor vinterjacka herr." at bounding box center [188, 318] width 166 height 27
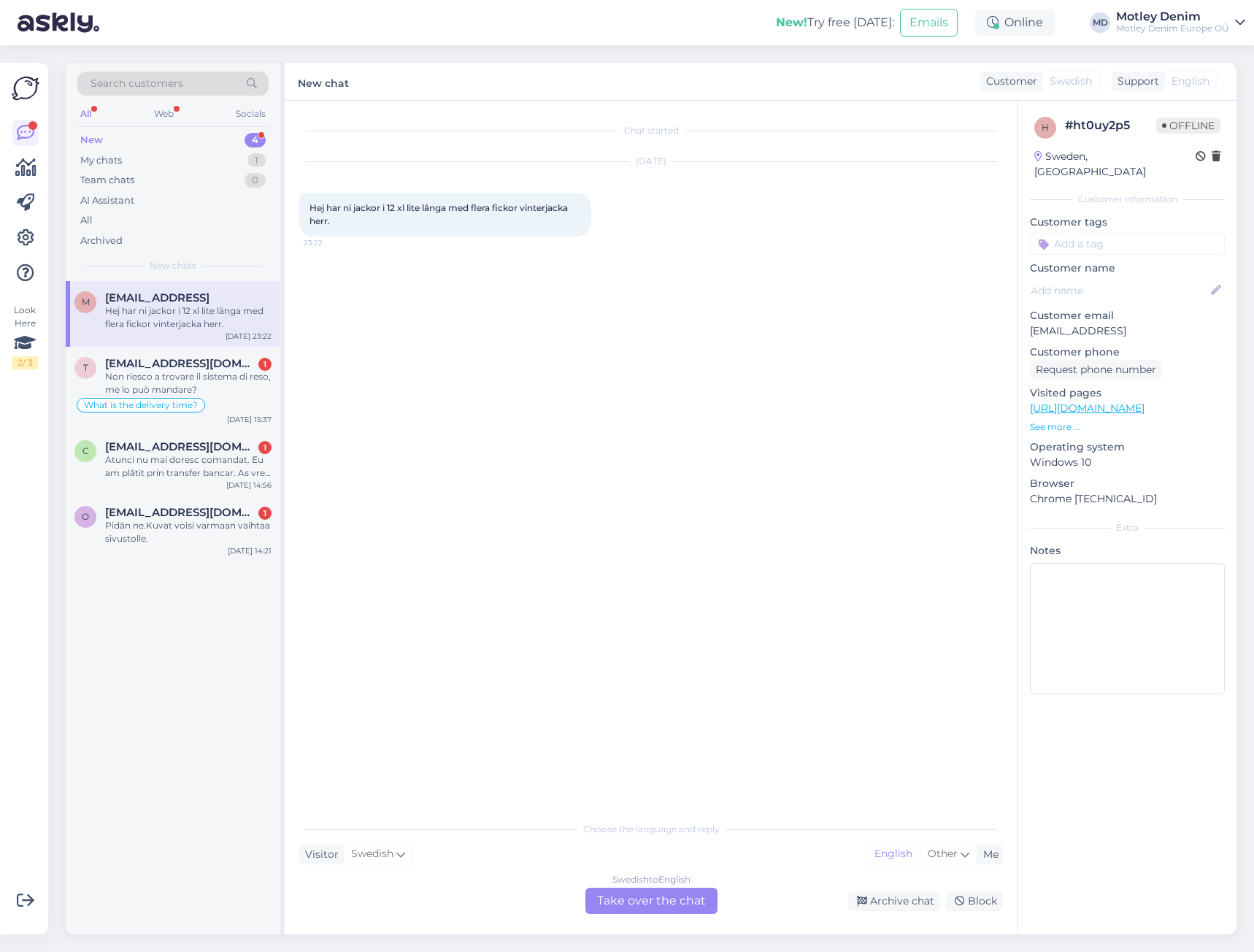
scroll to position [0, 0]
click at [641, 901] on div "Swedish to English Take over the chat" at bounding box center [651, 900] width 132 height 27
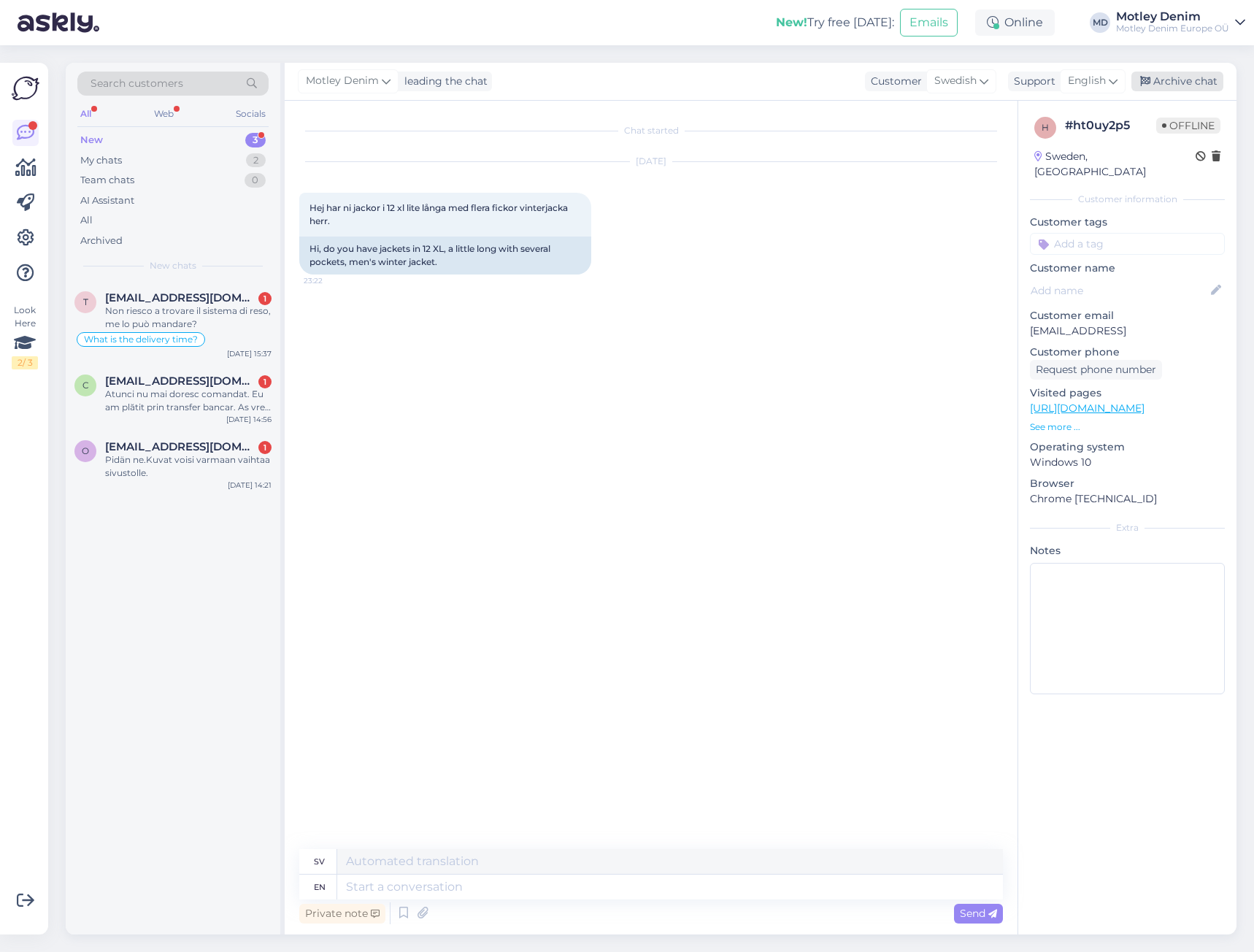
click at [1184, 80] on div "Archive chat" at bounding box center [1178, 81] width 92 height 20
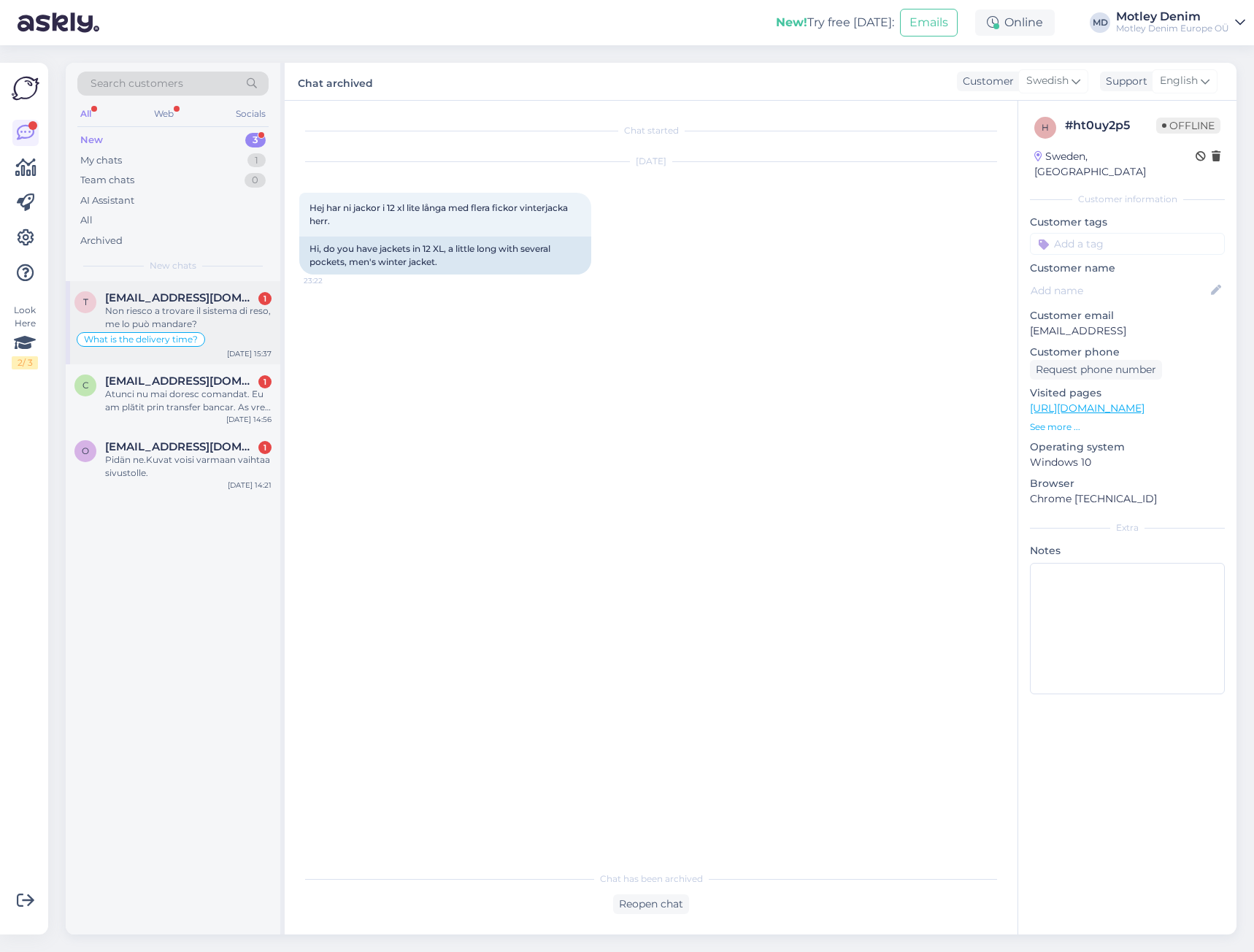
click at [210, 335] on div "What is the delivery time?" at bounding box center [172, 339] width 197 height 17
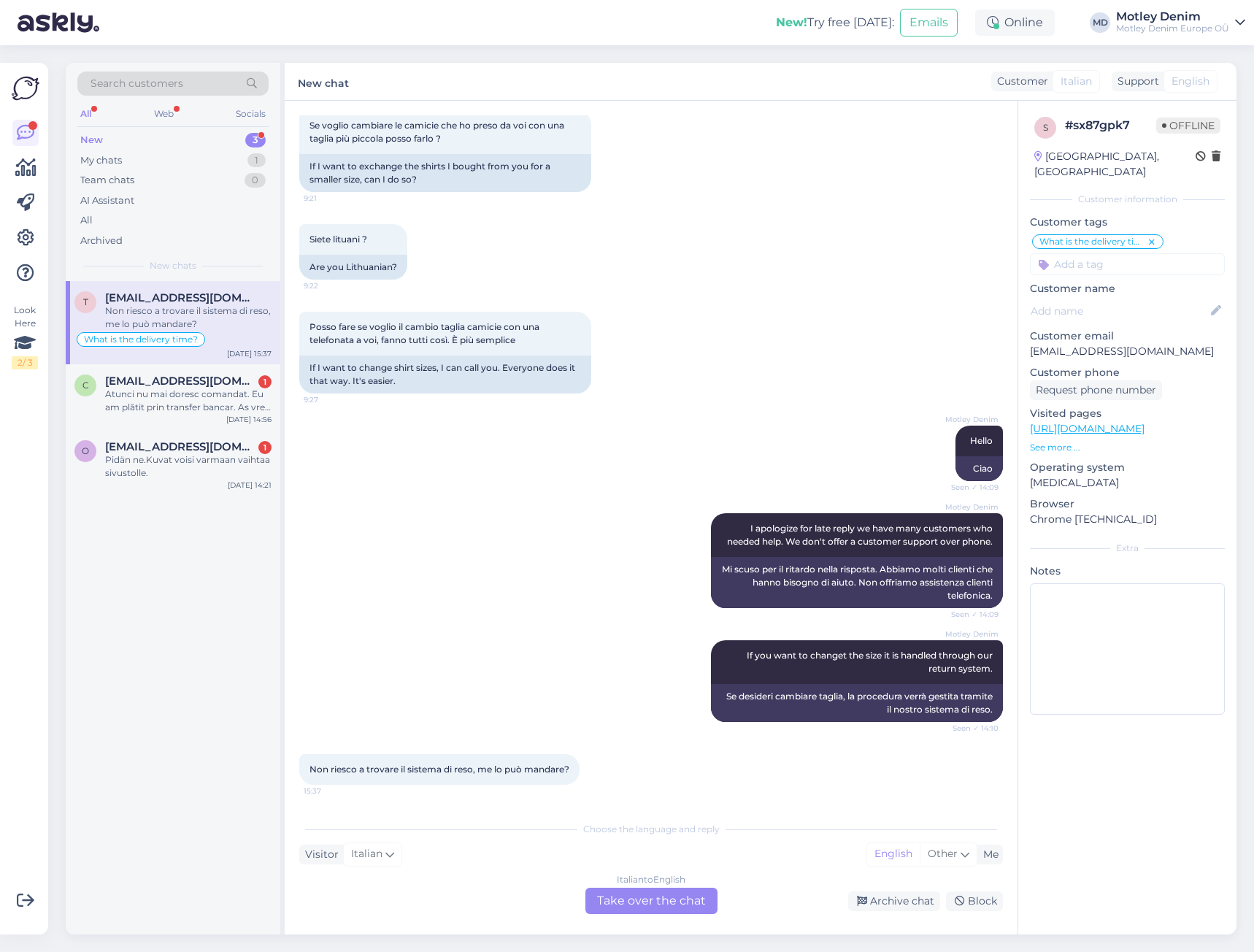
click at [673, 906] on div "Italian to English Take over the chat" at bounding box center [651, 900] width 132 height 27
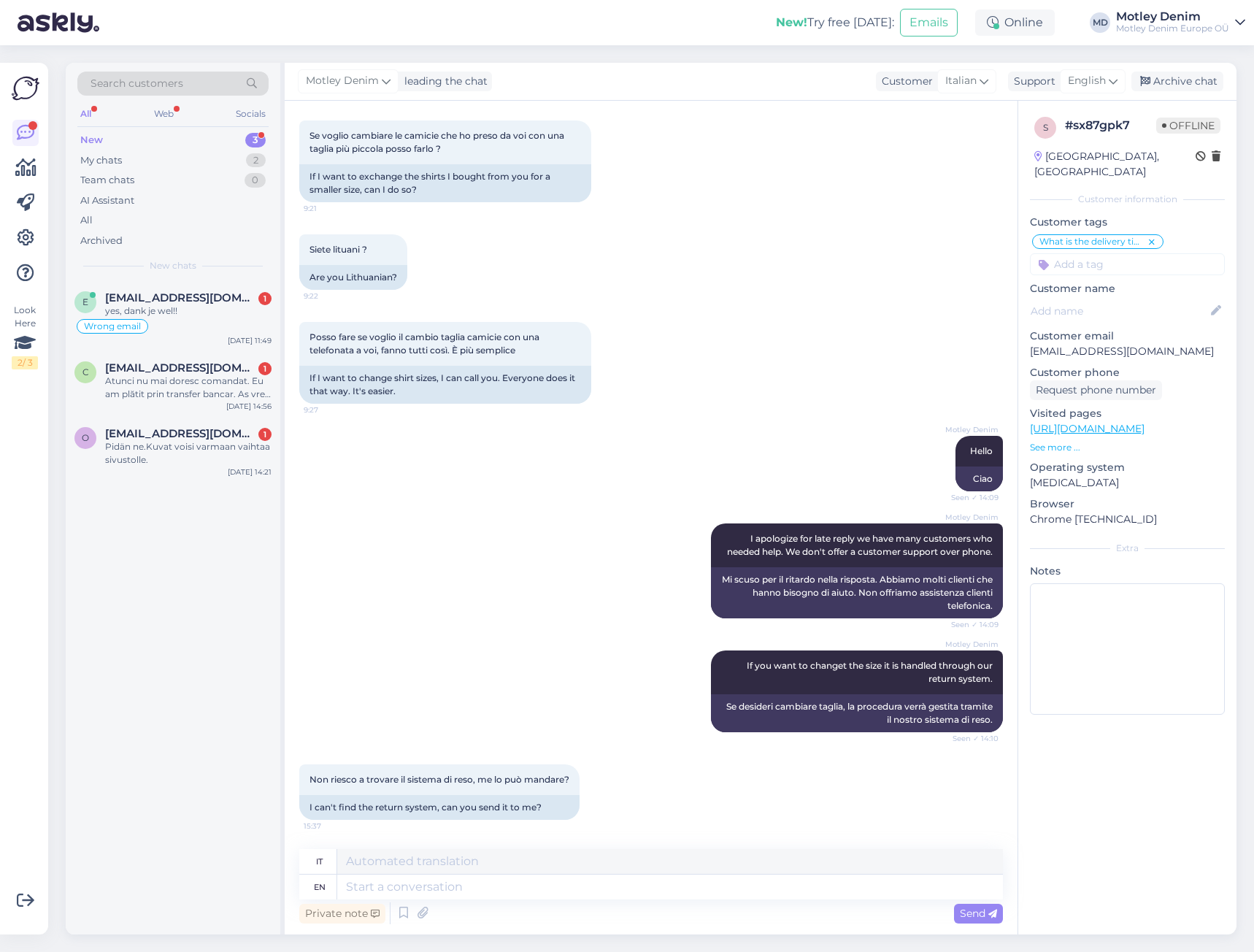
scroll to position [1176, 0]
click at [694, 895] on textarea at bounding box center [670, 886] width 666 height 25
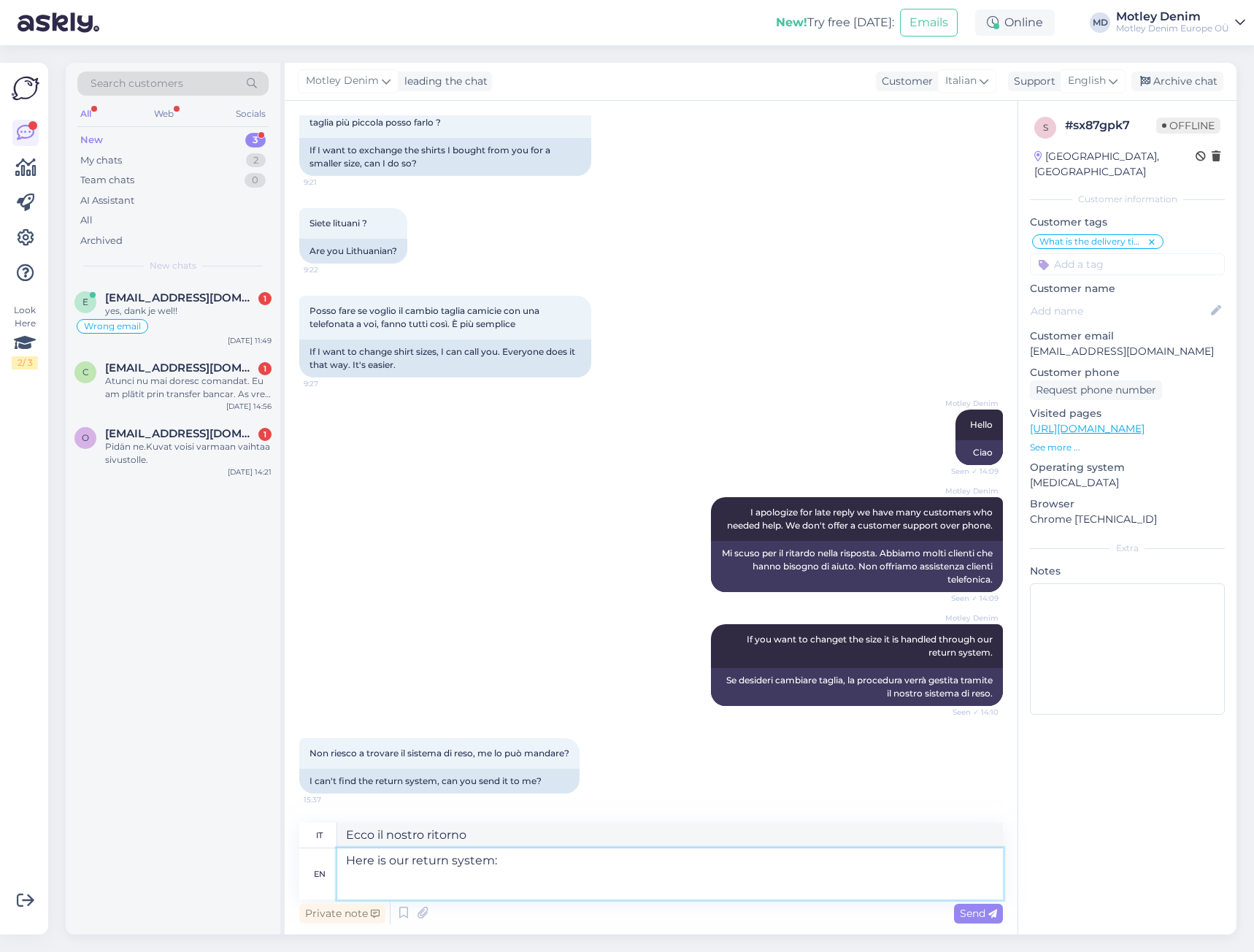
paste textarea "[URL][DOMAIN_NAME]"
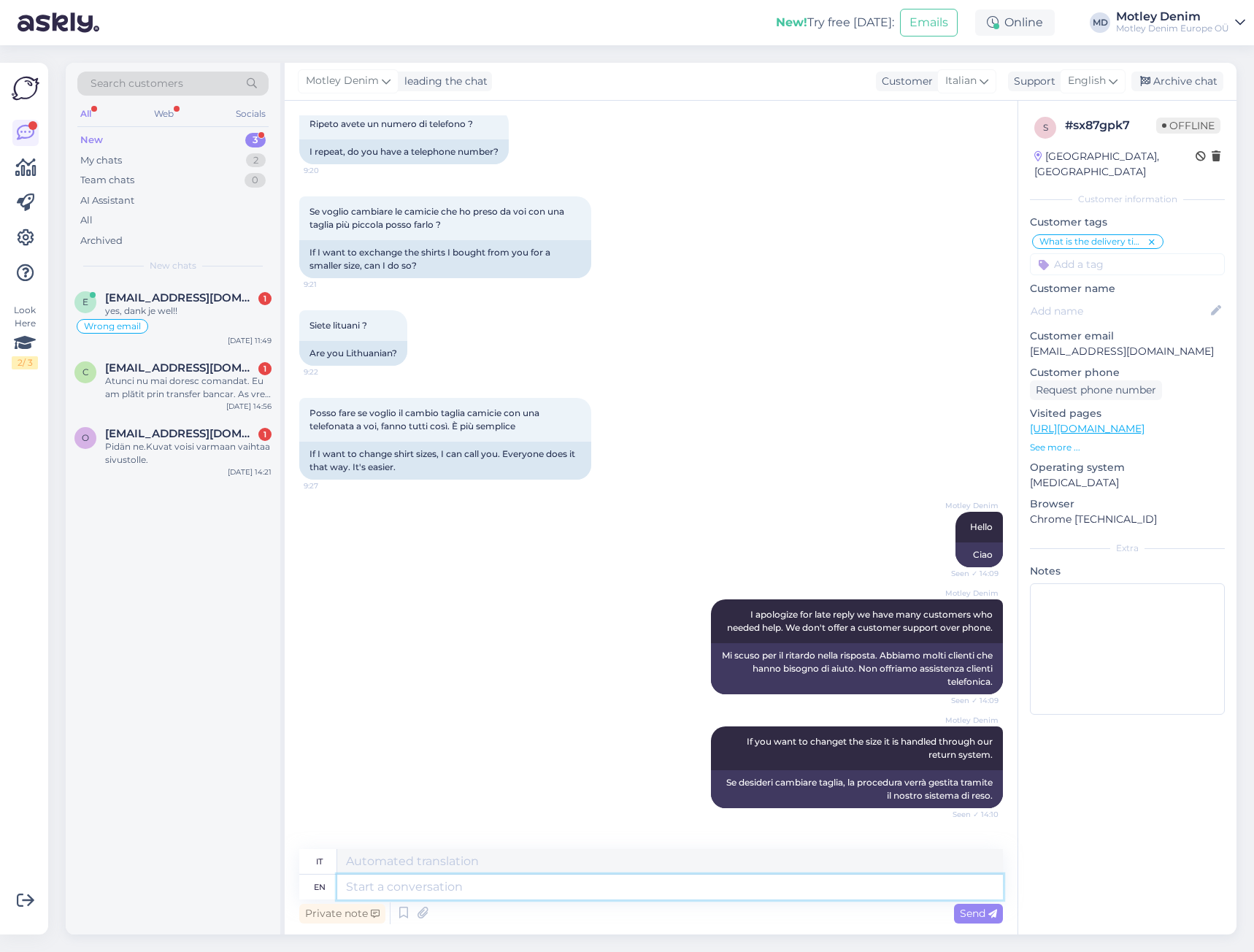
scroll to position [1346, 0]
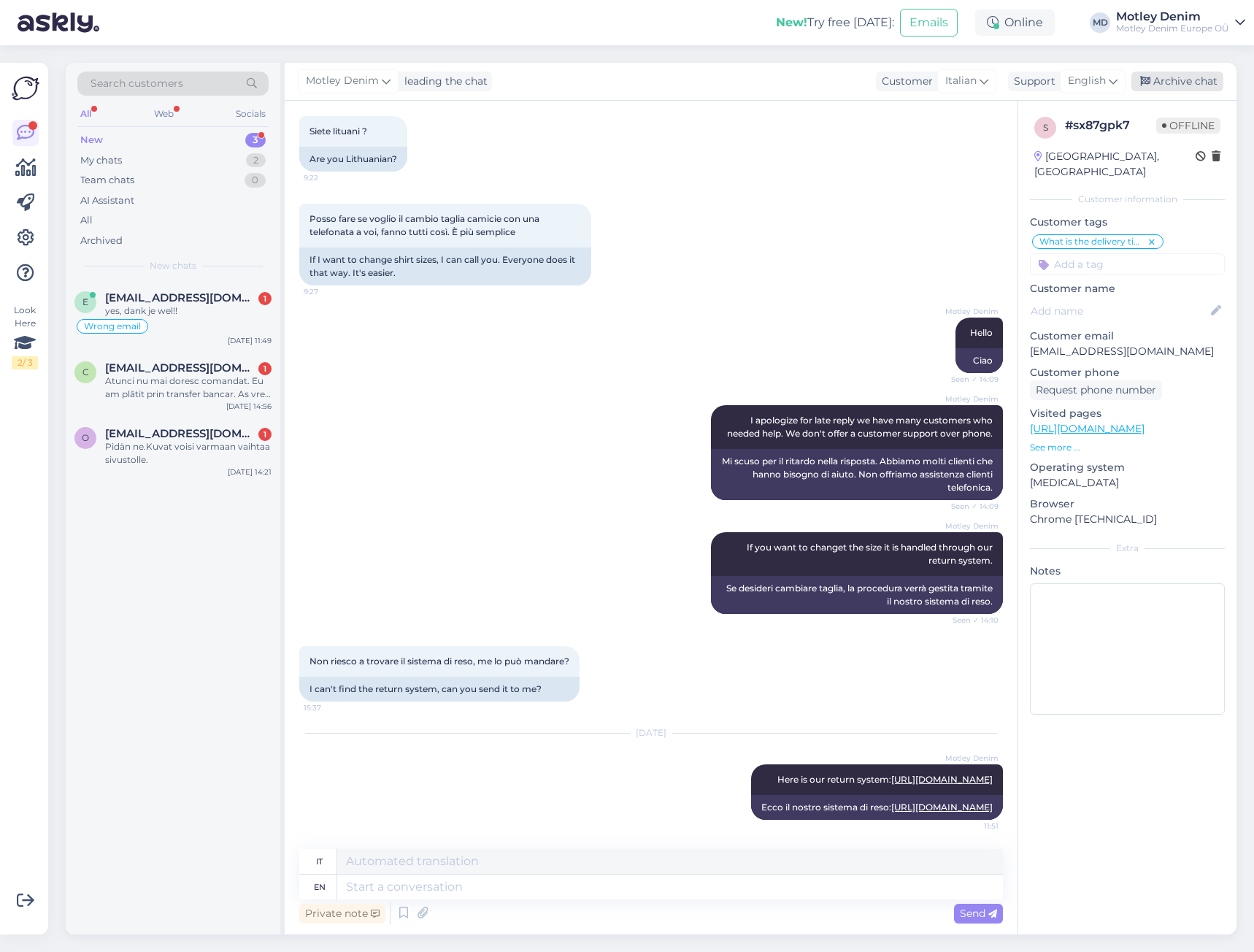
click at [1183, 83] on div "Archive chat" at bounding box center [1178, 81] width 92 height 20
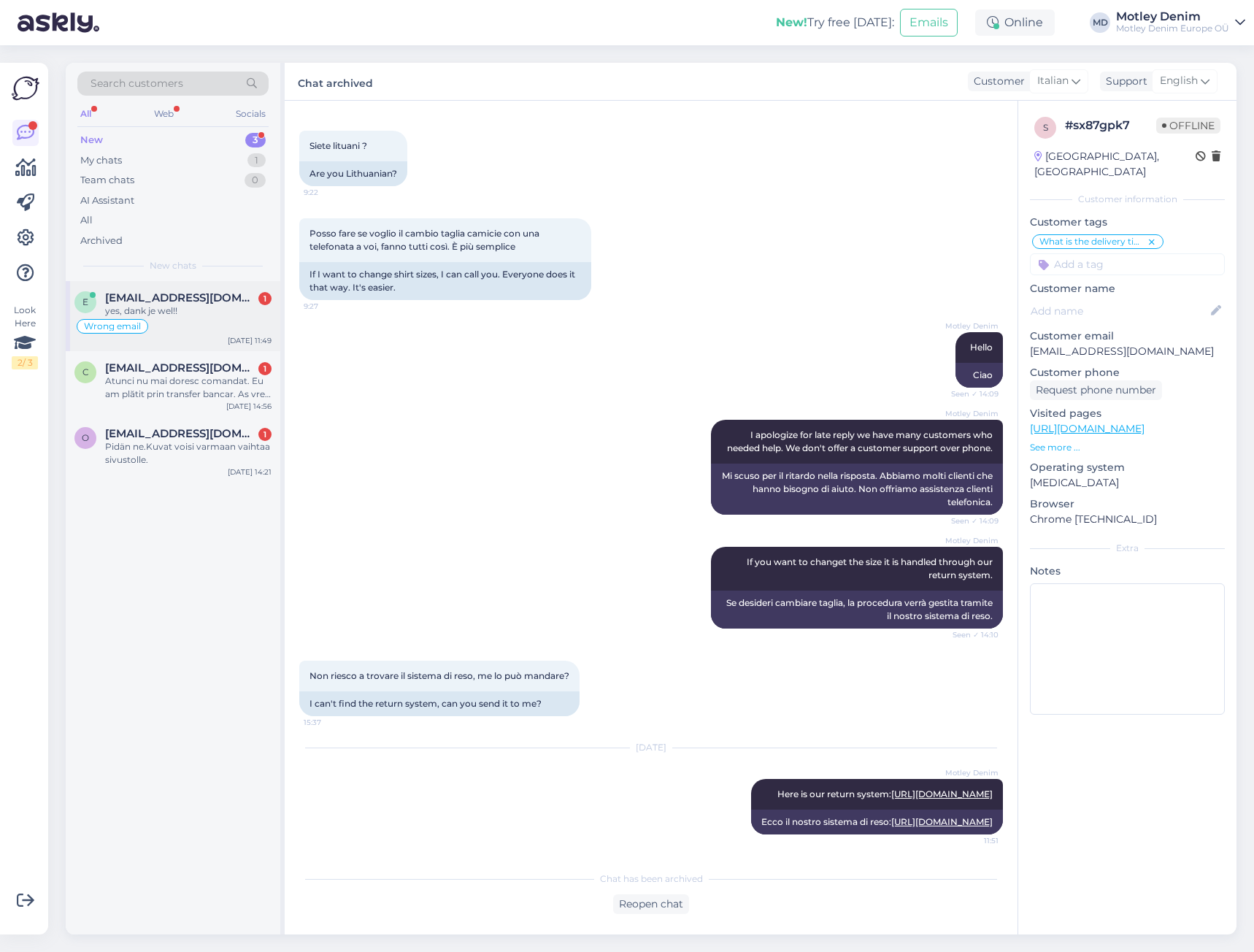
click at [216, 326] on div "Wrong email" at bounding box center [172, 326] width 197 height 17
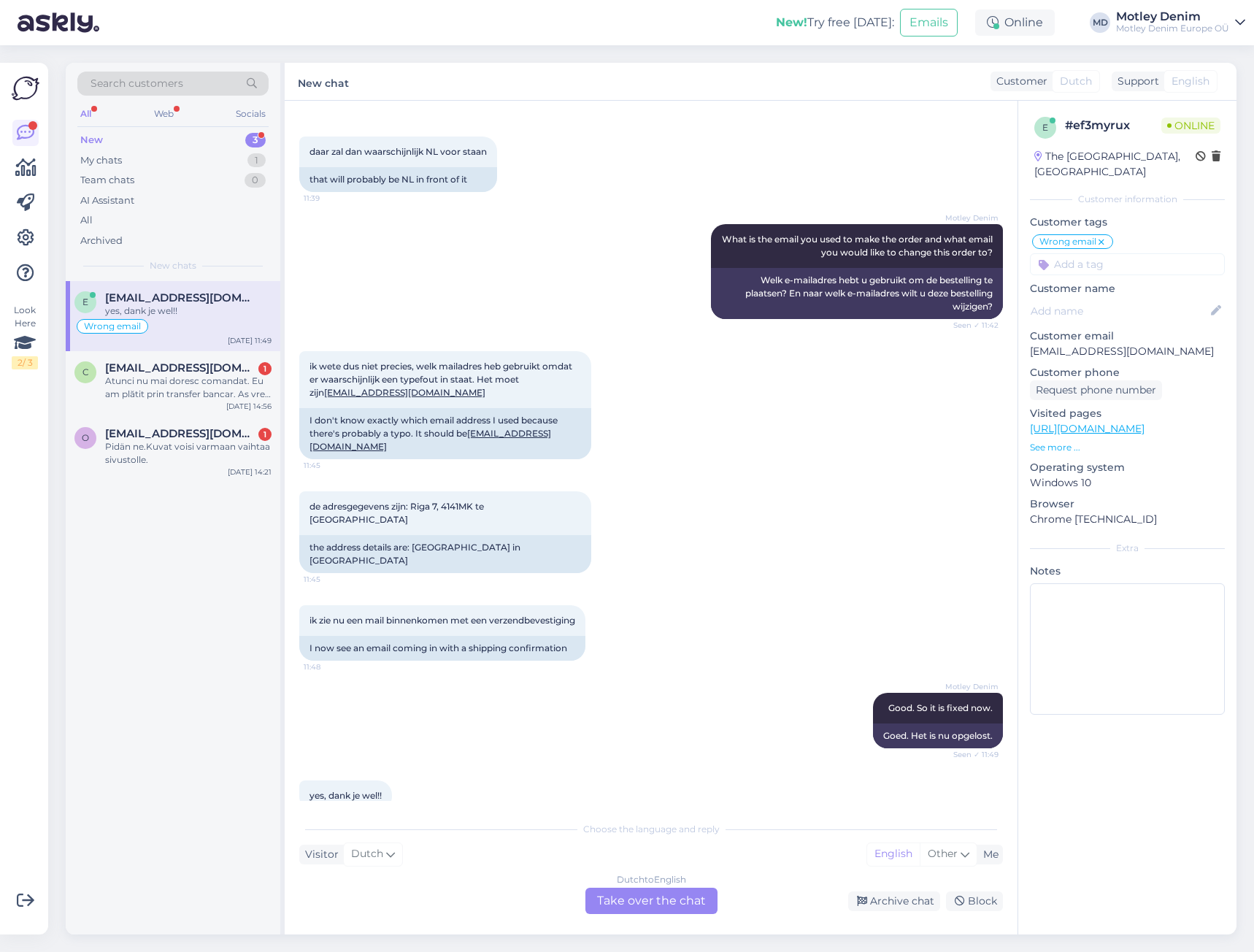
click at [663, 899] on div "Dutch to English Take over the chat" at bounding box center [651, 900] width 132 height 27
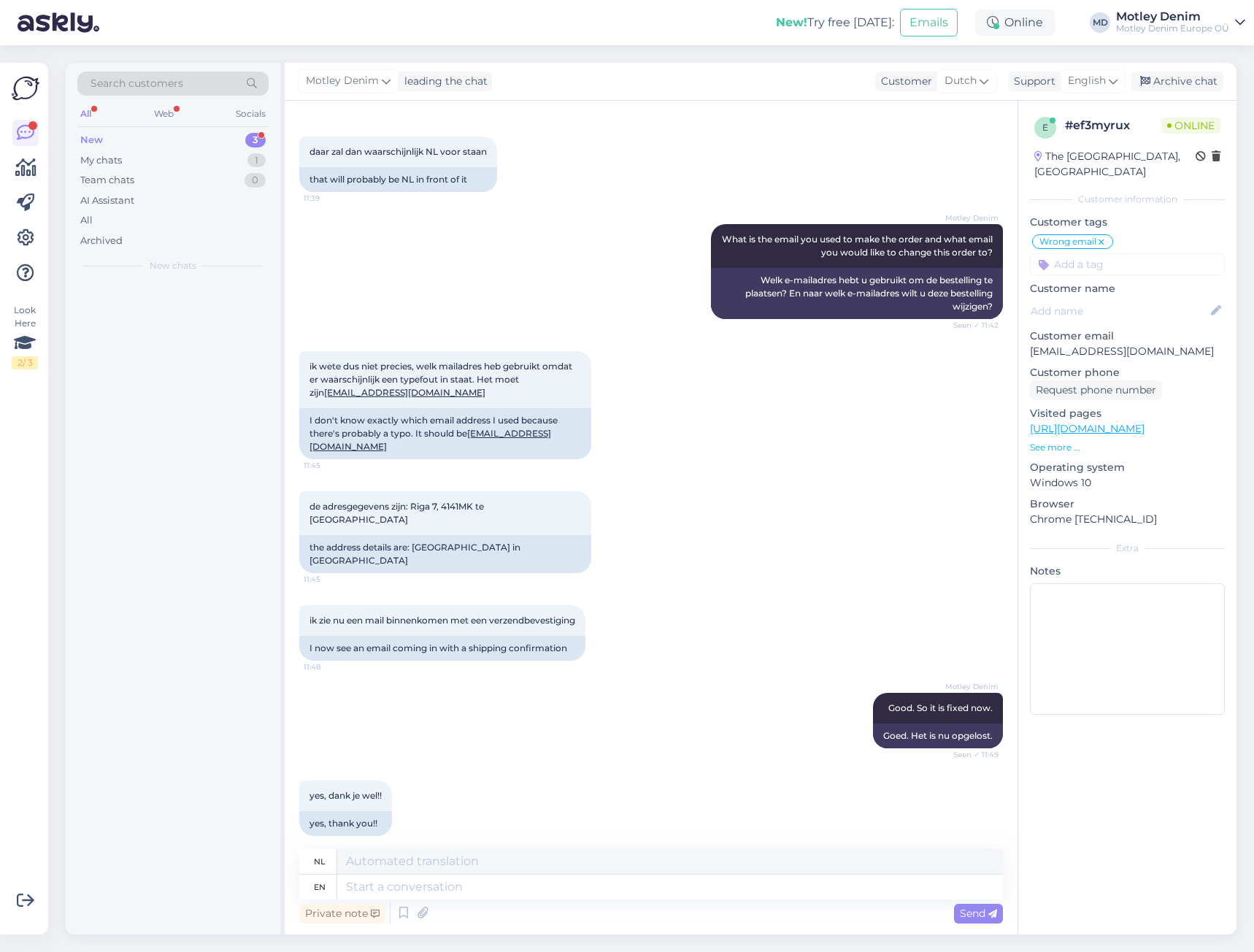
scroll to position [593, 0]
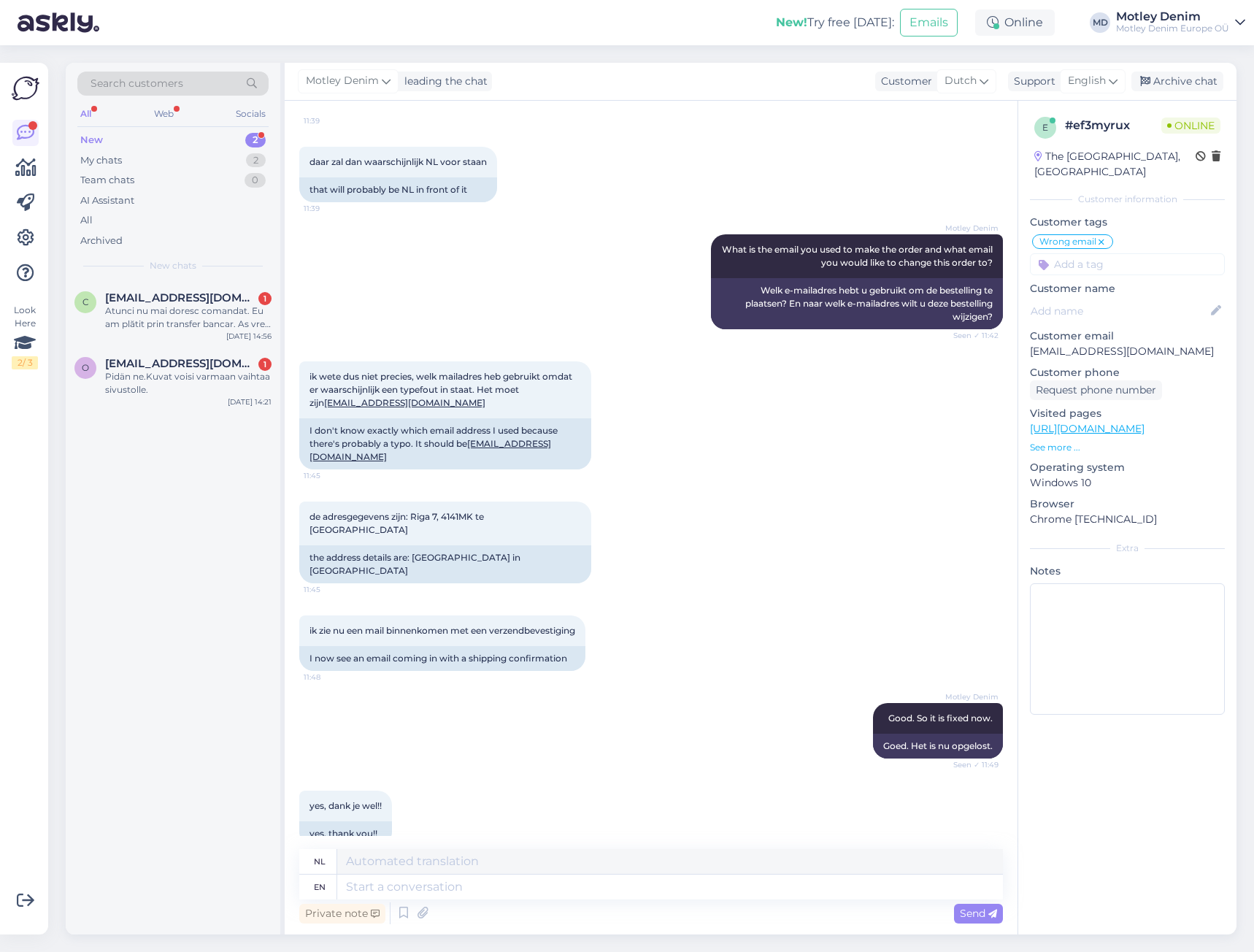
click at [527, 691] on div "Motley Denim Good. So it is fixed now. Seen ✓ 11:49 Goed. Het is nu opgelost." at bounding box center [651, 730] width 704 height 87
click at [421, 894] on textarea at bounding box center [670, 886] width 666 height 25
click at [602, 774] on div "yes, dank je wel!! 11:49 yes, thank you!!" at bounding box center [651, 818] width 704 height 87
click at [1178, 87] on div "Archive chat" at bounding box center [1178, 81] width 92 height 20
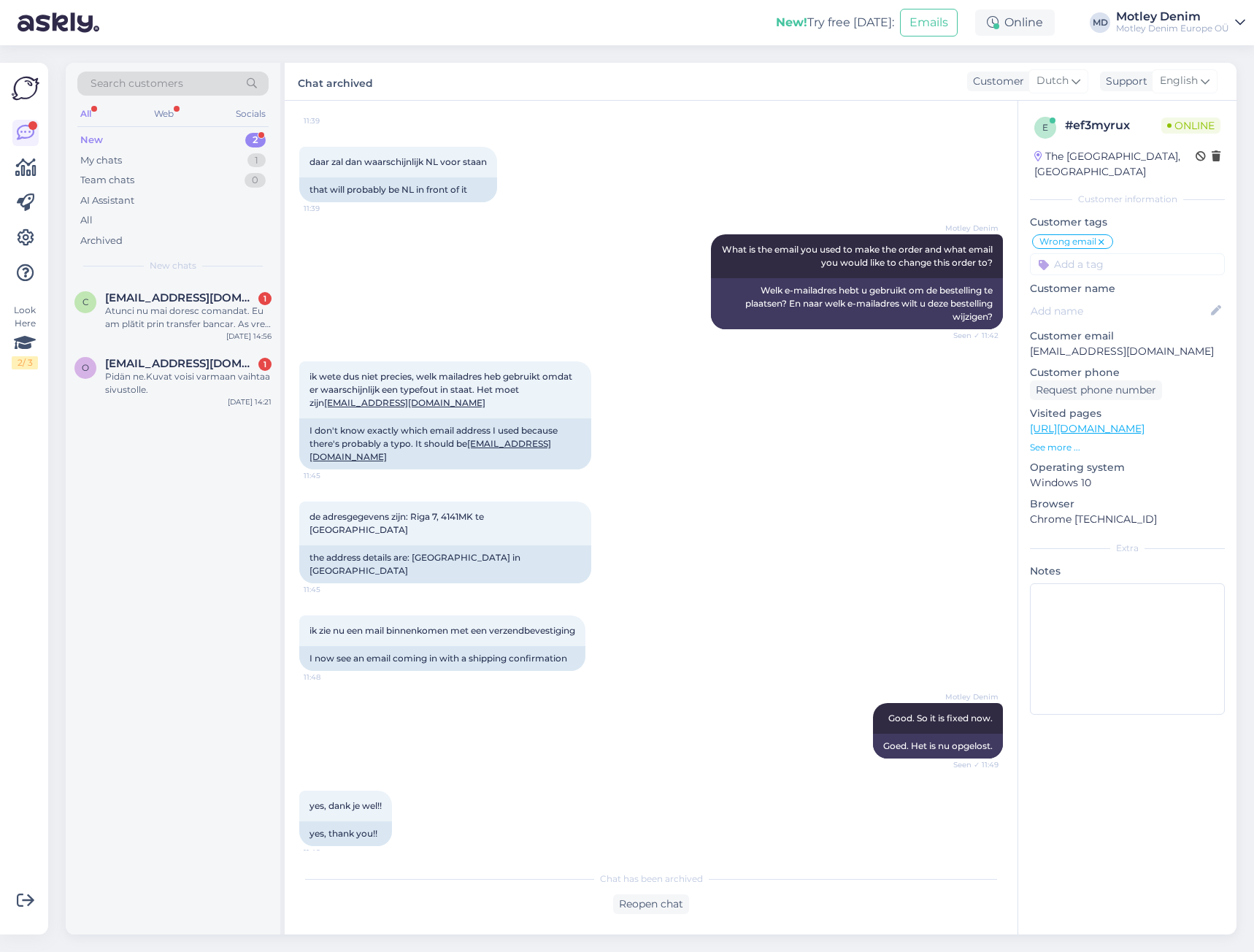
scroll to position [579, 0]
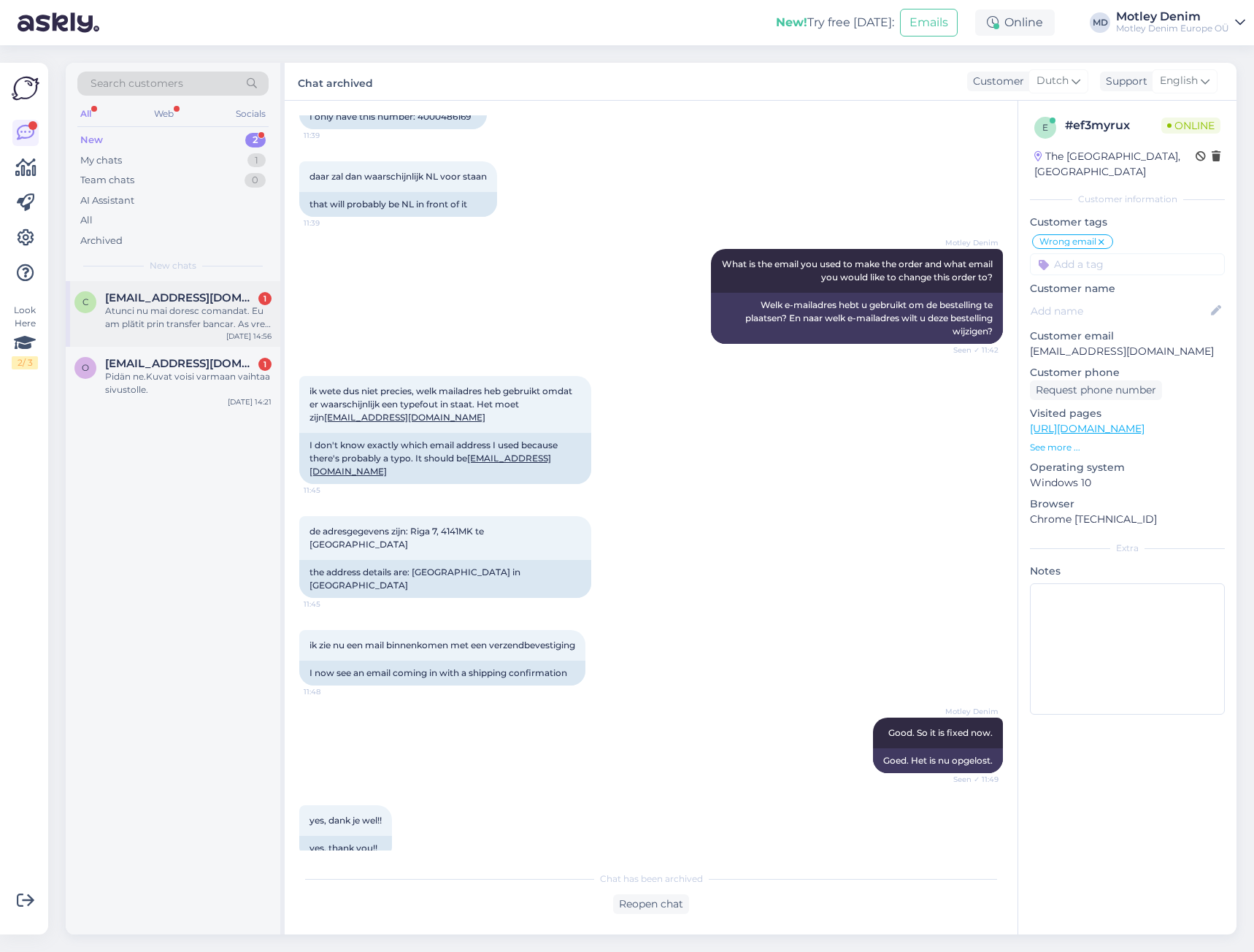
click at [162, 304] on div "Atunci nu mai doresc comandat. Eu am plătit prin transfer bancar. As vrea sa an…" at bounding box center [188, 318] width 166 height 27
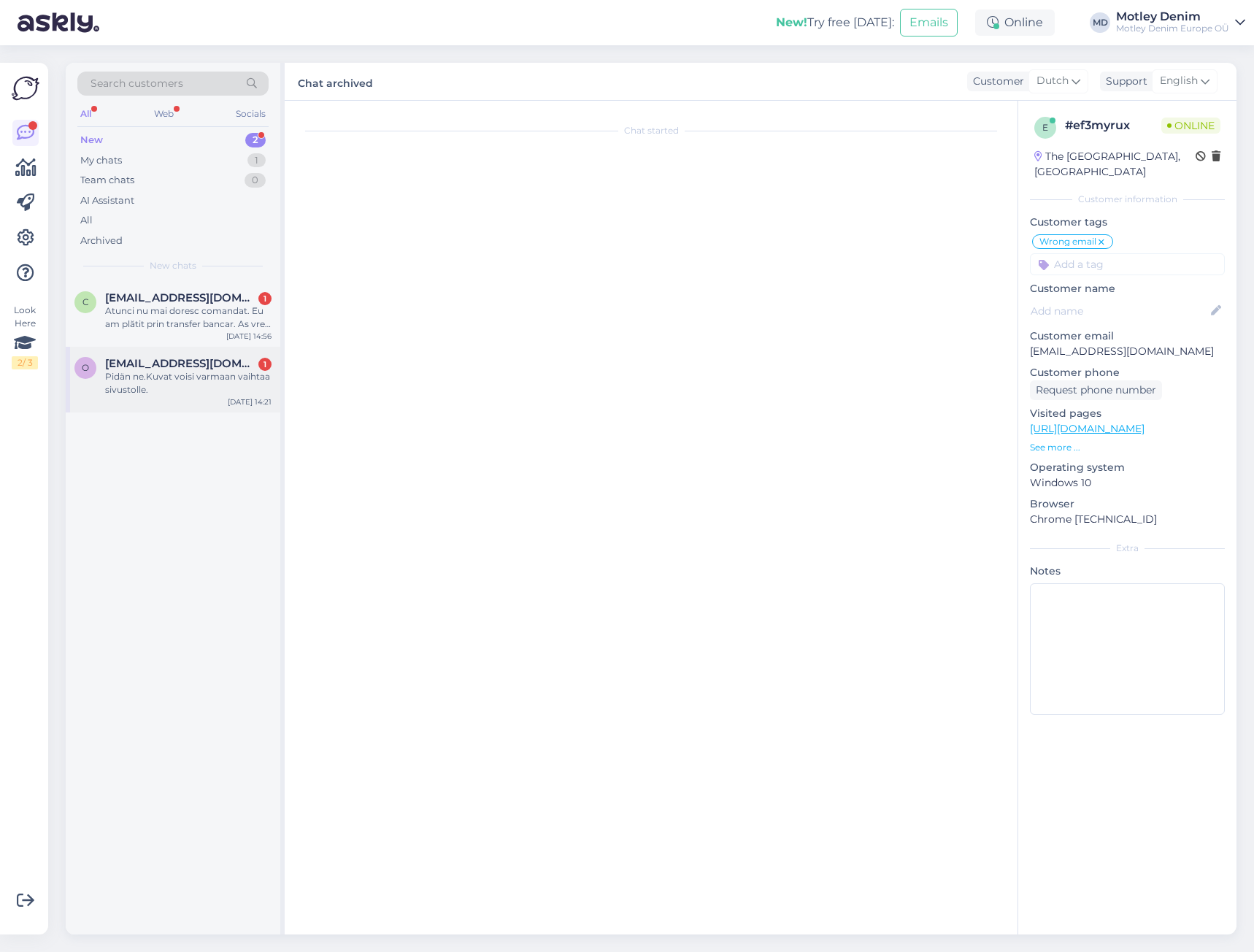
scroll to position [0, 0]
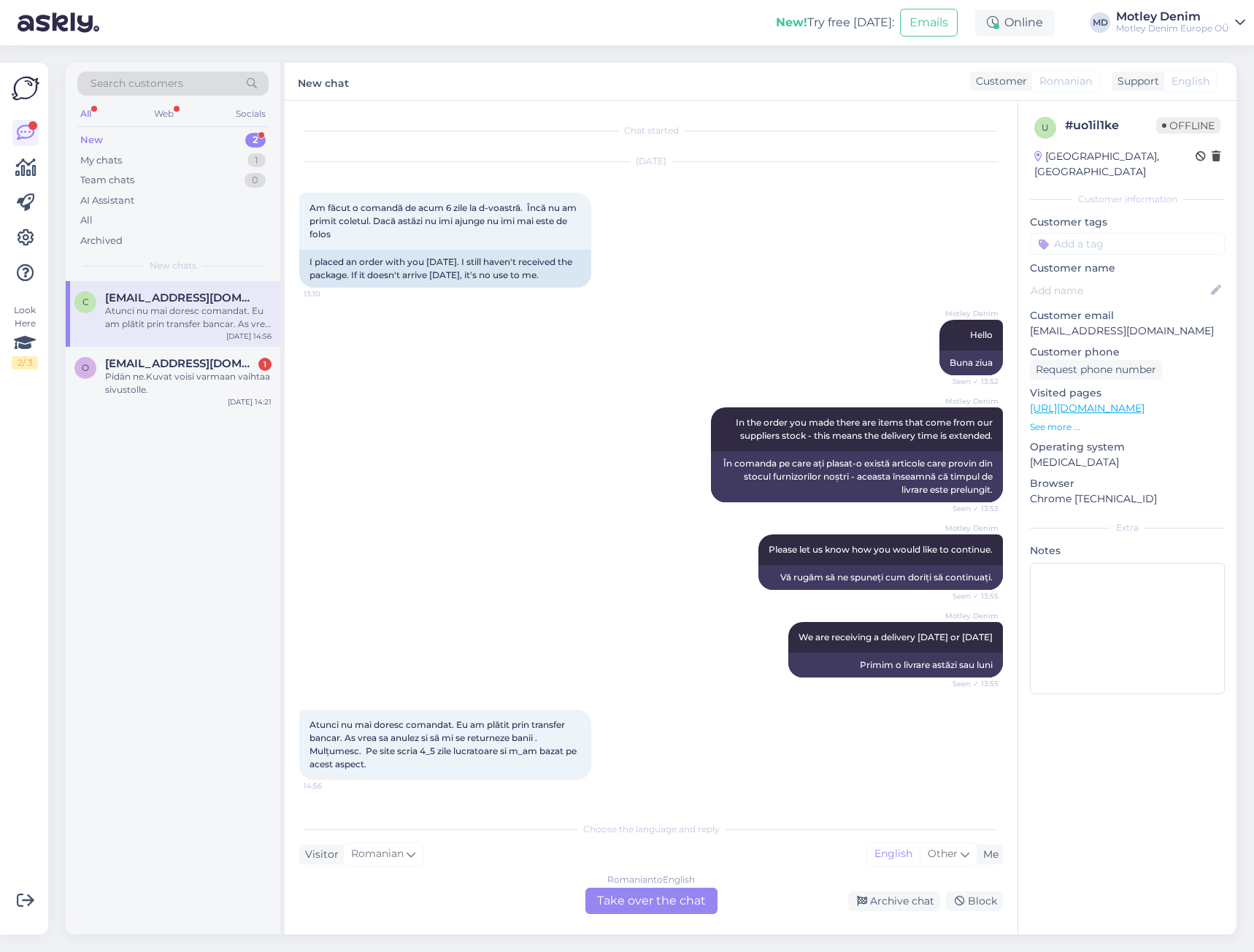
click at [641, 901] on div "Romanian to English Take over the chat" at bounding box center [651, 900] width 132 height 27
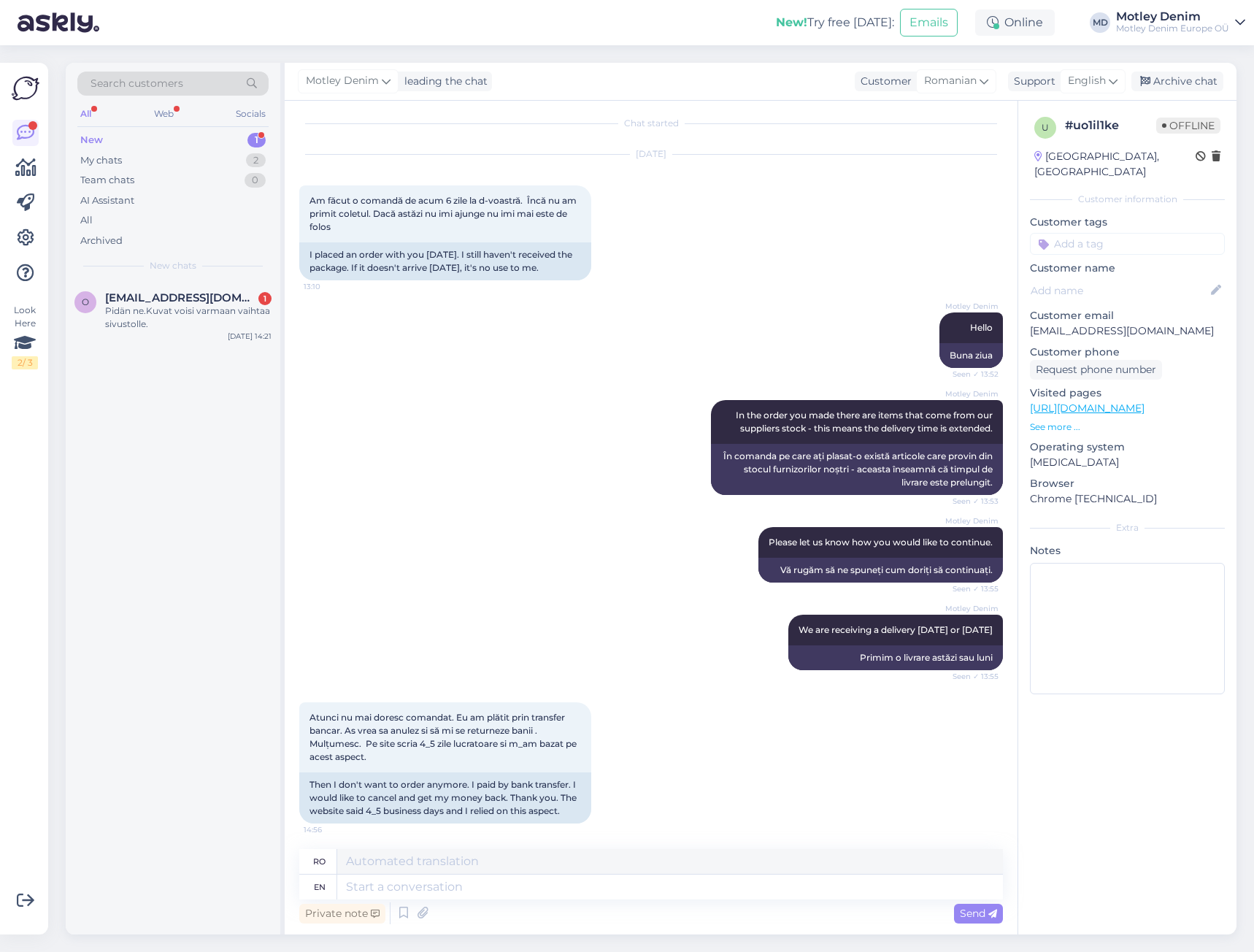
scroll to position [11, 0]
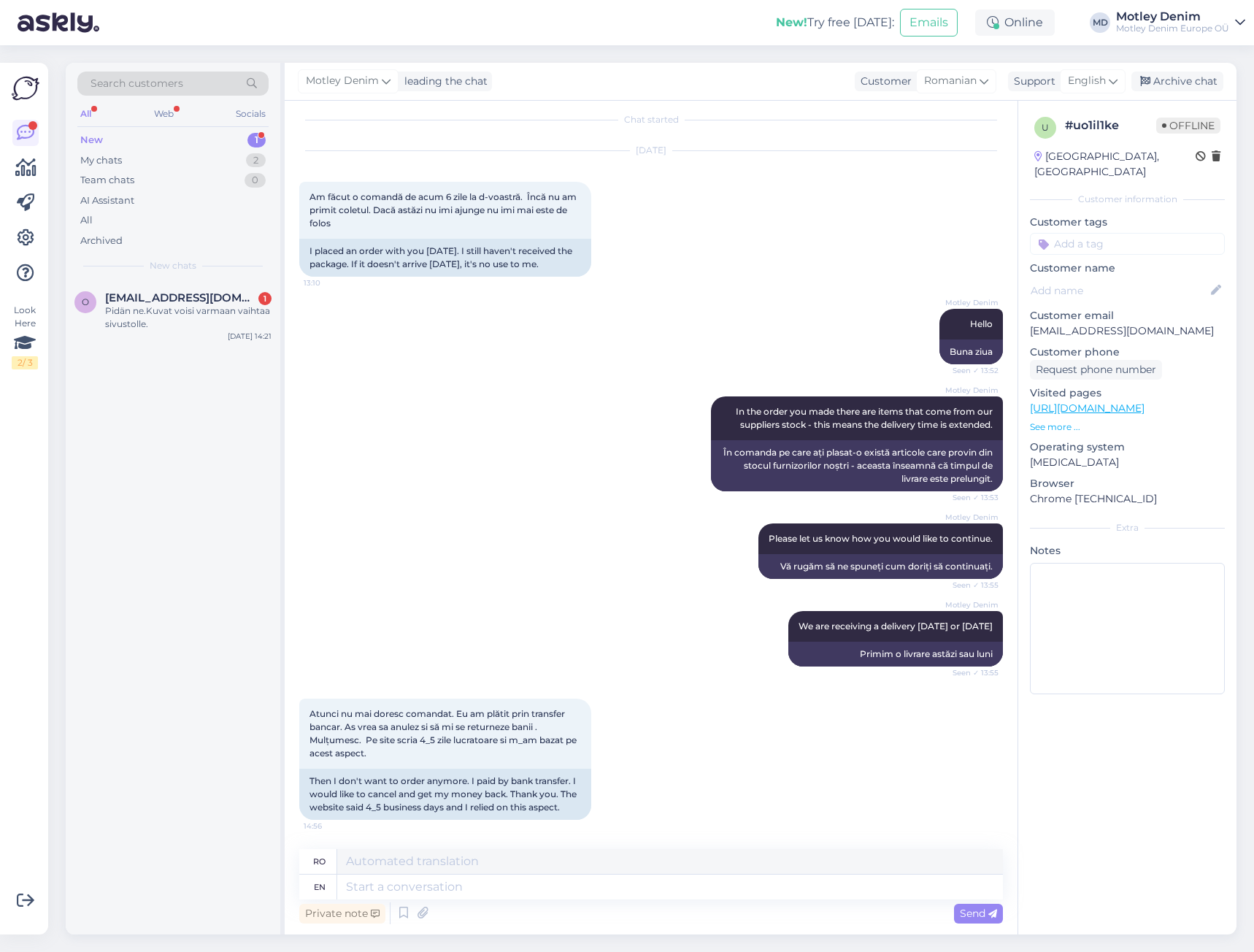
click at [1056, 323] on p "[EMAIL_ADDRESS][DOMAIN_NAME]" at bounding box center [1128, 331] width 195 height 16
drag, startPoint x: 1056, startPoint y: 314, endPoint x: 1164, endPoint y: 314, distance: 108.0
click at [1163, 323] on p "[EMAIL_ADDRESS][DOMAIN_NAME]" at bounding box center [1128, 331] width 195 height 16
click at [661, 889] on textarea at bounding box center [670, 886] width 666 height 25
click at [653, 886] on textarea at bounding box center [670, 886] width 666 height 25
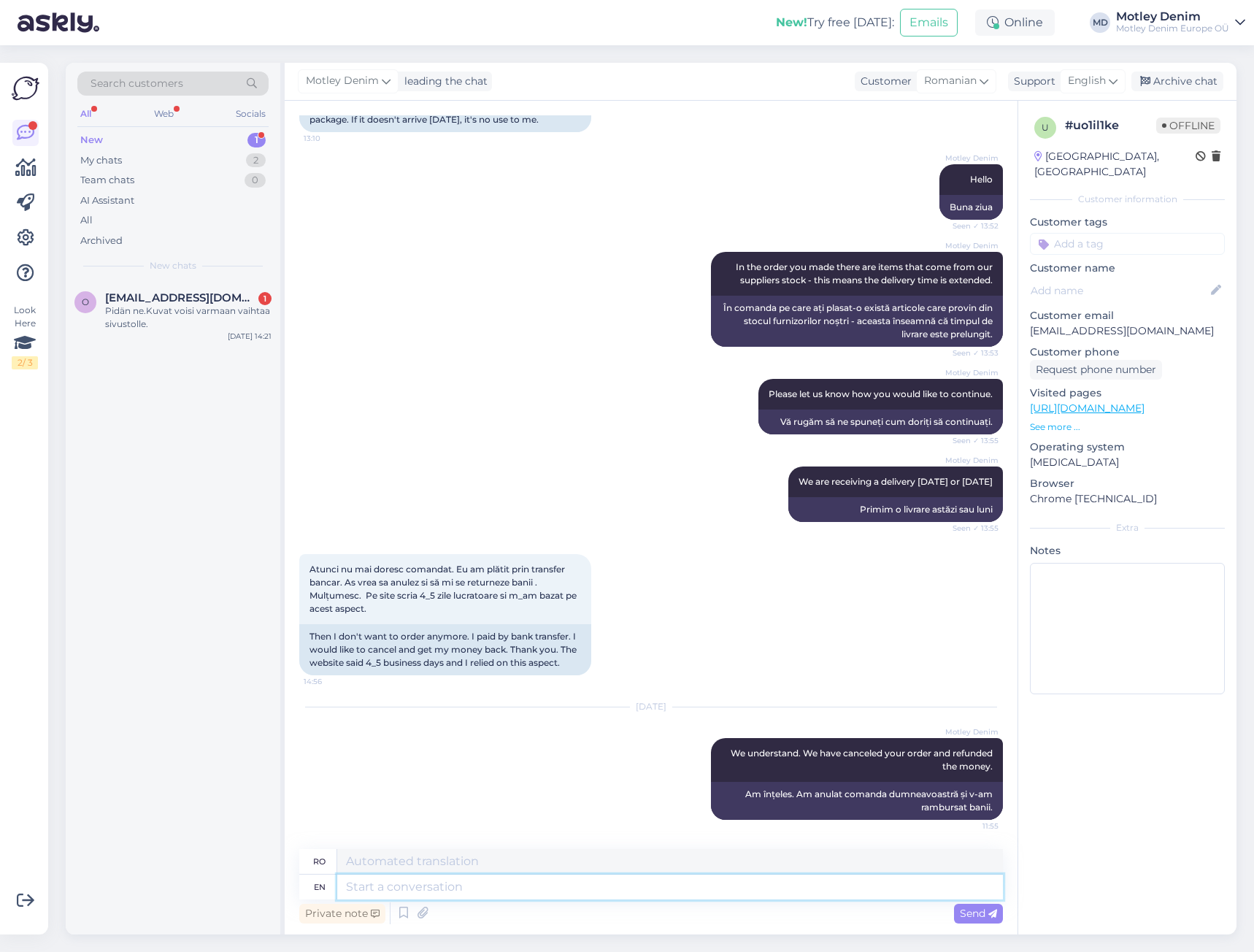
scroll to position [256, 0]
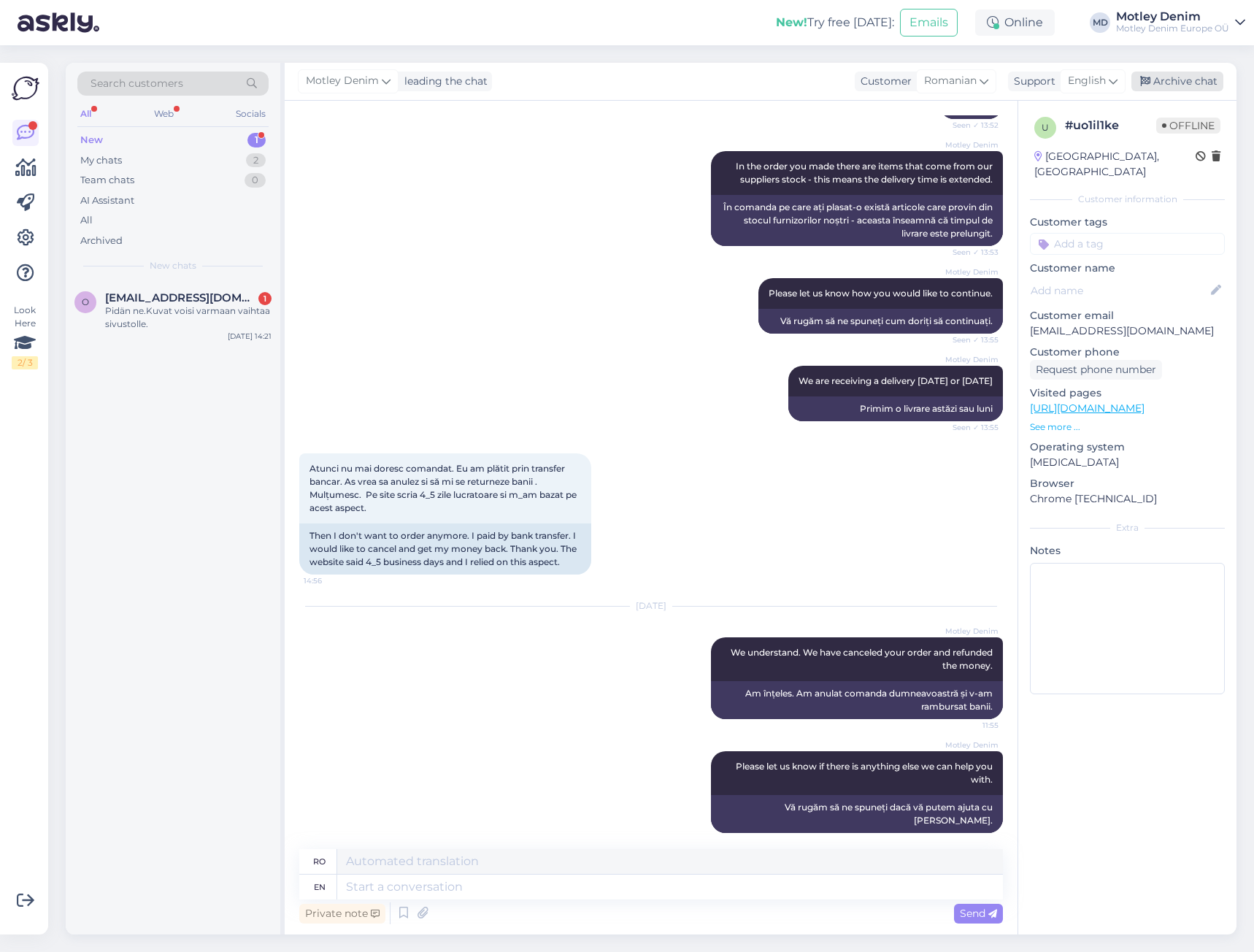
click at [1165, 87] on div "Archive chat" at bounding box center [1178, 81] width 92 height 20
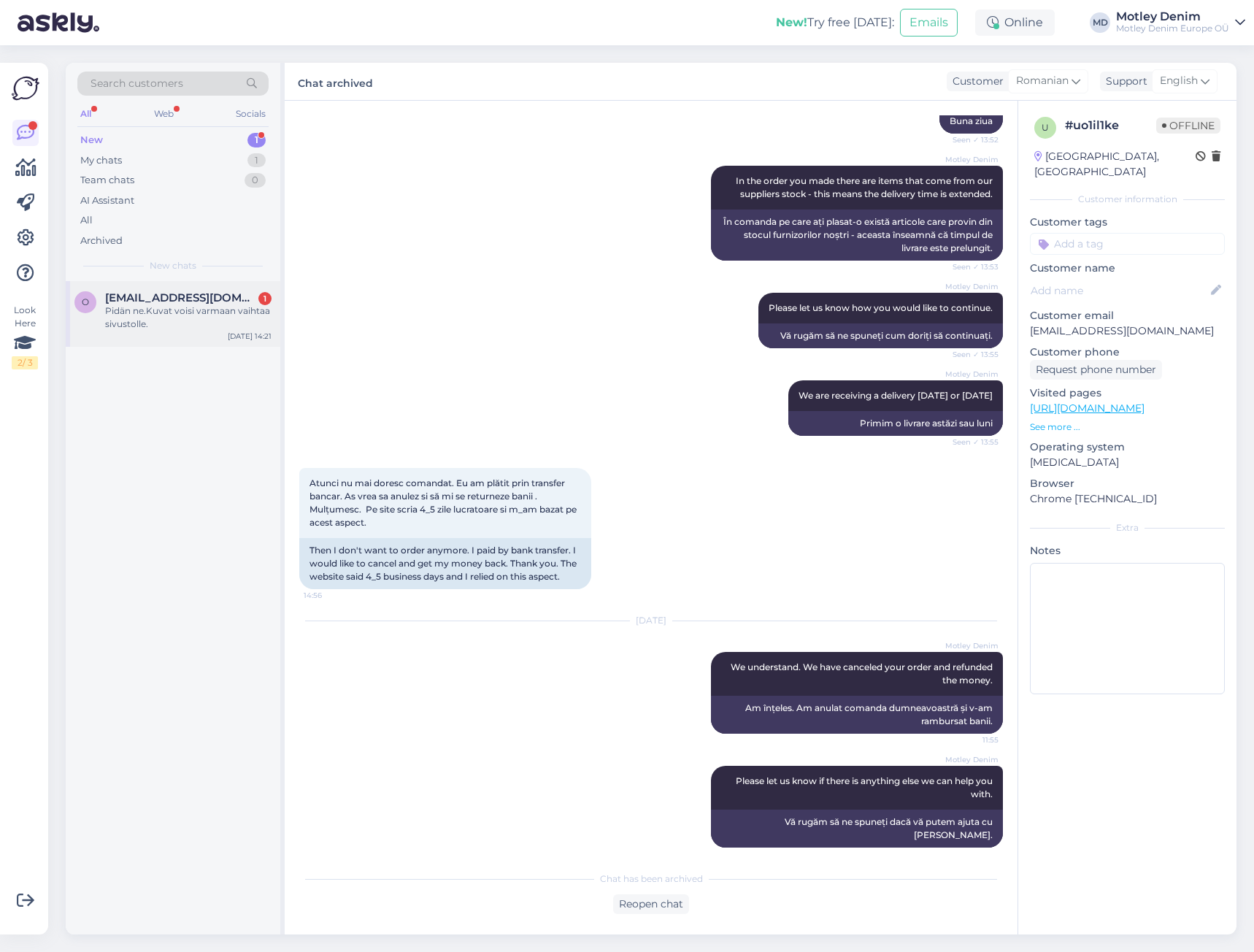
click at [150, 318] on div "Pidän ne.Kuvat voisi varmaan vaihtaa sivustolle." at bounding box center [188, 318] width 166 height 27
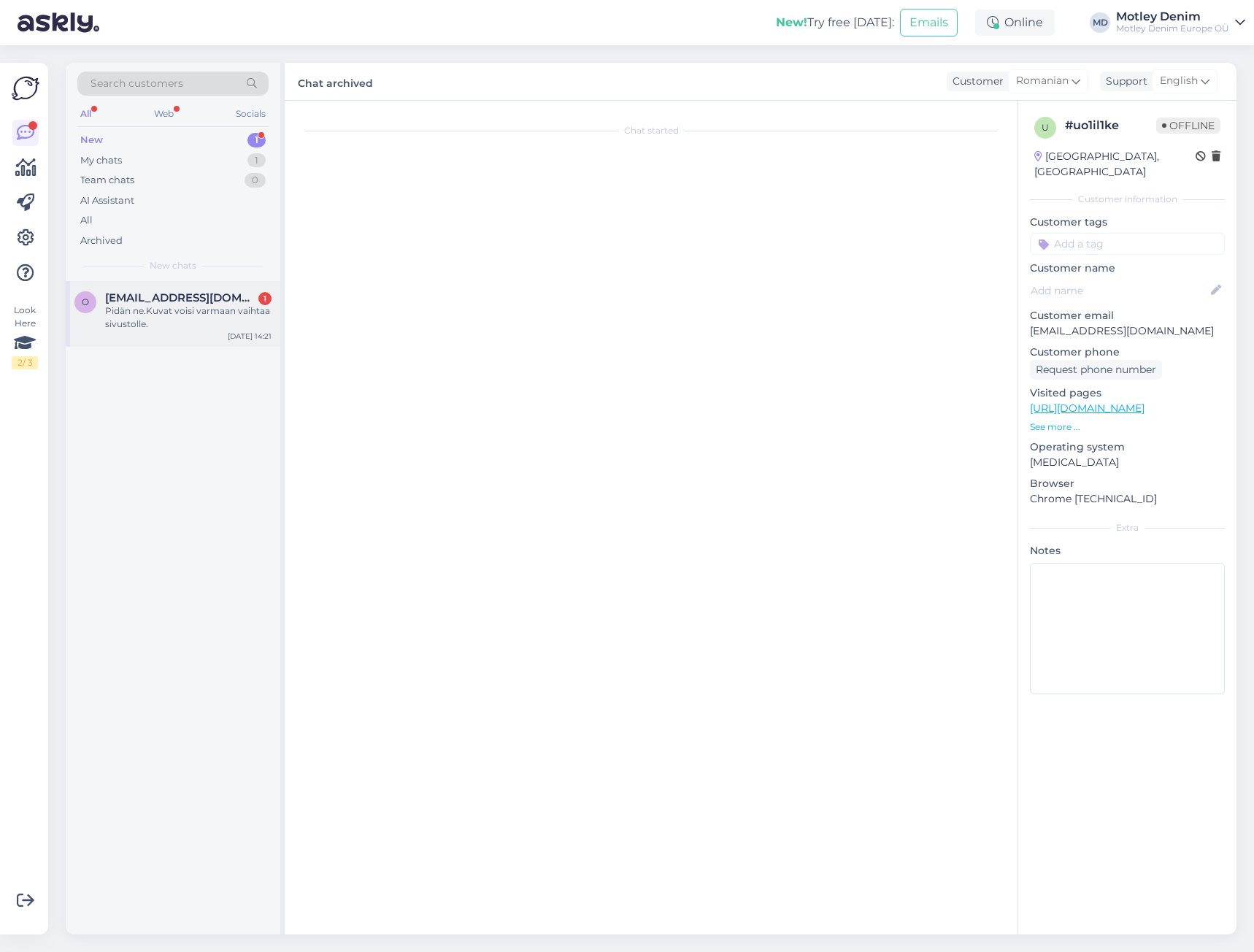
scroll to position [871, 0]
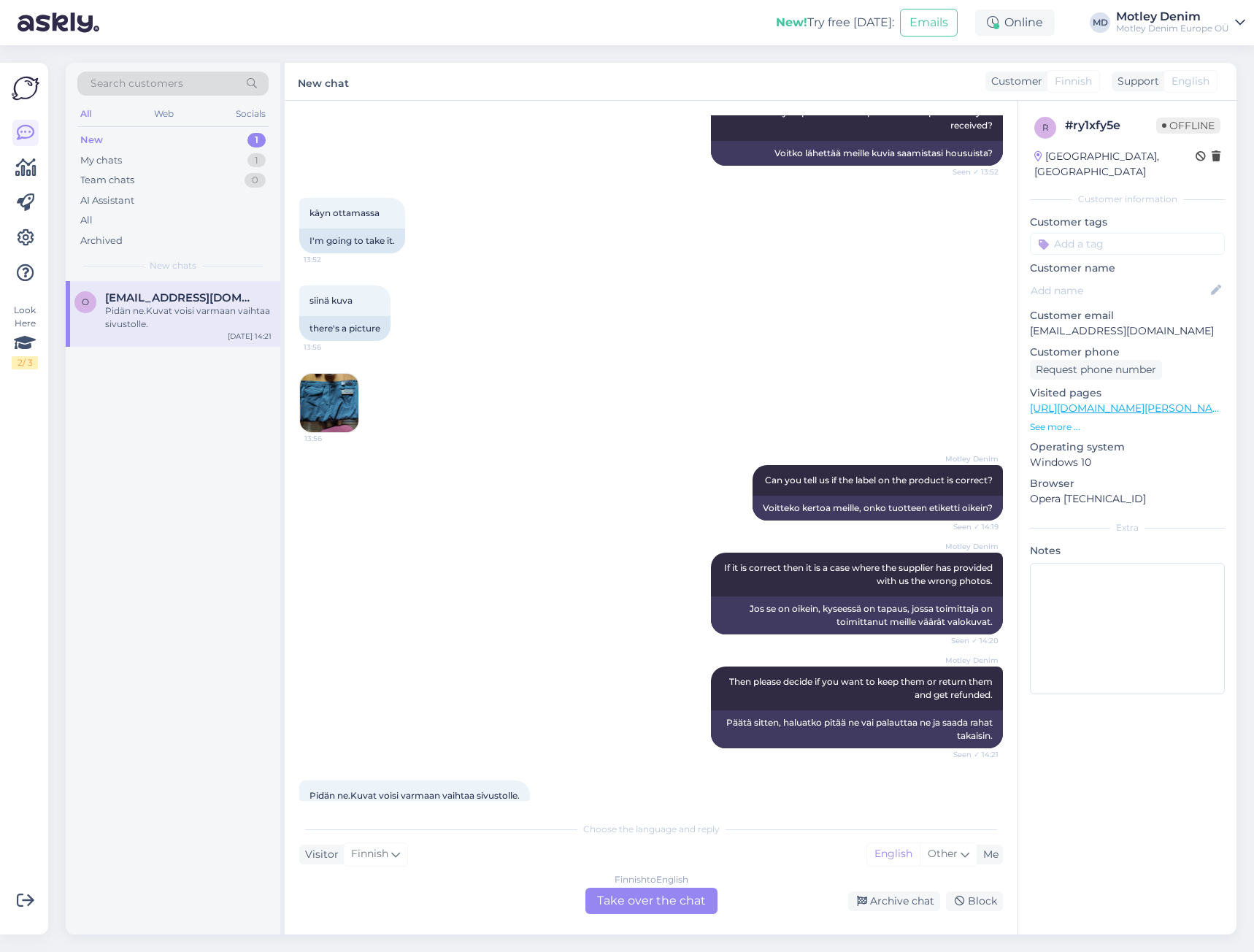
click at [677, 898] on div "Finnish to English Take over the chat" at bounding box center [651, 900] width 132 height 27
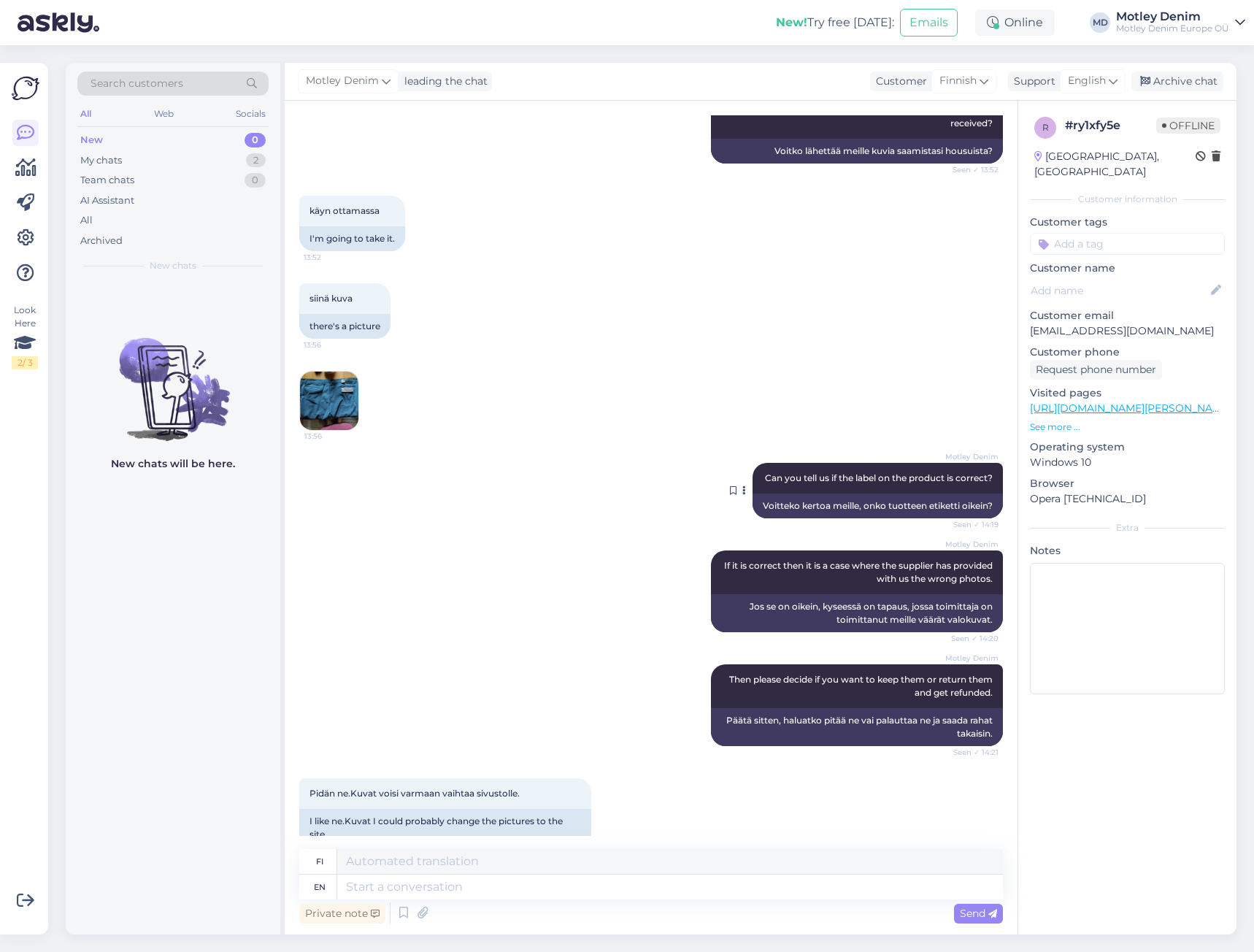
scroll to position [873, 0]
click at [545, 873] on textarea at bounding box center [670, 861] width 666 height 25
click at [325, 787] on span "Pidän ne.Kuvat voisi varmaan vaihtaa sivustolle." at bounding box center [414, 792] width 210 height 11
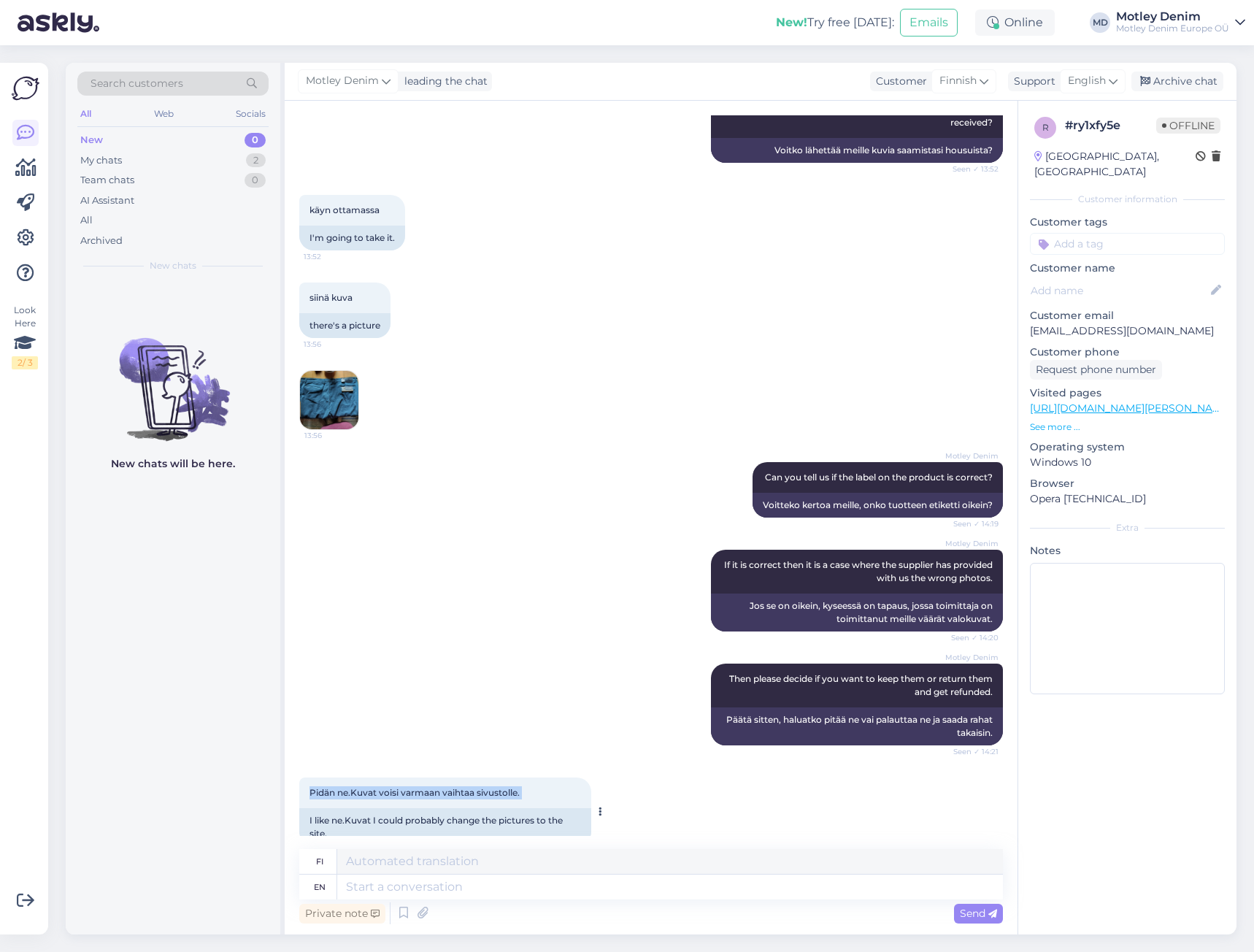
drag, startPoint x: 325, startPoint y: 763, endPoint x: 528, endPoint y: 757, distance: 203.1
click at [528, 777] on div "Pidän ne.Kuvat voisi varmaan vaihtaa sivustolle. 14:21" at bounding box center [445, 792] width 292 height 30
click at [616, 874] on textarea at bounding box center [670, 886] width 666 height 25
click at [624, 890] on textarea at bounding box center [670, 886] width 666 height 25
click at [566, 688] on div "[PERSON_NAME] Then please decide if you want to keep them or return them and ge…" at bounding box center [651, 705] width 704 height 114
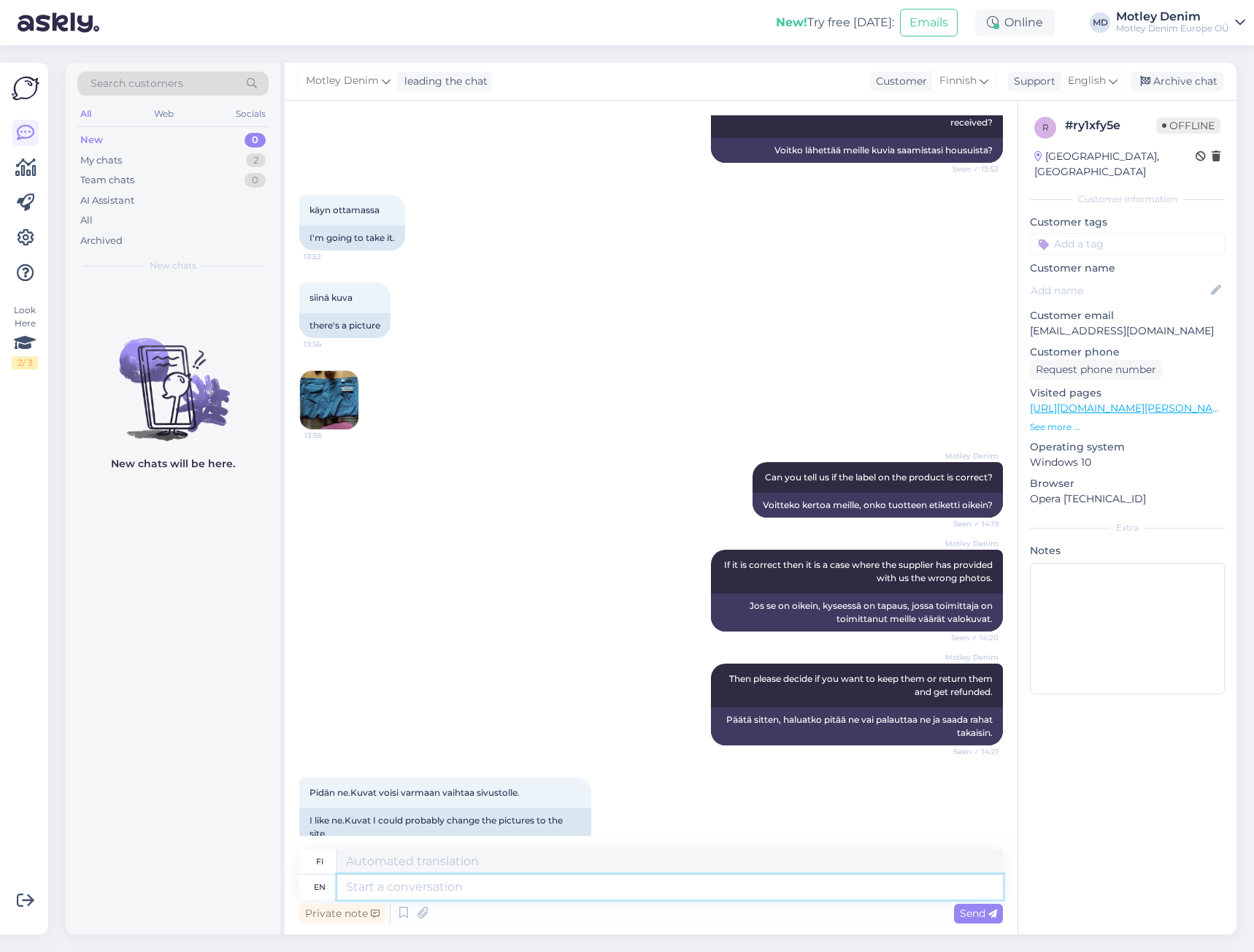
click at [539, 883] on textarea at bounding box center [670, 886] width 666 height 25
click at [473, 894] on textarea at bounding box center [670, 886] width 666 height 25
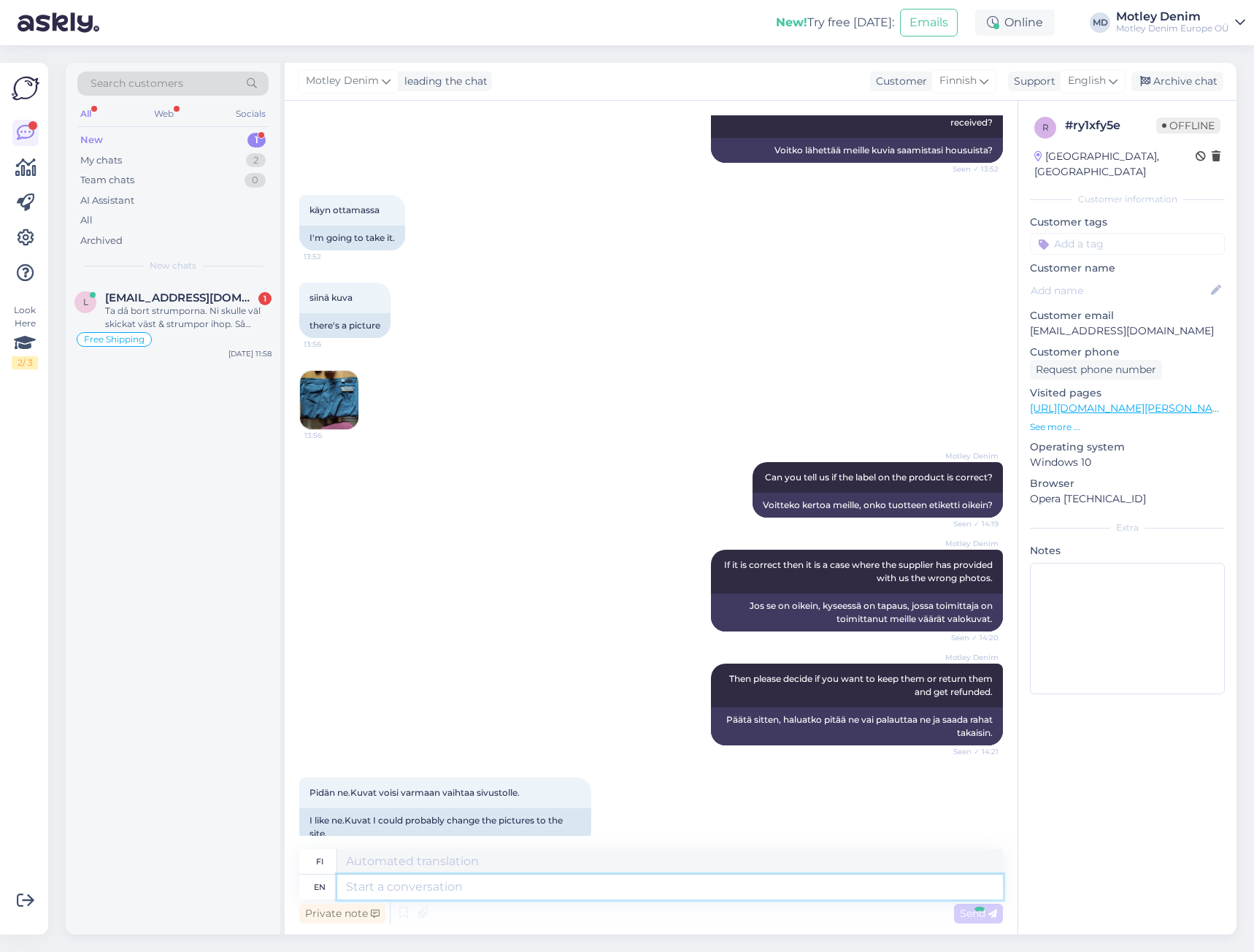
scroll to position [1018, 0]
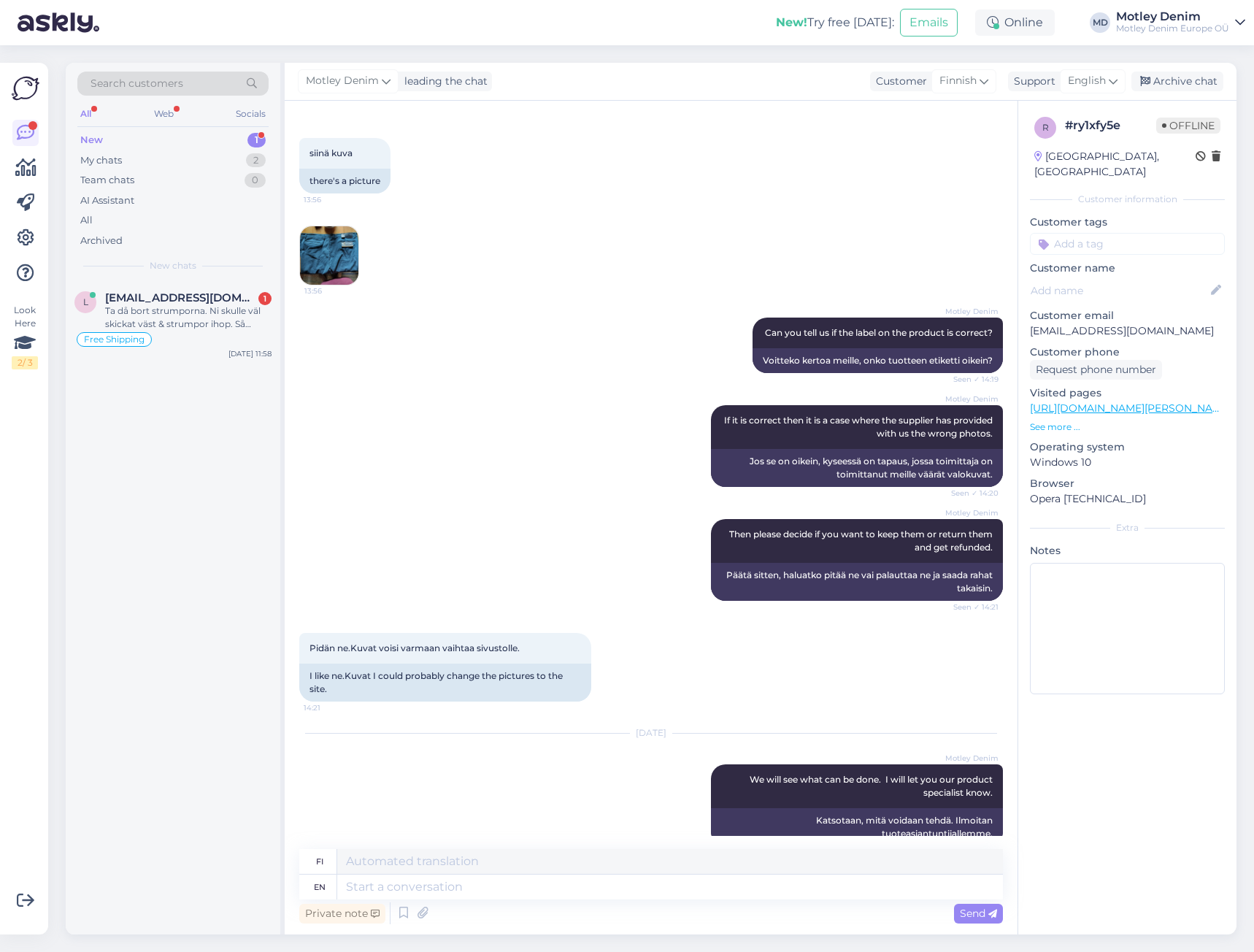
click at [425, 580] on div "[PERSON_NAME] Then please decide if you want to keep them or return them and ge…" at bounding box center [651, 559] width 704 height 114
click at [456, 408] on div "Motley Denim If it is correct then it is a case where the supplier has provided…" at bounding box center [651, 446] width 704 height 114
click at [1170, 76] on div "Archive chat" at bounding box center [1178, 81] width 92 height 20
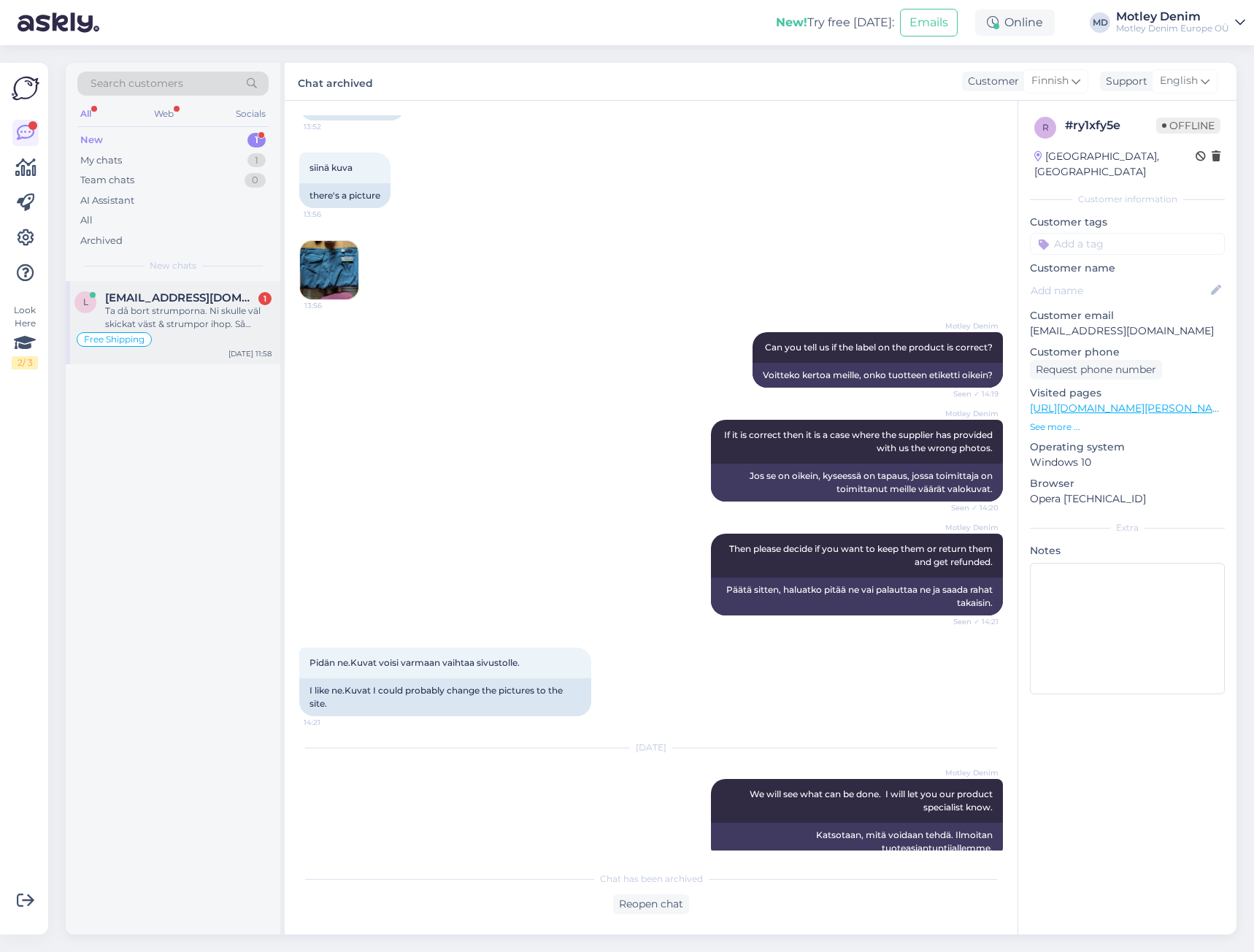
click at [197, 333] on div "Free Shipping" at bounding box center [172, 339] width 197 height 17
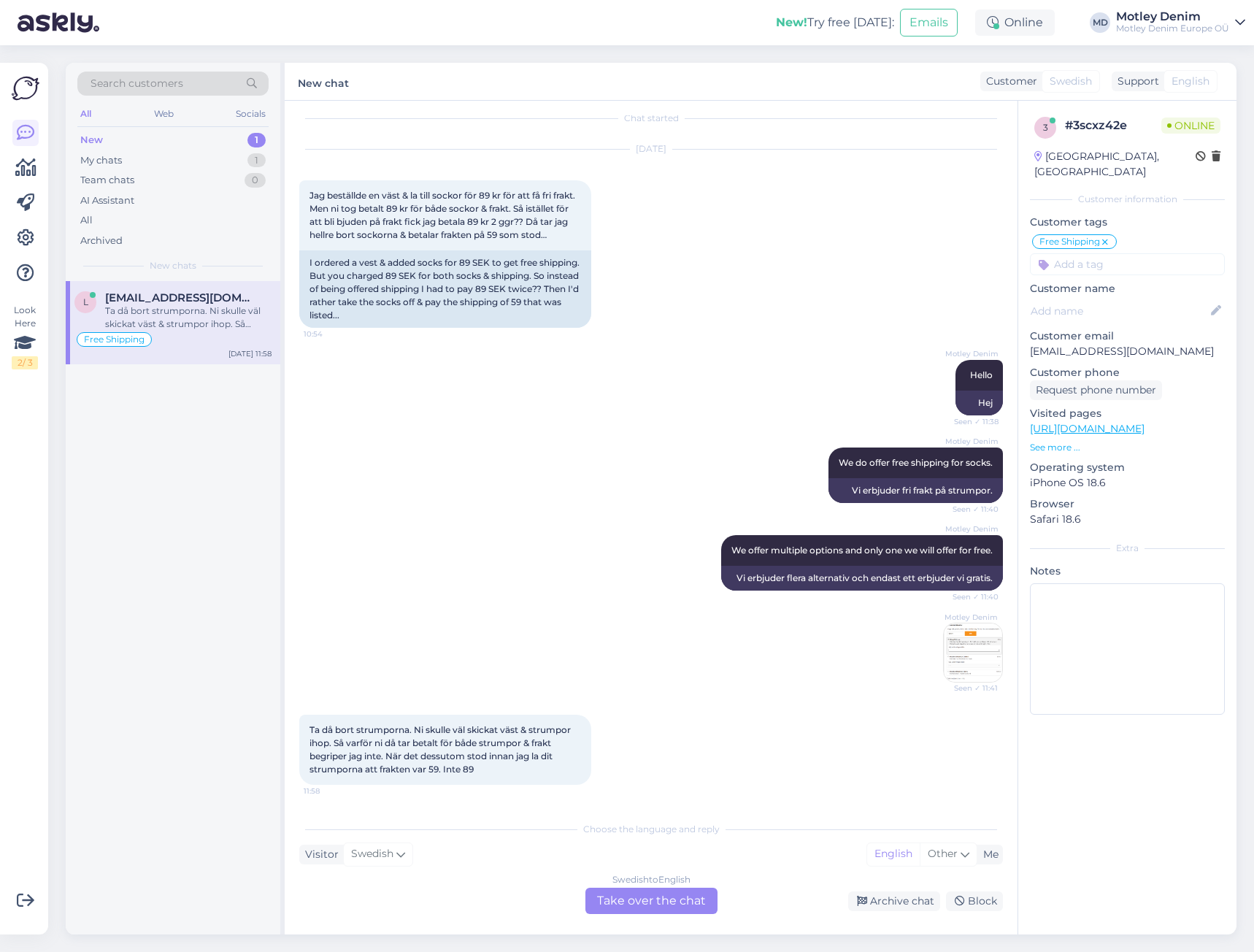
click at [655, 889] on div "Swedish to English Take over the chat" at bounding box center [651, 900] width 132 height 27
click at [658, 907] on div "Swedish to English Take over the chat" at bounding box center [651, 900] width 132 height 27
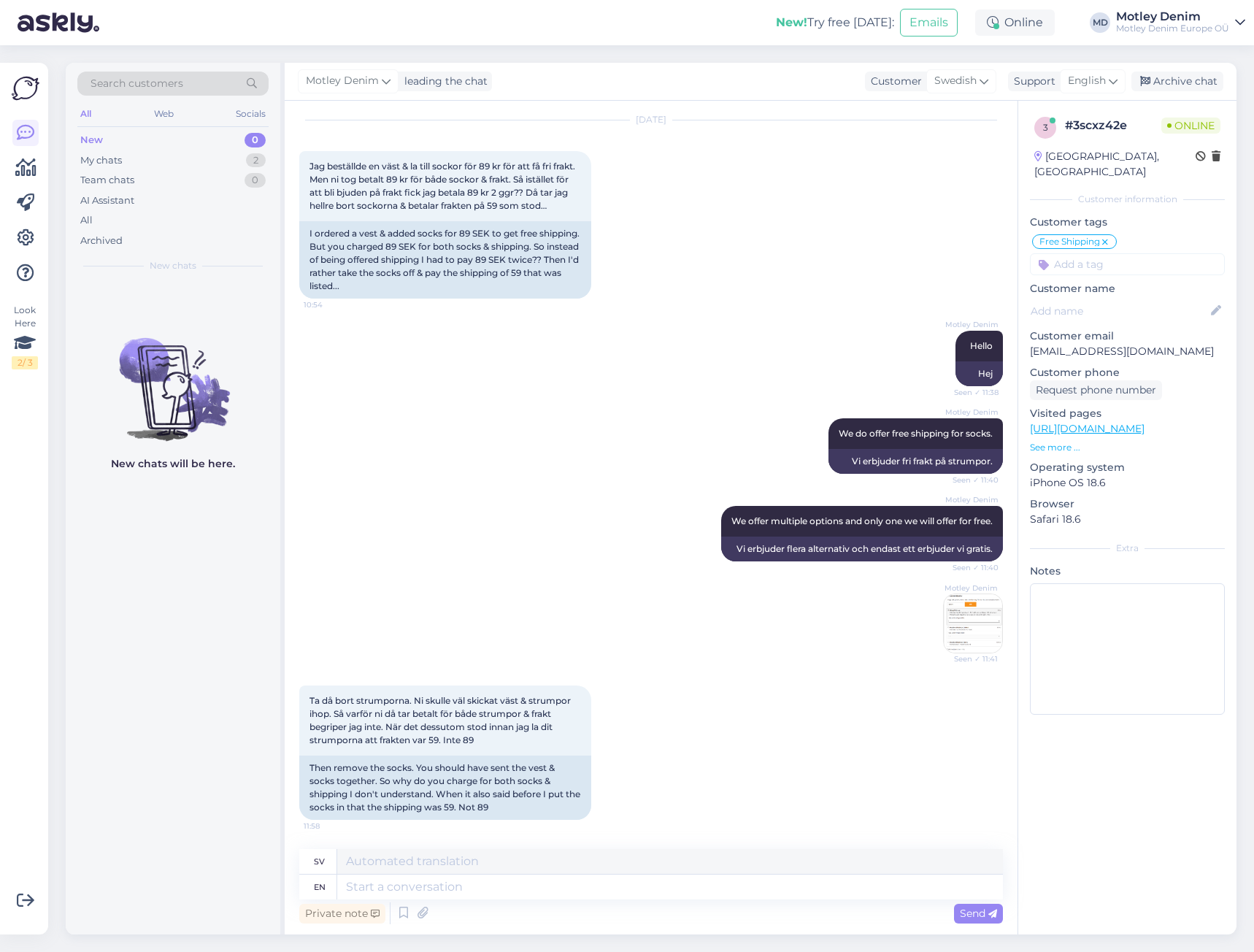
scroll to position [55, 0]
click at [513, 886] on textarea at bounding box center [670, 886] width 666 height 25
click at [569, 888] on textarea at bounding box center [670, 886] width 666 height 25
click at [692, 748] on div "Ta då bort strumporna. Ni skulle väl skickat väst & strumpor ihop. Så varför ni…" at bounding box center [651, 752] width 704 height 166
click at [964, 632] on img at bounding box center [972, 623] width 59 height 59
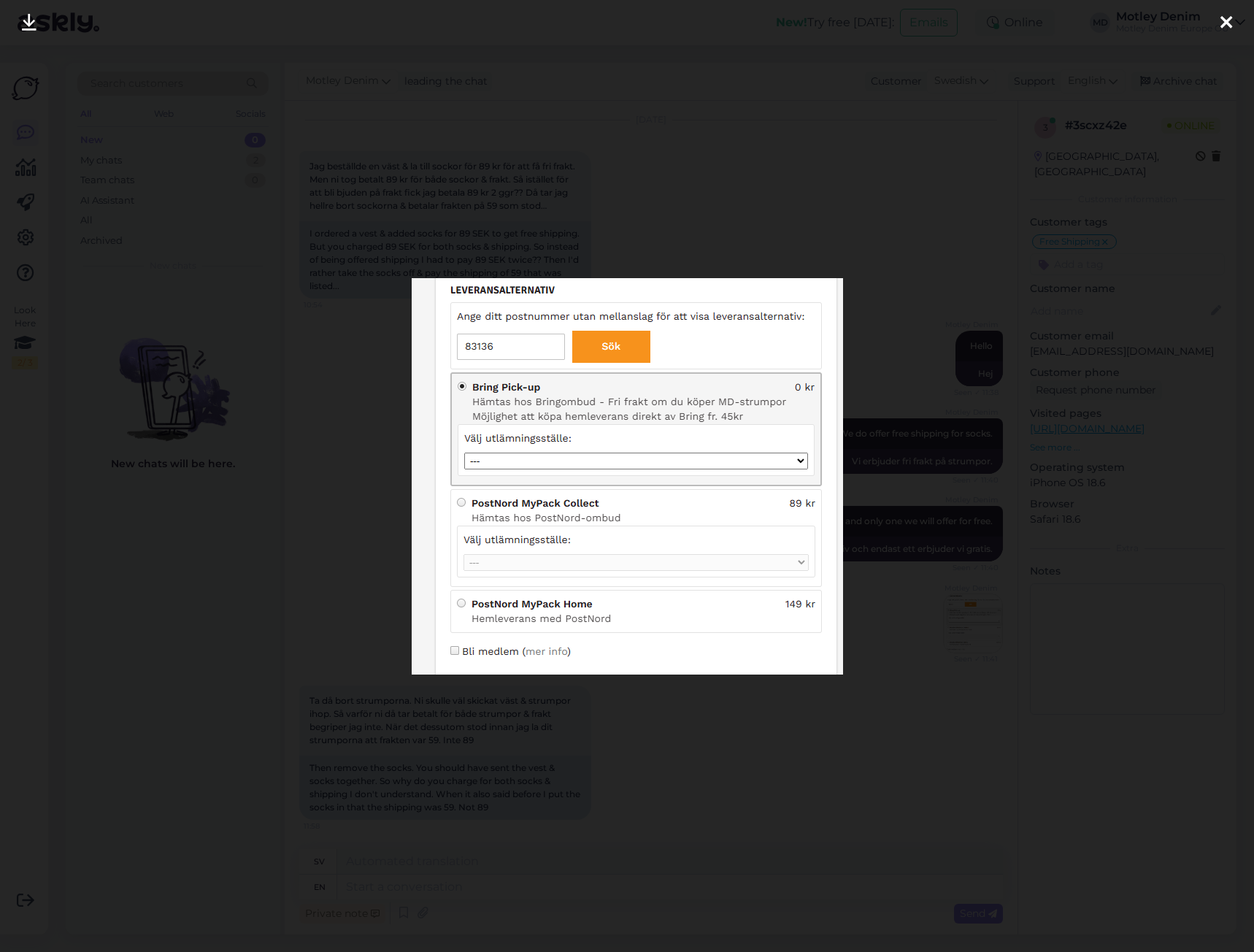
click at [541, 759] on div at bounding box center [627, 476] width 1254 height 952
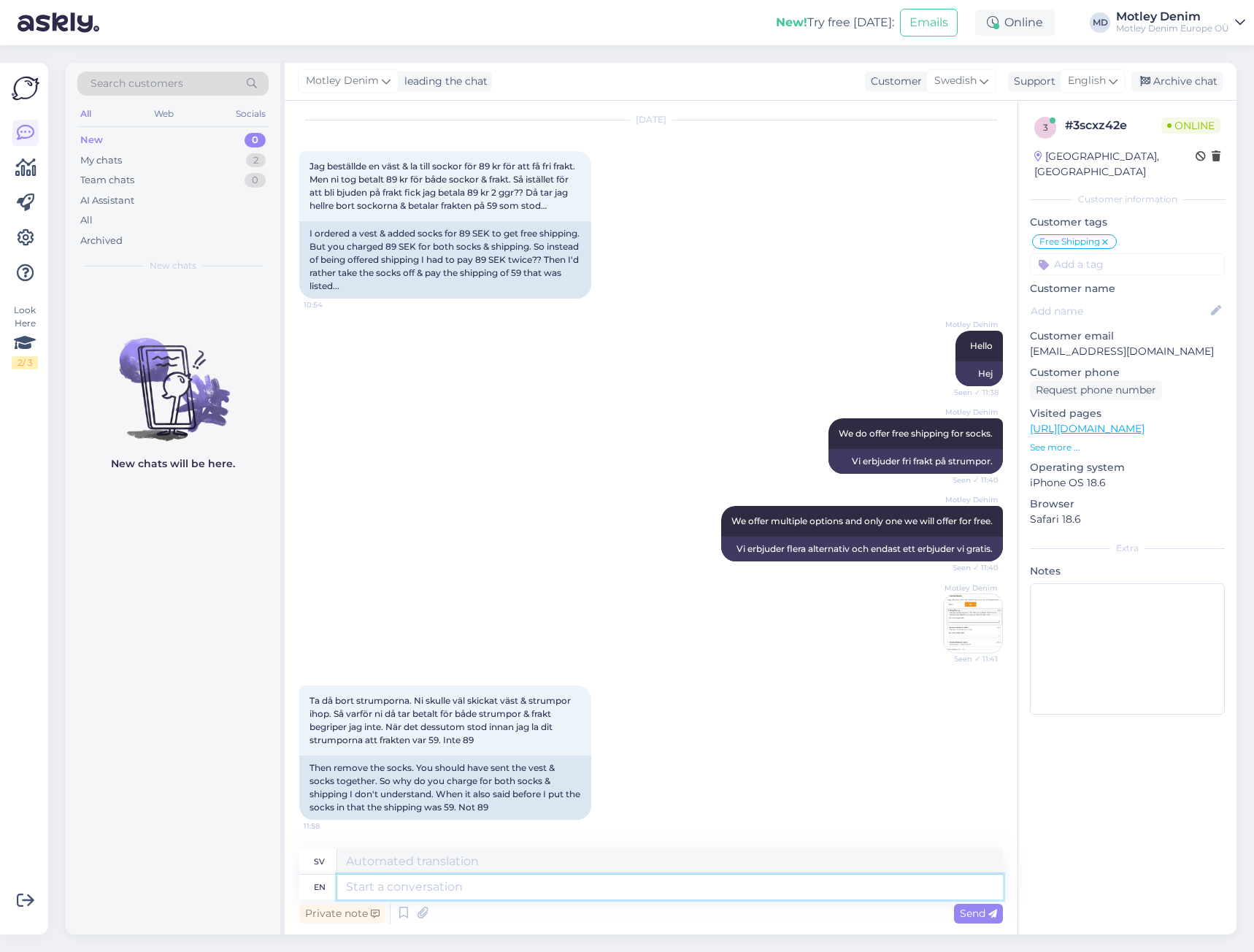
click at [634, 890] on textarea at bounding box center [670, 886] width 666 height 25
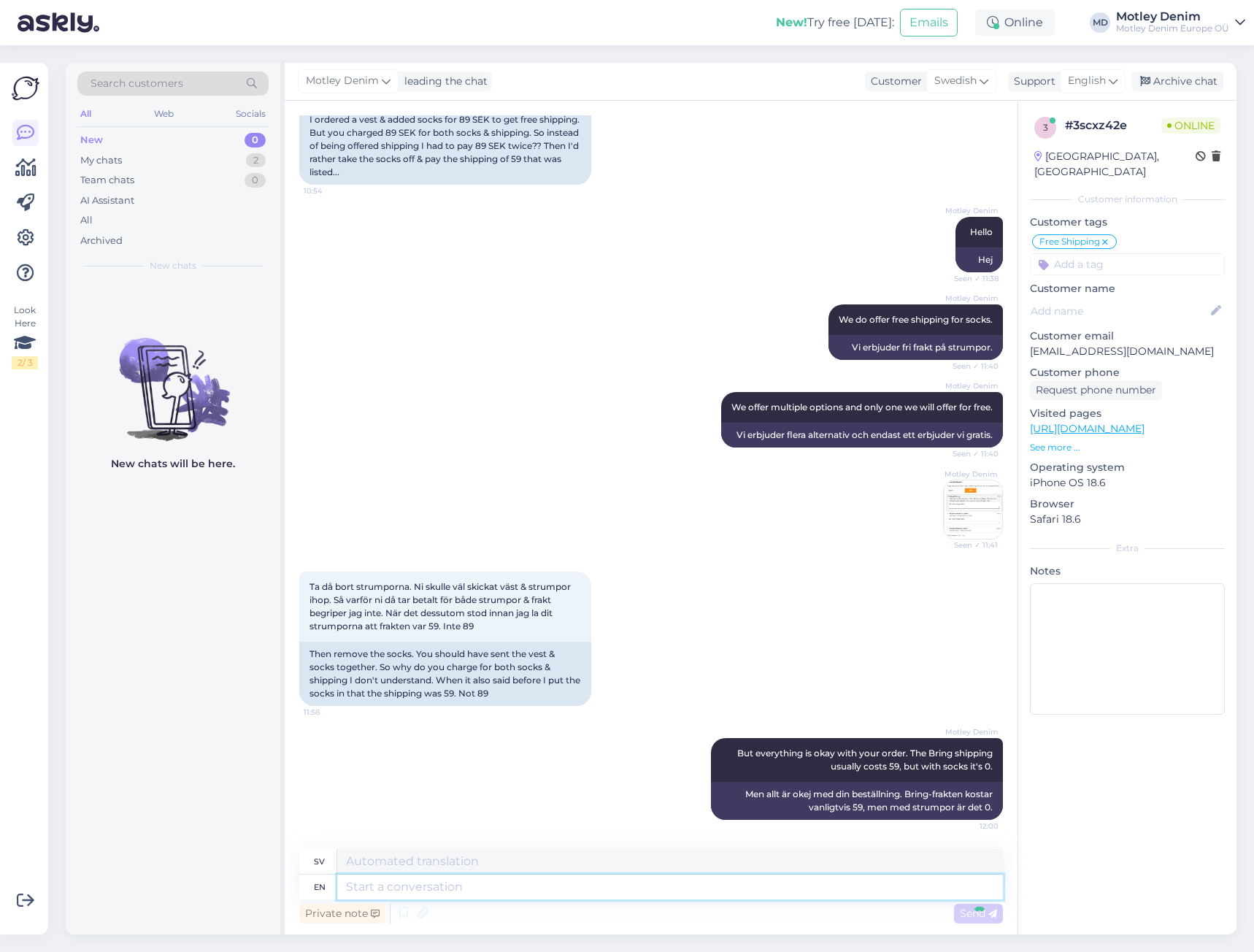
scroll to position [269, 0]
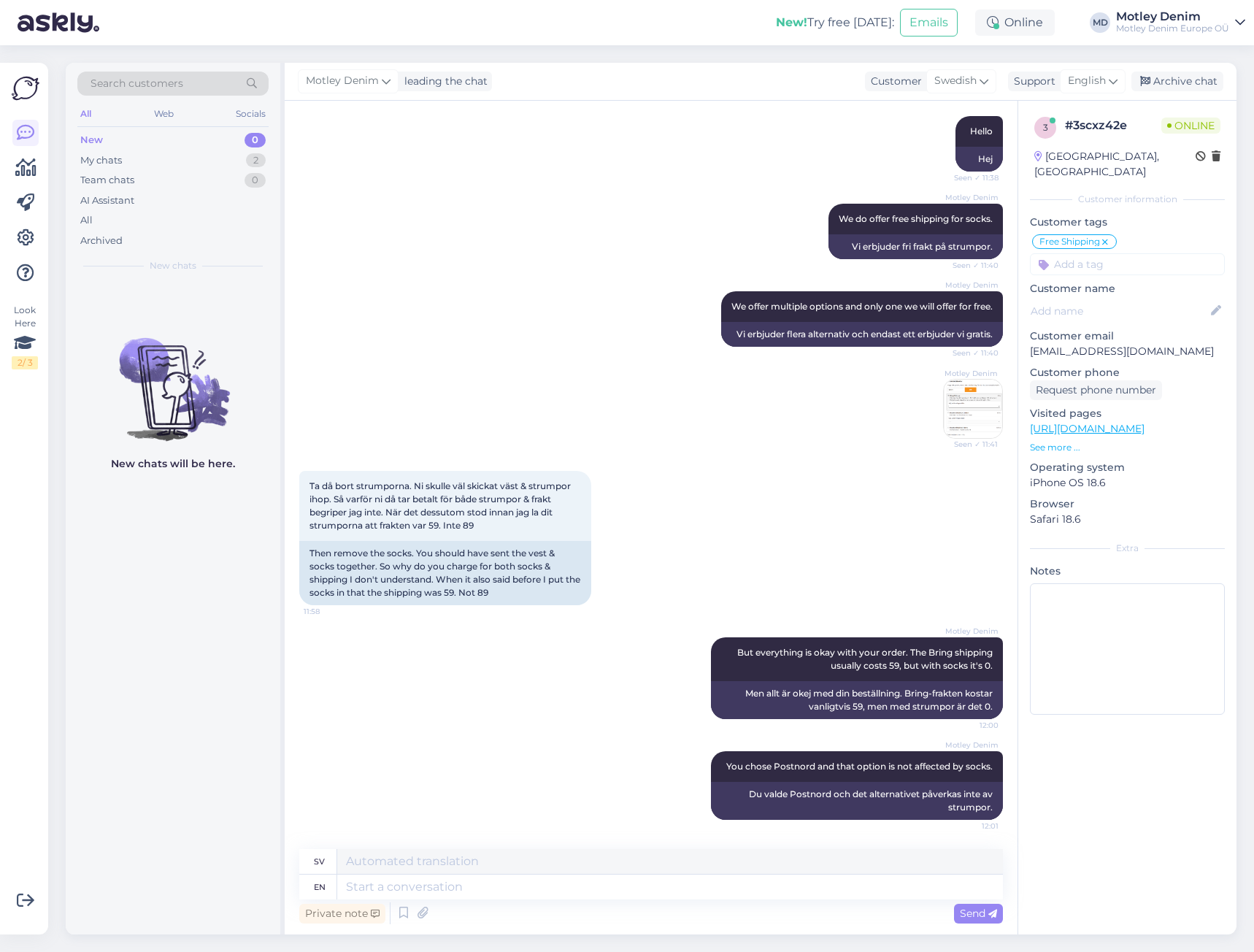
click at [1060, 343] on p "[EMAIL_ADDRESS][DOMAIN_NAME]" at bounding box center [1128, 351] width 195 height 16
drag, startPoint x: 1060, startPoint y: 339, endPoint x: 1152, endPoint y: 330, distance: 92.4
click at [1152, 343] on p "[EMAIL_ADDRESS][DOMAIN_NAME]" at bounding box center [1128, 351] width 195 height 16
click at [692, 883] on textarea at bounding box center [670, 886] width 666 height 25
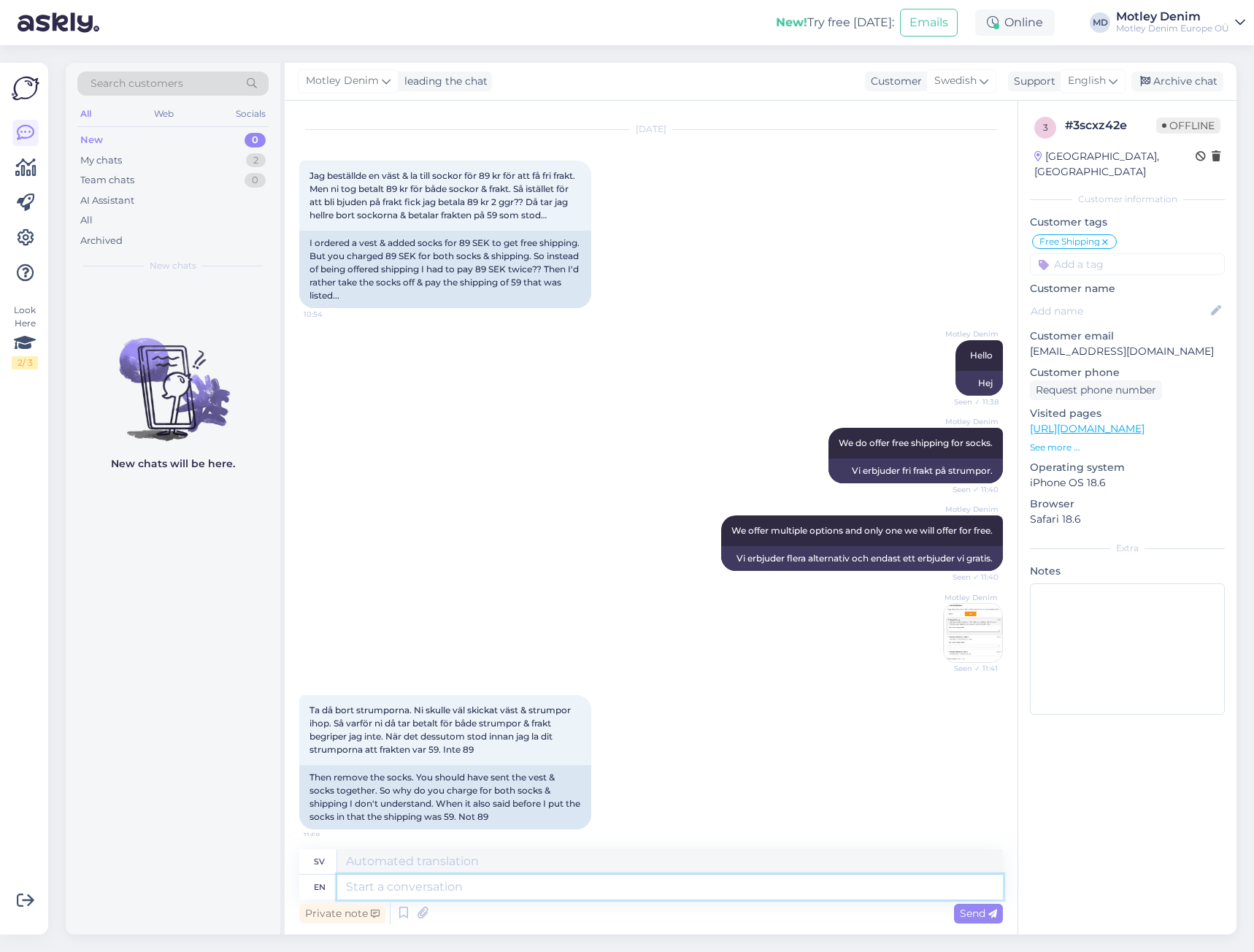
scroll to position [383, 0]
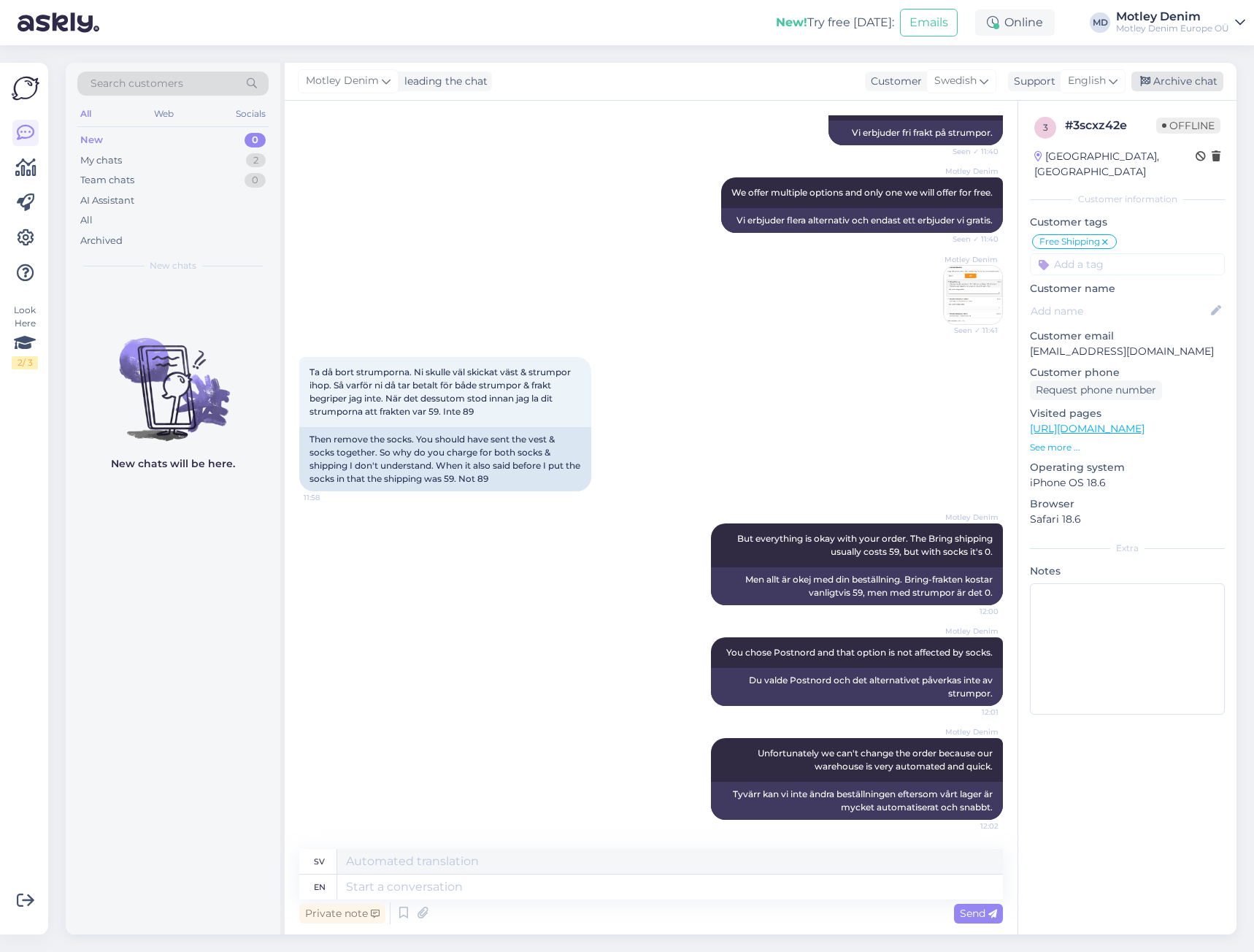
click at [1163, 73] on div "Archive chat" at bounding box center [1178, 81] width 92 height 20
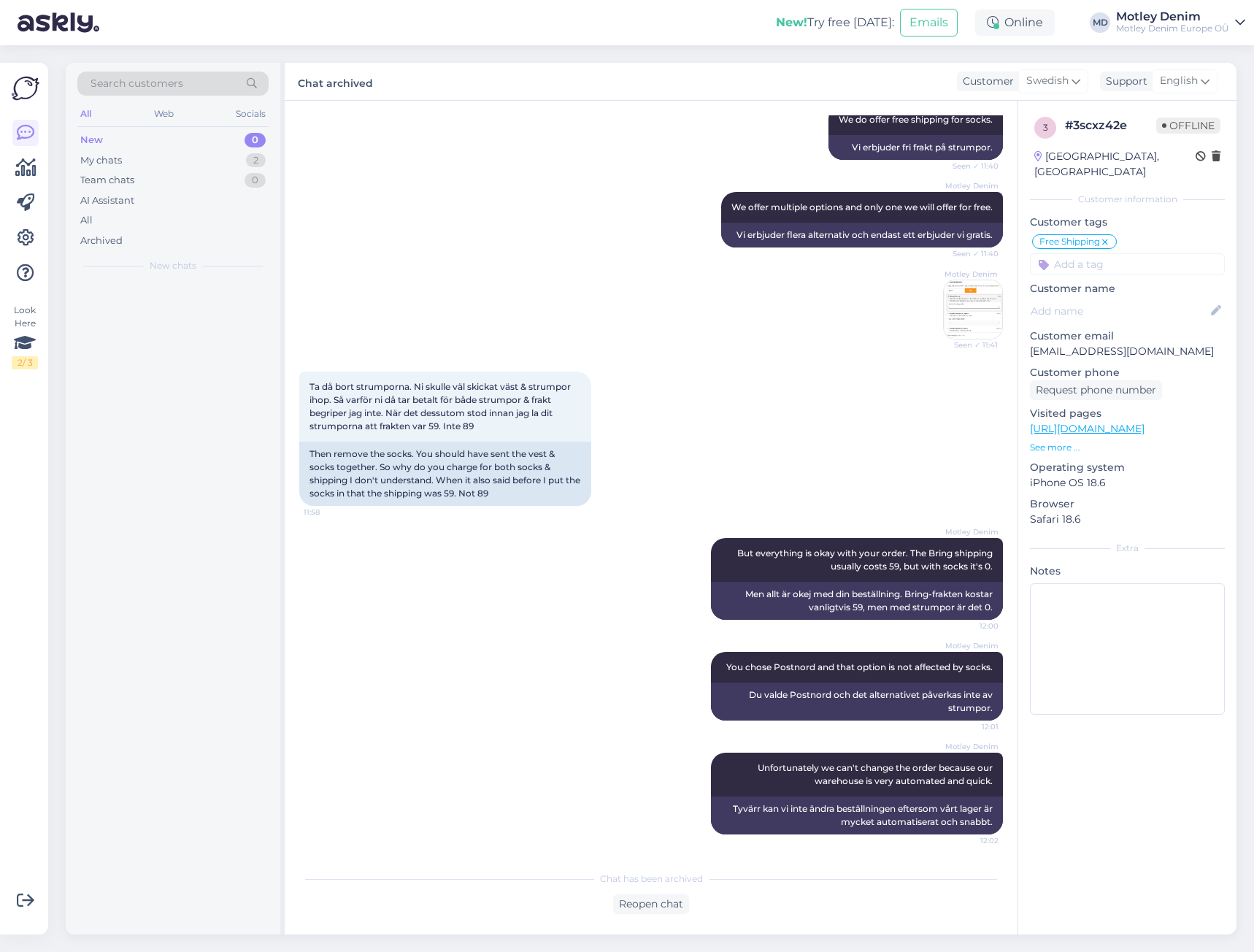
scroll to position [368, 0]
click at [220, 154] on div "My chats 1" at bounding box center [172, 161] width 191 height 20
click at [194, 318] on div "Thank you for letting us know of such issue." at bounding box center [188, 318] width 166 height 27
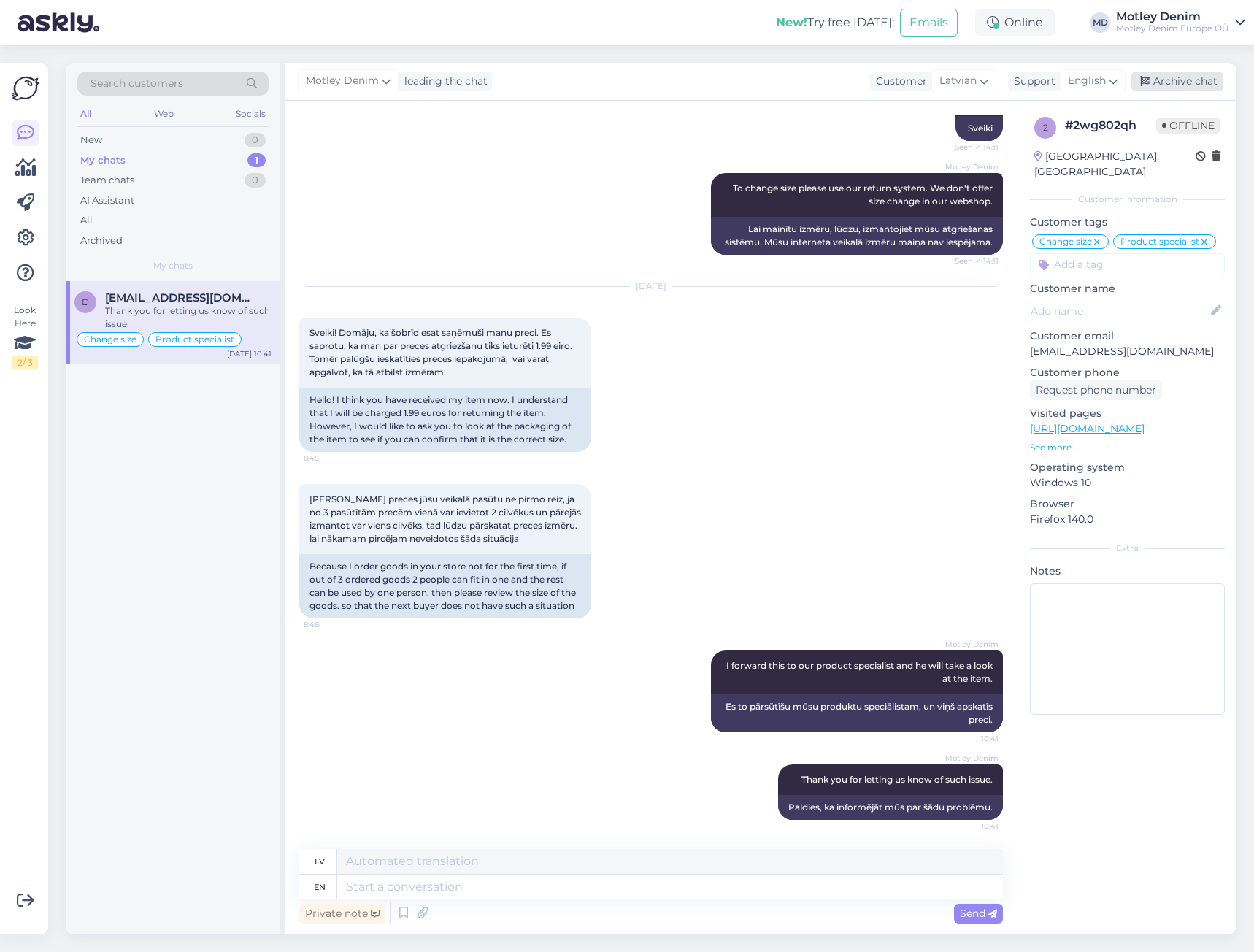
click at [1180, 80] on div "Archive chat" at bounding box center [1178, 81] width 92 height 20
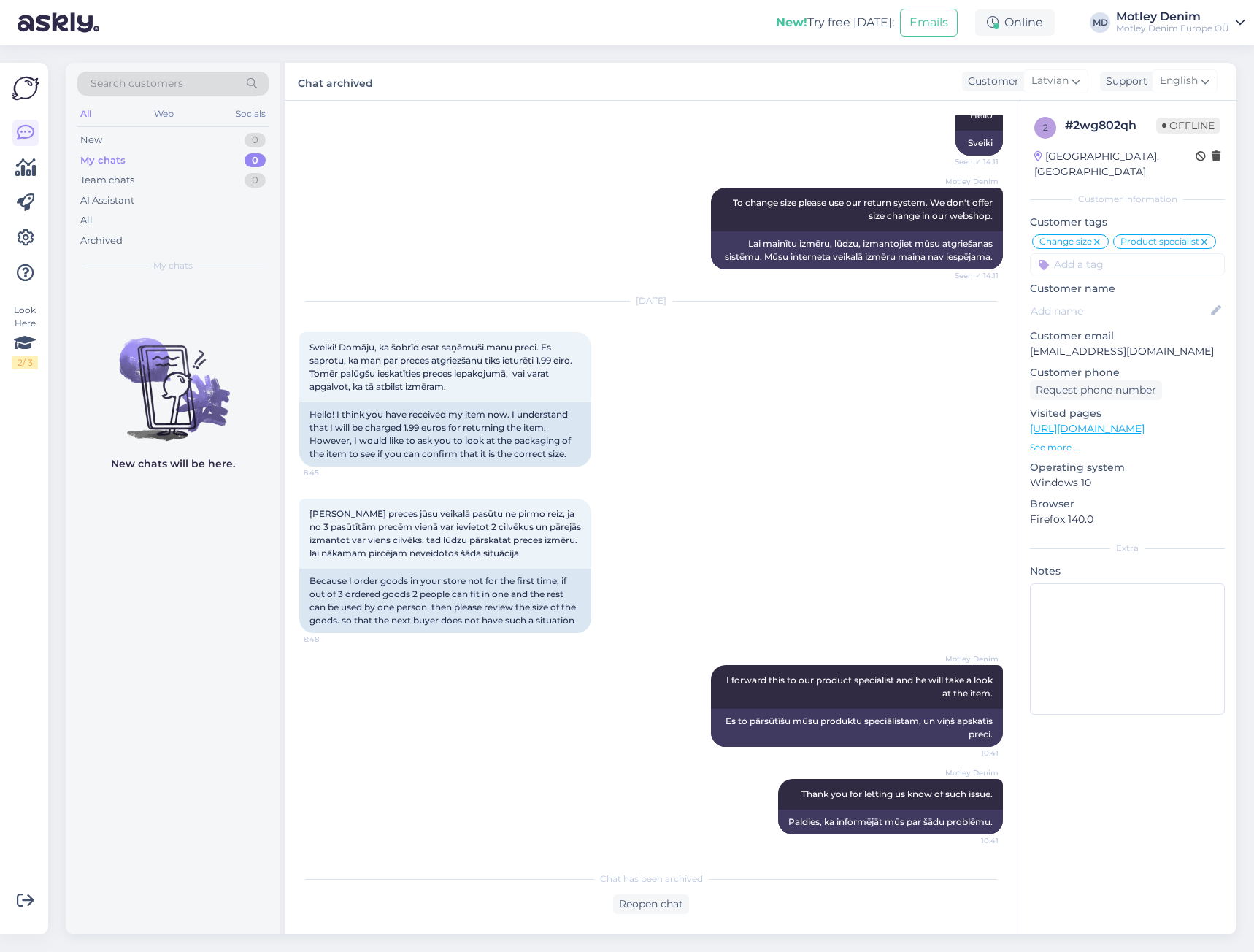
scroll to position [1437, 0]
click at [530, 221] on div "Motley Denim To change size please use our return system. We don't offer size c…" at bounding box center [651, 229] width 704 height 114
click at [156, 80] on span "Search customers" at bounding box center [137, 83] width 93 height 16
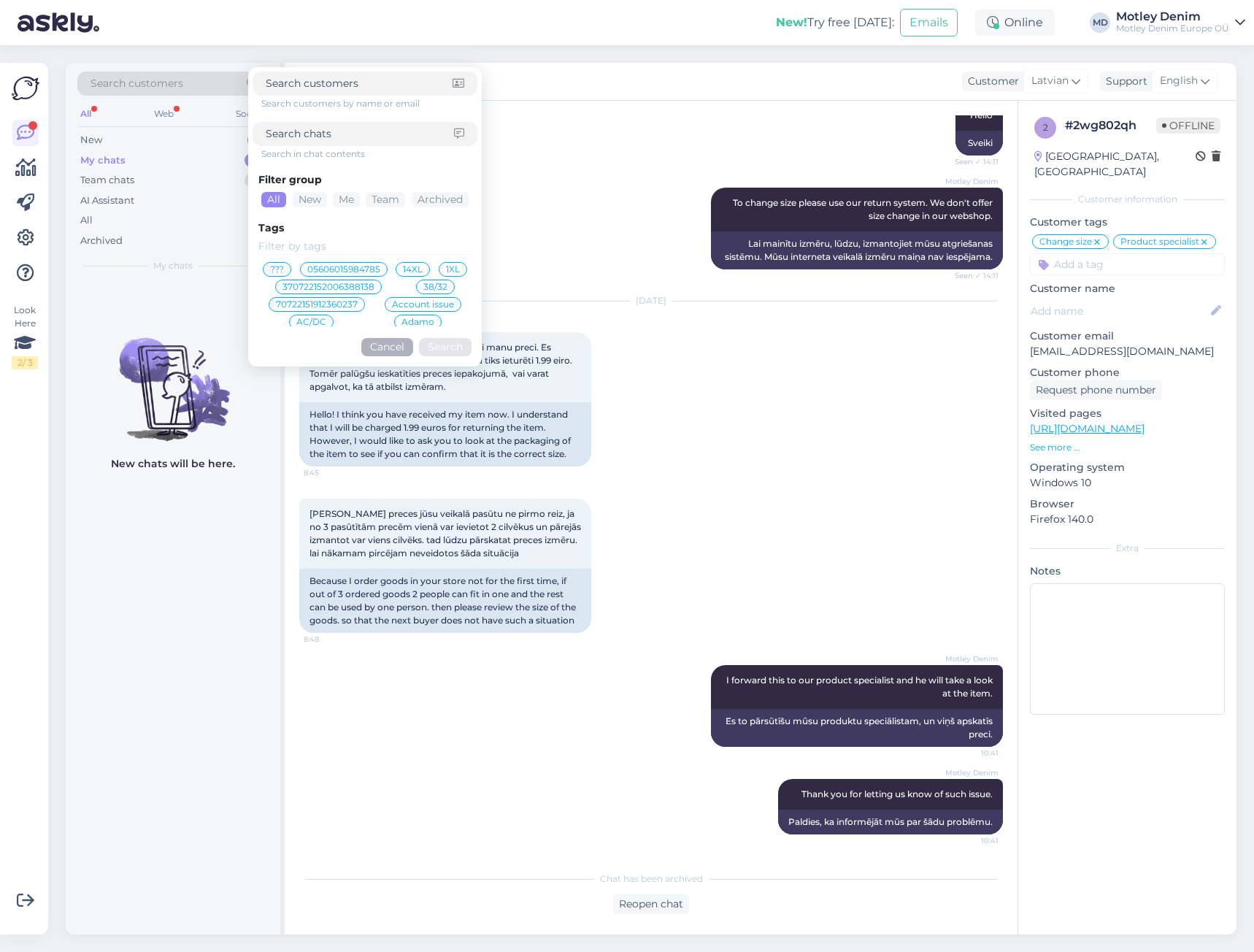
click at [358, 143] on div at bounding box center [365, 133] width 225 height 24
click at [371, 138] on input at bounding box center [359, 134] width 188 height 16
click at [338, 243] on input at bounding box center [364, 247] width 213 height 16
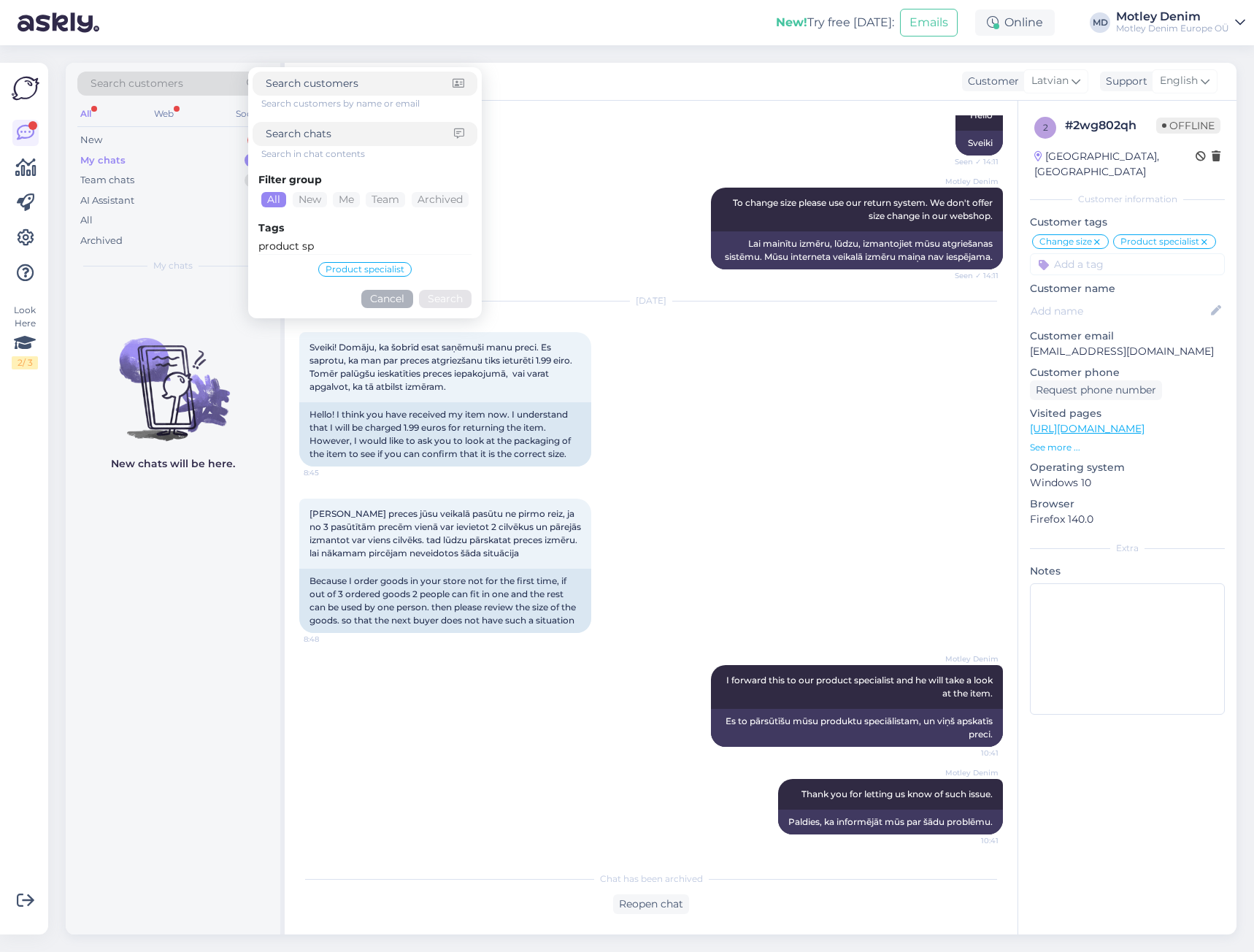
click at [360, 268] on span "Product specialist" at bounding box center [364, 268] width 79 height 9
click at [407, 319] on button "Cancel" at bounding box center [387, 314] width 52 height 18
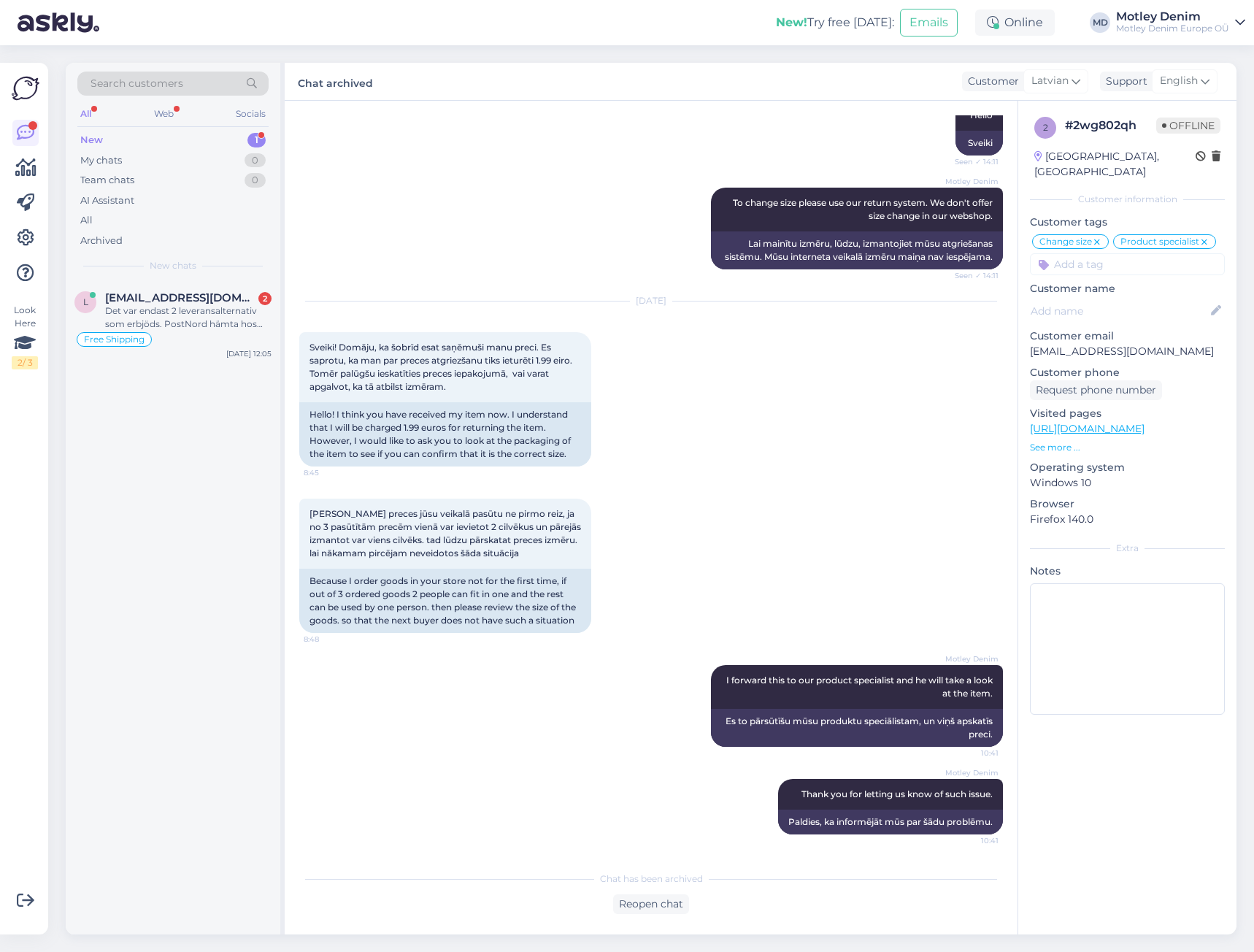
click at [231, 147] on div "New 1" at bounding box center [172, 140] width 191 height 20
drag, startPoint x: 198, startPoint y: 302, endPoint x: 236, endPoint y: 319, distance: 41.6
click at [199, 302] on span "[EMAIL_ADDRESS][DOMAIN_NAME]" at bounding box center [181, 297] width 152 height 13
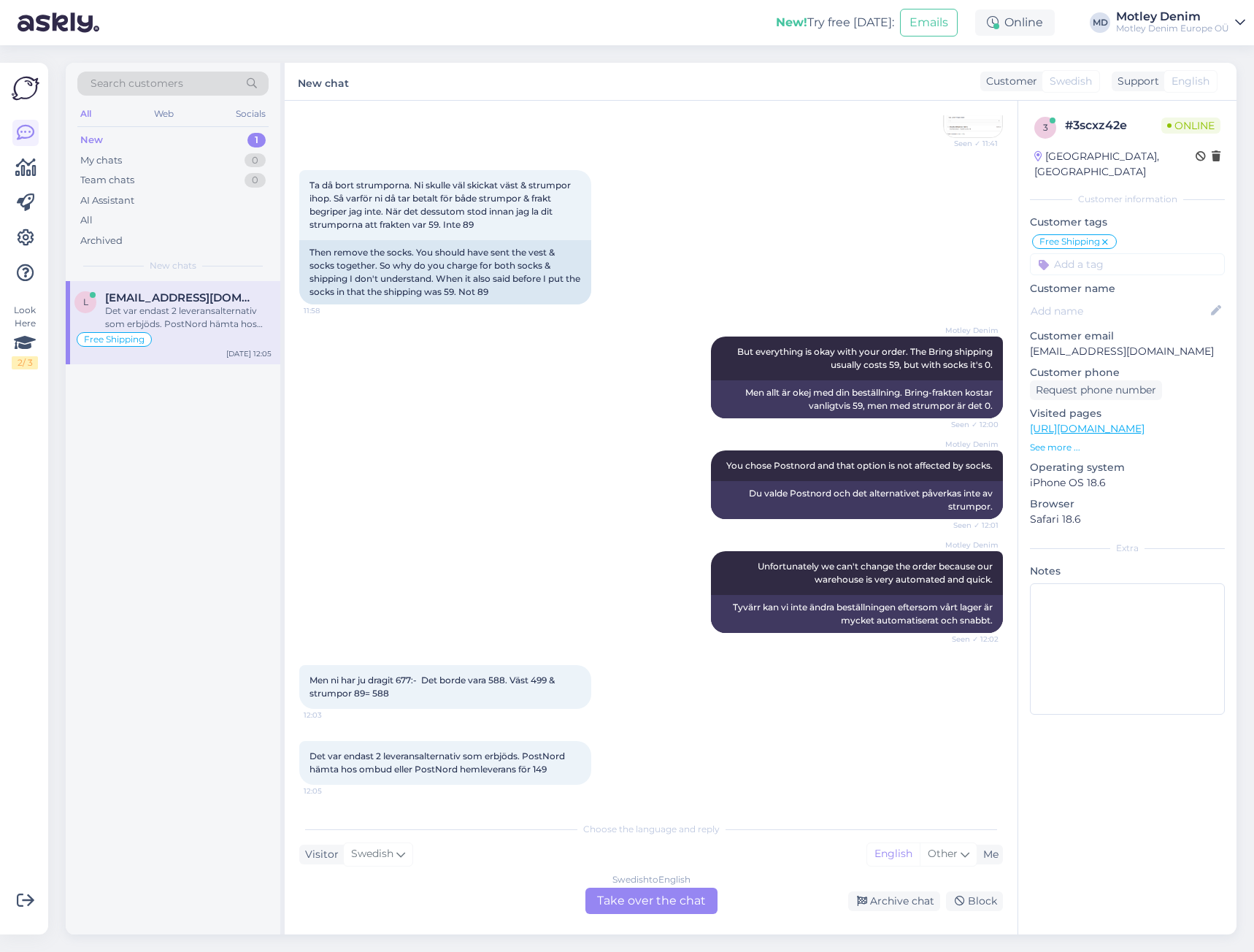
click at [644, 895] on div "Swedish to English Take over the chat" at bounding box center [651, 900] width 132 height 27
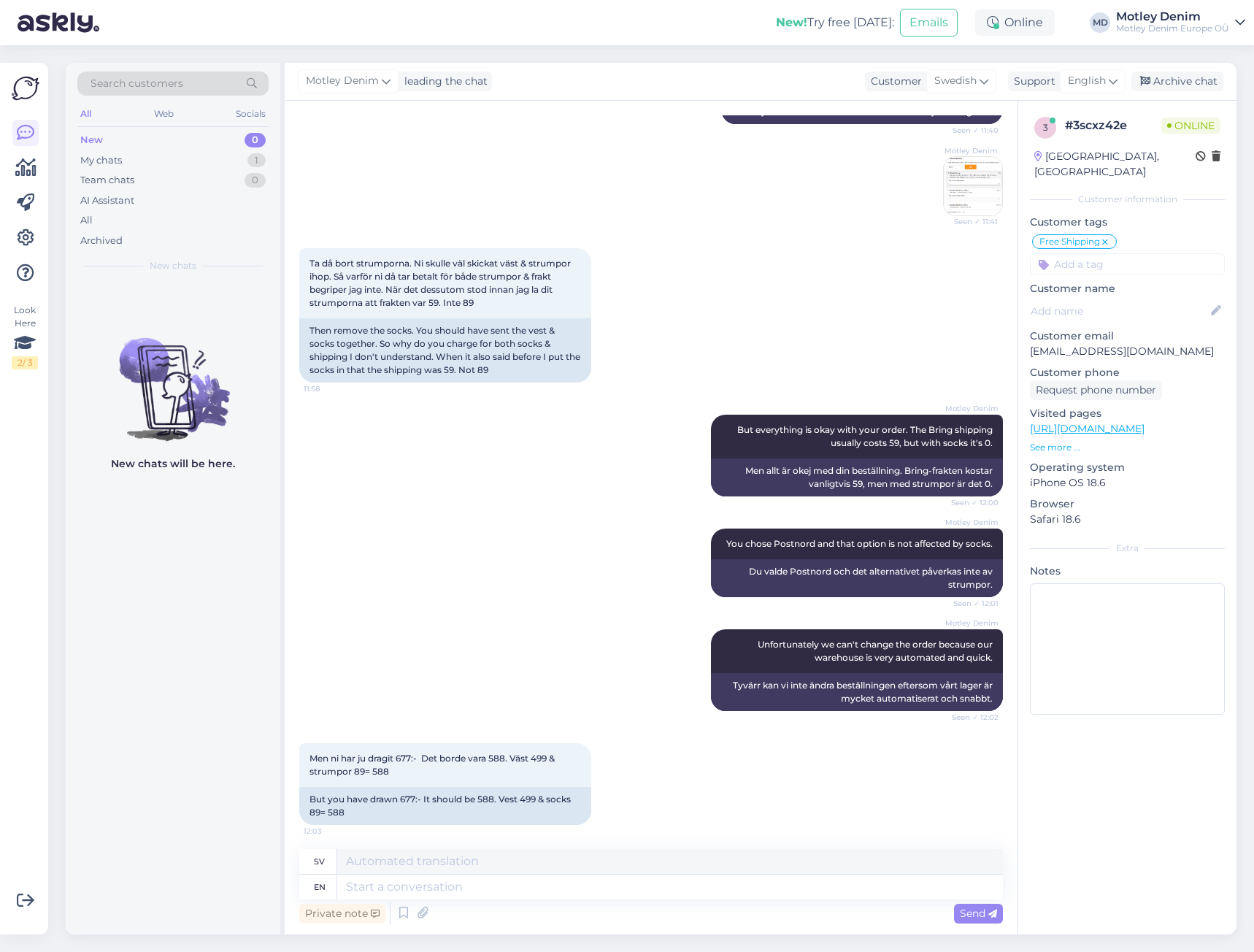
scroll to position [611, 0]
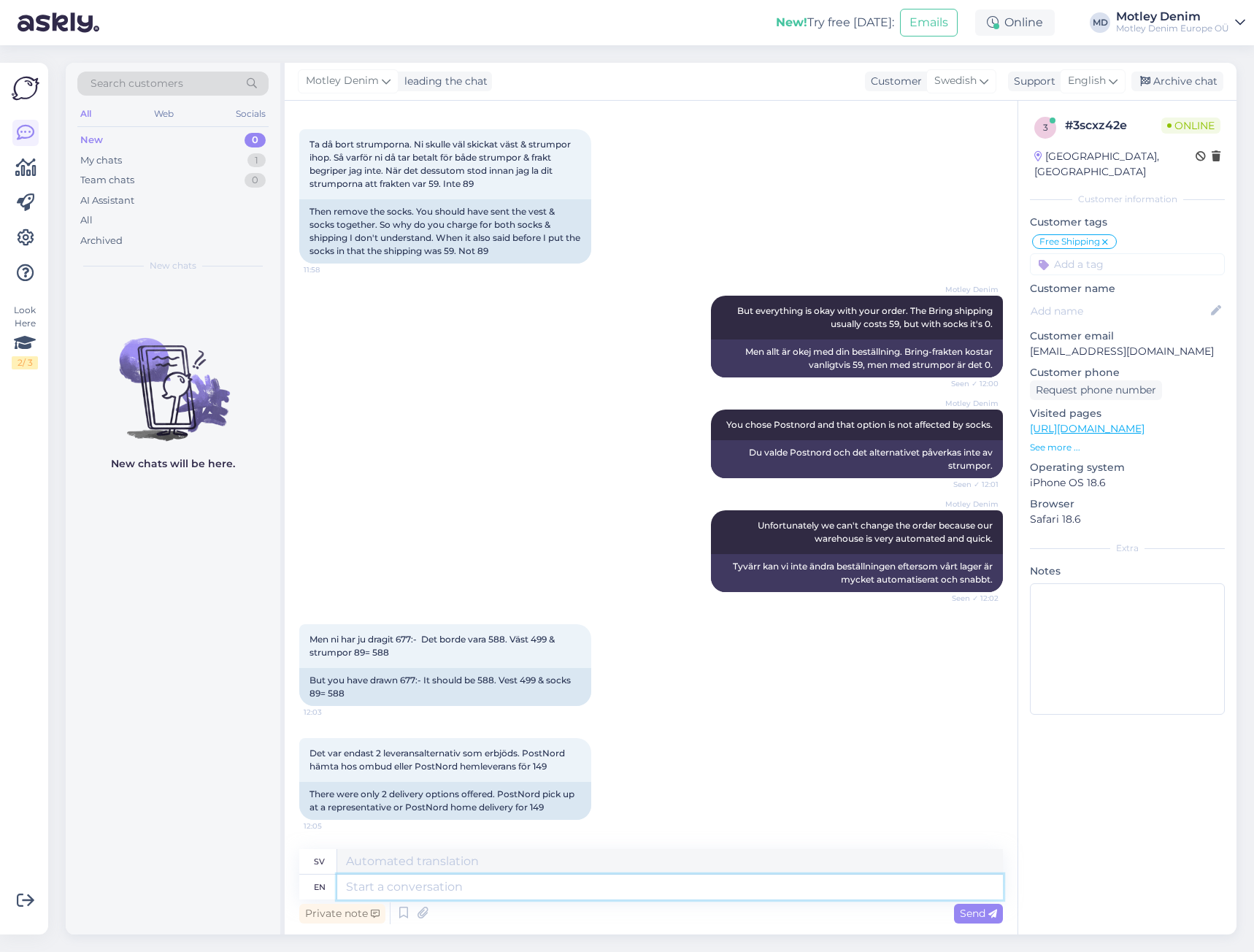
drag, startPoint x: 433, startPoint y: 896, endPoint x: 467, endPoint y: 894, distance: 34.1
click at [433, 896] on textarea at bounding box center [670, 886] width 666 height 25
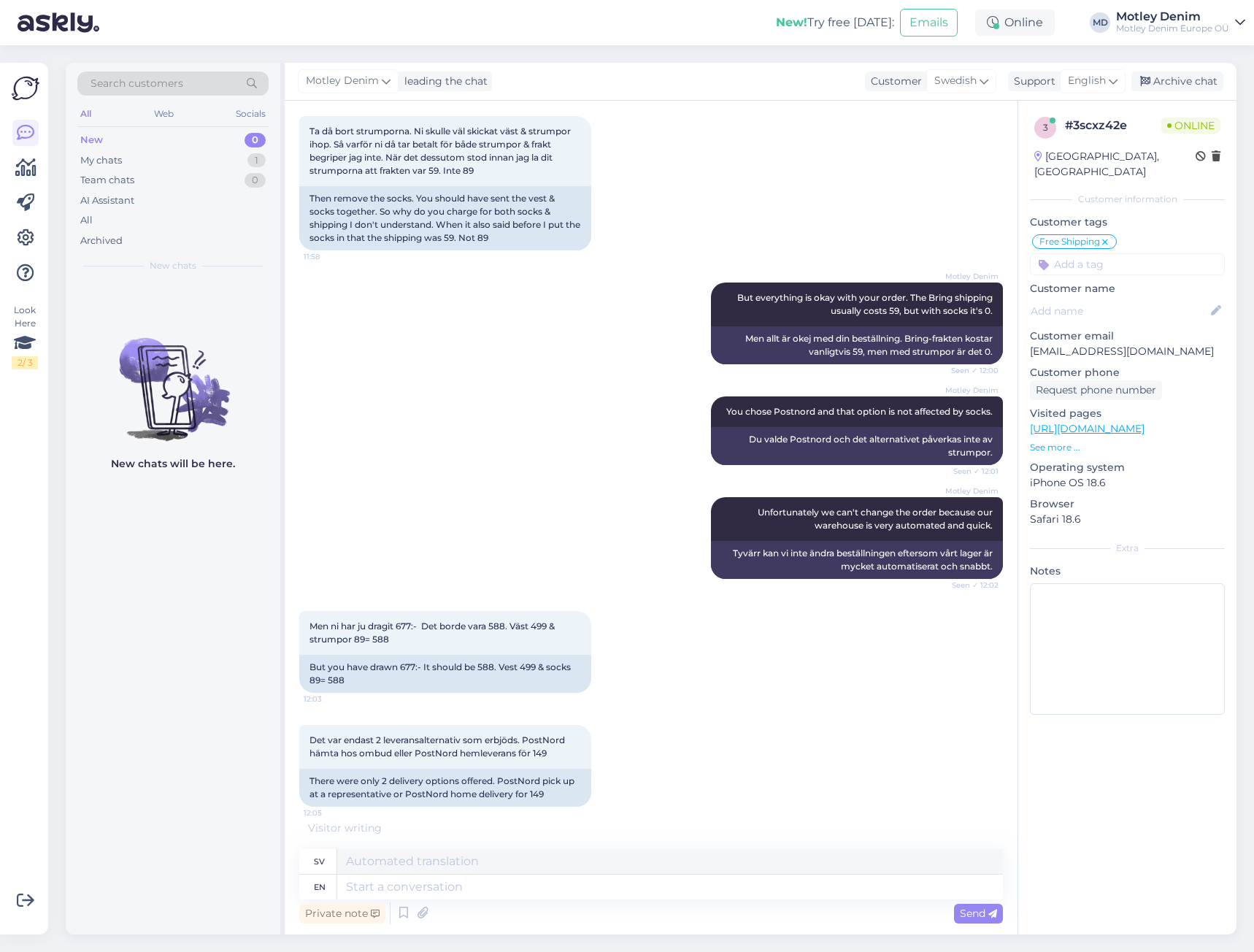
scroll to position [751, 0]
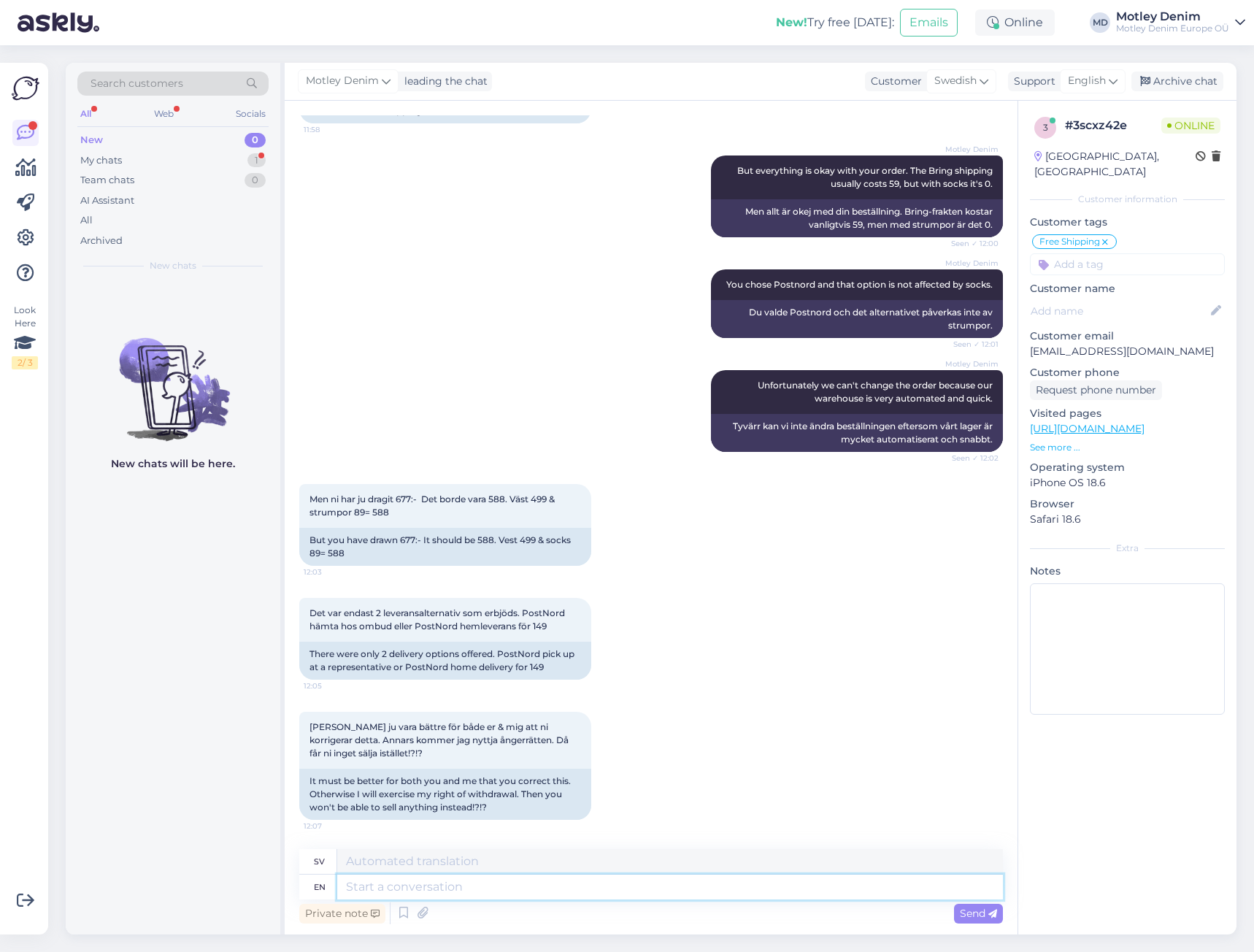
click at [598, 886] on textarea at bounding box center [670, 886] width 666 height 25
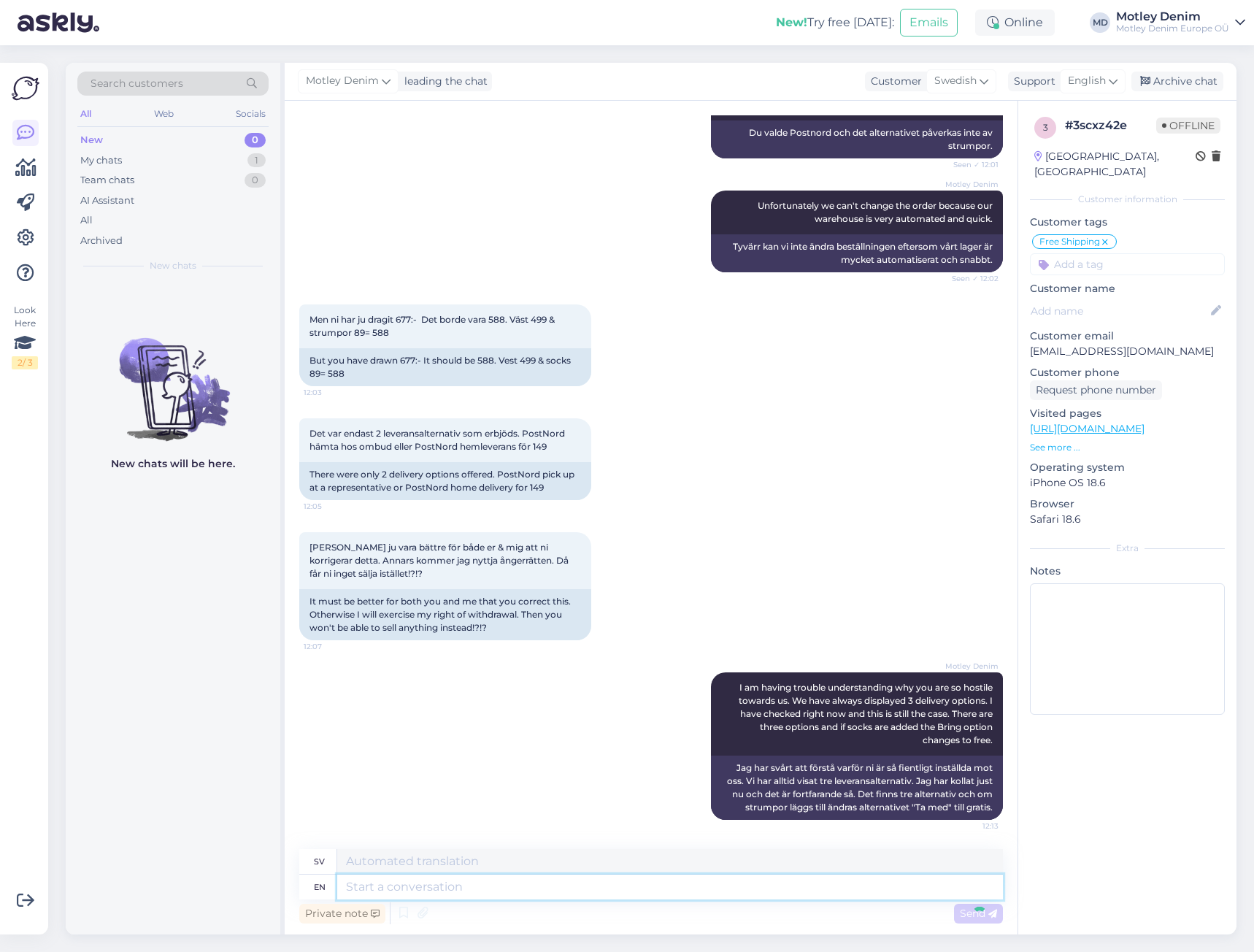
scroll to position [1018, 0]
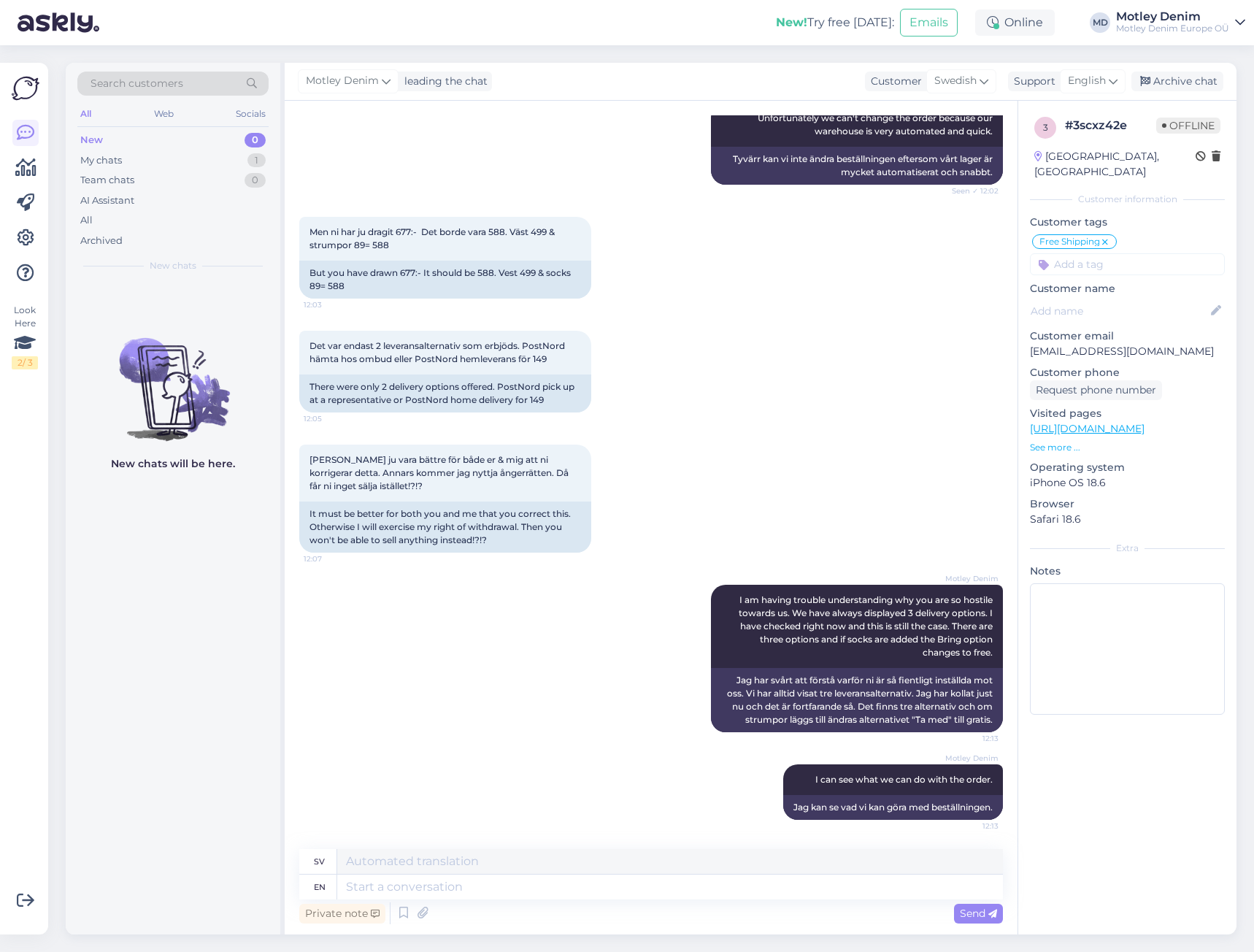
click at [1053, 343] on p "[EMAIL_ADDRESS][DOMAIN_NAME]" at bounding box center [1128, 351] width 195 height 16
drag, startPoint x: 1053, startPoint y: 339, endPoint x: 1120, endPoint y: 334, distance: 67.2
click at [1110, 343] on p "[EMAIL_ADDRESS][DOMAIN_NAME]" at bounding box center [1128, 351] width 195 height 16
click at [1148, 343] on p "[EMAIL_ADDRESS][DOMAIN_NAME]" at bounding box center [1128, 351] width 195 height 16
click at [1050, 343] on p "[EMAIL_ADDRESS][DOMAIN_NAME]" at bounding box center [1128, 351] width 195 height 16
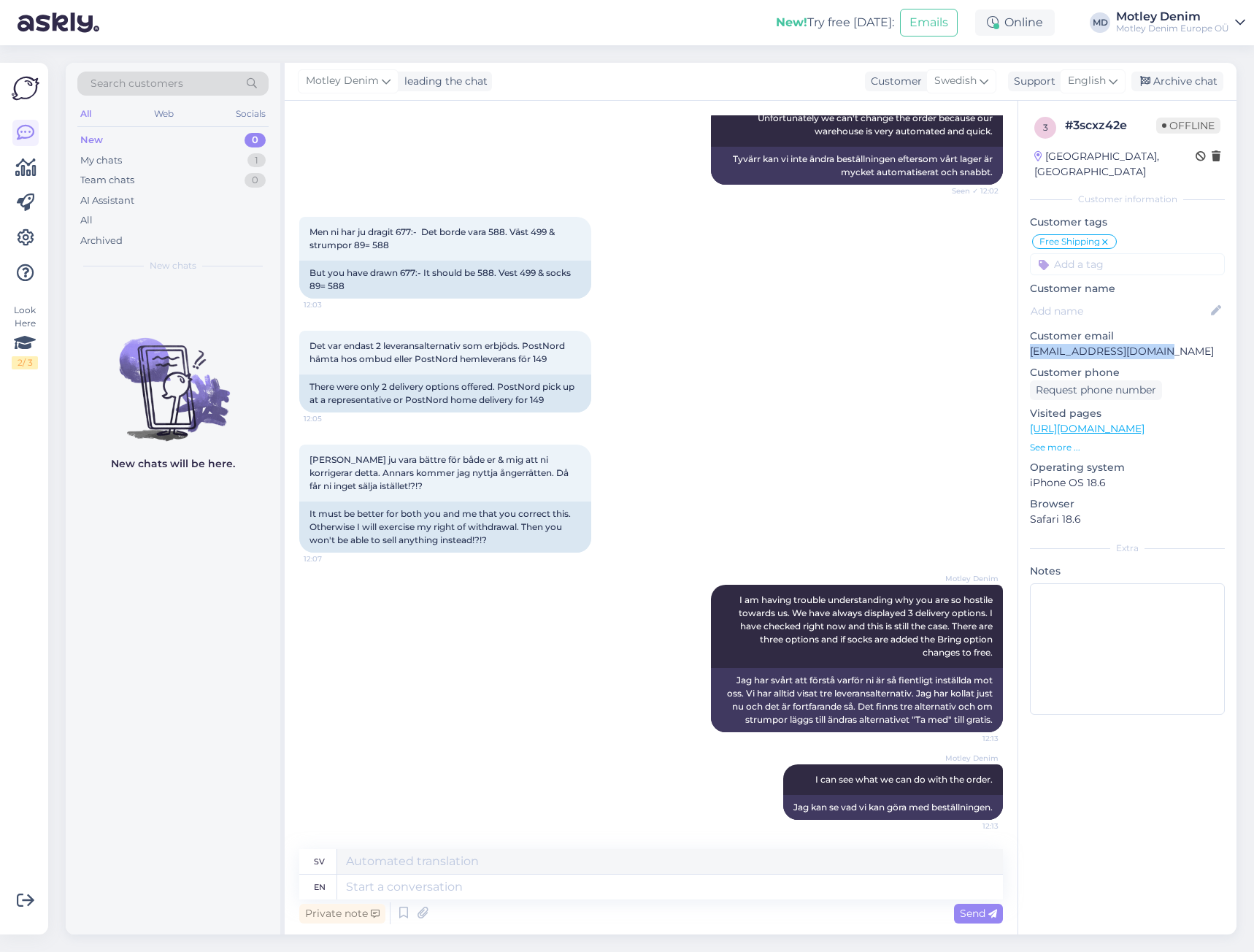
drag, startPoint x: 1050, startPoint y: 337, endPoint x: 1145, endPoint y: 334, distance: 95.0
click at [1145, 343] on p "[EMAIL_ADDRESS][DOMAIN_NAME]" at bounding box center [1128, 351] width 195 height 16
click at [700, 254] on div "Men ni har ju dragit 677:- Det borde vara 588. Väst 499 & strumpor 89= 588 12:0…" at bounding box center [651, 258] width 704 height 114
